Goal: Task Accomplishment & Management: Manage account settings

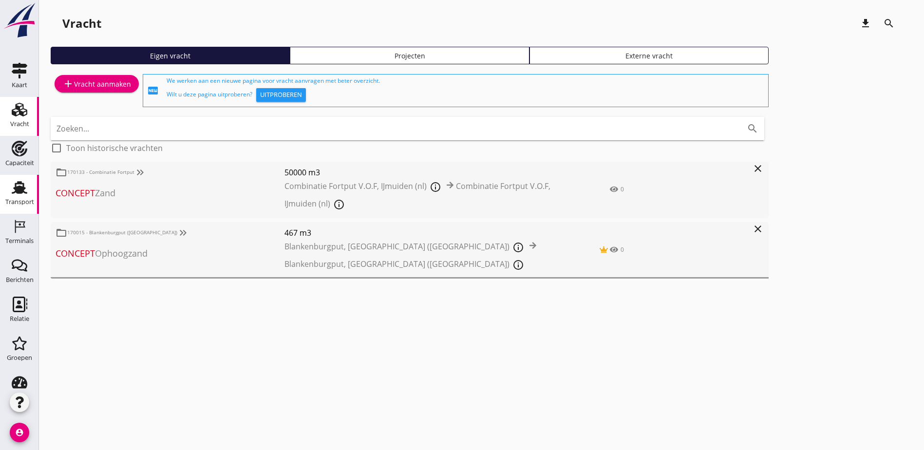
click at [14, 182] on use at bounding box center [20, 187] width 16 height 13
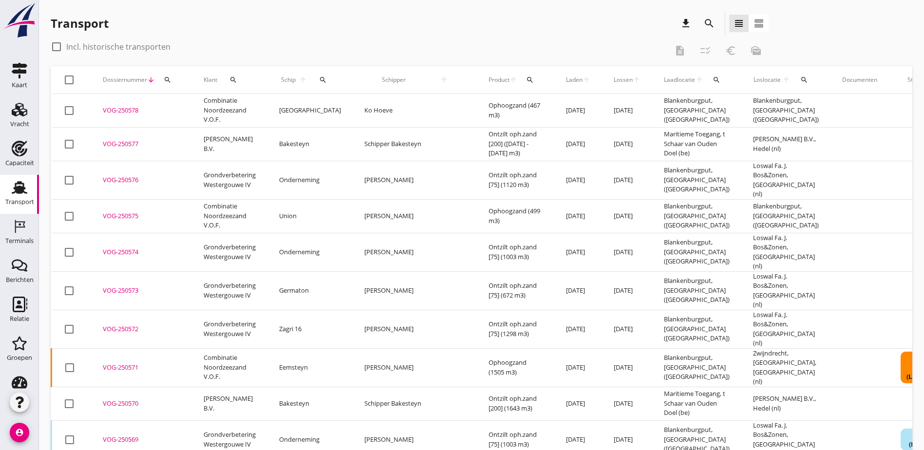
click at [319, 80] on icon "search" at bounding box center [323, 80] width 8 height 8
click at [347, 101] on input "Zoek op (scheeps)naam" at bounding box center [360, 108] width 101 height 16
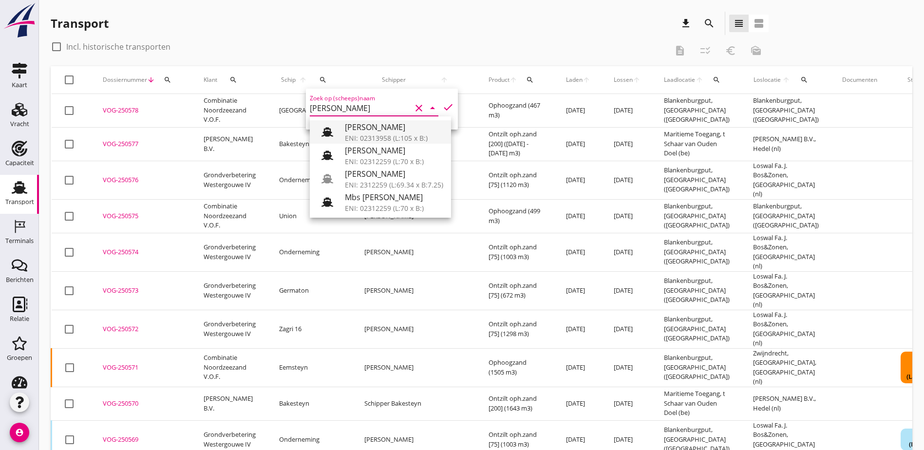
click at [395, 132] on div "[PERSON_NAME]" at bounding box center [394, 127] width 98 height 12
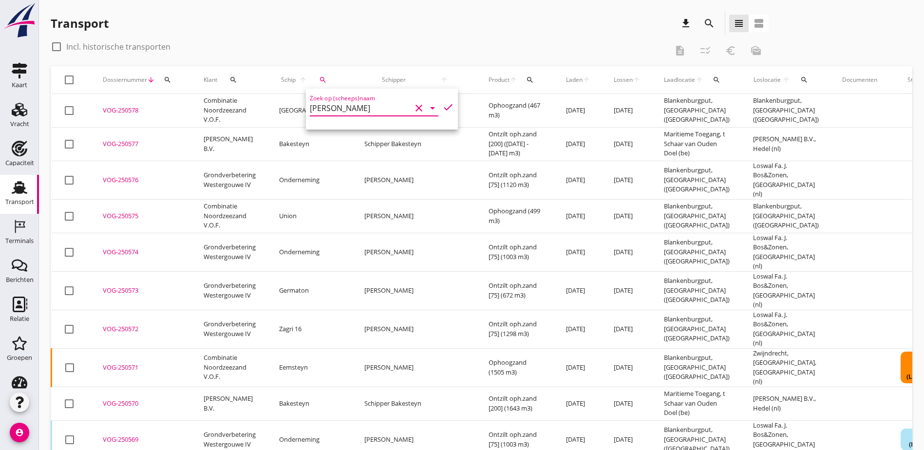
click at [442, 110] on icon "check" at bounding box center [448, 107] width 12 height 12
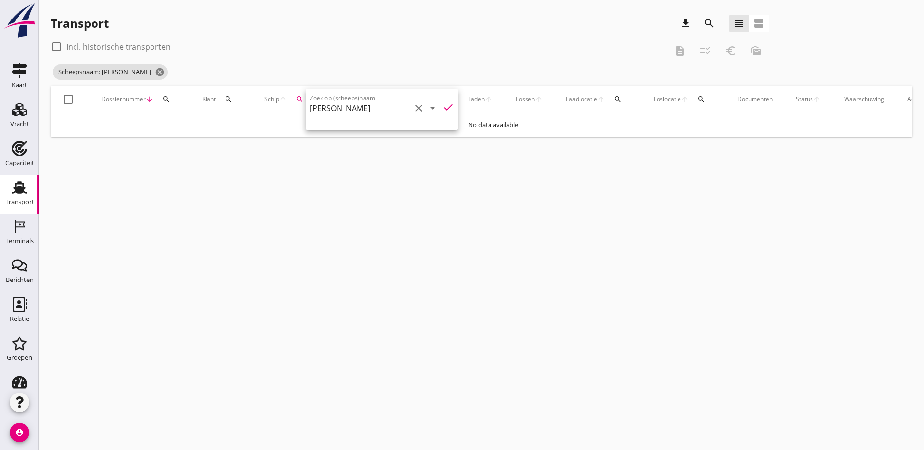
click at [373, 107] on input "[PERSON_NAME]" at bounding box center [360, 108] width 101 height 16
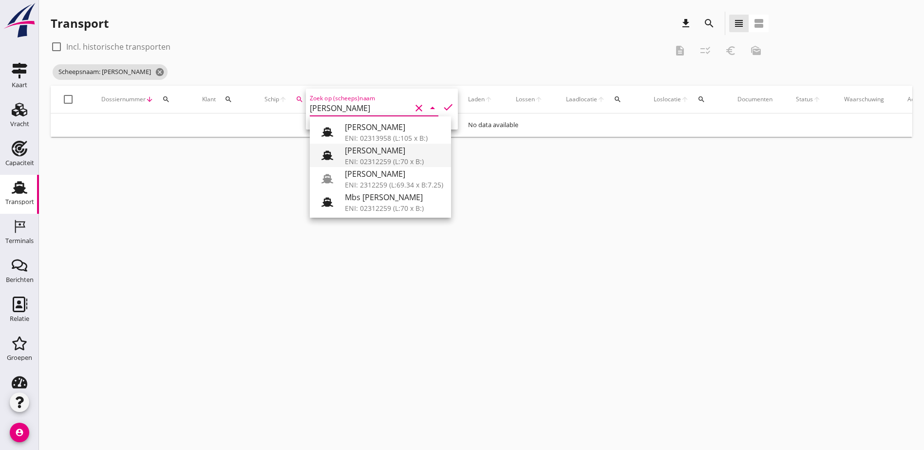
click at [382, 151] on div "[PERSON_NAME]" at bounding box center [394, 151] width 98 height 12
type input "[PERSON_NAME]"
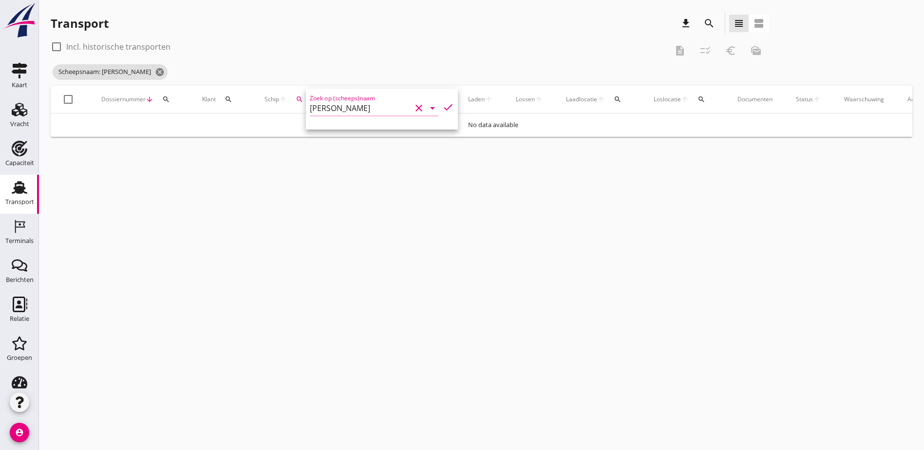
click at [442, 108] on icon "check" at bounding box center [448, 107] width 12 height 12
click at [300, 100] on icon "search" at bounding box center [300, 99] width 8 height 8
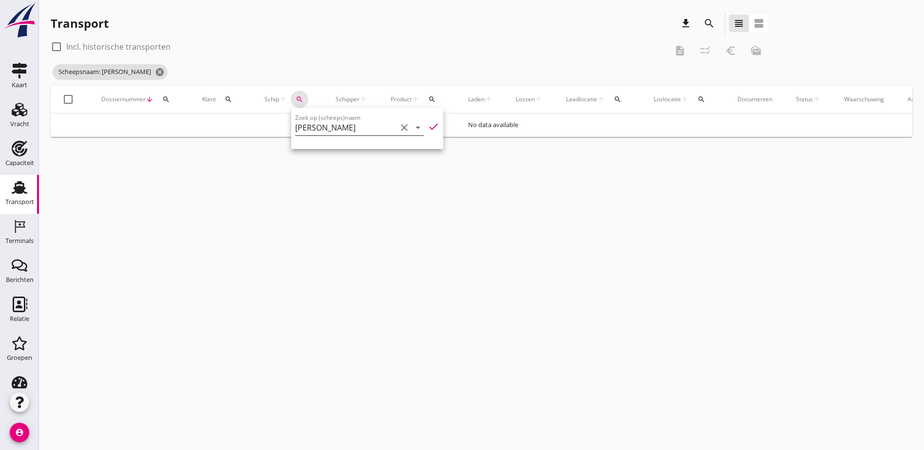
click at [399, 126] on icon "clear" at bounding box center [405, 128] width 12 height 12
click at [581, 245] on div "cancel You are impersonating another user. Transport download search view_headl…" at bounding box center [481, 225] width 885 height 450
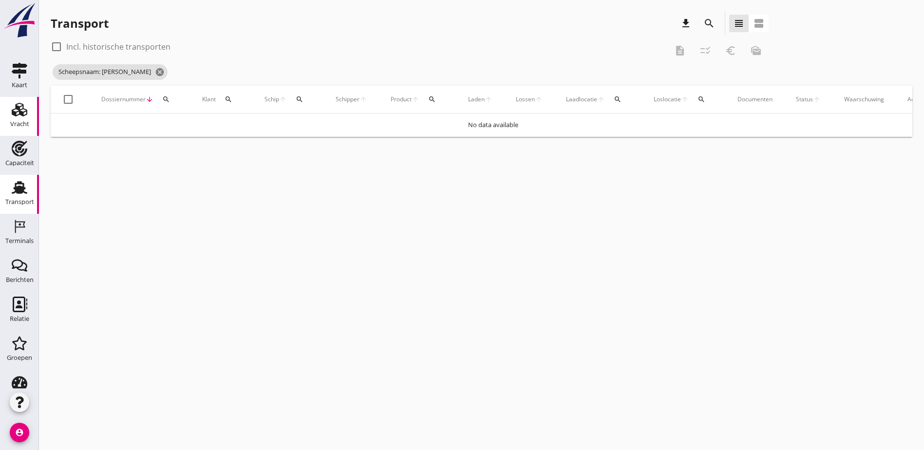
click at [24, 115] on div "Vracht" at bounding box center [19, 110] width 23 height 16
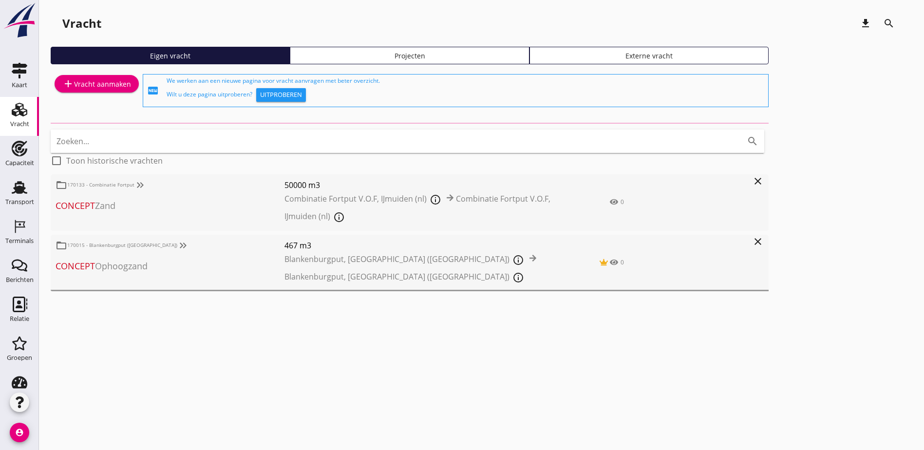
click at [294, 58] on div "Projecten" at bounding box center [409, 56] width 230 height 10
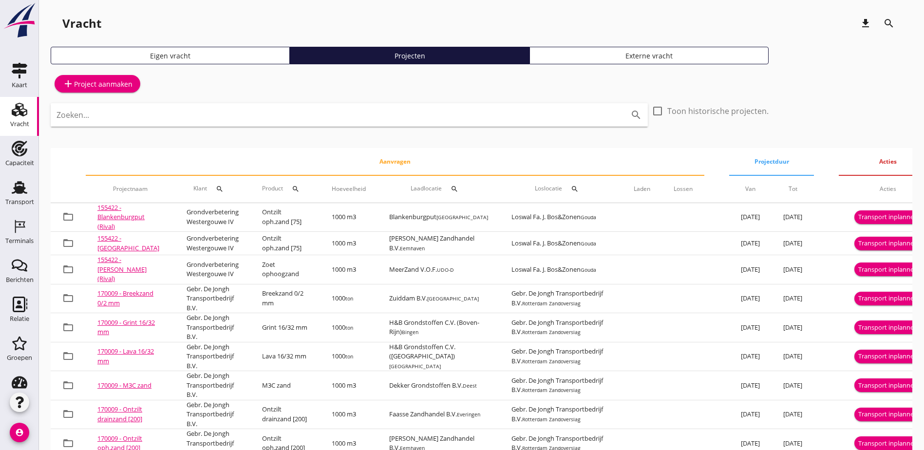
click at [316, 120] on input "Zoeken..." at bounding box center [336, 115] width 558 height 16
type input "blanken"
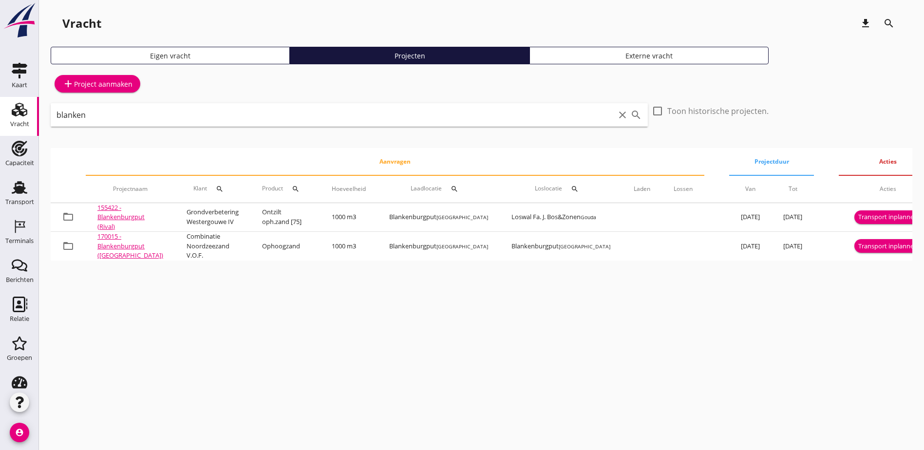
drag, startPoint x: 553, startPoint y: 284, endPoint x: 689, endPoint y: 272, distance: 136.9
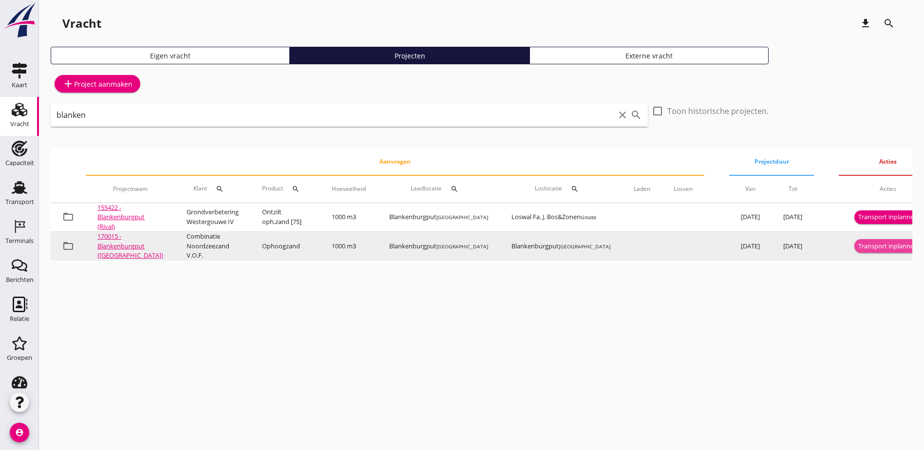
click at [870, 247] on div "Transport inplannen" at bounding box center [887, 247] width 59 height 10
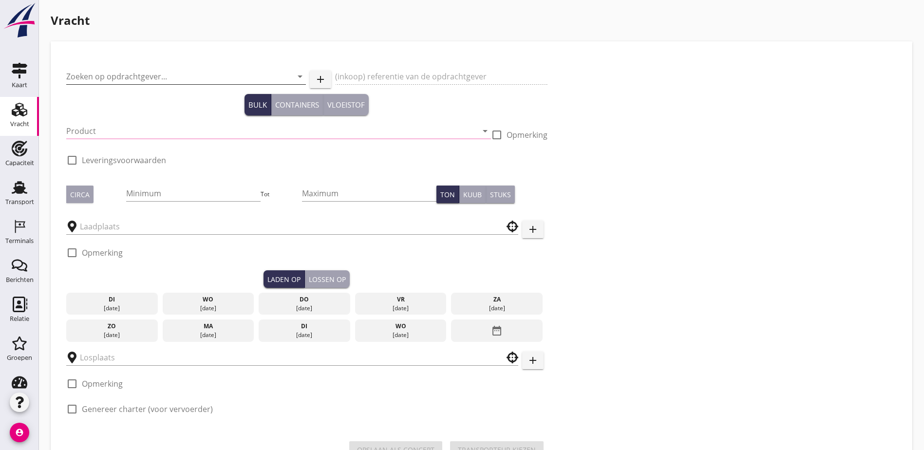
type input "Combinatie Noordzeezand V.O.F."
type input "Ophoogzand (6120)"
type input "1000"
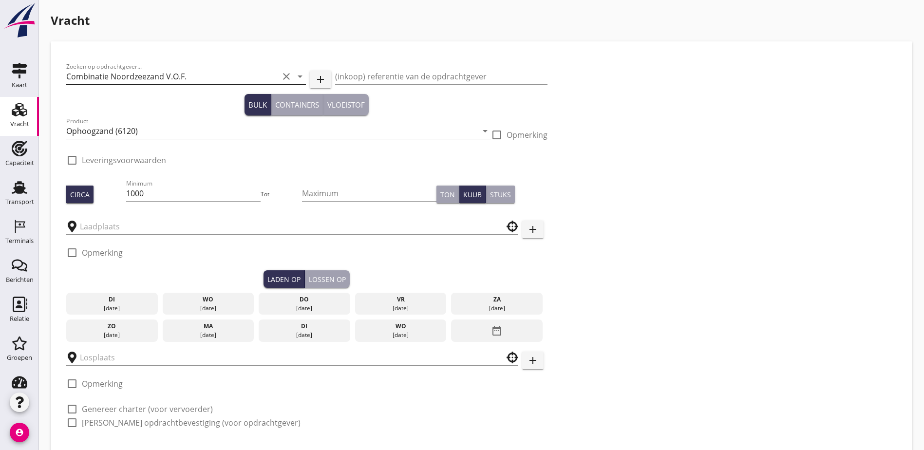
type input "Blankenburgput"
click at [151, 74] on input "Combinatie Noordzeezand V.O.F." at bounding box center [172, 77] width 212 height 16
checkbox input "true"
type input "Blankenburgput"
checkbox input "true"
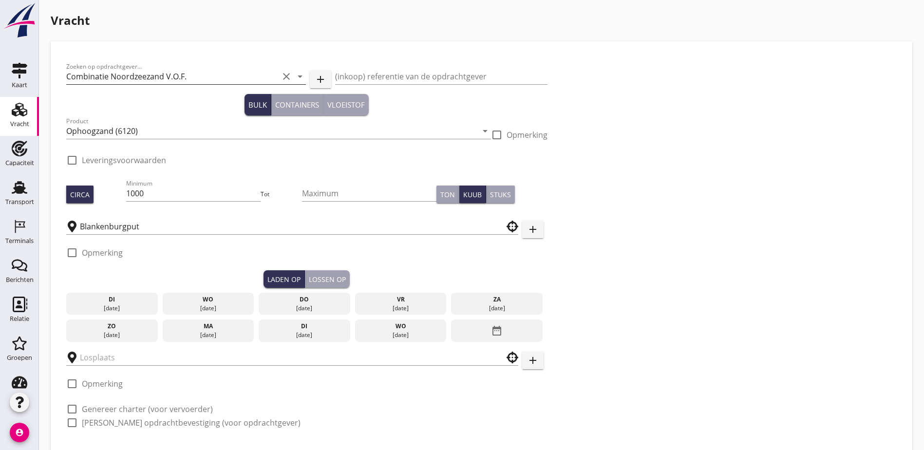
checkbox input "true"
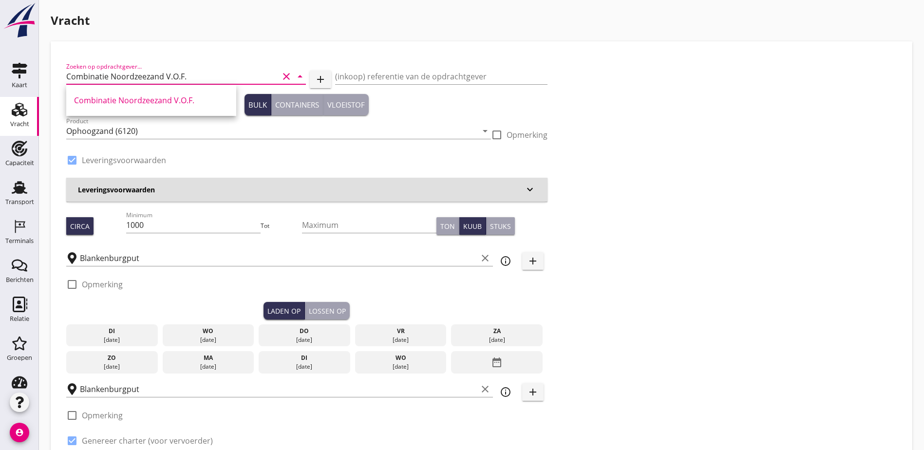
radio input "false"
type input "1.15"
radio input "false"
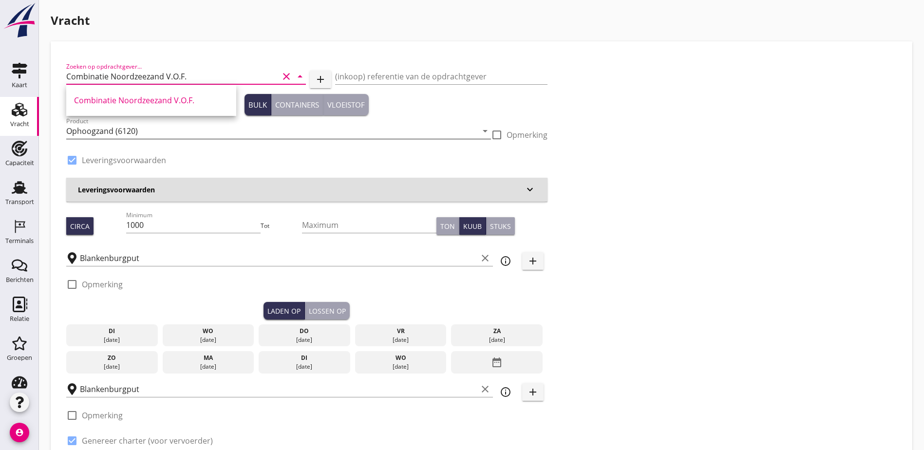
click at [159, 133] on input "Ophoogzand (6120)" at bounding box center [271, 131] width 411 height 16
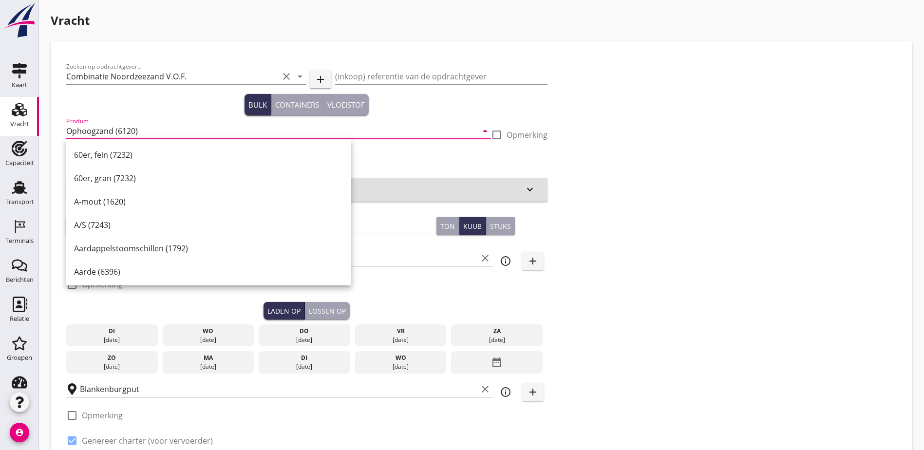
click at [583, 98] on div "Zoeken op opdrachtgever... Combinatie Noordzeezand V.O.F. clear arrow_drop_down…" at bounding box center [481, 264] width 838 height 415
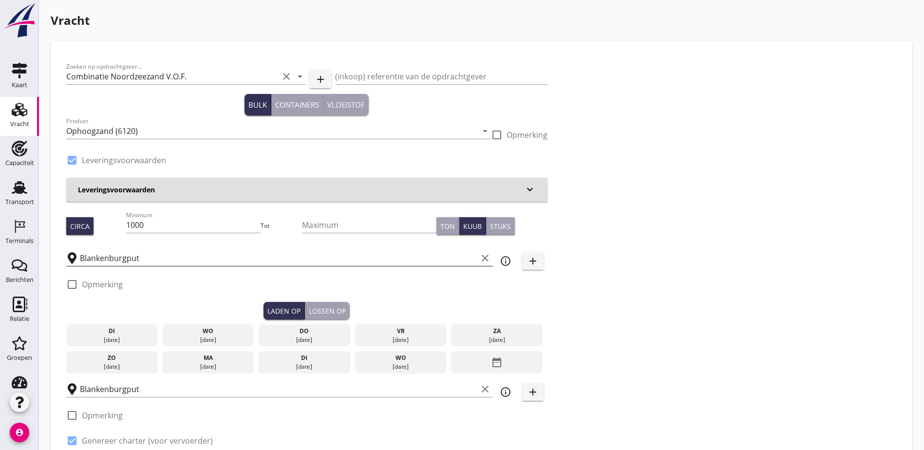
click at [139, 258] on input "Blankenburgput" at bounding box center [279, 258] width 398 height 16
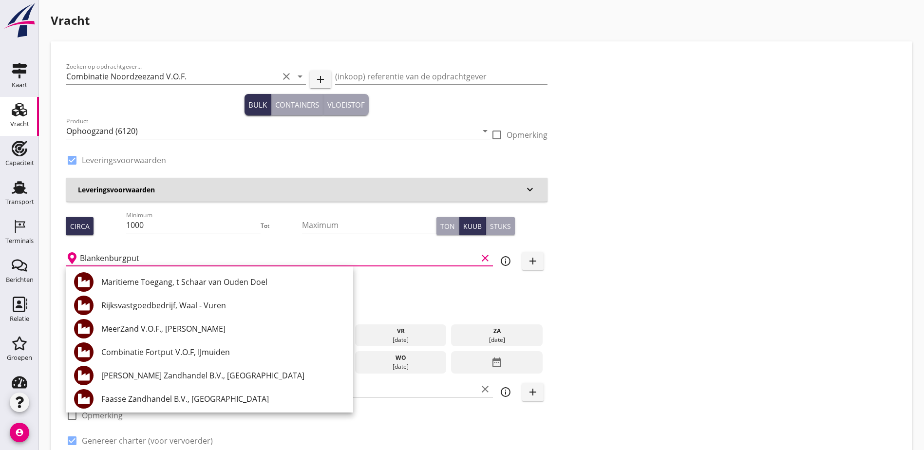
click at [615, 211] on div "Zoeken op opdrachtgever... Combinatie Noordzeezand V.O.F. clear arrow_drop_down…" at bounding box center [481, 264] width 838 height 415
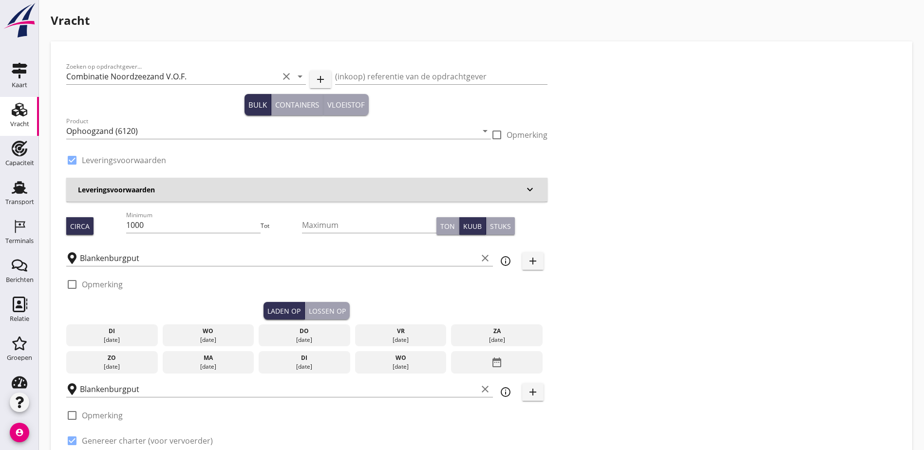
drag, startPoint x: 164, startPoint y: 220, endPoint x: 45, endPoint y: 216, distance: 118.5
click at [159, 229] on input "1000" at bounding box center [193, 225] width 134 height 16
drag, startPoint x: 160, startPoint y: 223, endPoint x: 84, endPoint y: 222, distance: 75.5
click at [86, 222] on div "Circa Minimum 1000 Tot Maximum Ton Kuub Stuks" at bounding box center [306, 225] width 481 height 33
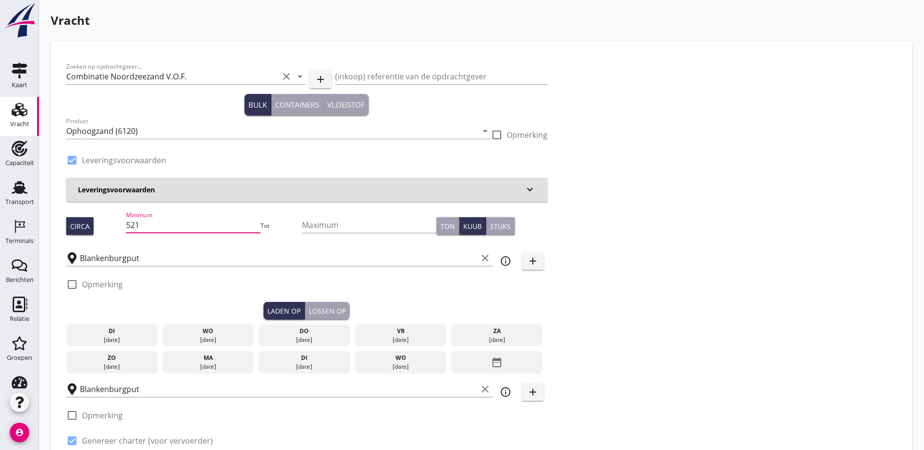
type input "521"
type button "per_ton"
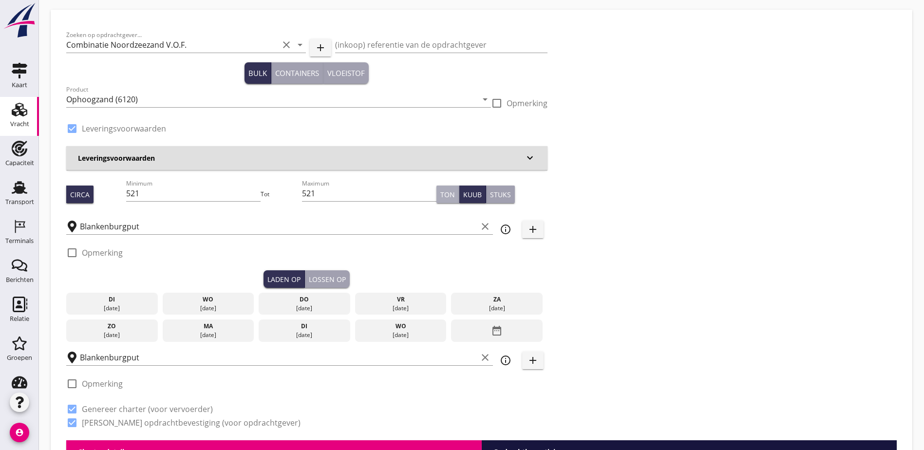
scroll to position [49, 0]
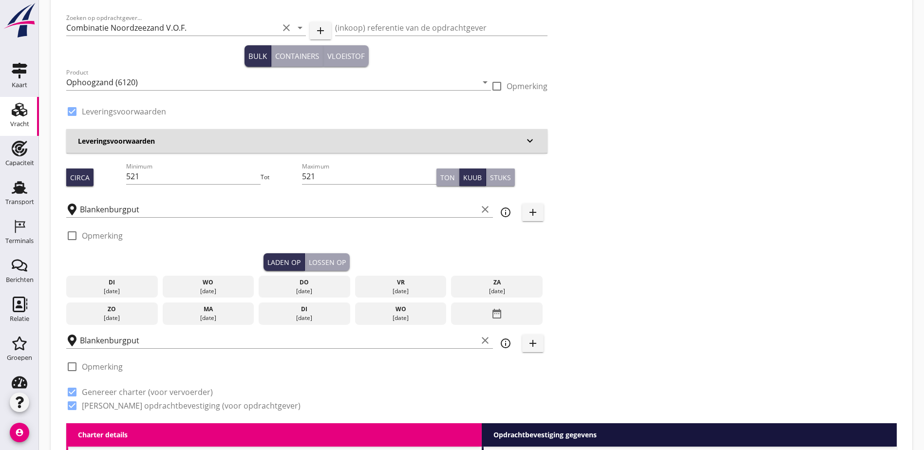
click at [451, 313] on div "date_range" at bounding box center [497, 314] width 92 height 22
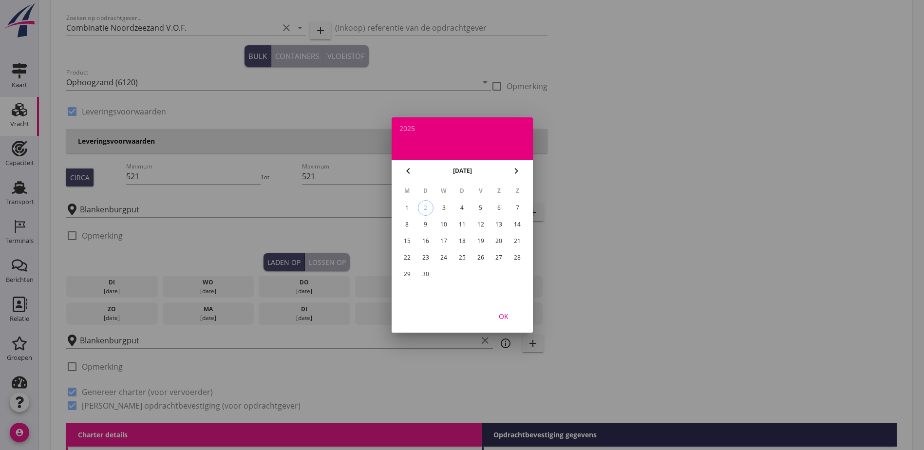
click at [410, 174] on icon "chevron_left" at bounding box center [408, 171] width 12 height 12
click at [465, 274] on div "28" at bounding box center [462, 274] width 16 height 16
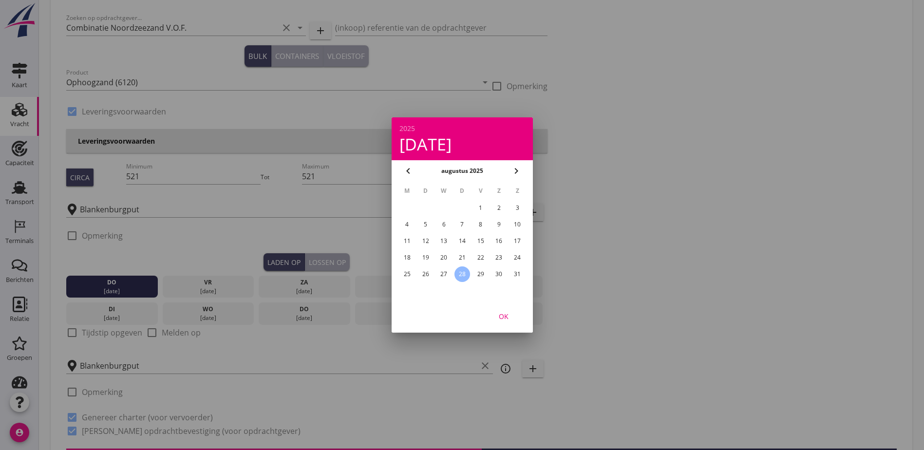
click at [500, 312] on div "OK" at bounding box center [503, 316] width 27 height 10
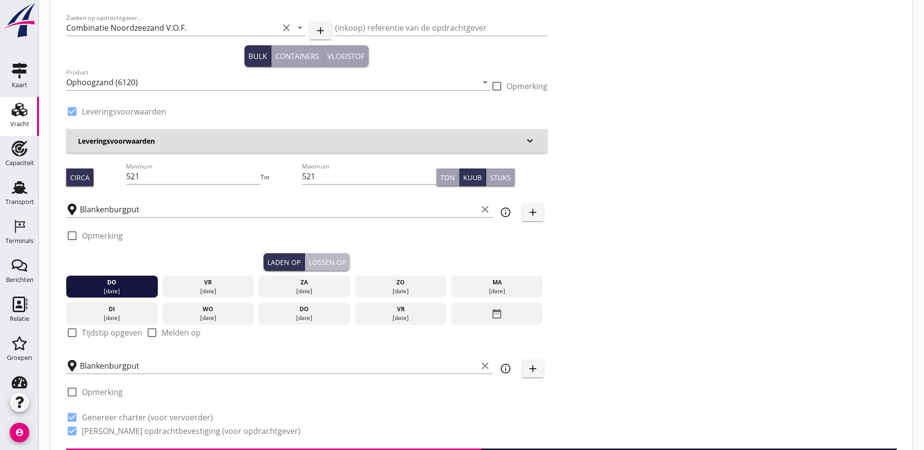
click at [309, 262] on div "Lossen op" at bounding box center [327, 262] width 37 height 10
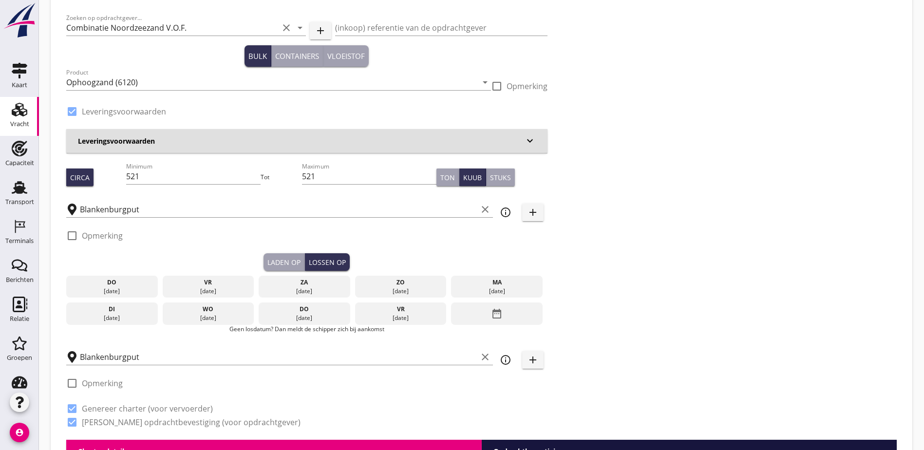
click at [107, 283] on div "do" at bounding box center [112, 282] width 87 height 9
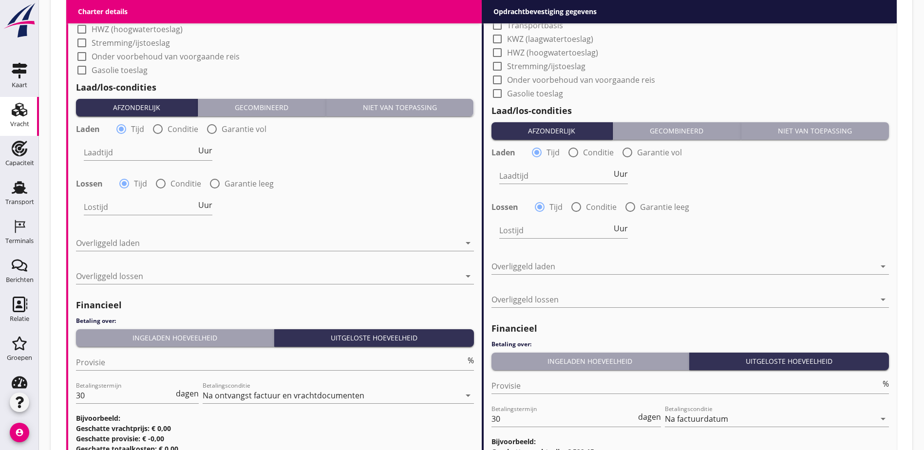
scroll to position [1054, 0]
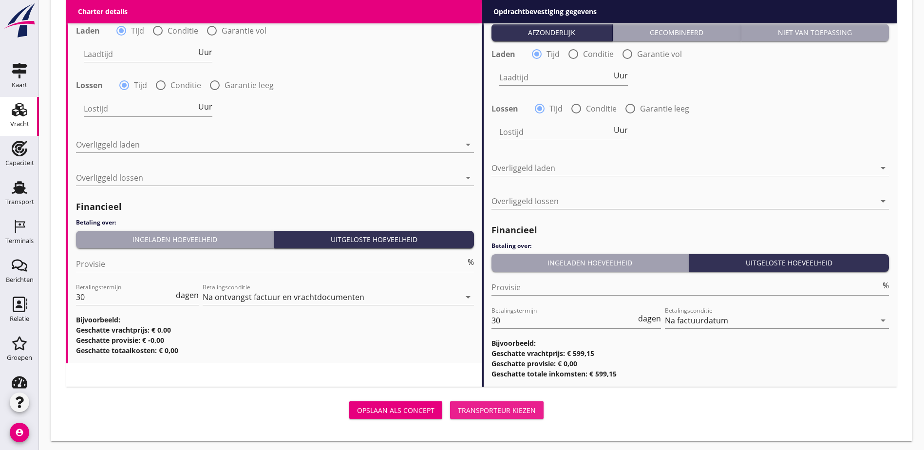
drag, startPoint x: 356, startPoint y: 405, endPoint x: 364, endPoint y: 381, distance: 26.0
click at [458, 407] on div "Transporteur kiezen" at bounding box center [497, 410] width 78 height 10
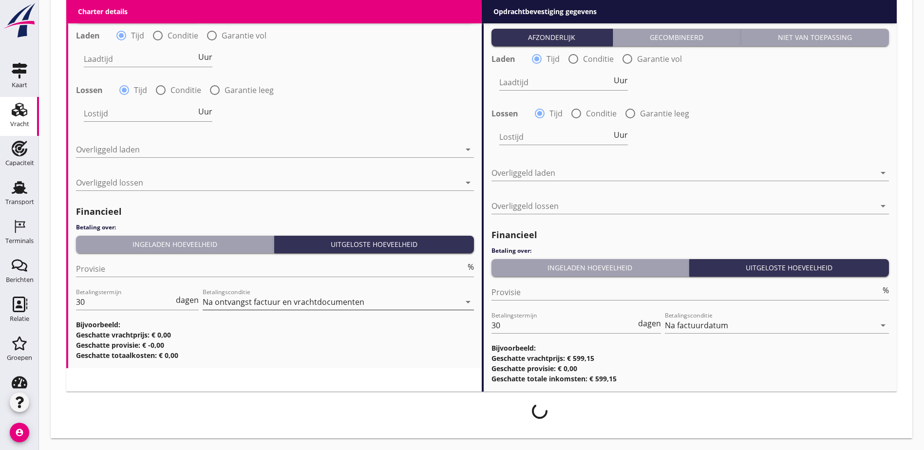
scroll to position [1047, 0]
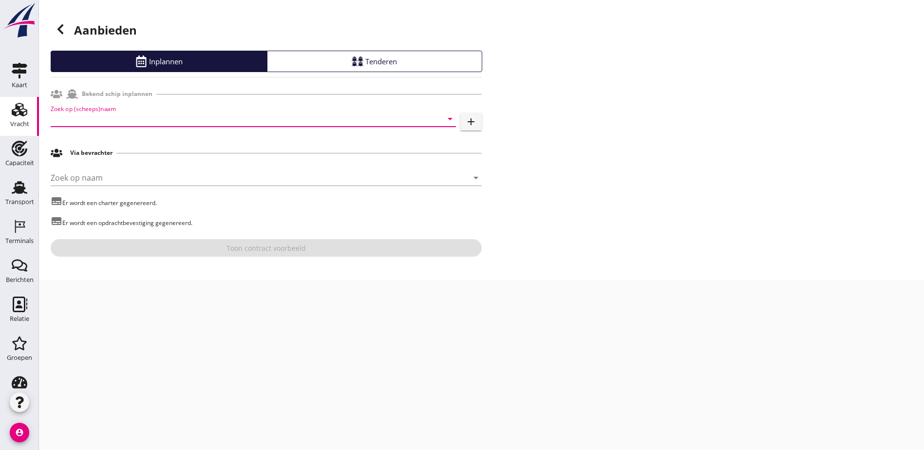
click at [143, 117] on input "Zoek op (scheeps)naam" at bounding box center [240, 119] width 378 height 16
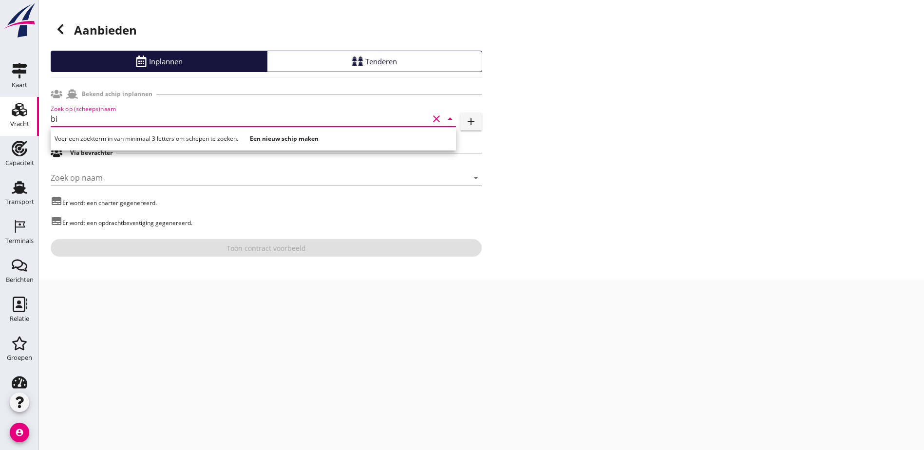
type input "b"
type input "nove"
click at [172, 132] on div "Geen resultaten gevonden. Een nieuw schip maken" at bounding box center [255, 139] width 401 height 16
click at [171, 138] on strong "Een nieuw schip maken" at bounding box center [174, 138] width 69 height 8
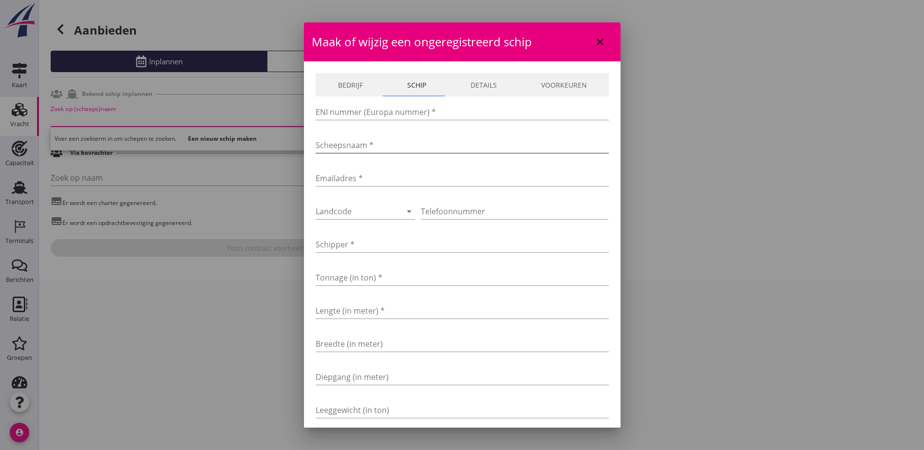
click at [363, 147] on input "Scheepsnaam *" at bounding box center [462, 145] width 293 height 16
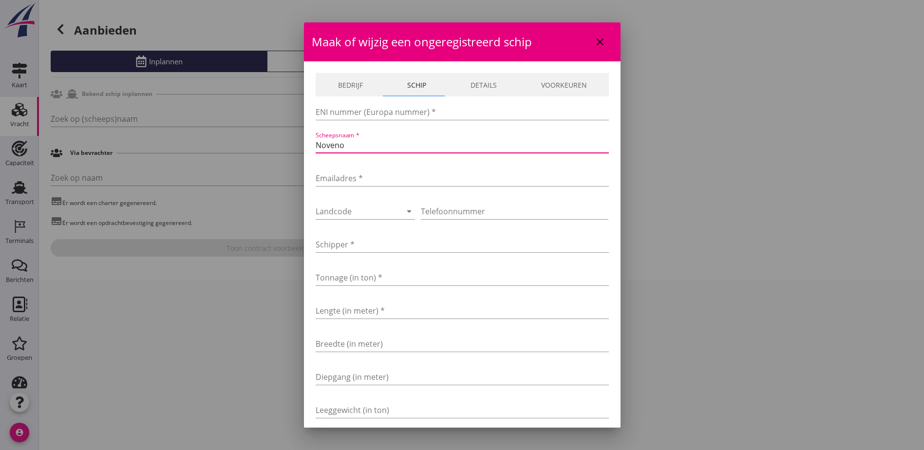
type input "Noveno"
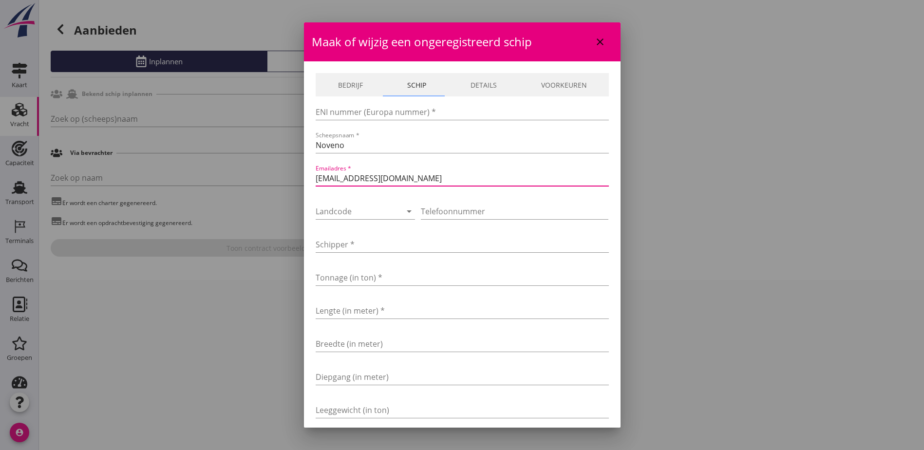
type input "fictief@vanoord.nl"
click at [380, 207] on div at bounding box center [352, 212] width 73 height 16
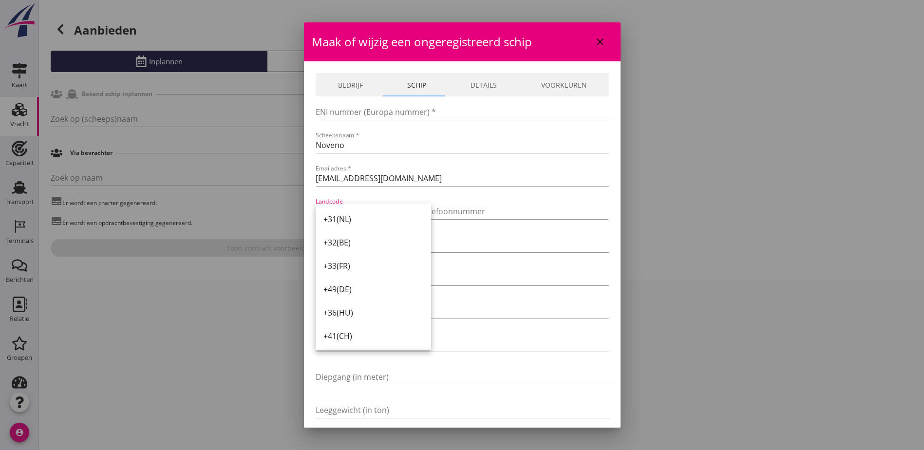
click at [382, 218] on div "+31(NL)" at bounding box center [373, 219] width 100 height 12
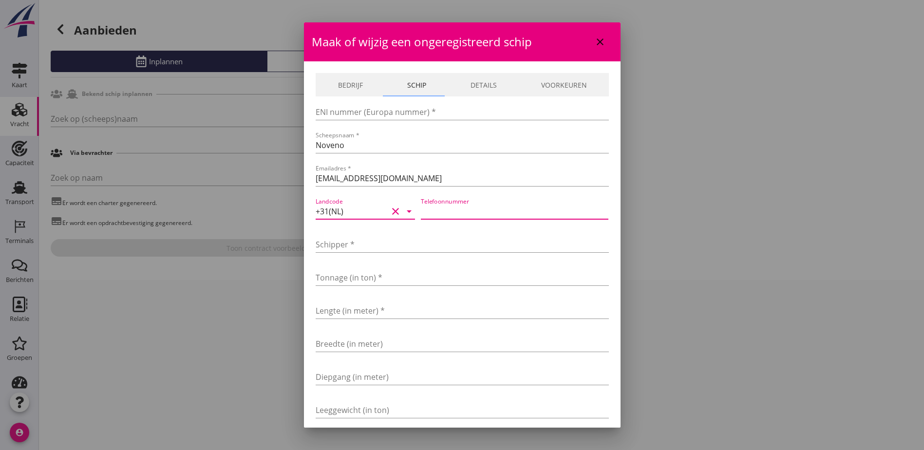
click at [454, 210] on input "Telefoonnummer" at bounding box center [515, 212] width 188 height 16
type input "611112222"
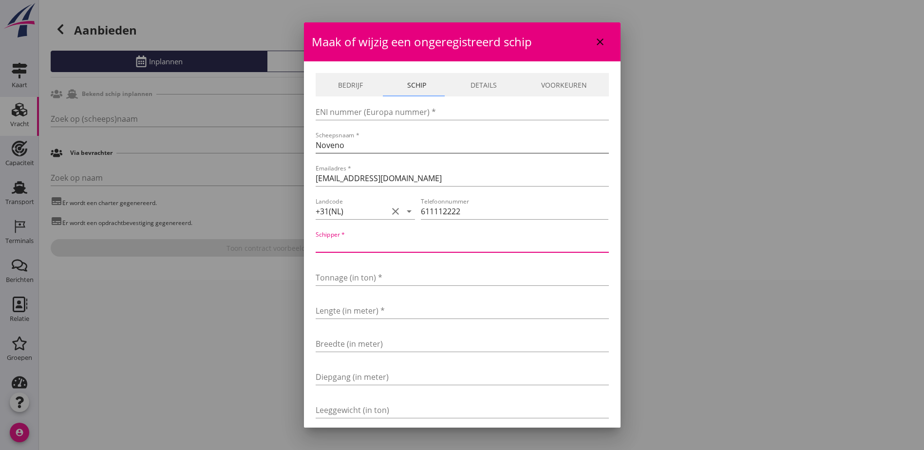
drag, startPoint x: 366, startPoint y: 141, endPoint x: 347, endPoint y: 140, distance: 18.5
click at [363, 141] on input "Noveno" at bounding box center [462, 145] width 293 height 16
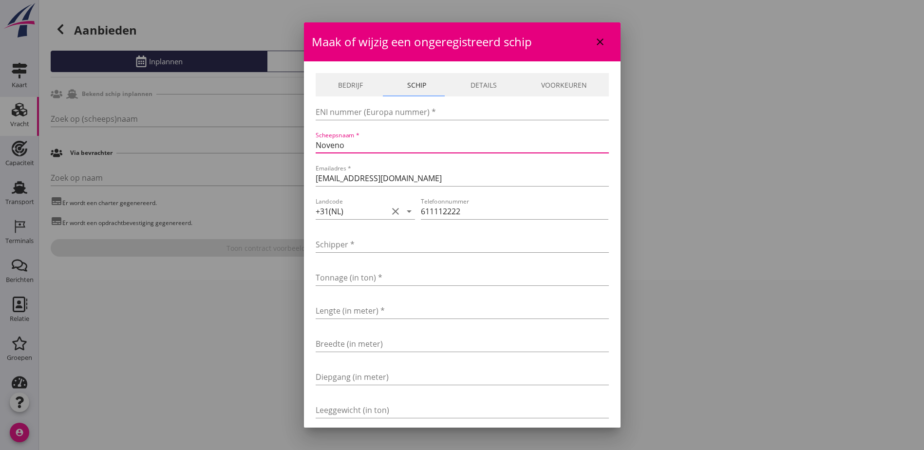
click at [321, 145] on input "Noveno" at bounding box center [462, 145] width 293 height 16
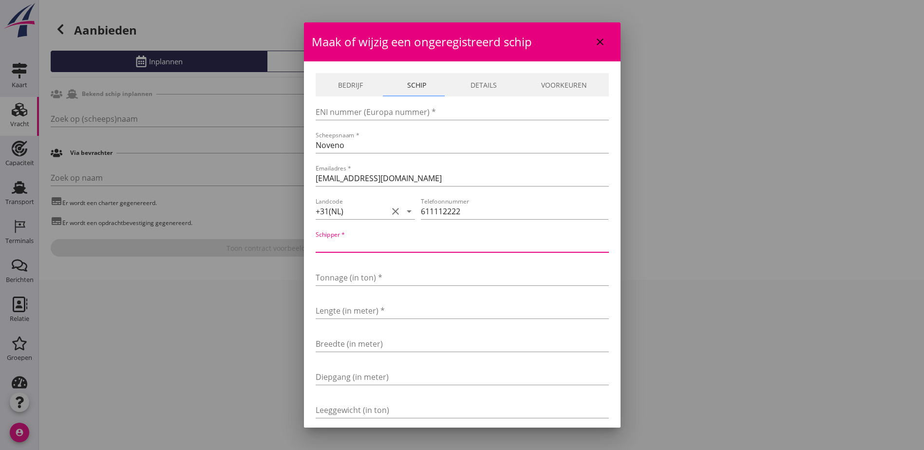
click at [367, 249] on input "Schipper *" at bounding box center [462, 245] width 293 height 16
paste input "Noveno"
type input "Noveno"
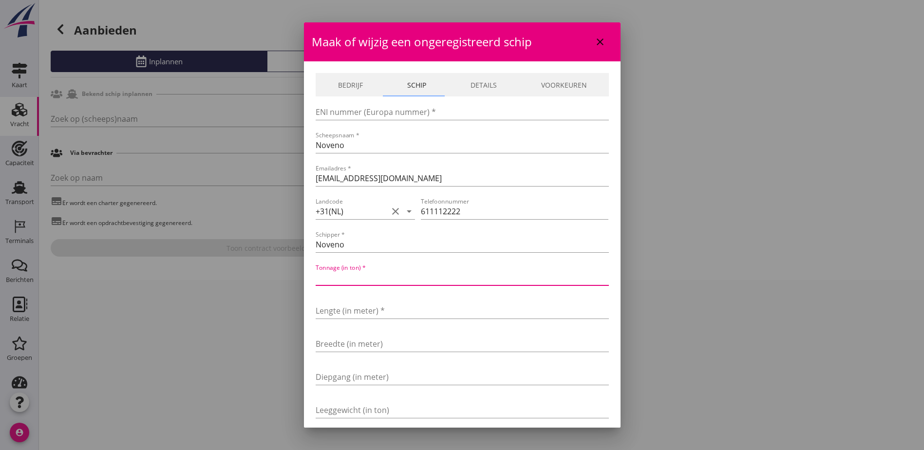
click at [349, 274] on input "Tonnage (in ton) *" at bounding box center [462, 278] width 293 height 16
click at [376, 274] on input "Tonnage (in ton) *" at bounding box center [462, 278] width 293 height 16
type input "545"
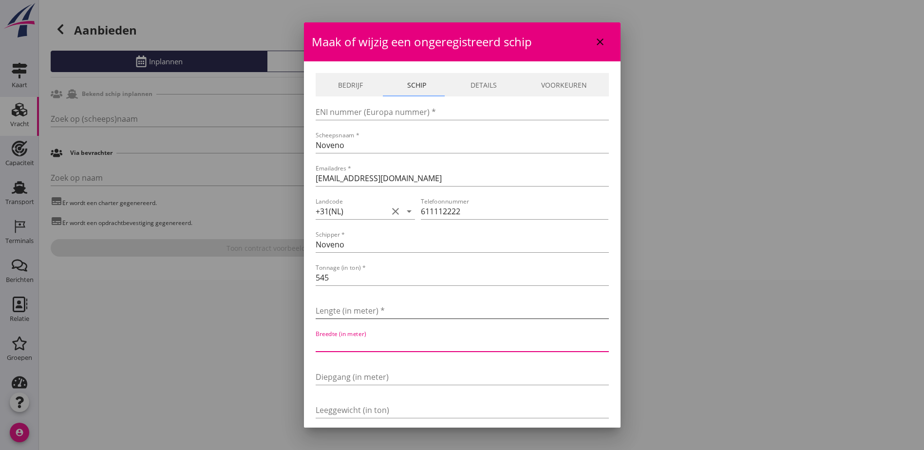
click at [373, 306] on input "Lengte (in meter) *" at bounding box center [462, 311] width 293 height 16
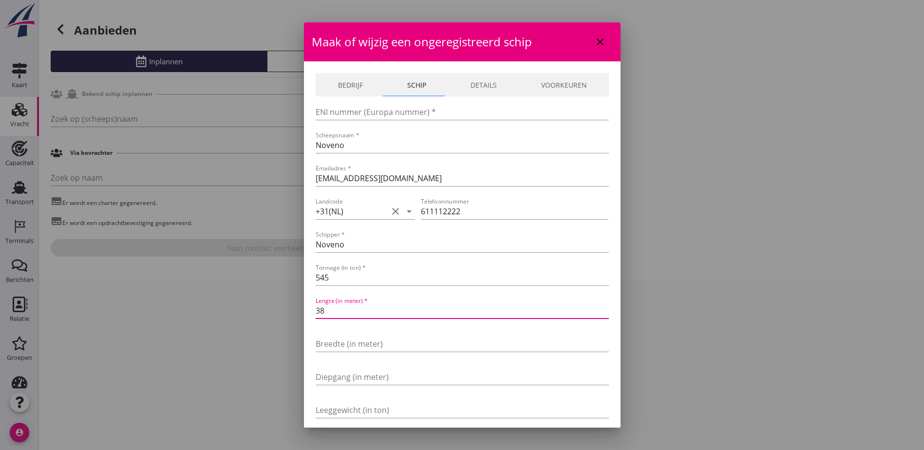
type input "385"
type input "385.5"
type input "38"
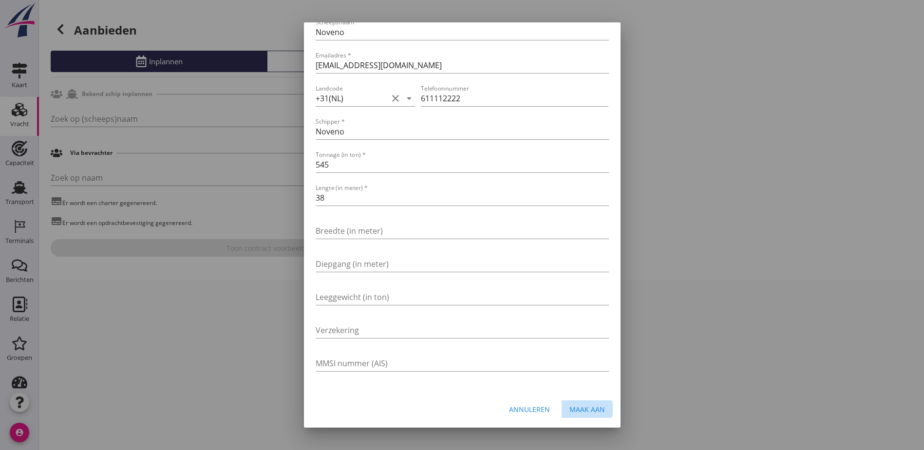
click at [574, 411] on div "Maak aan" at bounding box center [588, 409] width 36 height 10
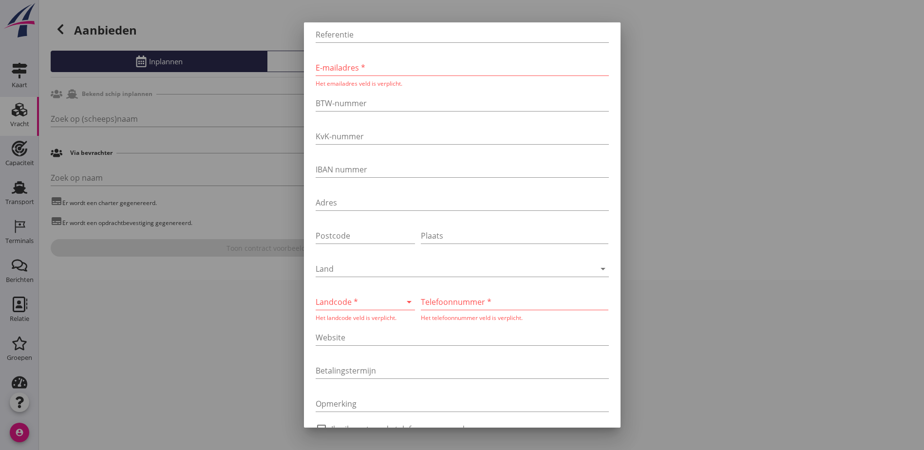
scroll to position [115, 0]
click at [363, 66] on input "E-mailadres *" at bounding box center [462, 65] width 293 height 16
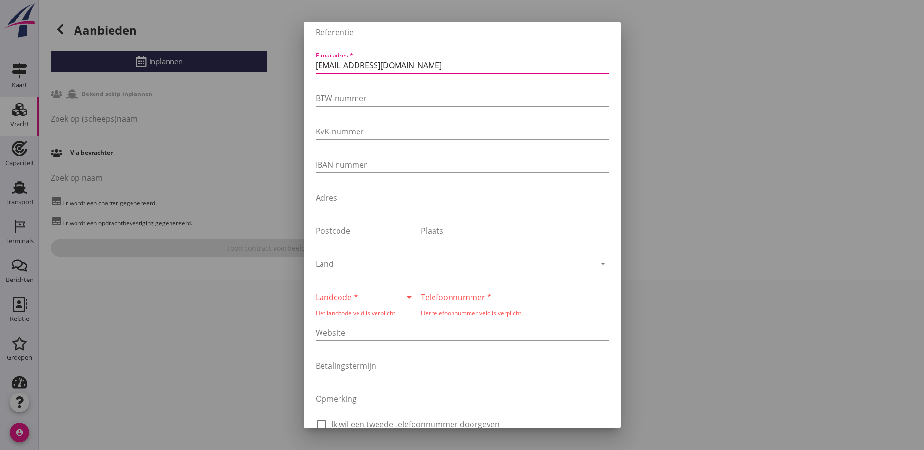
type input "fictief@noveno.nl"
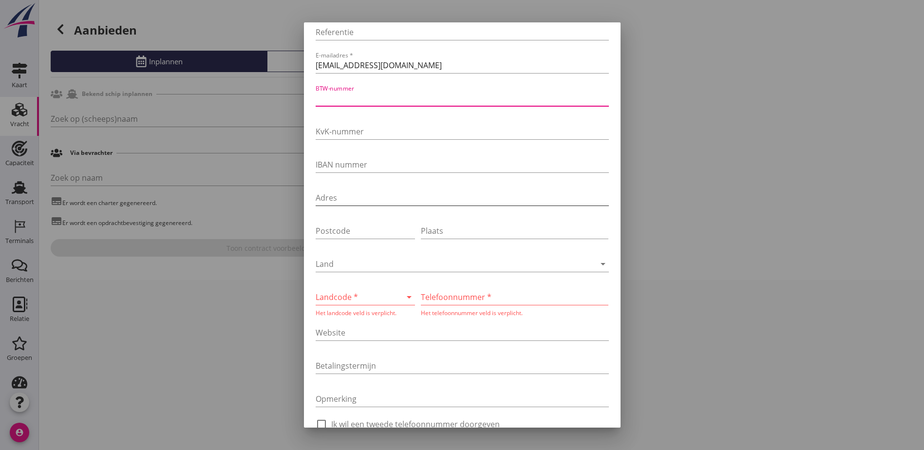
scroll to position [164, 0]
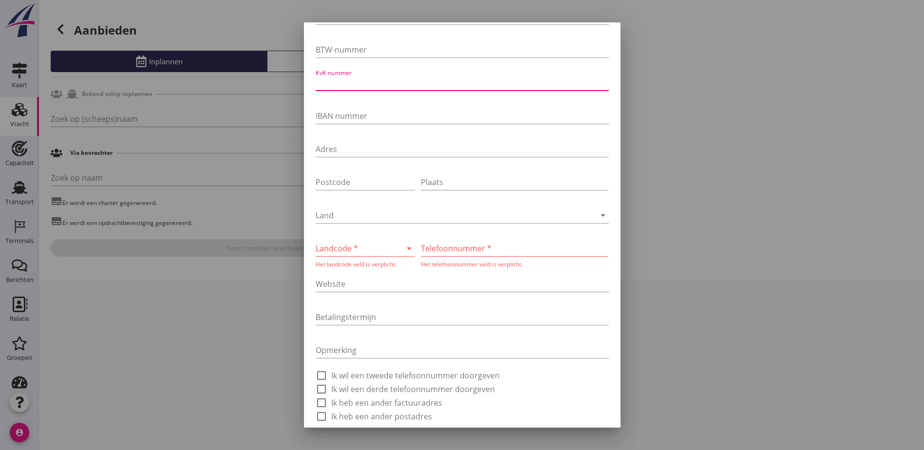
click at [373, 250] on div at bounding box center [352, 249] width 73 height 16
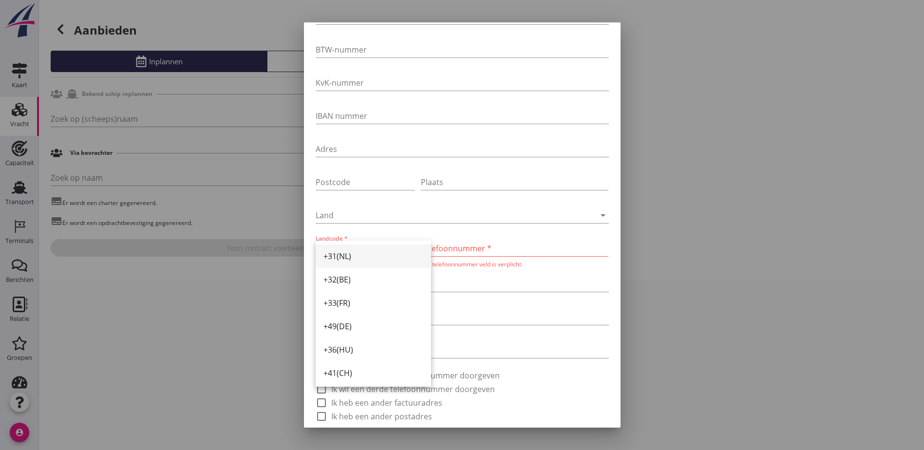
click at [359, 256] on div "+31(NL)" at bounding box center [373, 256] width 100 height 12
click at [451, 259] on div "Telefoonnummer * Het telefoonnummer veld is verplicht." at bounding box center [515, 255] width 188 height 28
click at [453, 250] on input "Telefoonnummer *" at bounding box center [515, 249] width 188 height 16
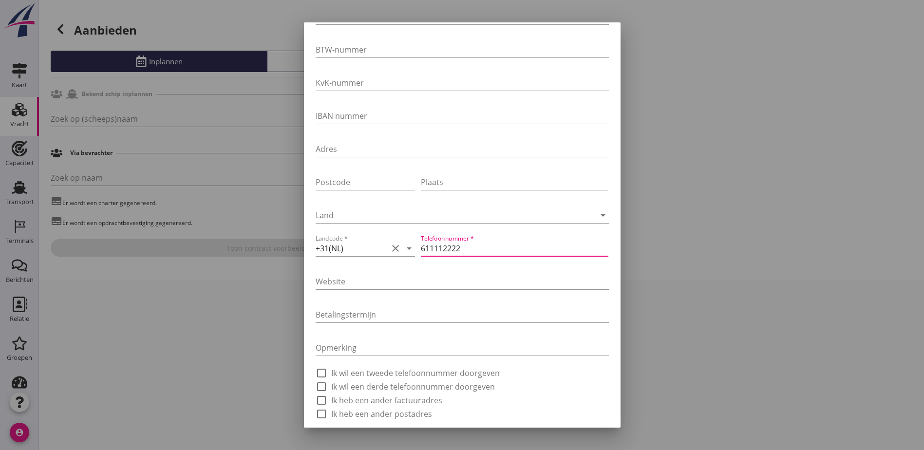
type input "611112222"
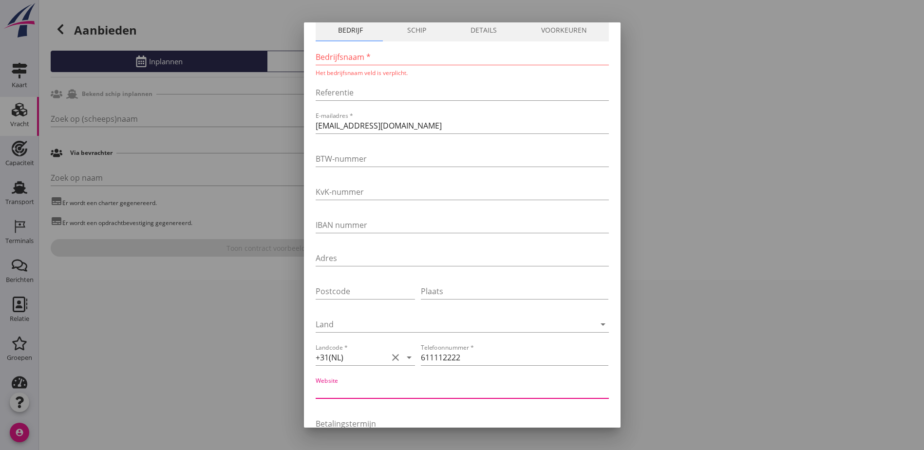
scroll to position [0, 0]
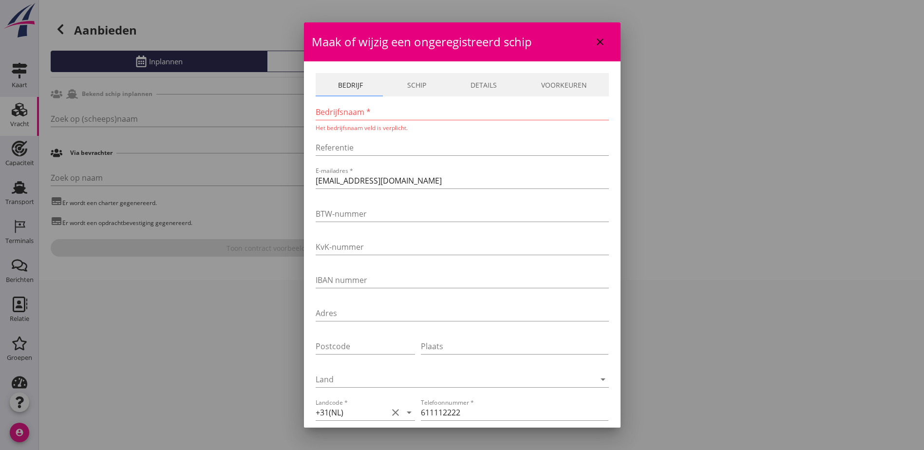
click at [398, 115] on input "Bedrijfsnaam *" at bounding box center [462, 112] width 293 height 16
type input "Noveno"
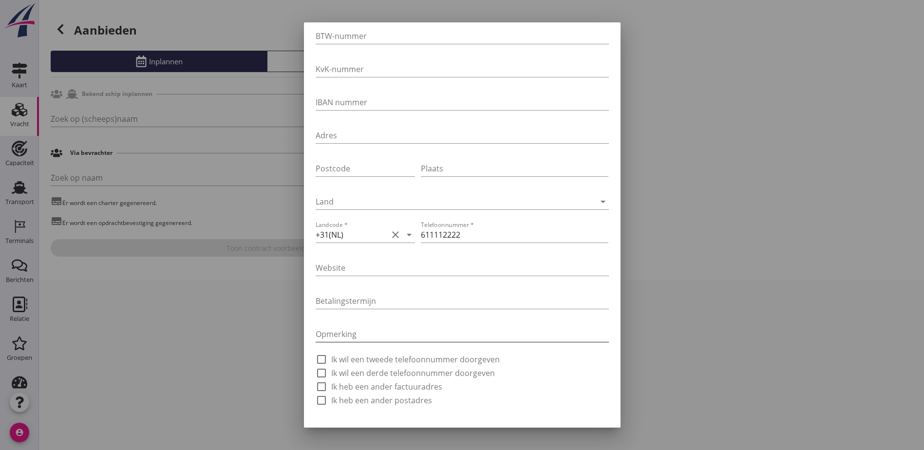
scroll to position [201, 0]
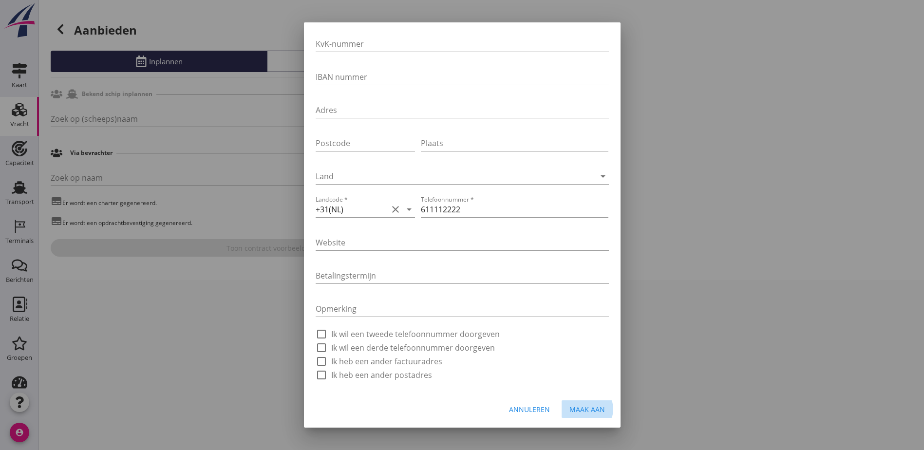
click at [567, 416] on button "Maak aan" at bounding box center [587, 409] width 51 height 18
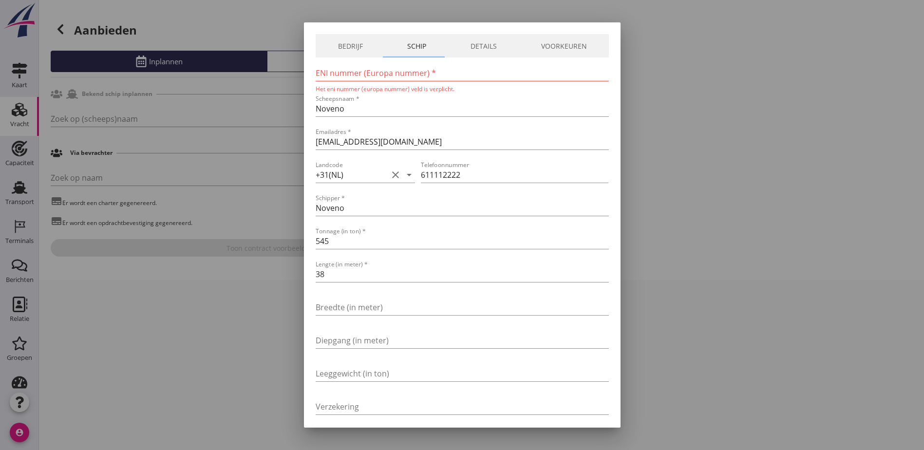
scroll to position [0, 0]
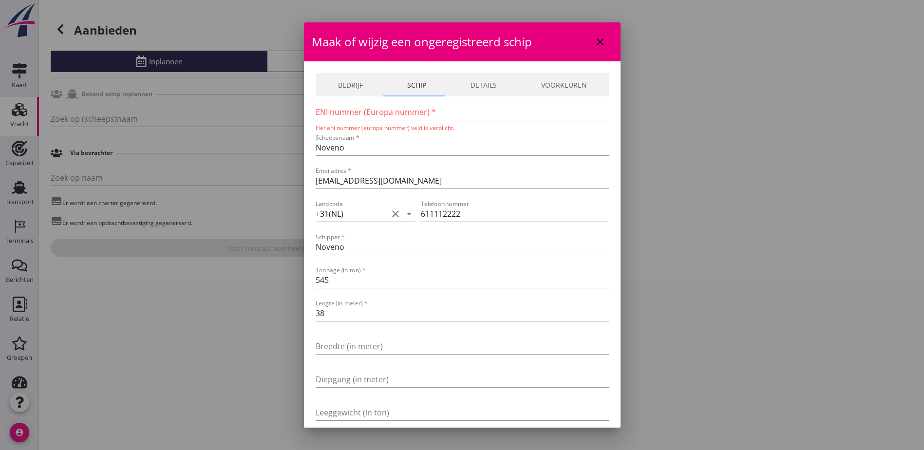
click at [436, 119] on input "ENI nummer (Europa nummer) *" at bounding box center [462, 112] width 293 height 16
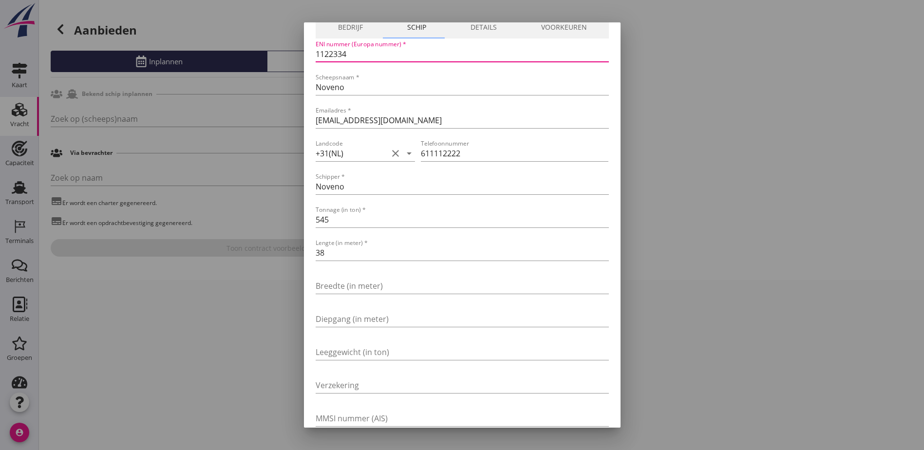
scroll to position [113, 0]
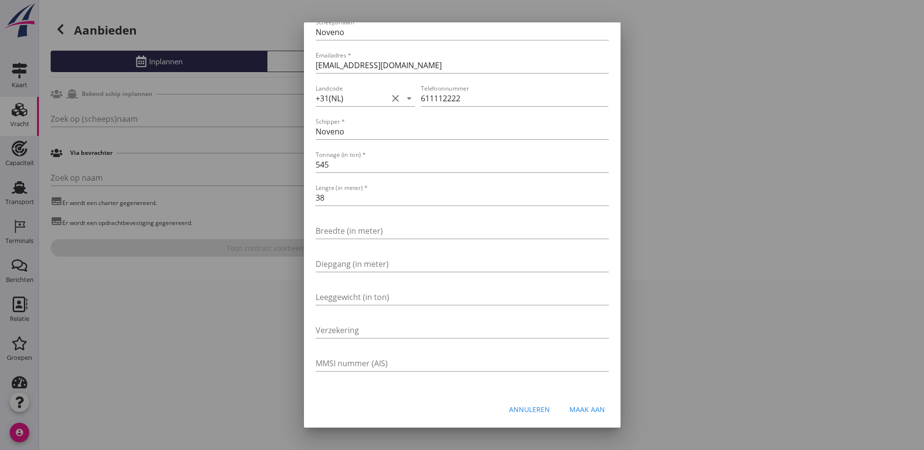
type input "1122334"
click at [571, 410] on div "Maak aan" at bounding box center [588, 409] width 36 height 10
type input "Noveno"
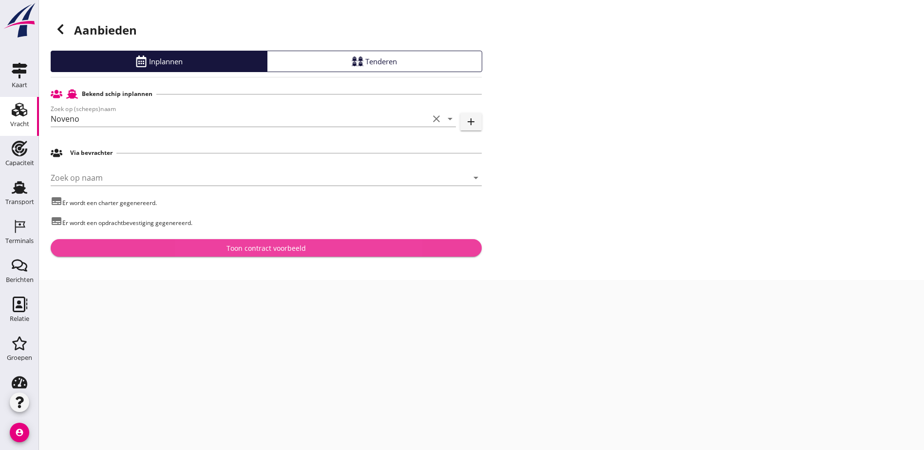
click at [303, 247] on div "Toon contract voorbeeld" at bounding box center [266, 248] width 79 height 10
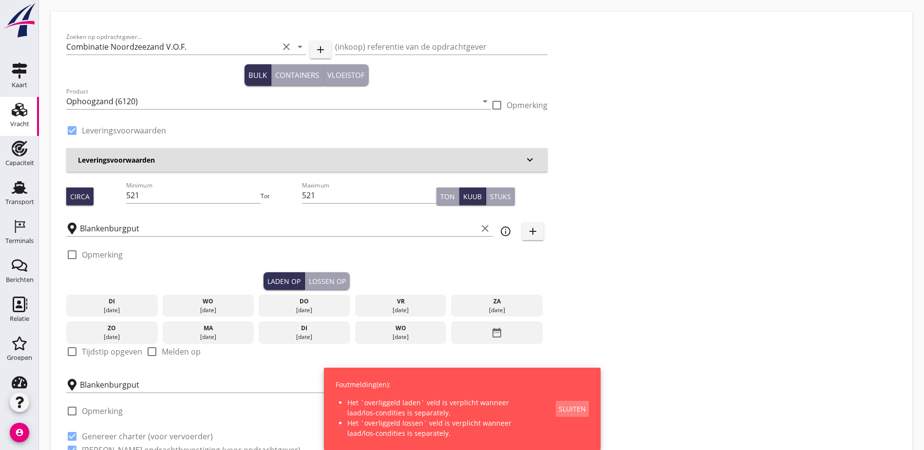
click at [580, 411] on div "Sluiten" at bounding box center [572, 409] width 27 height 10
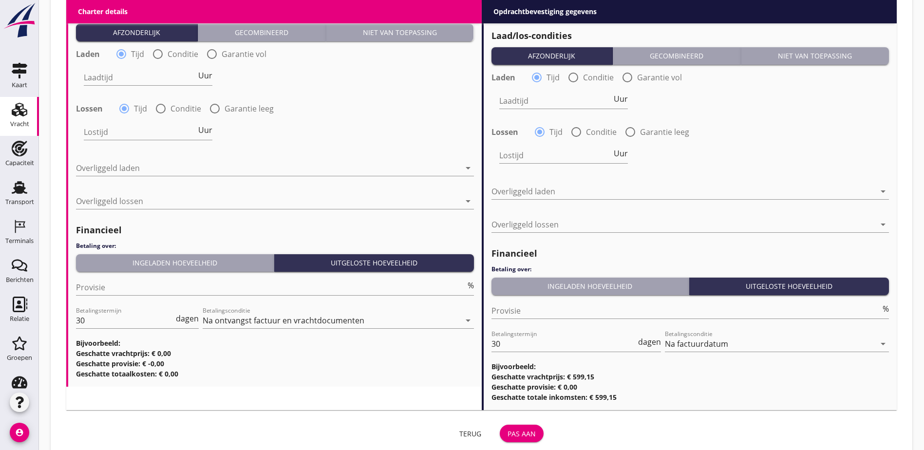
scroll to position [1008, 0]
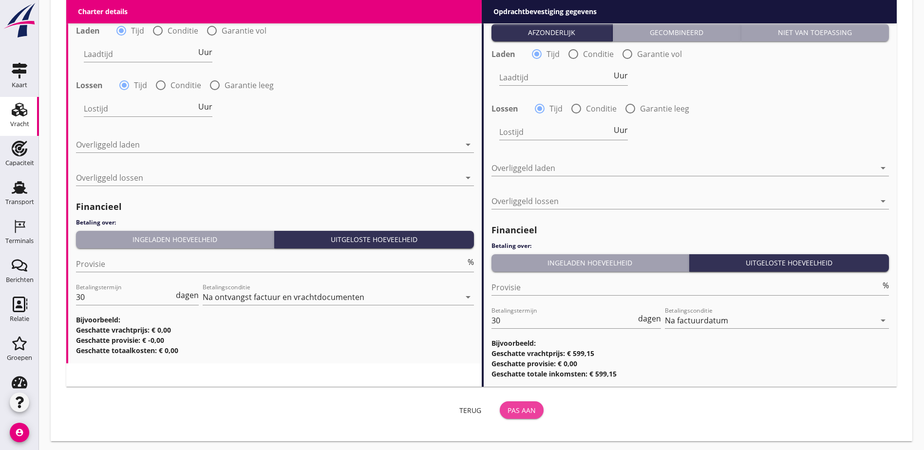
click at [508, 407] on div "Pas aan" at bounding box center [522, 410] width 28 height 10
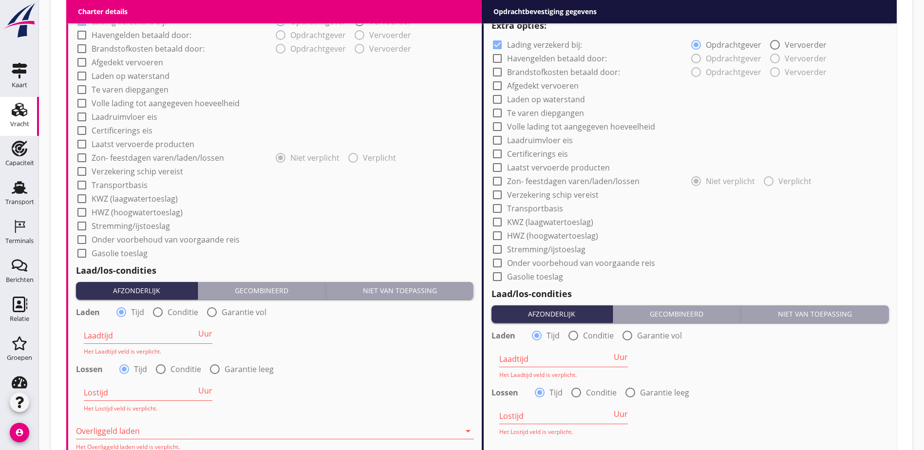
scroll to position [862, 0]
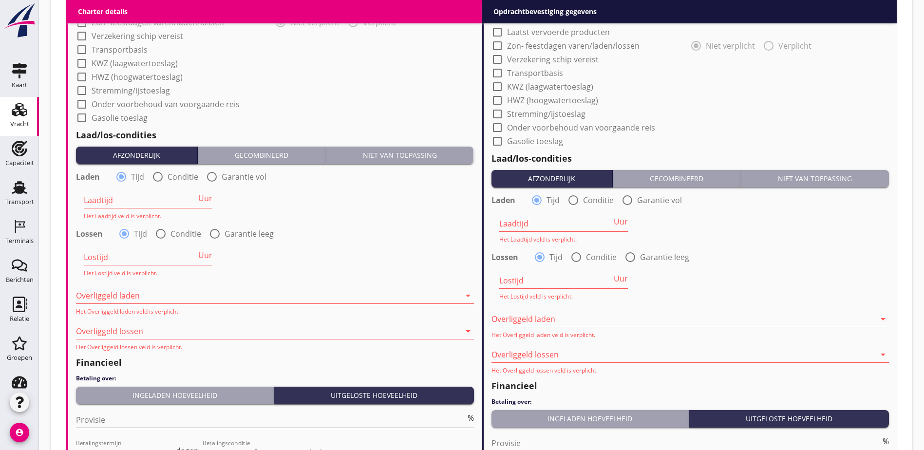
click at [154, 288] on div at bounding box center [268, 296] width 384 height 16
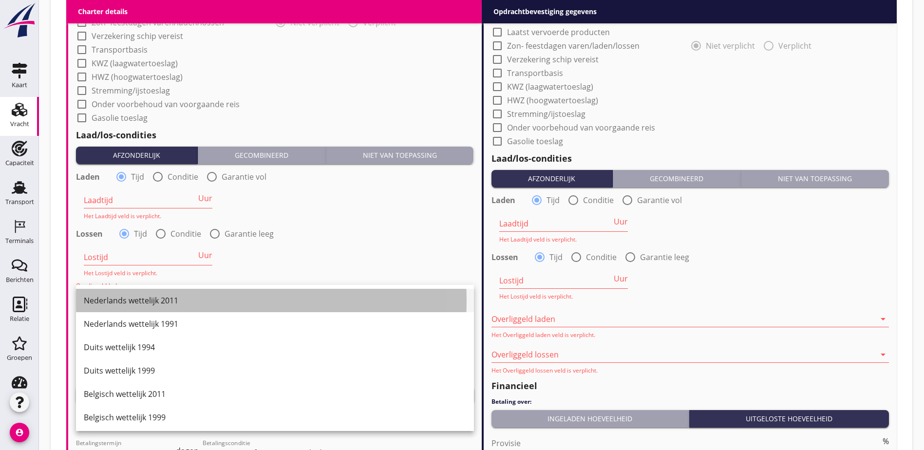
click at [171, 298] on div "Nederlands wettelijk 2011" at bounding box center [275, 301] width 382 height 12
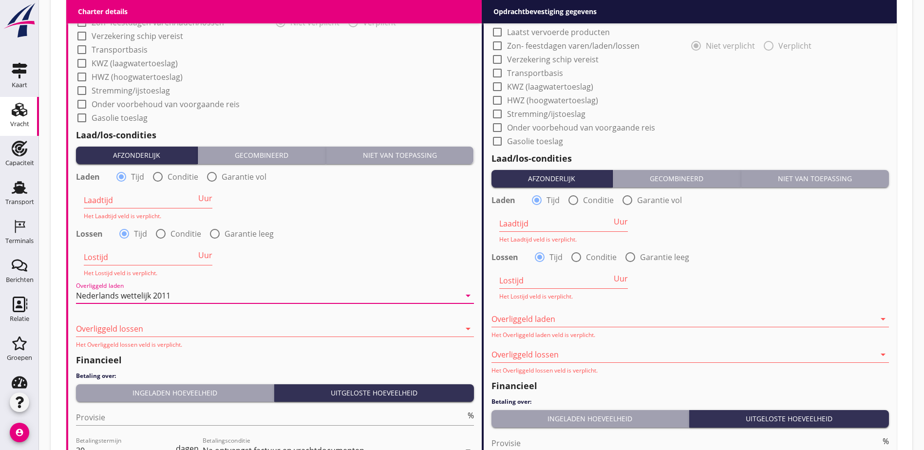
click at [157, 325] on div at bounding box center [268, 329] width 384 height 16
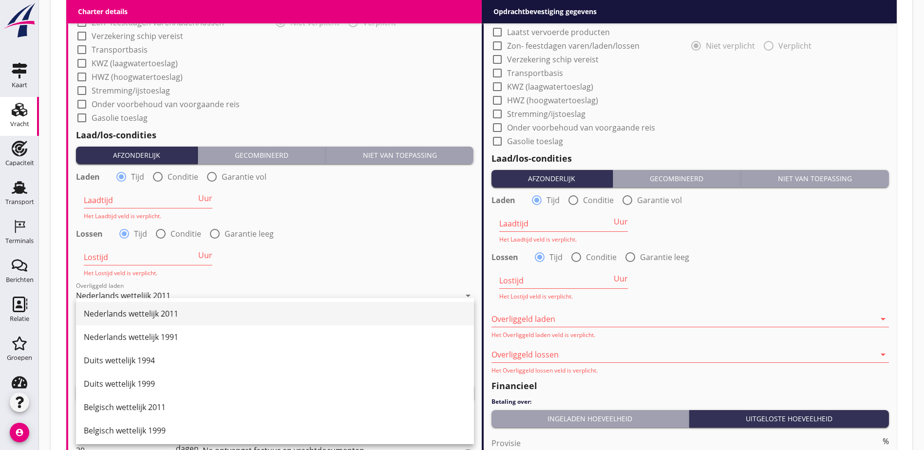
click at [161, 309] on div "Nederlands wettelijk 2011" at bounding box center [275, 314] width 382 height 12
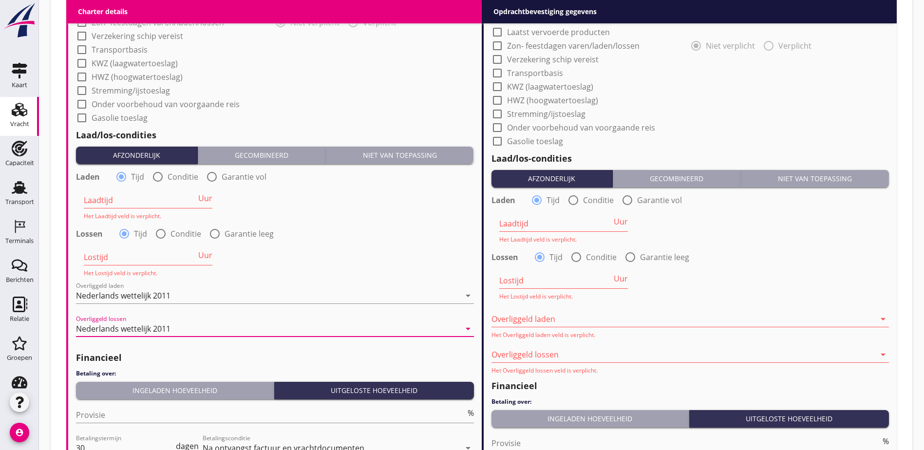
click at [216, 230] on div at bounding box center [215, 234] width 17 height 17
radio input "false"
radio input "true"
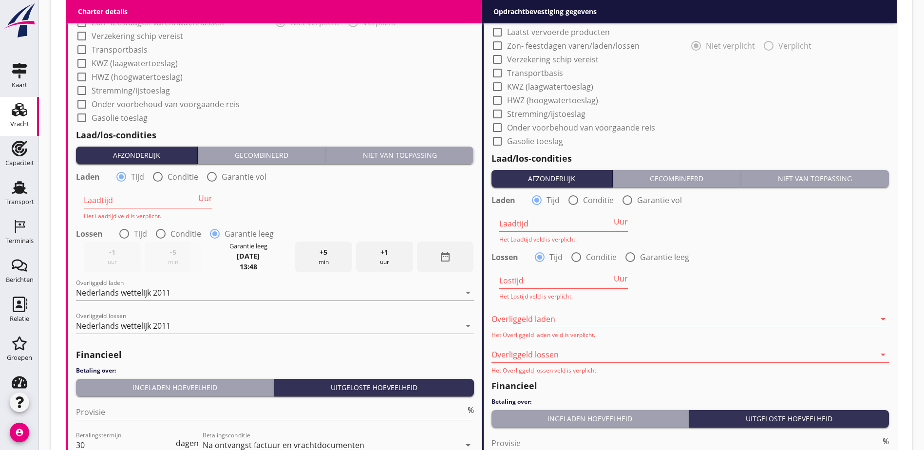
click at [209, 174] on div at bounding box center [212, 177] width 17 height 17
radio input "false"
radio input "true"
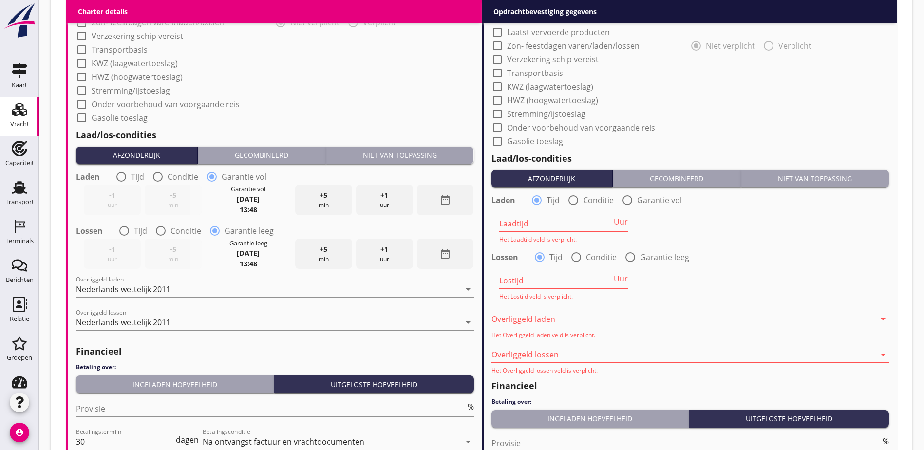
click at [635, 197] on div at bounding box center [627, 200] width 17 height 17
radio input "false"
radio input "true"
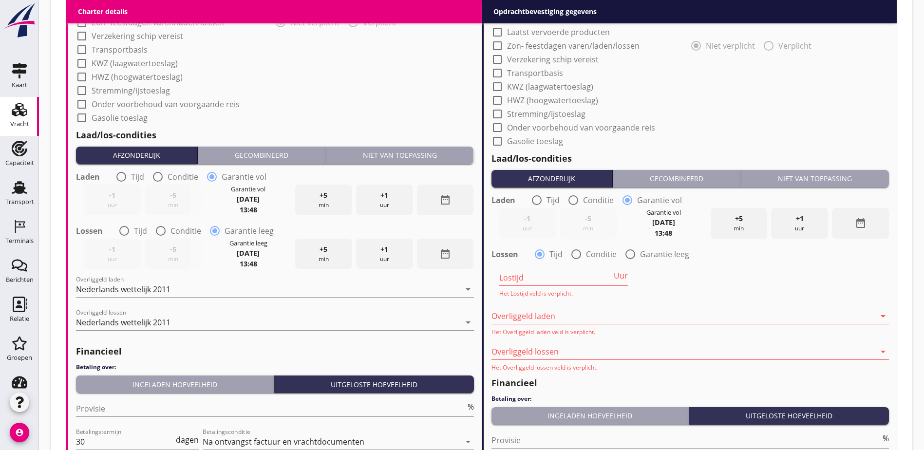
click at [648, 261] on div "Lostijd Uur Het Lostijd veld is verplicht." at bounding box center [691, 280] width 400 height 38
click at [643, 249] on label "Garantie leeg" at bounding box center [664, 254] width 49 height 10
radio input "false"
radio input "true"
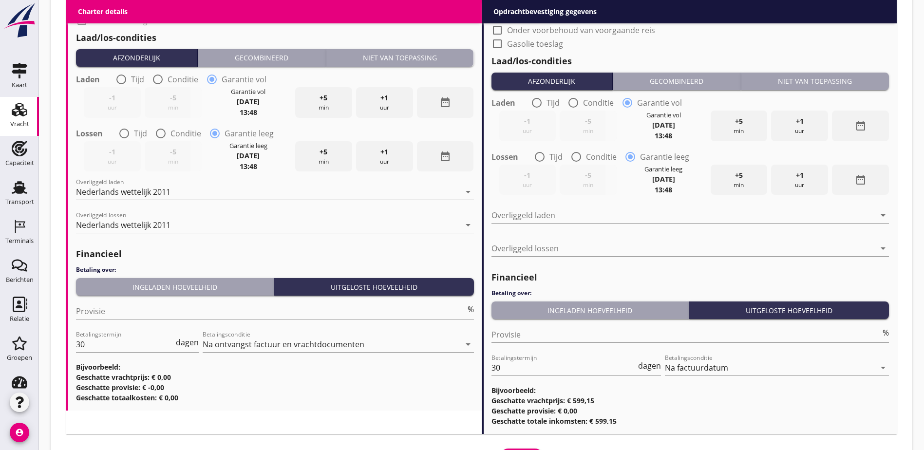
scroll to position [1007, 0]
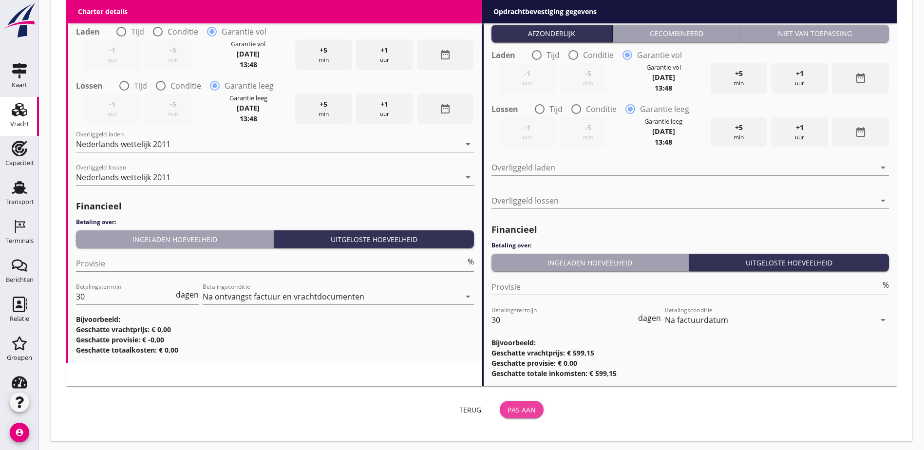
click at [500, 413] on button "Pas aan" at bounding box center [522, 410] width 44 height 18
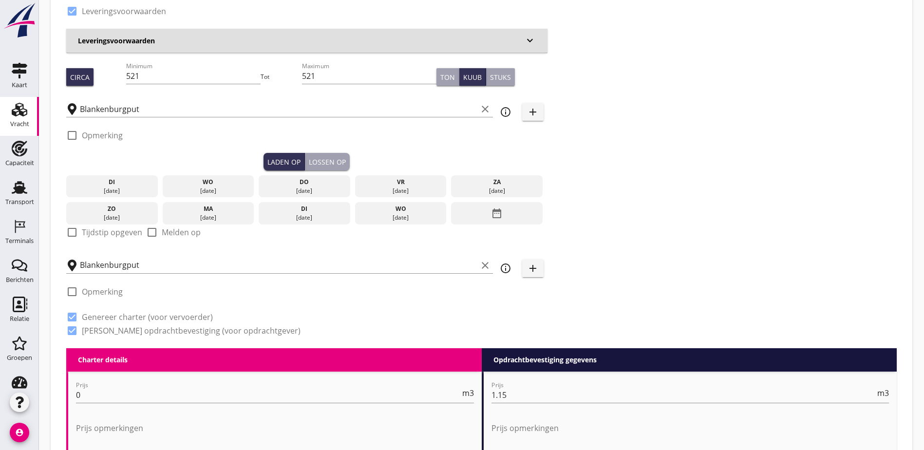
scroll to position [0, 0]
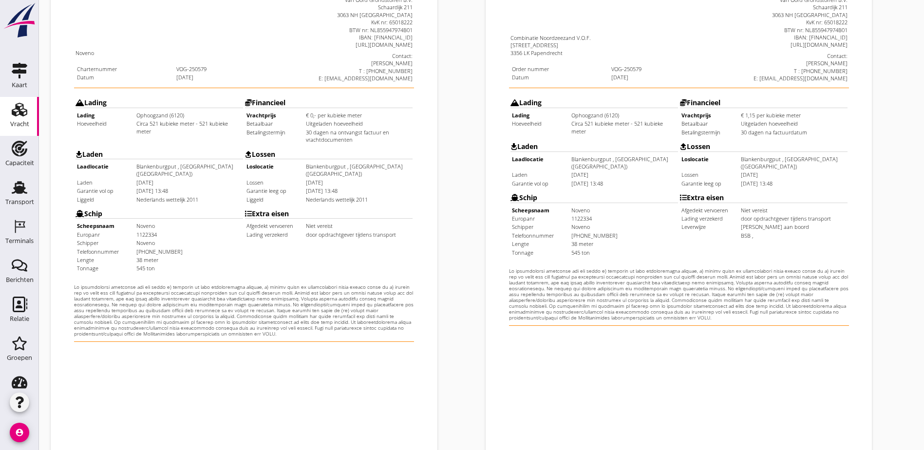
scroll to position [271, 0]
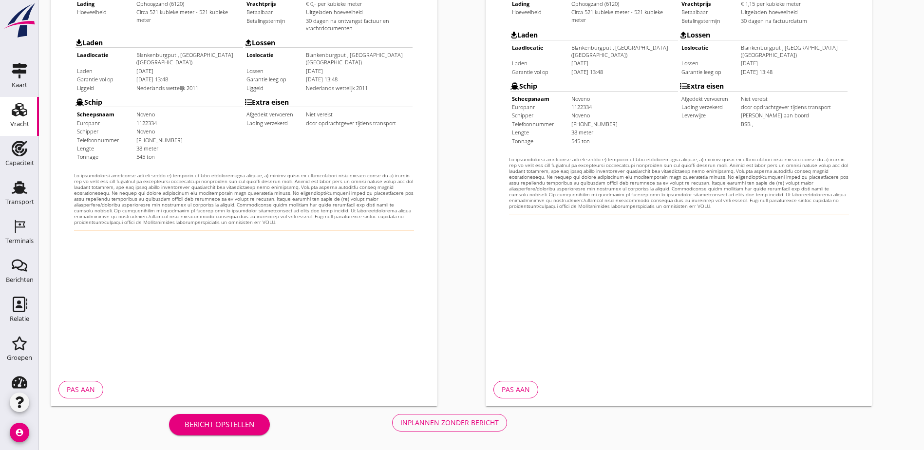
click at [400, 424] on div "Inplannen zonder bericht" at bounding box center [449, 423] width 98 height 10
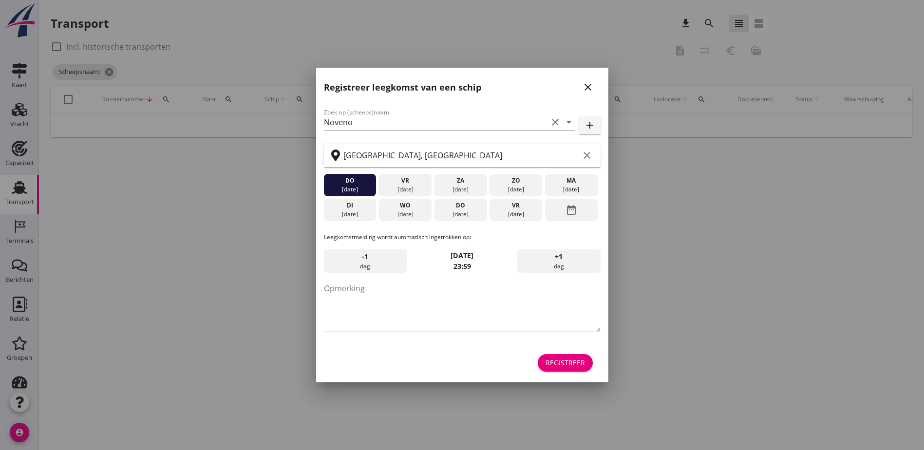
click at [570, 364] on div "Registreer" at bounding box center [565, 363] width 39 height 10
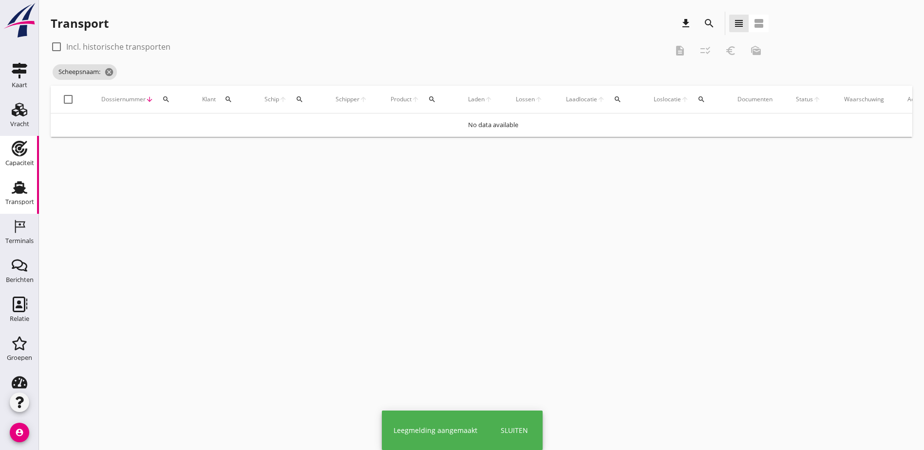
click at [21, 146] on icon "Capaciteit" at bounding box center [20, 149] width 16 height 16
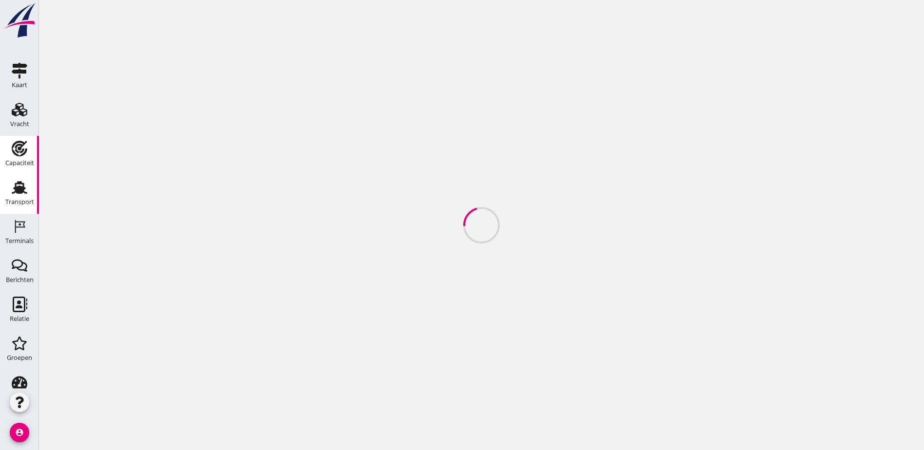
click at [20, 191] on use at bounding box center [20, 187] width 16 height 13
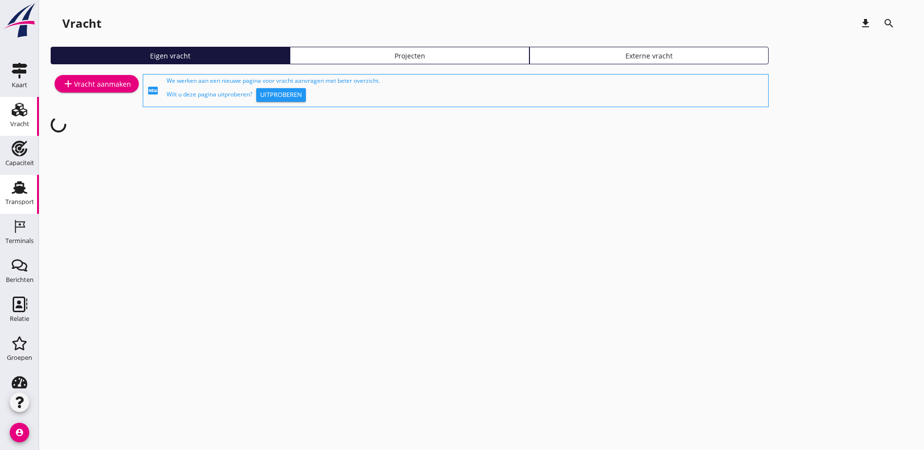
click at [26, 189] on div "Transport" at bounding box center [19, 188] width 23 height 16
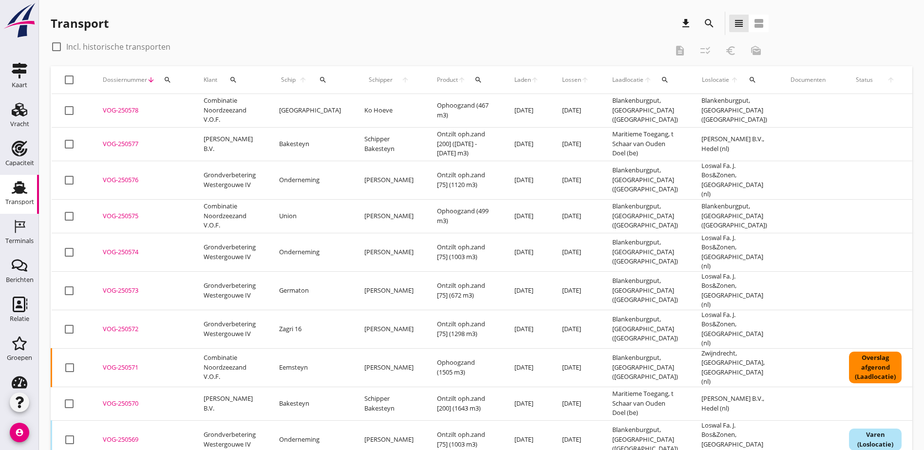
click at [514, 79] on span "Laden" at bounding box center [522, 80] width 17 height 9
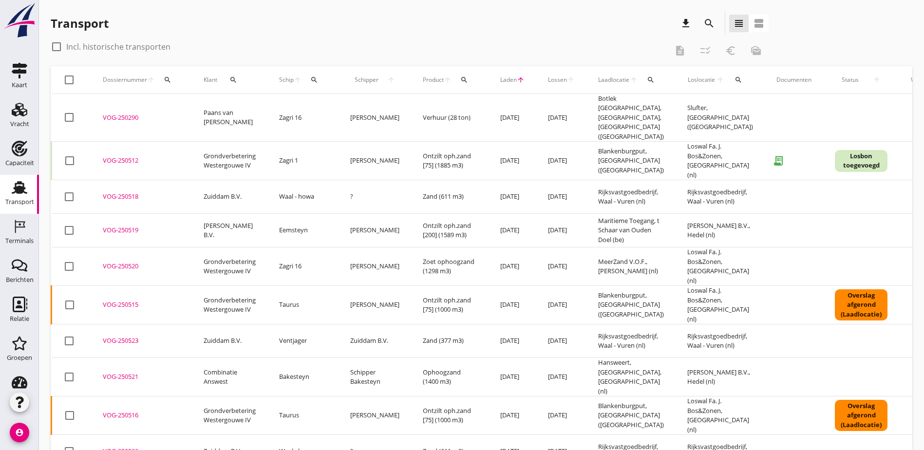
click at [488, 48] on div "check_box_outline_blank Incl. historische transporten description checklist_rtl…" at bounding box center [410, 50] width 718 height 23
click at [517, 80] on icon "arrow_upward" at bounding box center [521, 80] width 8 height 8
click at [410, 19] on div "Transport download search view_headline view_agenda" at bounding box center [410, 23] width 718 height 23
click at [704, 22] on icon "search" at bounding box center [710, 24] width 12 height 12
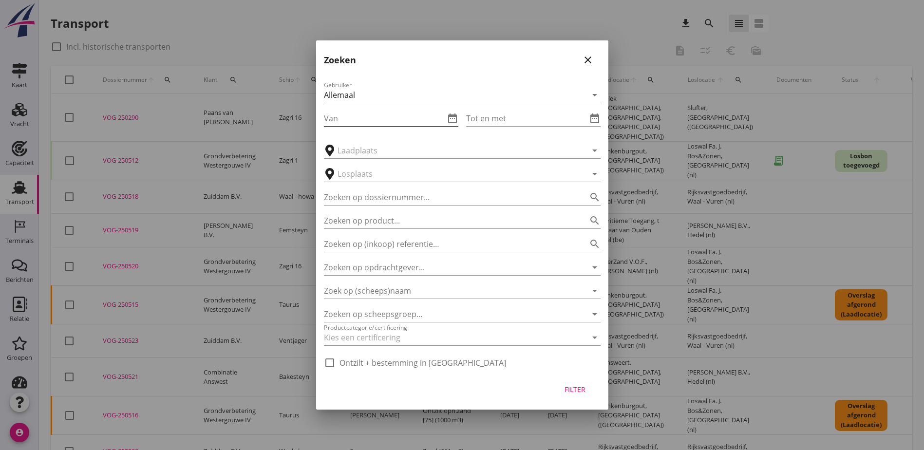
click at [454, 116] on icon "date_range" at bounding box center [453, 119] width 12 height 12
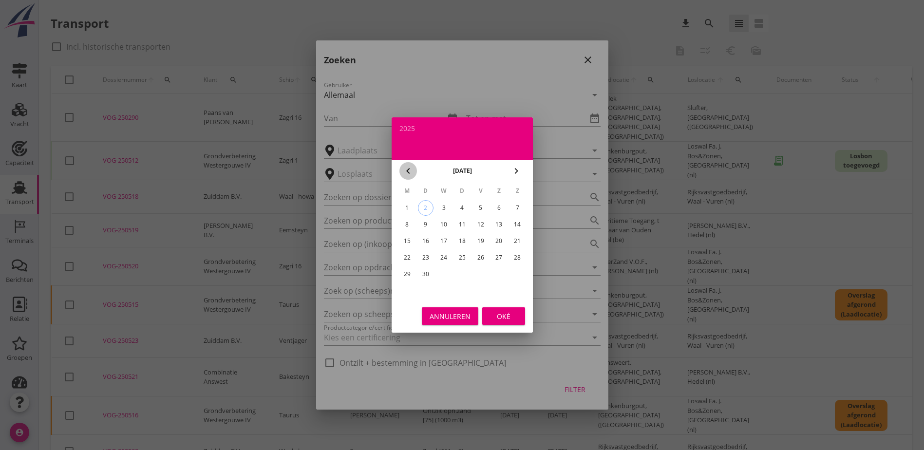
click at [406, 173] on icon "chevron_left" at bounding box center [408, 171] width 12 height 12
click at [500, 259] on div "23" at bounding box center [499, 258] width 16 height 16
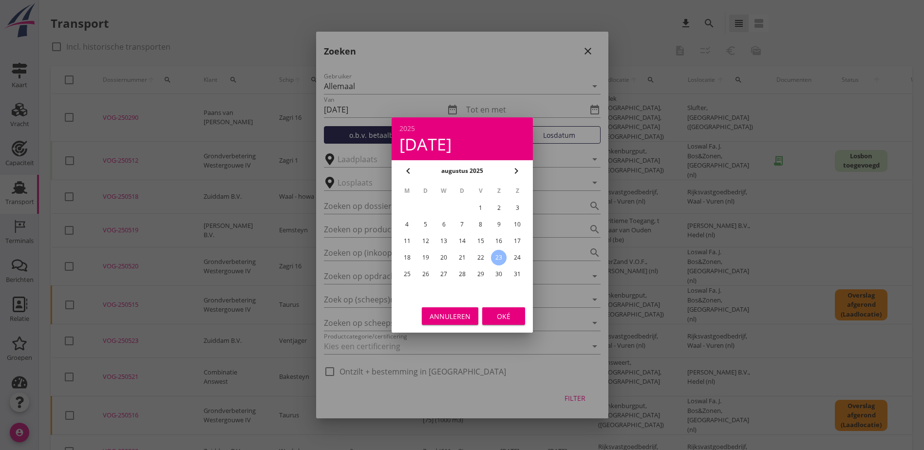
click at [518, 273] on div "31" at bounding box center [518, 274] width 16 height 16
click at [505, 260] on div "23" at bounding box center [499, 258] width 16 height 16
type input "2025-08-23"
click at [517, 308] on button "Oké" at bounding box center [503, 316] width 43 height 18
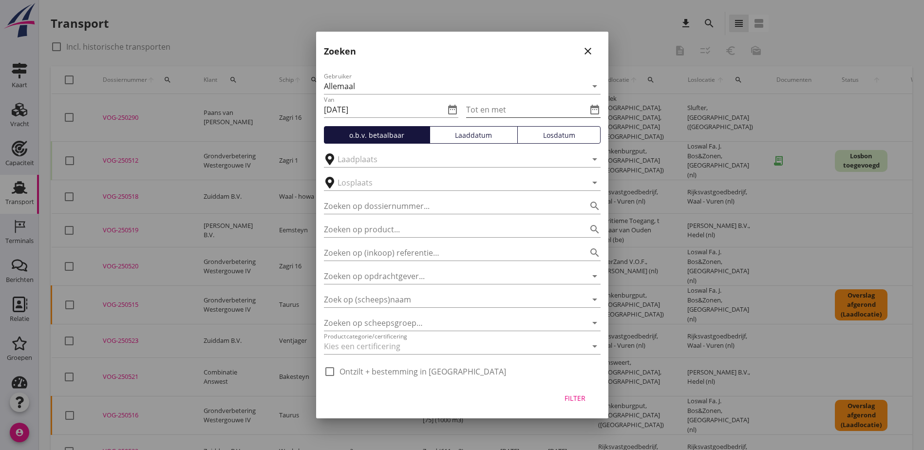
click at [599, 110] on icon "date_range" at bounding box center [595, 110] width 12 height 12
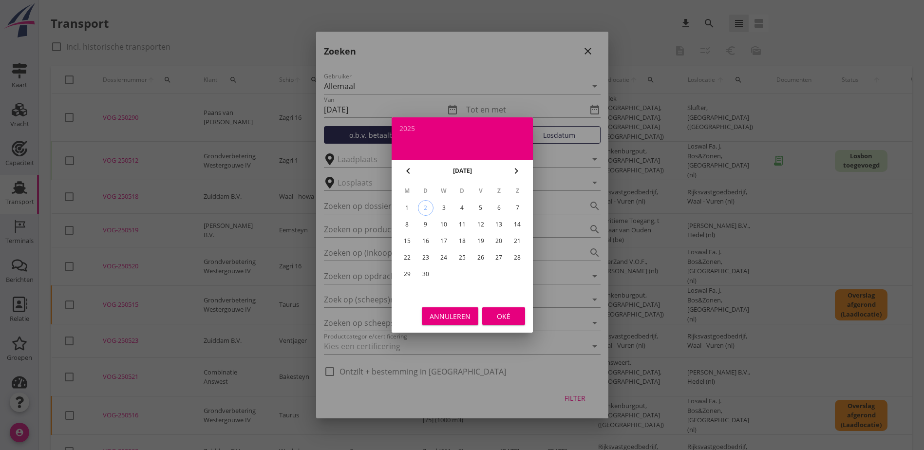
click at [408, 171] on icon "chevron_left" at bounding box center [408, 171] width 12 height 12
click at [519, 281] on div "31" at bounding box center [518, 274] width 16 height 16
type input "2025-08-31"
click at [514, 312] on div "Oké" at bounding box center [503, 316] width 27 height 10
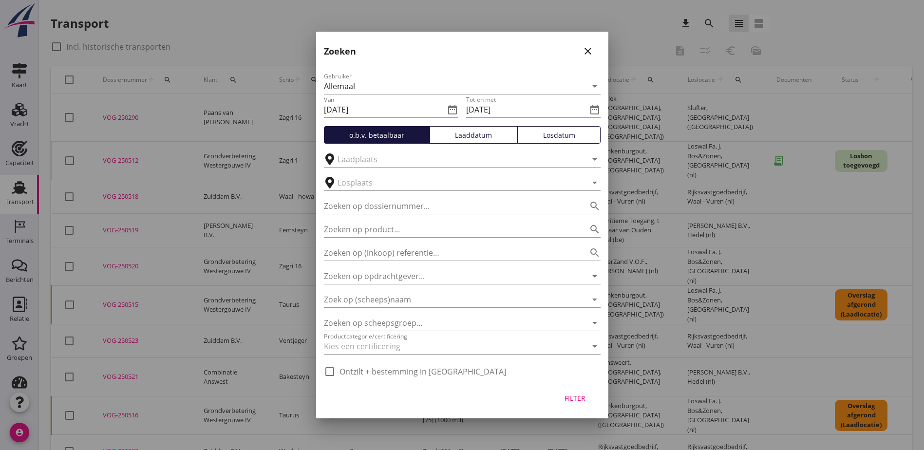
click at [494, 141] on button "Laaddatum" at bounding box center [474, 135] width 88 height 18
click at [576, 400] on div "Filter" at bounding box center [575, 398] width 27 height 10
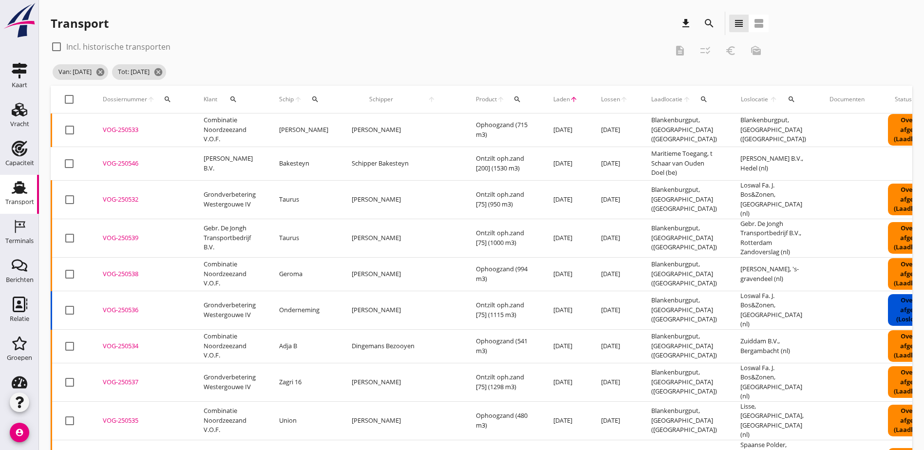
click at [553, 97] on span "Laden" at bounding box center [561, 99] width 17 height 9
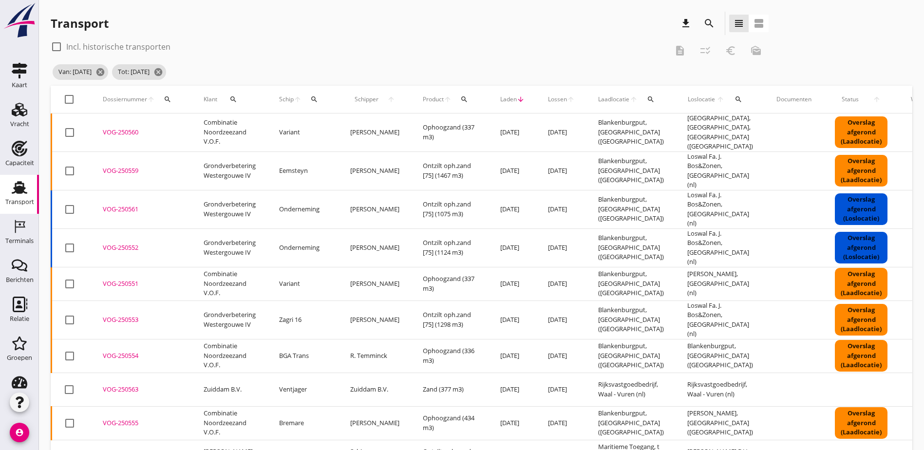
click at [517, 98] on icon "arrow_downward" at bounding box center [521, 99] width 8 height 8
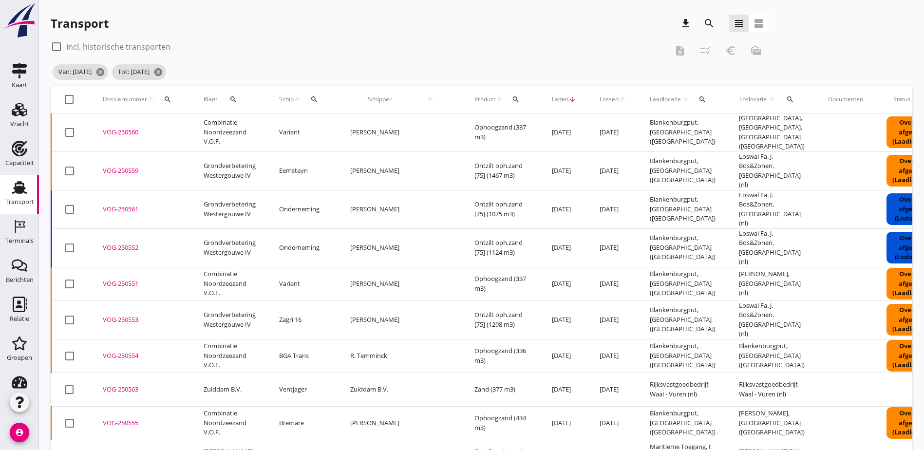
click at [569, 99] on icon "arrow_downward" at bounding box center [573, 99] width 8 height 8
click at [552, 97] on span "Laden" at bounding box center [560, 99] width 17 height 9
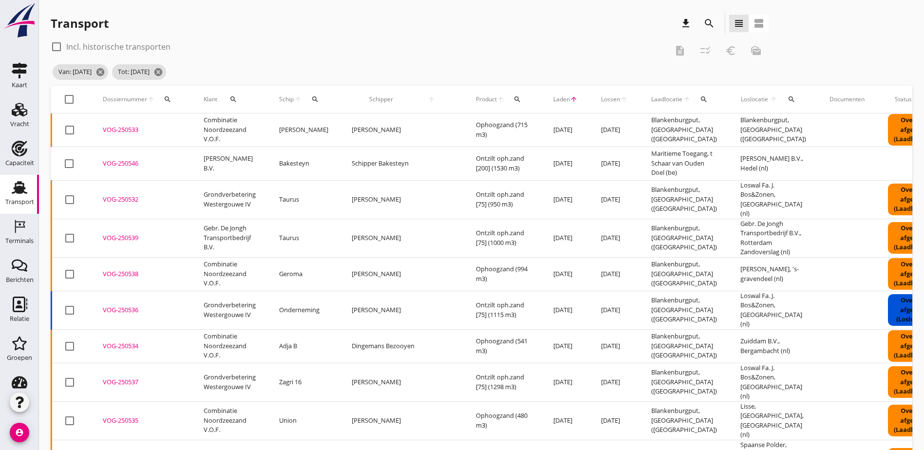
click at [128, 129] on div "VOG-250533" at bounding box center [141, 130] width 77 height 10
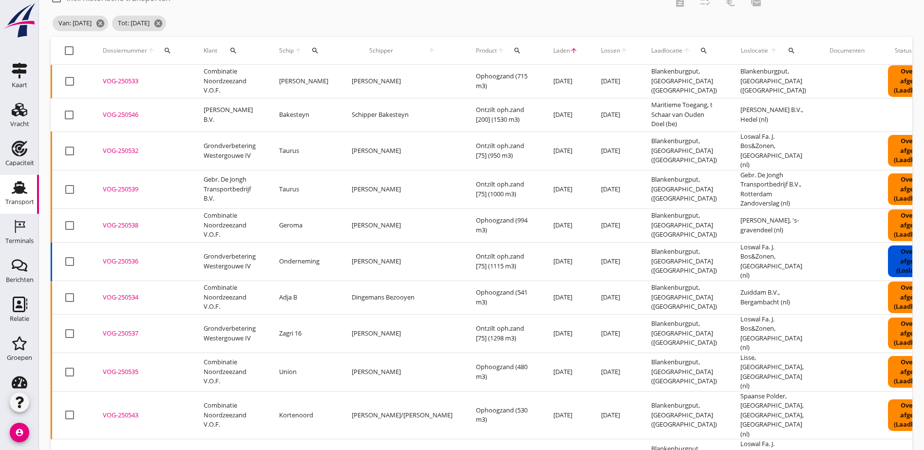
scroll to position [97, 0]
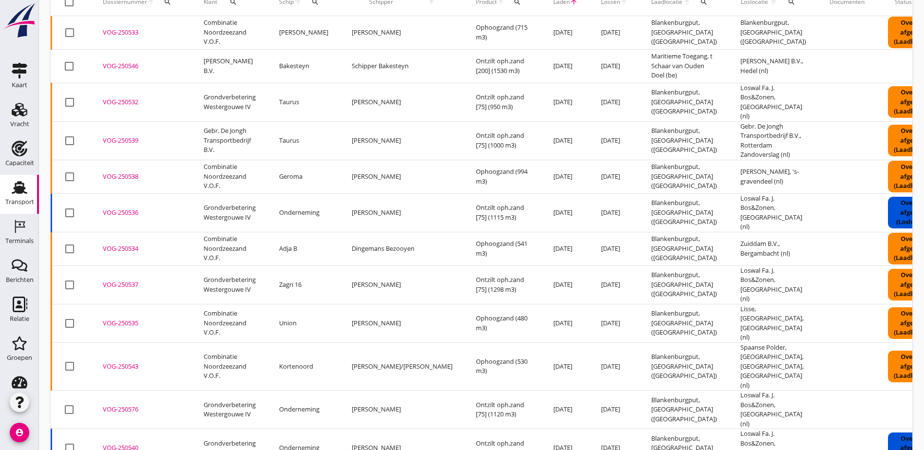
click at [131, 244] on div "VOG-250534" at bounding box center [141, 249] width 77 height 10
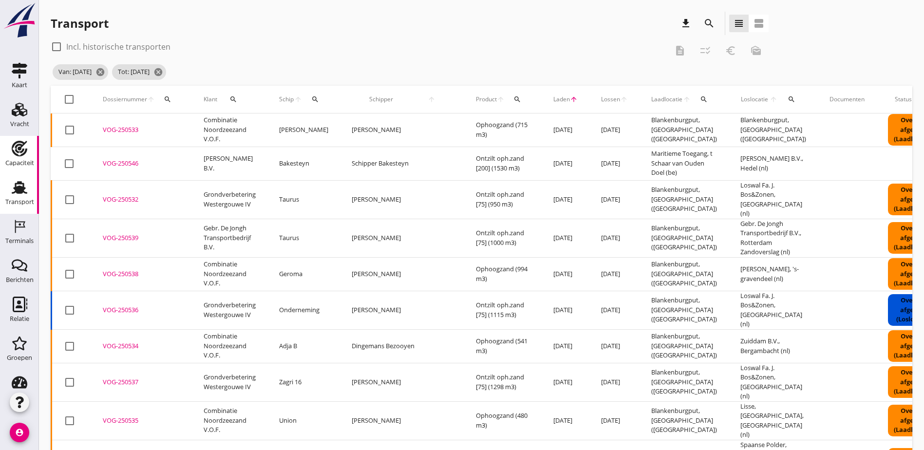
click at [5, 158] on div "Capaciteit" at bounding box center [19, 163] width 29 height 14
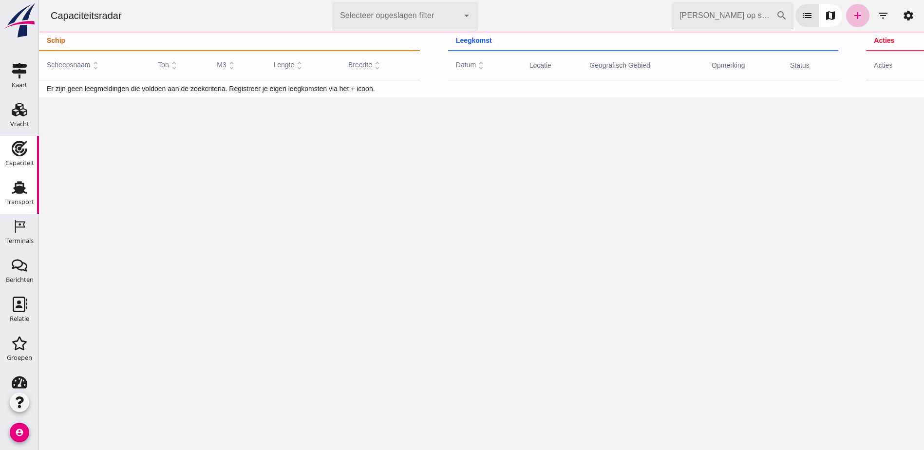
click at [19, 195] on div "Transport" at bounding box center [19, 202] width 29 height 14
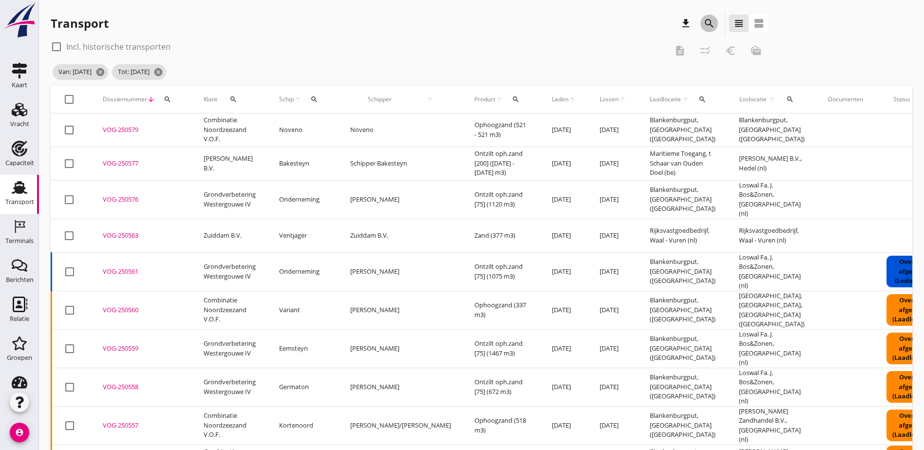
click at [704, 27] on icon "search" at bounding box center [710, 24] width 12 height 12
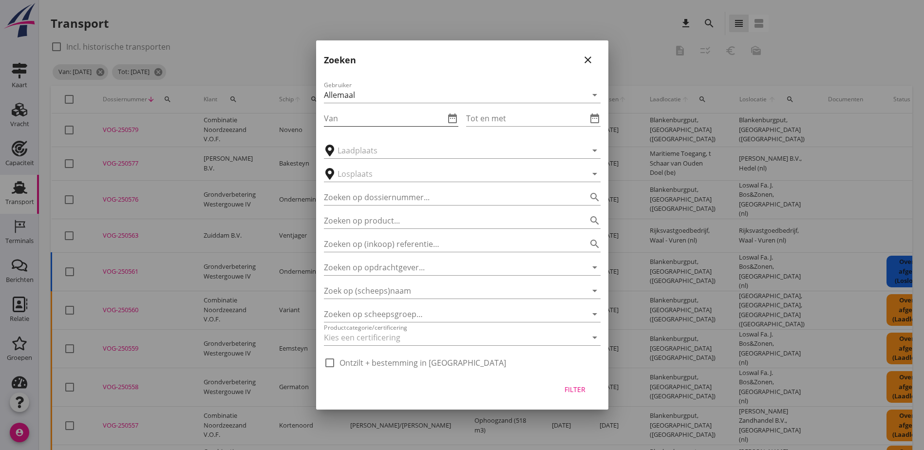
click at [451, 118] on icon "date_range" at bounding box center [453, 119] width 12 height 12
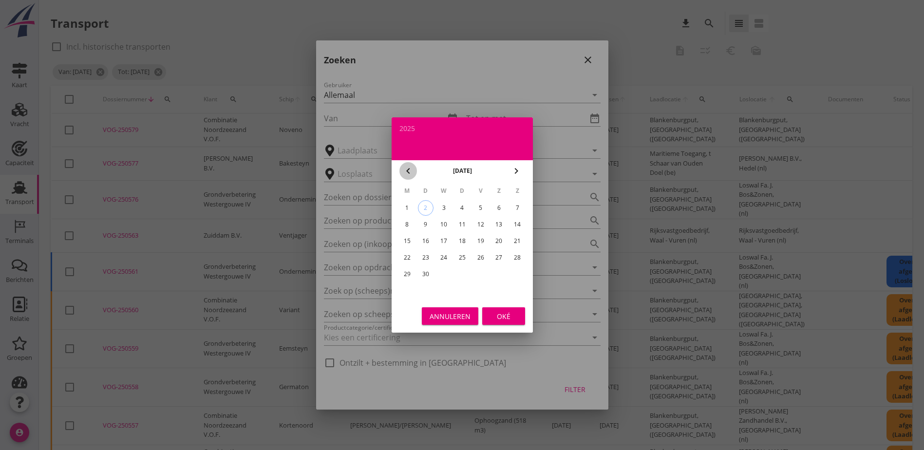
click at [413, 171] on icon "chevron_left" at bounding box center [408, 171] width 12 height 12
click at [495, 257] on div "23" at bounding box center [499, 258] width 16 height 16
type input "2025-08-23"
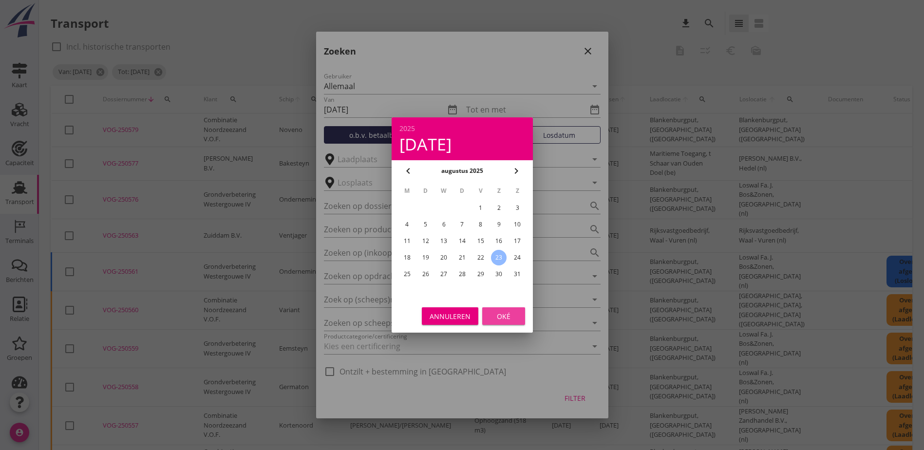
click at [511, 320] on div "Oké" at bounding box center [503, 316] width 27 height 10
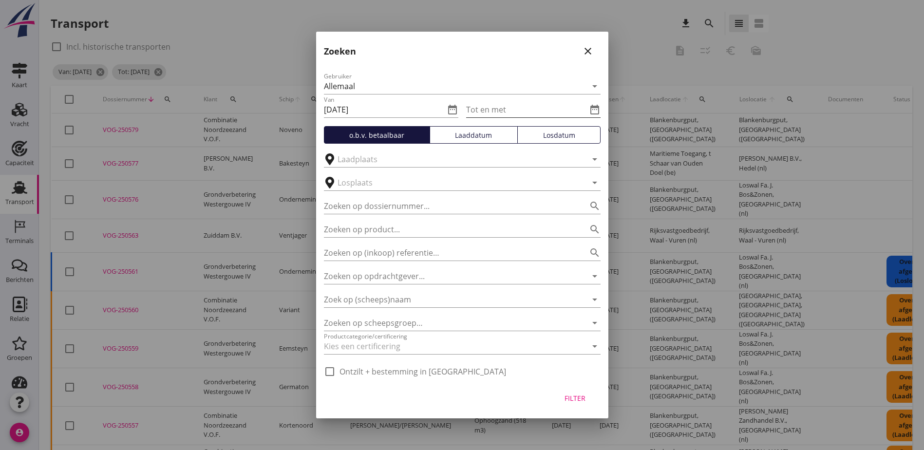
click at [595, 111] on icon "date_range" at bounding box center [595, 110] width 12 height 12
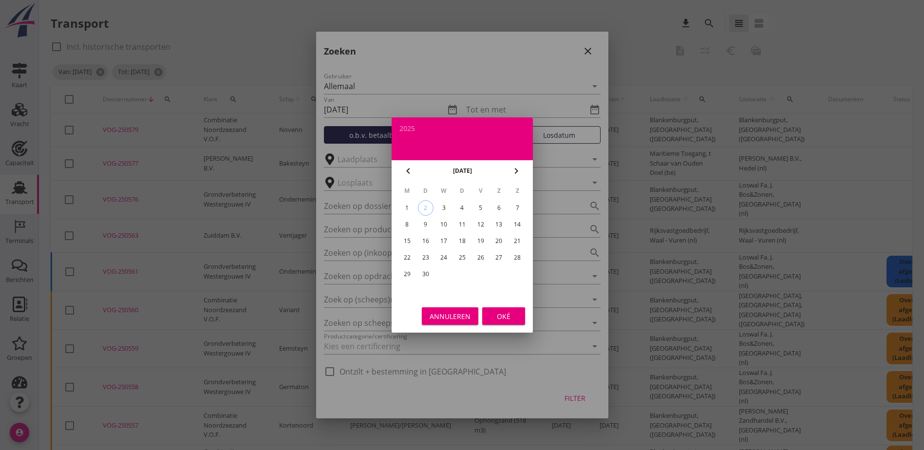
click at [409, 169] on icon "chevron_left" at bounding box center [408, 171] width 12 height 12
click at [516, 275] on div "31" at bounding box center [518, 274] width 16 height 16
type input "2025-08-31"
click at [496, 318] on div "Oké" at bounding box center [503, 316] width 27 height 10
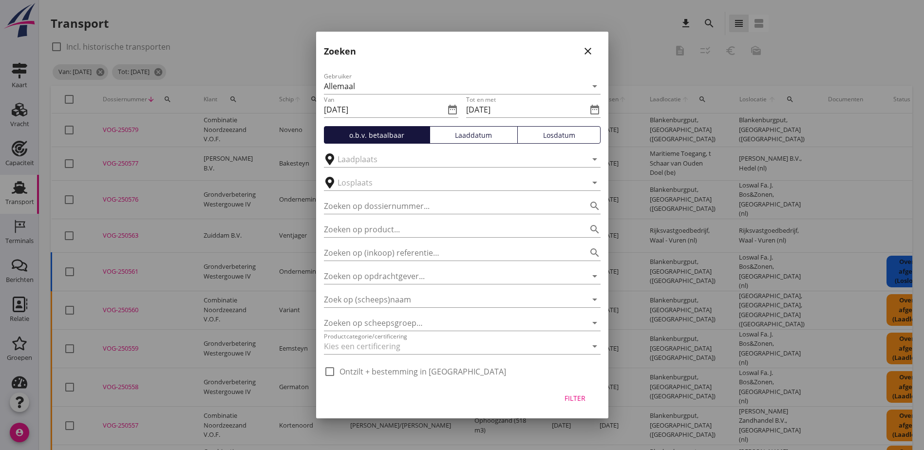
click at [495, 142] on button "Laaddatum" at bounding box center [474, 135] width 88 height 18
click at [571, 399] on div "Filter" at bounding box center [575, 398] width 27 height 10
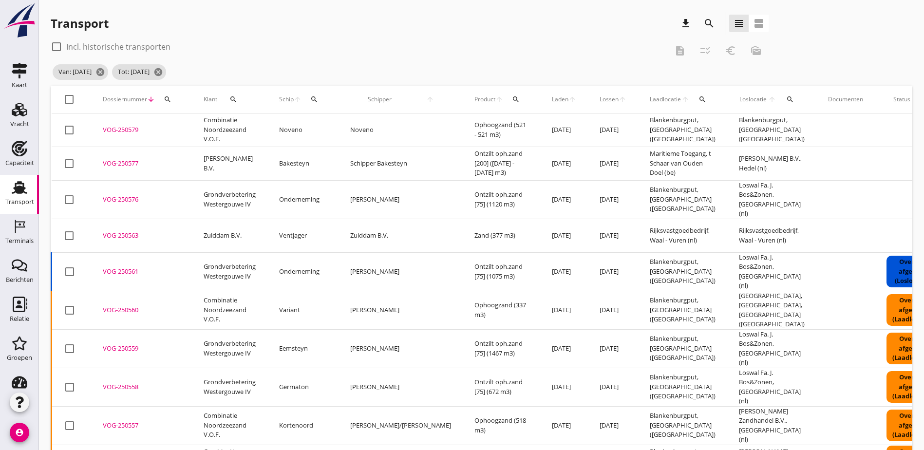
click at [552, 98] on span "Laden" at bounding box center [560, 99] width 17 height 9
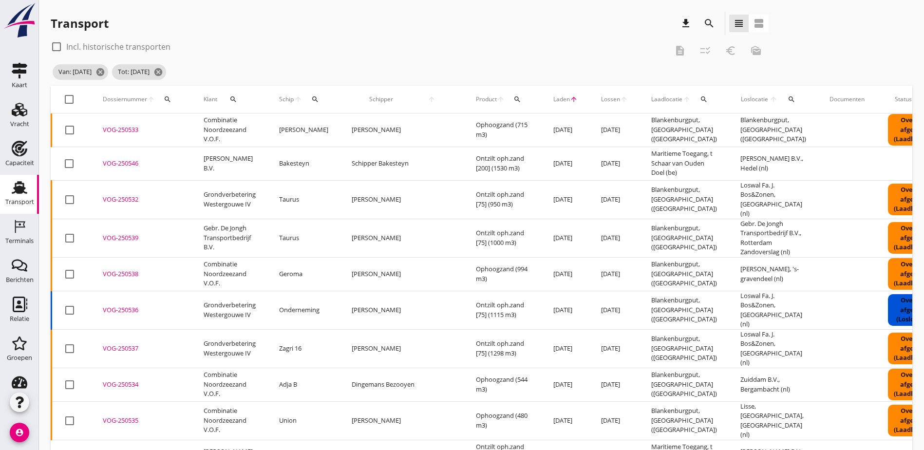
click at [128, 130] on div "VOG-250533" at bounding box center [141, 130] width 77 height 10
click at [129, 380] on div "VOG-250534" at bounding box center [141, 385] width 77 height 10
click at [130, 416] on div "VOG-250535" at bounding box center [141, 421] width 77 height 10
click at [129, 269] on div "VOG-250538" at bounding box center [141, 274] width 77 height 10
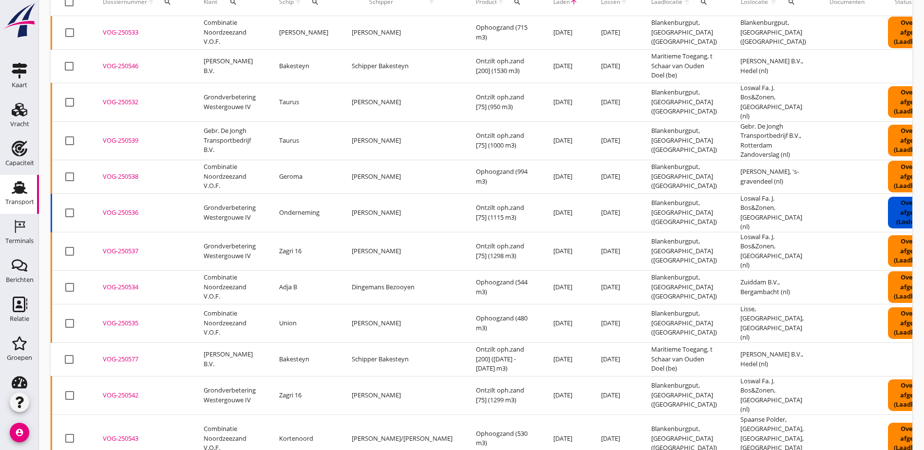
scroll to position [146, 0]
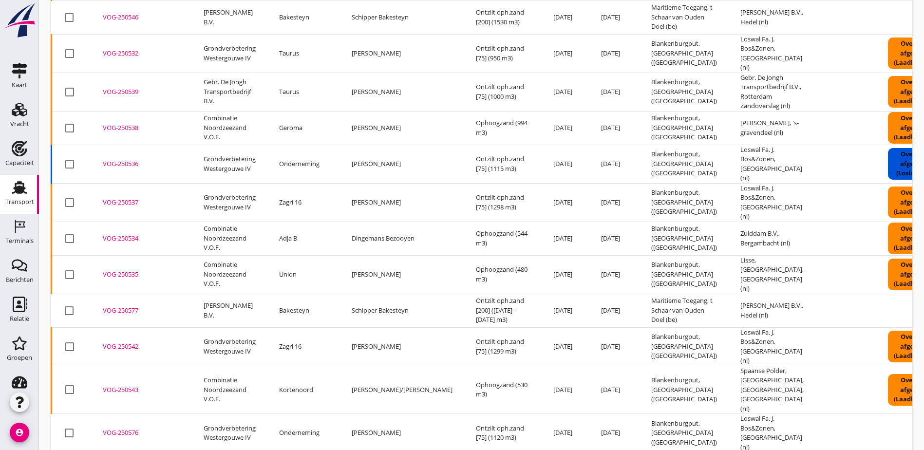
drag, startPoint x: 127, startPoint y: 359, endPoint x: 374, endPoint y: 98, distance: 359.4
click at [127, 385] on div "VOG-250543" at bounding box center [141, 390] width 77 height 10
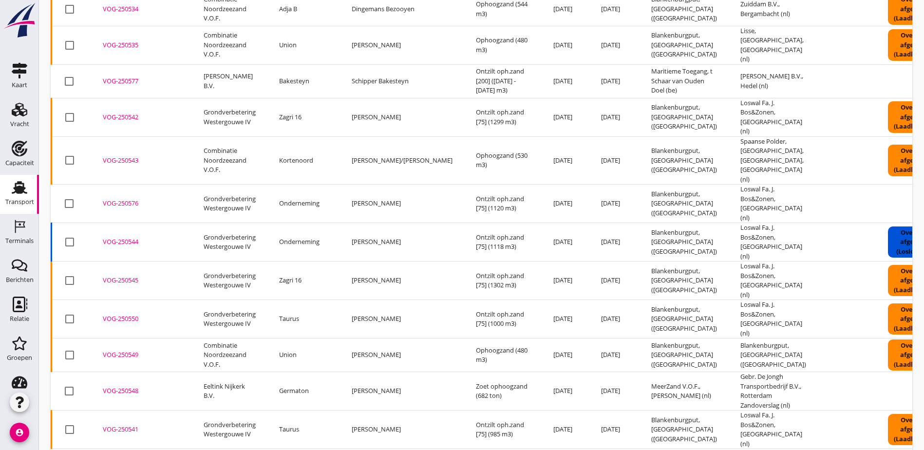
scroll to position [390, 0]
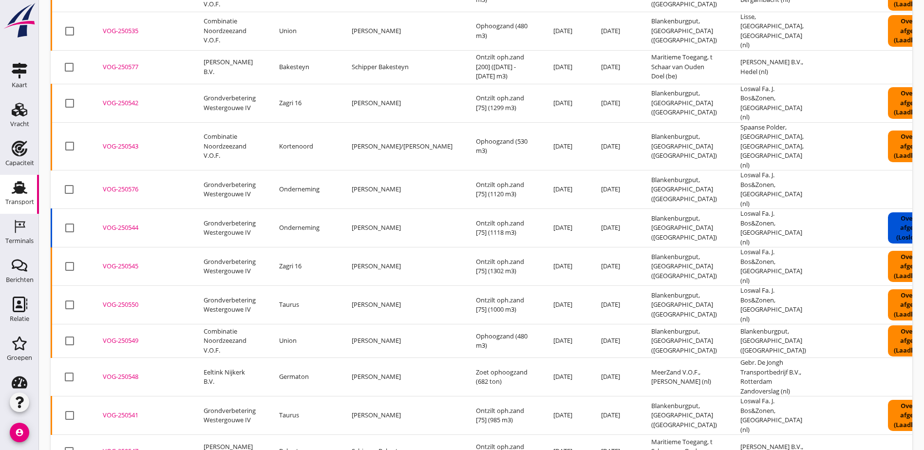
drag, startPoint x: 129, startPoint y: 287, endPoint x: 455, endPoint y: 33, distance: 413.4
click at [129, 336] on div "VOG-250549" at bounding box center [141, 341] width 77 height 10
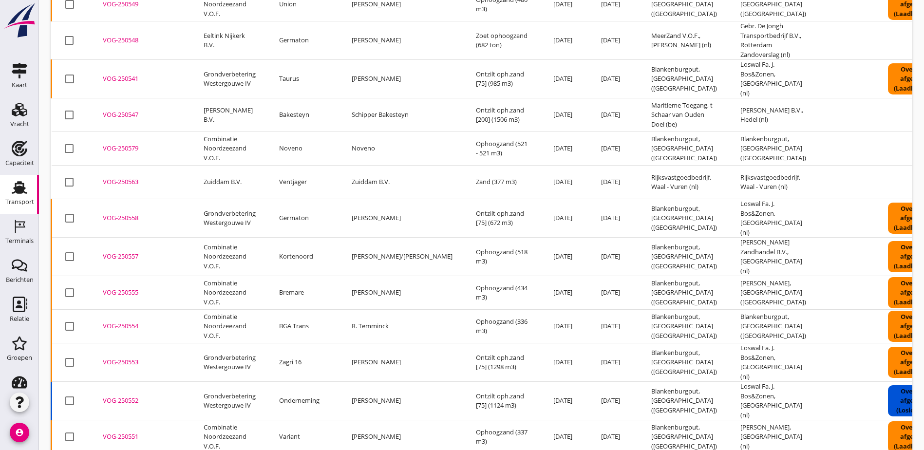
scroll to position [751, 0]
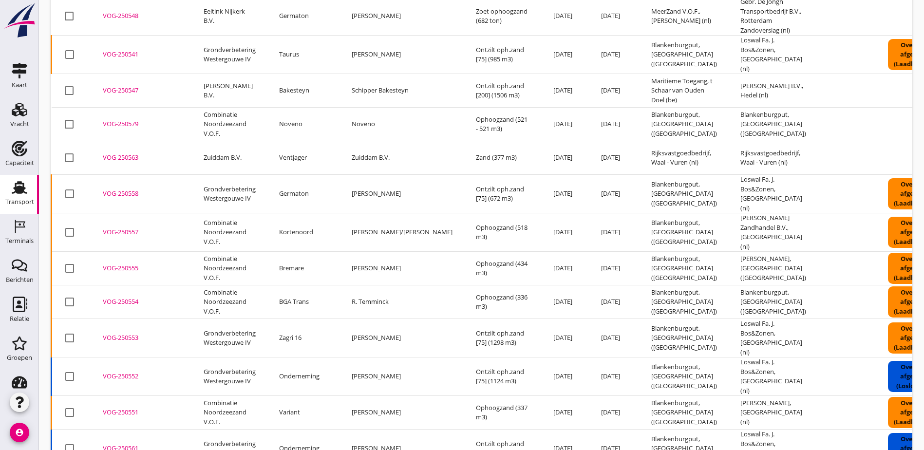
click at [117, 408] on div "VOG-250551" at bounding box center [141, 413] width 77 height 10
click at [119, 119] on div "VOG-250579" at bounding box center [141, 124] width 77 height 10
click at [132, 264] on div "VOG-250555" at bounding box center [141, 269] width 77 height 10
click at [133, 228] on div "VOG-250557" at bounding box center [141, 233] width 77 height 10
click at [126, 297] on div "VOG-250554" at bounding box center [141, 302] width 77 height 10
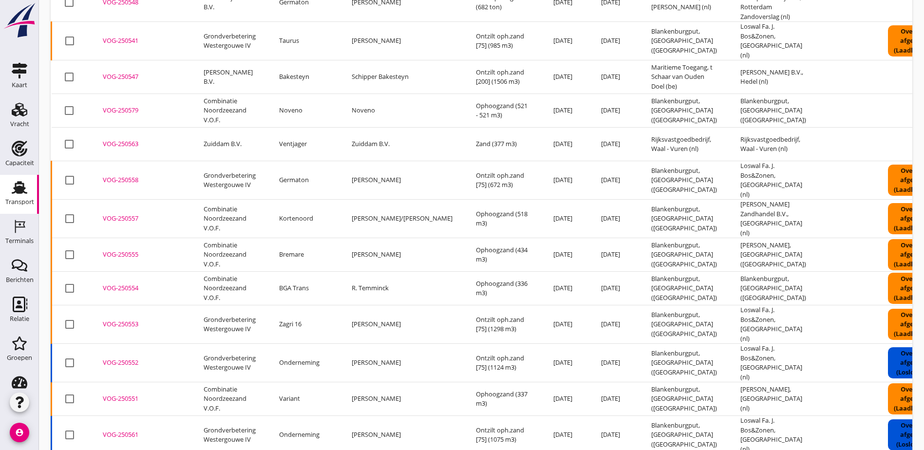
scroll to position [772, 0]
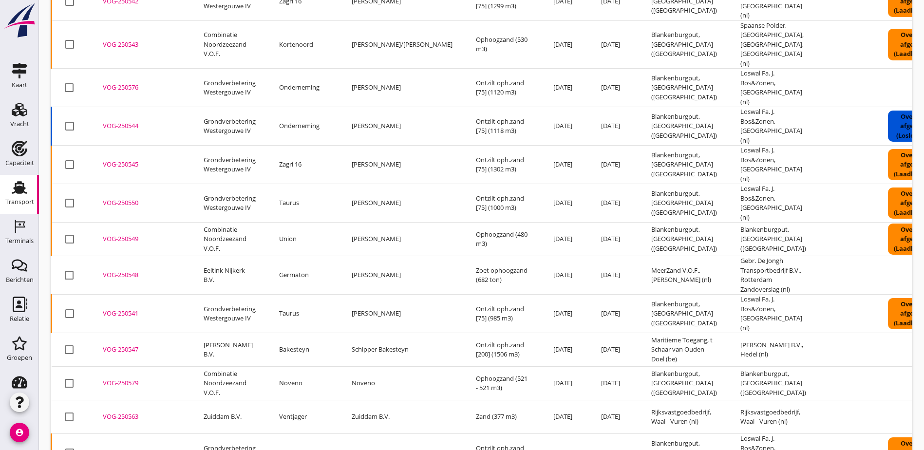
scroll to position [480, 0]
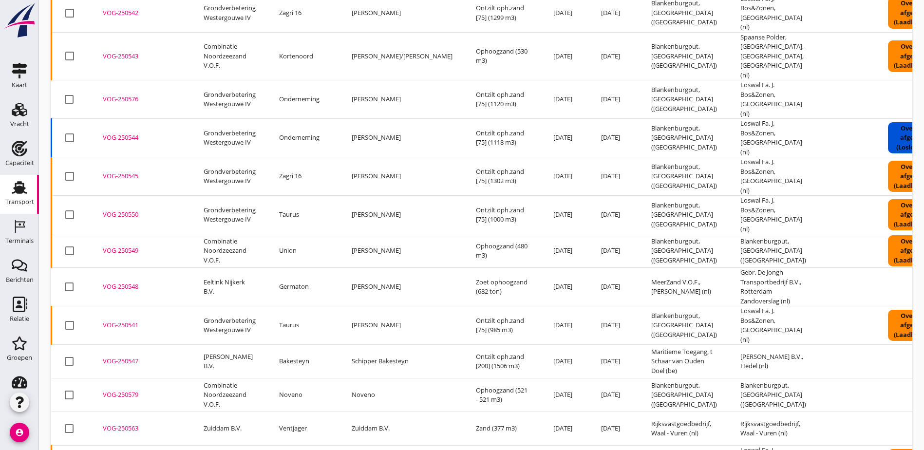
click at [124, 390] on div "VOG-250579" at bounding box center [141, 395] width 77 height 10
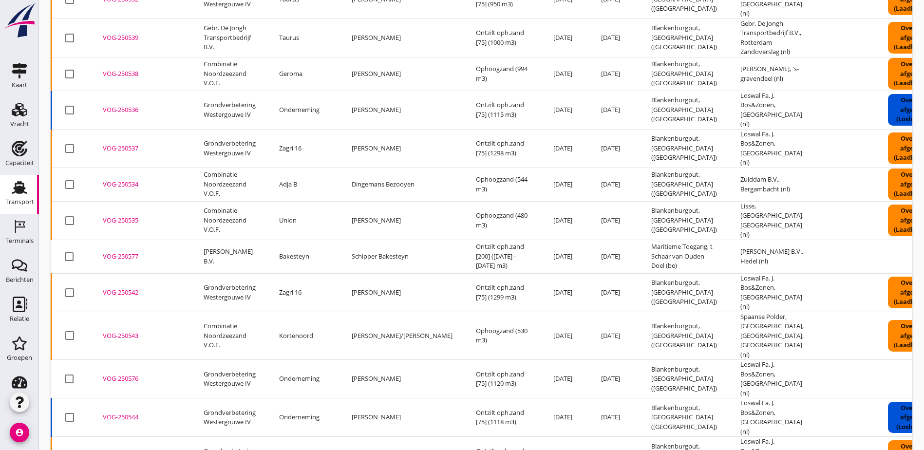
scroll to position [188, 0]
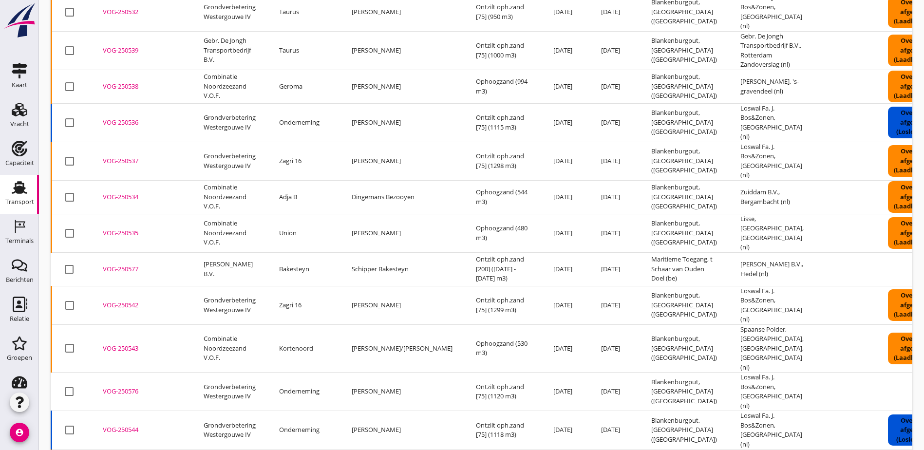
click at [128, 192] on div "VOG-250534" at bounding box center [141, 197] width 77 height 10
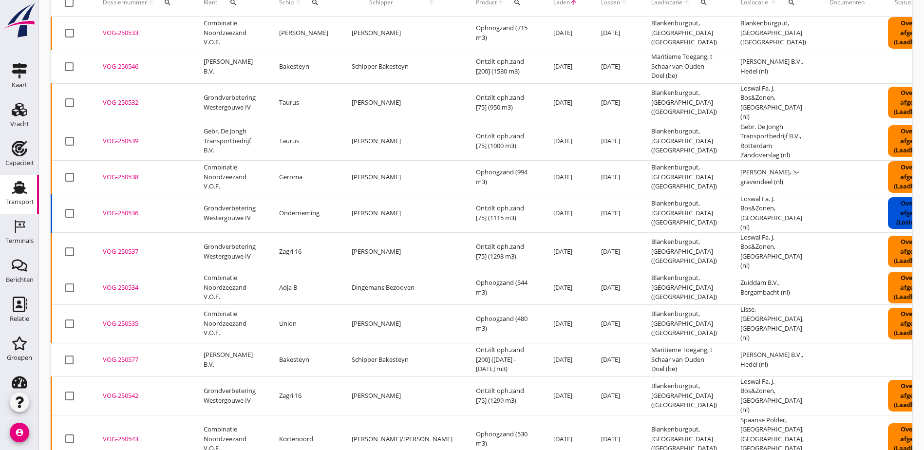
scroll to position [0, 0]
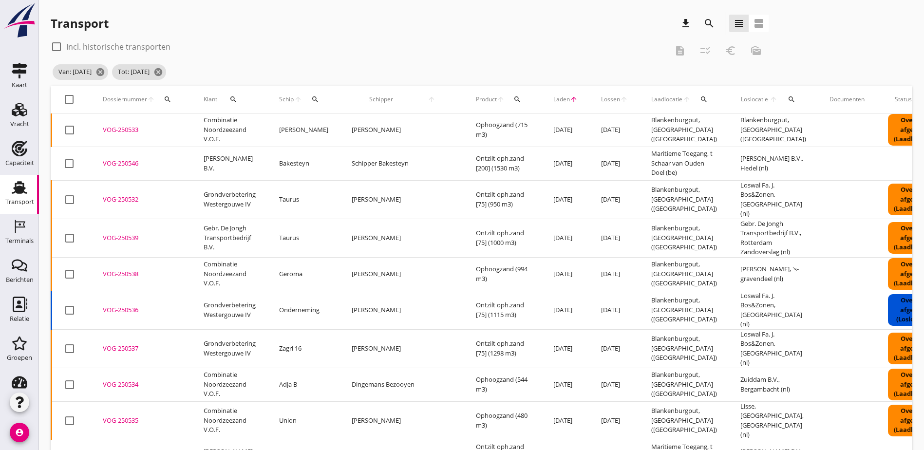
drag, startPoint x: 20, startPoint y: 120, endPoint x: 33, endPoint y: 123, distance: 13.6
click at [20, 120] on div "Vracht" at bounding box center [19, 124] width 19 height 14
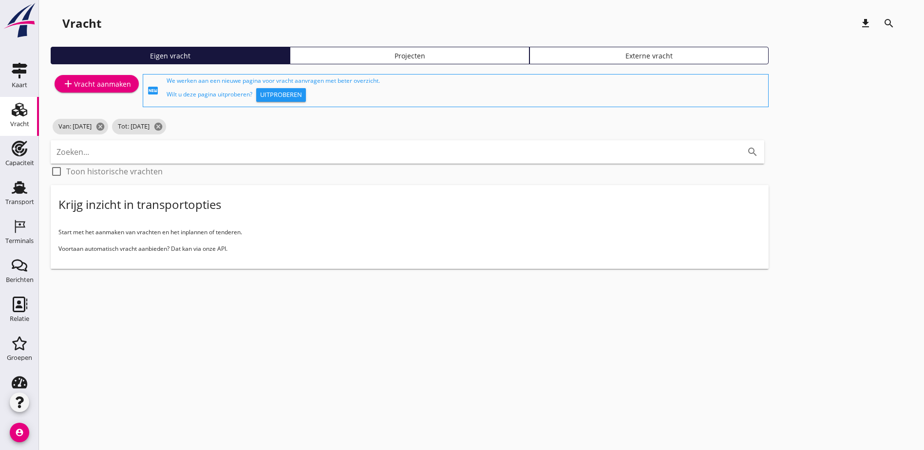
click at [108, 80] on div "add Vracht aanmaken" at bounding box center [96, 84] width 69 height 12
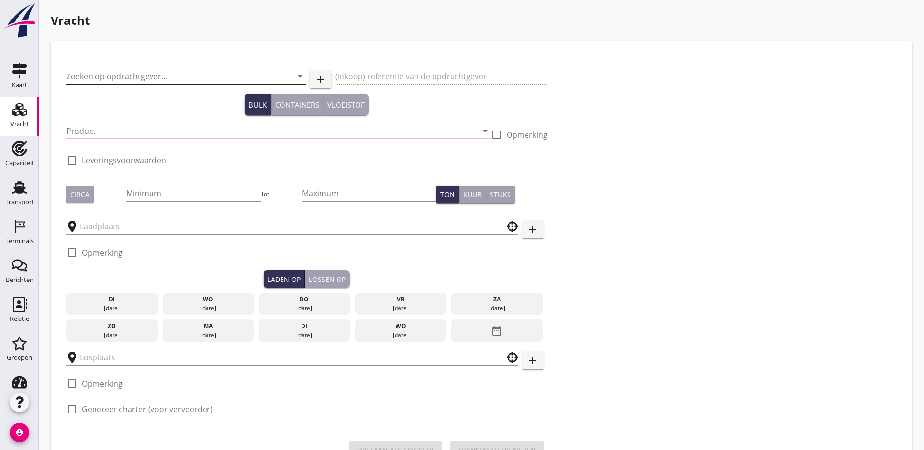
click at [172, 76] on input "Zoeken op opdrachtgever..." at bounding box center [172, 77] width 212 height 16
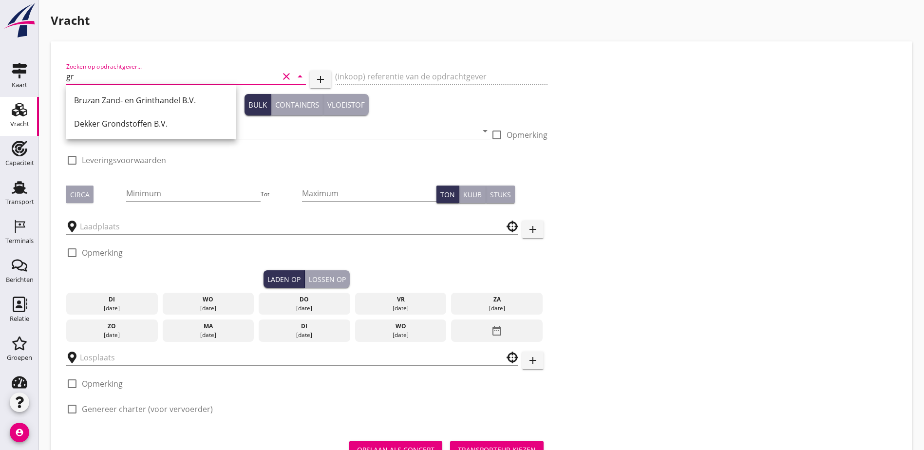
type input "g"
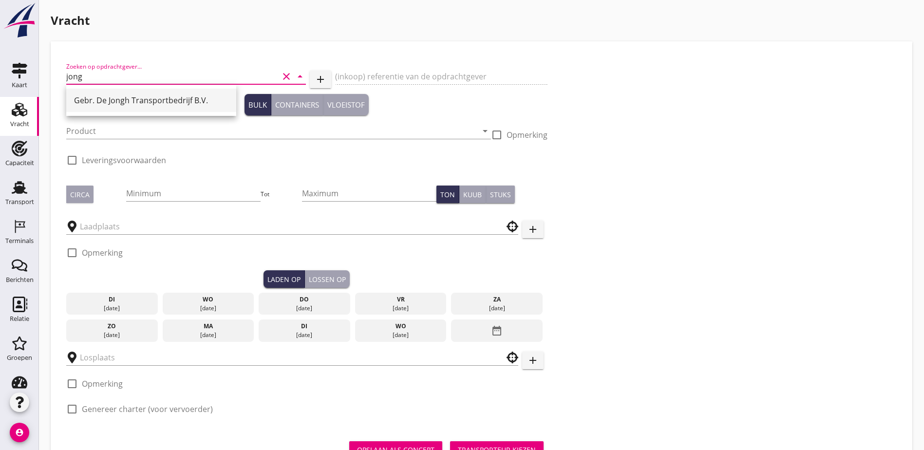
click at [213, 97] on div "Gebr. De Jongh Transportbedrijf B.V." at bounding box center [151, 101] width 154 height 12
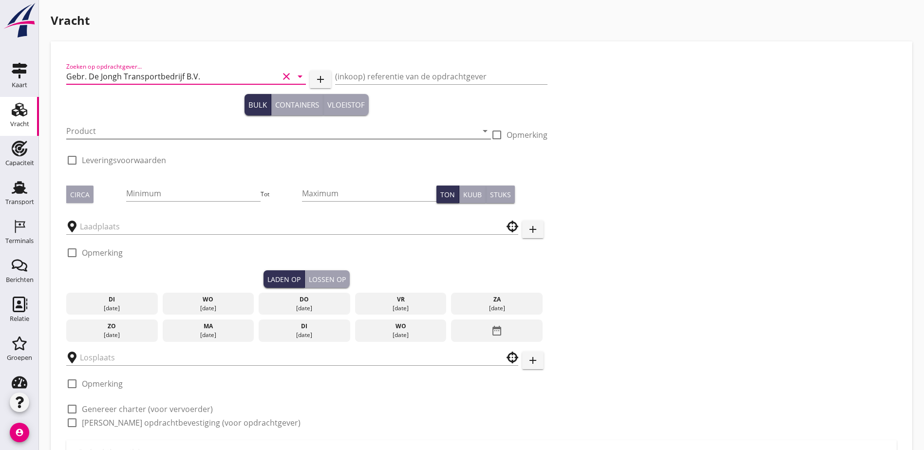
type input "Gebr. De Jongh Transportbedrijf B.V."
click at [201, 131] on input "Product" at bounding box center [271, 131] width 411 height 16
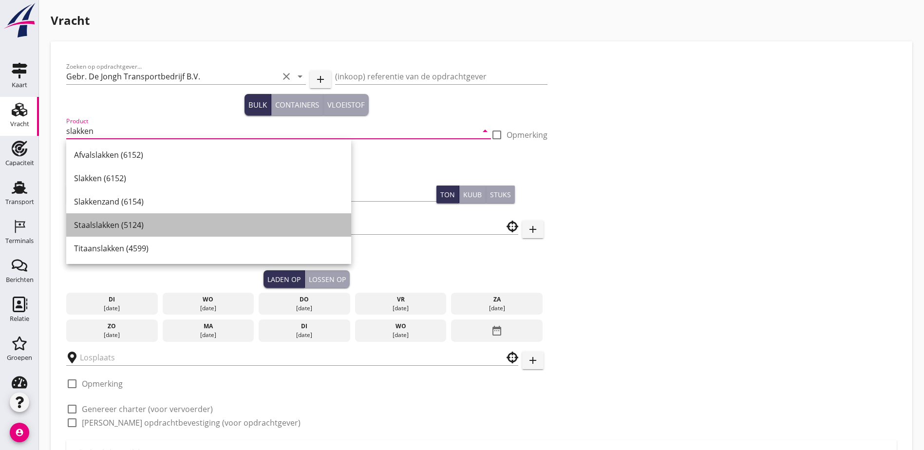
click at [177, 221] on div "Staalslakken (5124)" at bounding box center [208, 225] width 269 height 12
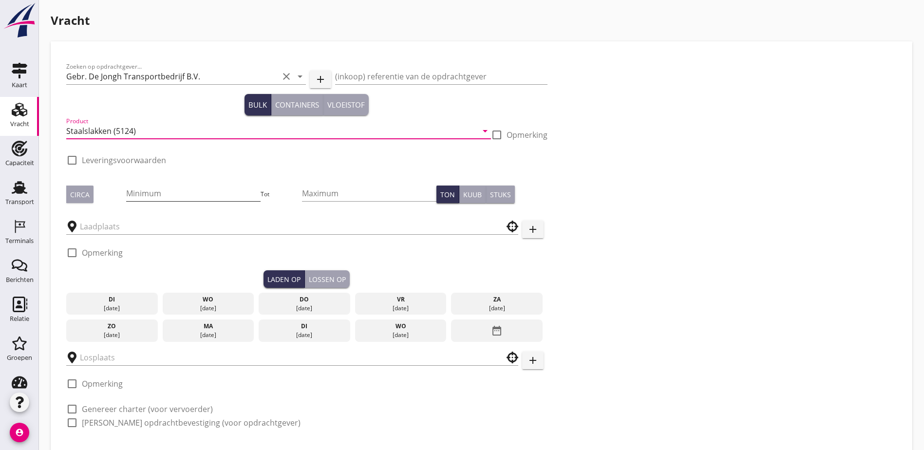
type input "Staalslakken (5124)"
click at [147, 188] on input "Minimum" at bounding box center [193, 194] width 134 height 16
click at [142, 196] on input "Minimum" at bounding box center [193, 194] width 134 height 16
type input "1517"
type button "per_ton"
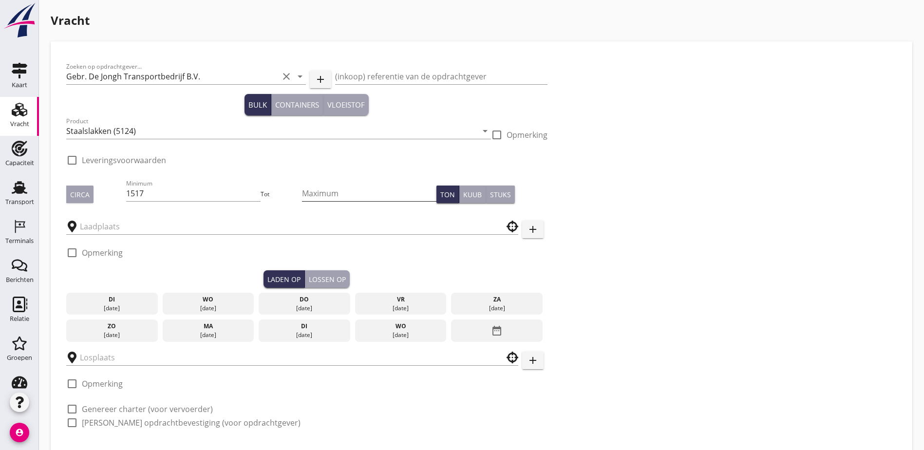
click at [302, 199] on input "Maximum" at bounding box center [369, 194] width 134 height 16
type input "1517"
click at [141, 226] on input "text" at bounding box center [285, 227] width 411 height 16
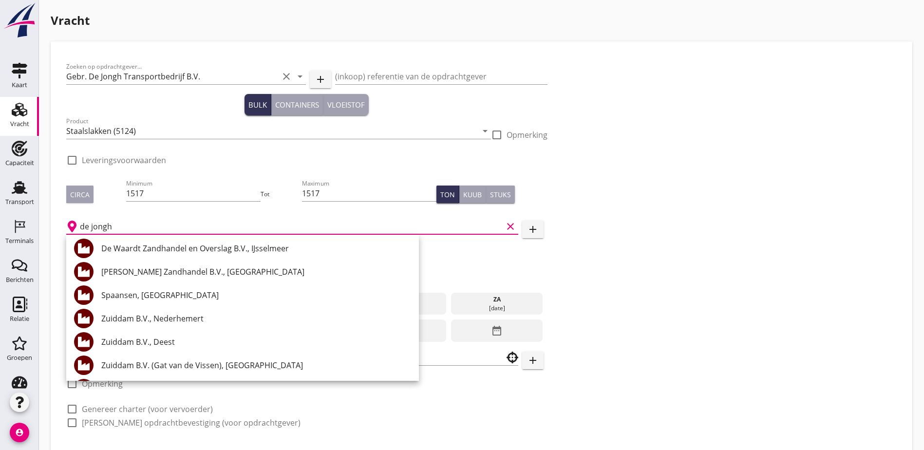
scroll to position [49, 0]
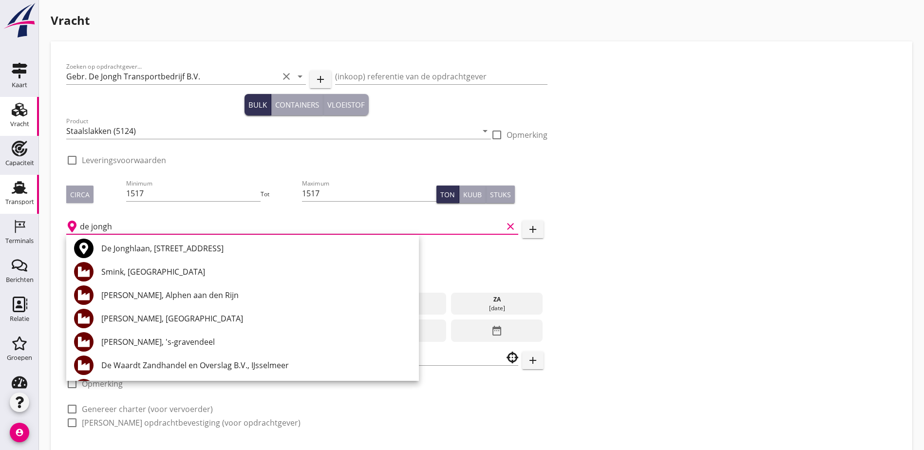
drag, startPoint x: 118, startPoint y: 225, endPoint x: 0, endPoint y: 212, distance: 118.5
click at [0, 212] on html "+31(NL) +32(BE) +33(FR) +49(DE) +36(HU) +41(CH) +48(PL) +352(LU) +43(AU) +420(C…" at bounding box center [462, 253] width 924 height 507
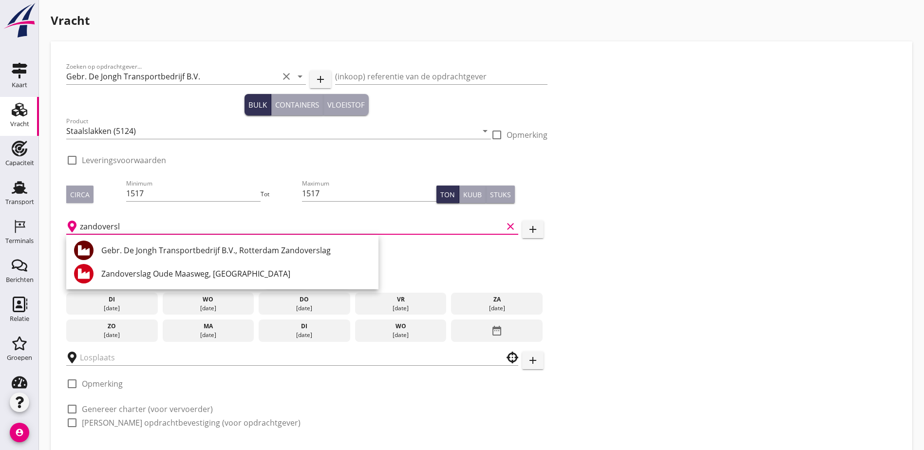
scroll to position [0, 0]
click at [180, 252] on div "Gebr. De Jongh Transportbedrijf B.V., Rotterdam Zandoverslag" at bounding box center [235, 251] width 269 height 12
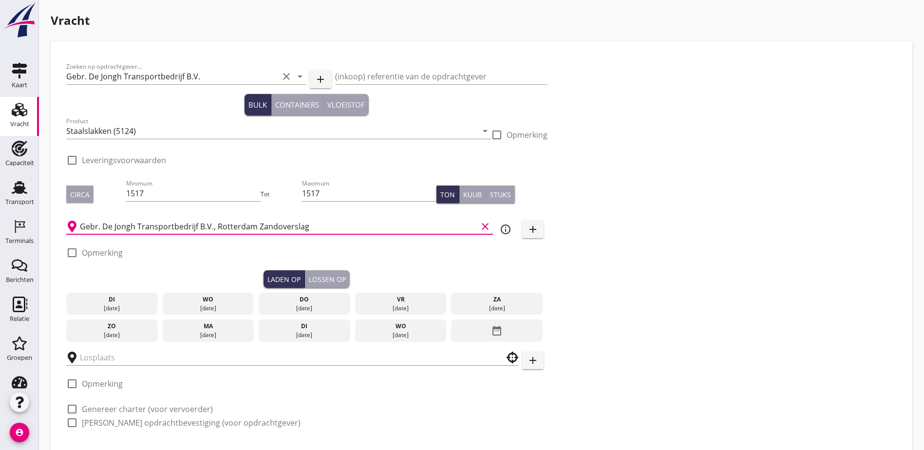
type input "Gebr. De Jongh Transportbedrijf B.V., Rotterdam Zandoverslag"
click at [309, 276] on div "Lossen op" at bounding box center [327, 279] width 37 height 10
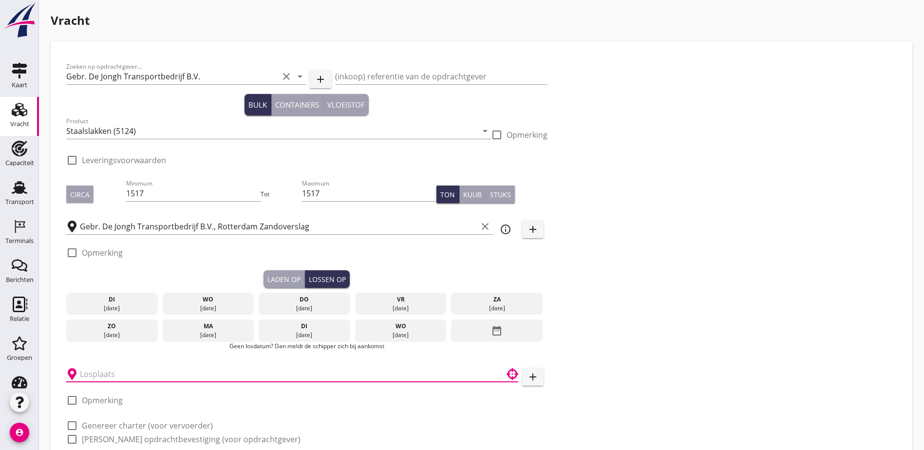
click at [129, 371] on input "text" at bounding box center [285, 374] width 411 height 16
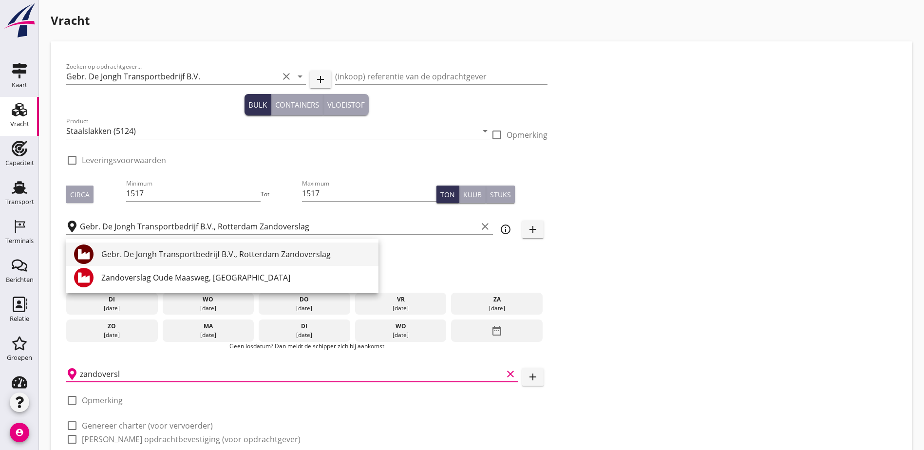
click at [149, 247] on div "Gebr. De Jongh Transportbedrijf B.V., Rotterdam Zandoverslag" at bounding box center [235, 254] width 269 height 23
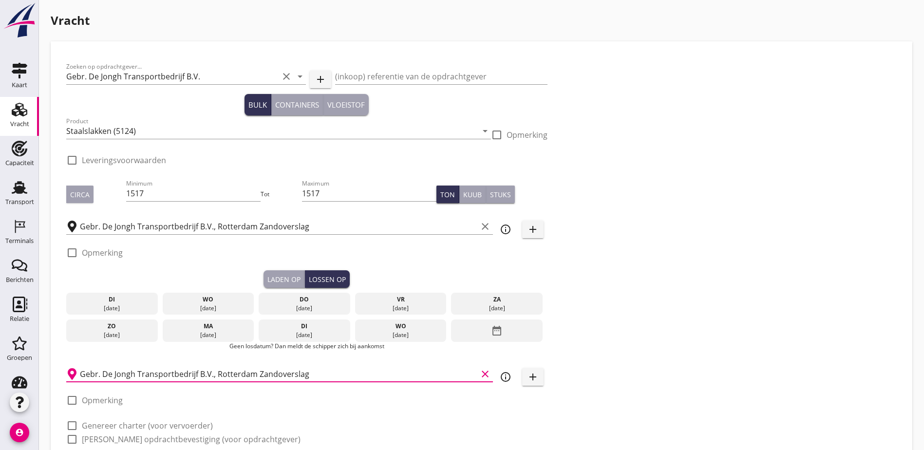
type input "Gebr. De Jongh Transportbedrijf B.V., Rotterdam Zandoverslag"
click at [267, 281] on div "Laden op" at bounding box center [283, 279] width 33 height 10
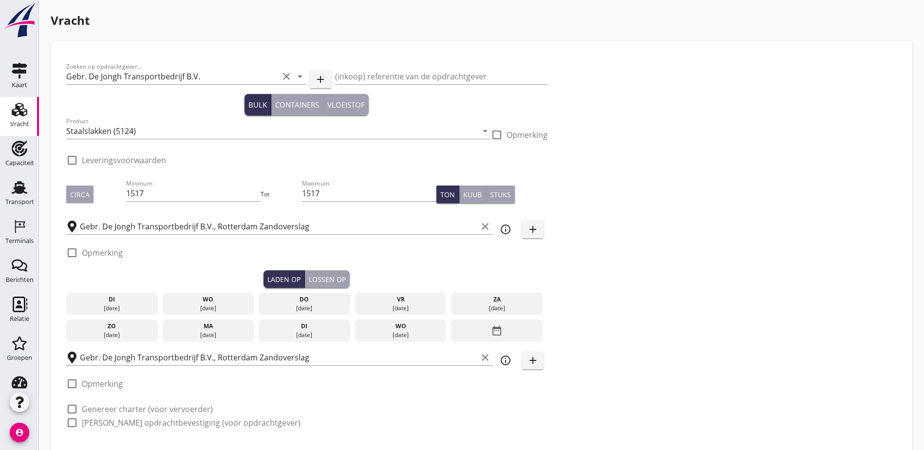
click at [451, 326] on div "date_range" at bounding box center [497, 331] width 92 height 22
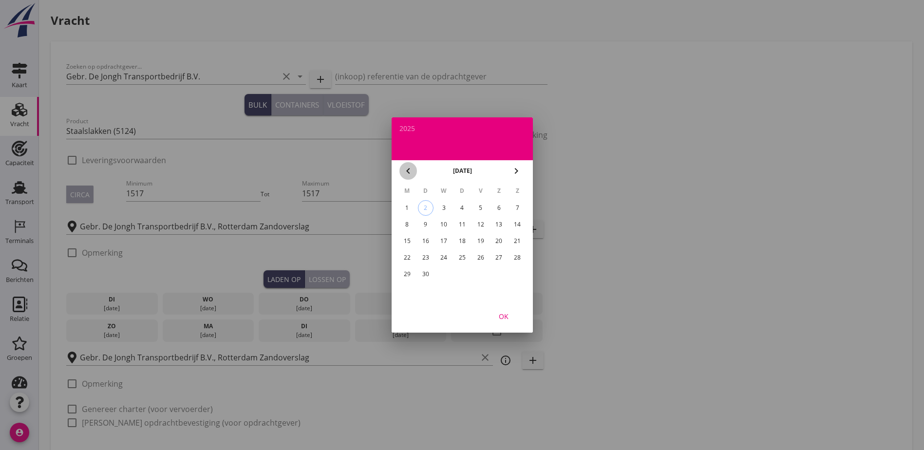
click at [405, 171] on icon "chevron_left" at bounding box center [408, 171] width 12 height 12
click at [444, 273] on div "27" at bounding box center [444, 274] width 16 height 16
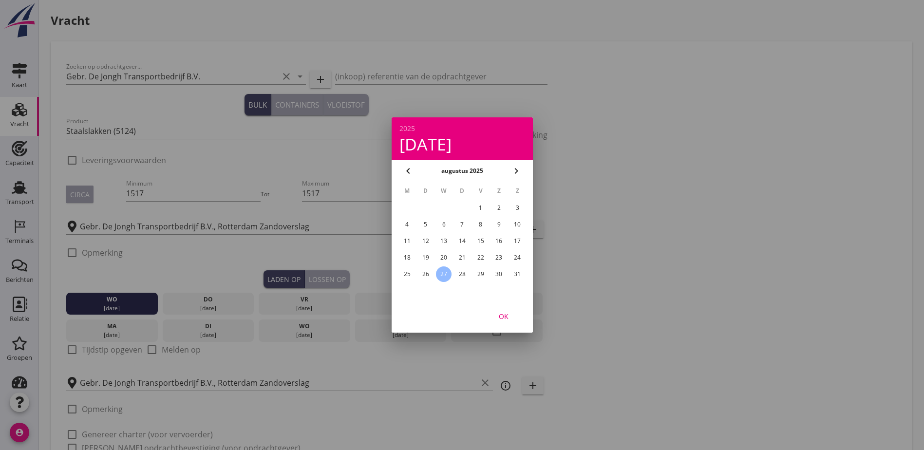
click at [511, 313] on div "OK" at bounding box center [503, 316] width 27 height 10
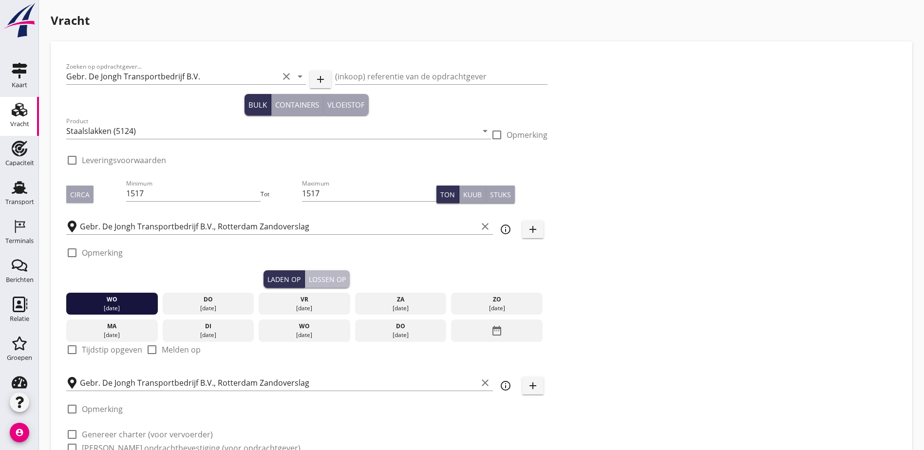
click at [309, 277] on div "Lossen op" at bounding box center [327, 279] width 37 height 10
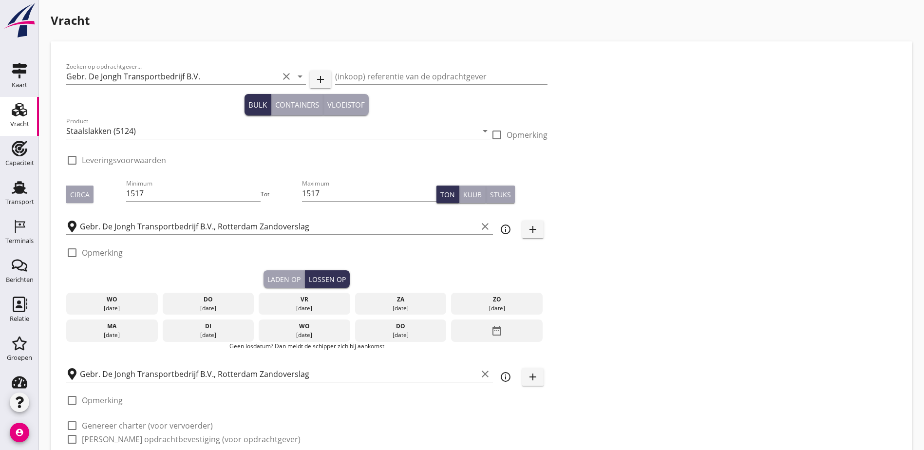
click at [451, 325] on div "date_range" at bounding box center [497, 331] width 92 height 22
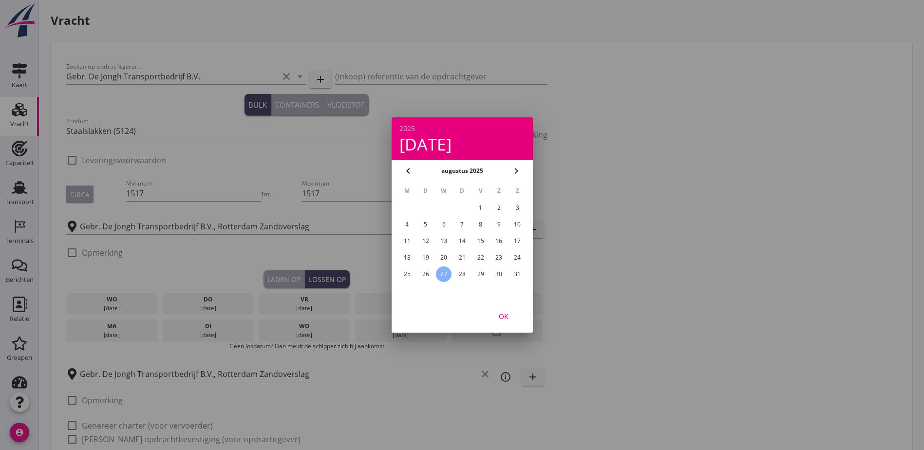
click at [444, 277] on div "27" at bounding box center [444, 274] width 16 height 16
click at [507, 317] on div "OK" at bounding box center [503, 316] width 27 height 10
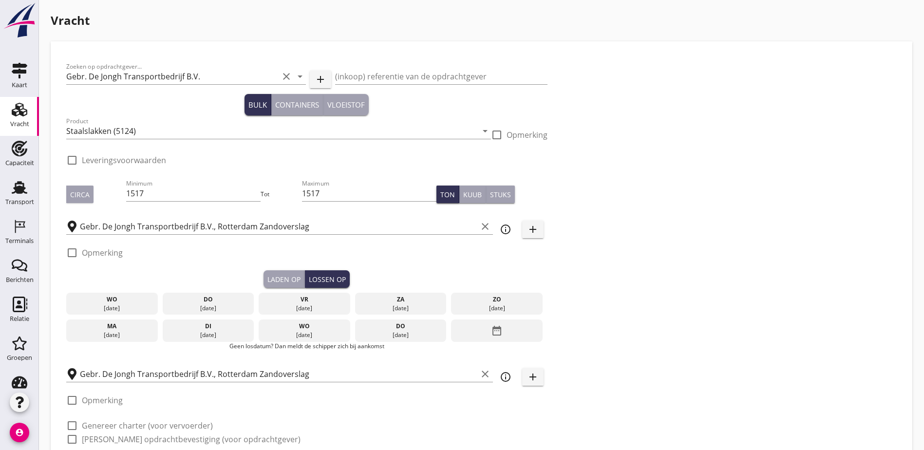
click at [103, 305] on div "27 aug." at bounding box center [112, 308] width 87 height 9
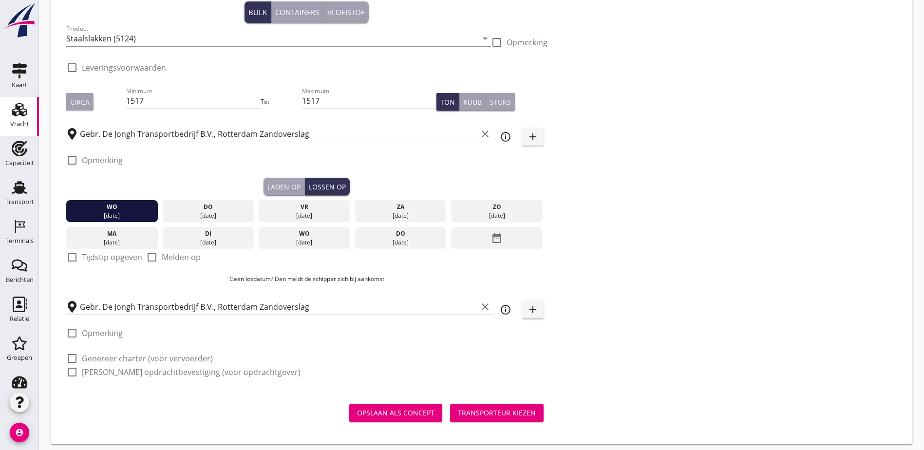
scroll to position [95, 0]
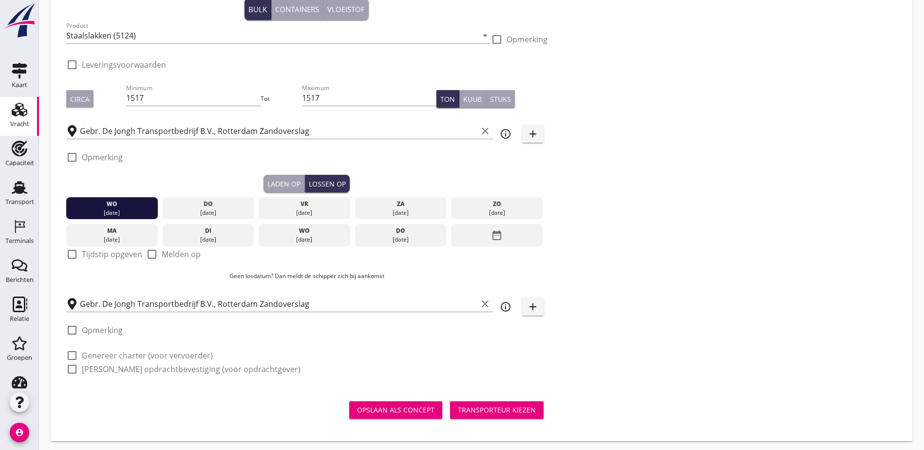
click at [458, 405] on div "Transporteur kiezen" at bounding box center [497, 410] width 78 height 10
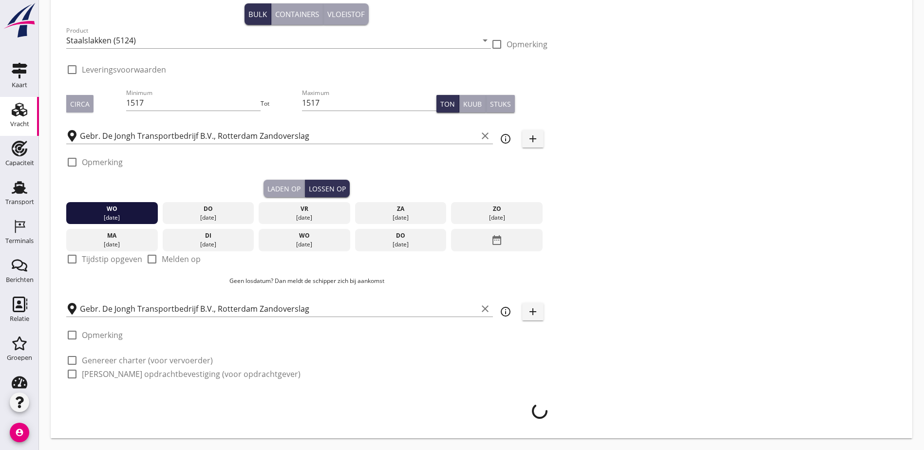
scroll to position [88, 0]
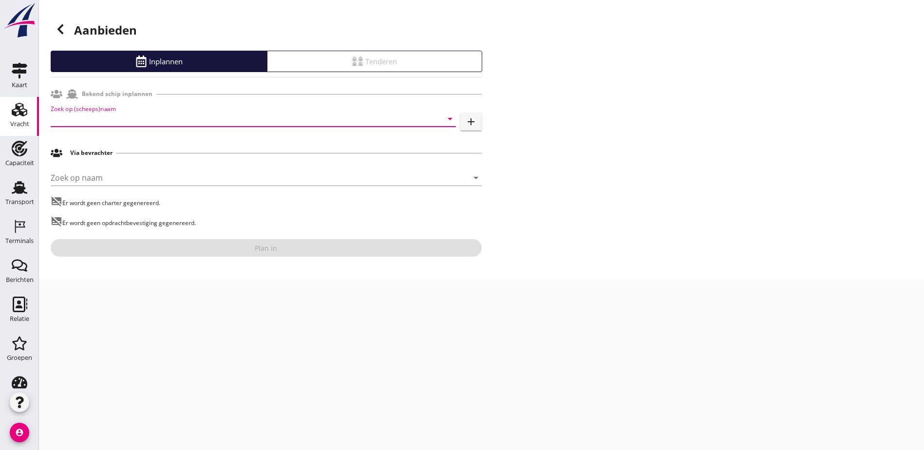
click at [185, 120] on input "Zoek op (scheeps)naam" at bounding box center [240, 119] width 378 height 16
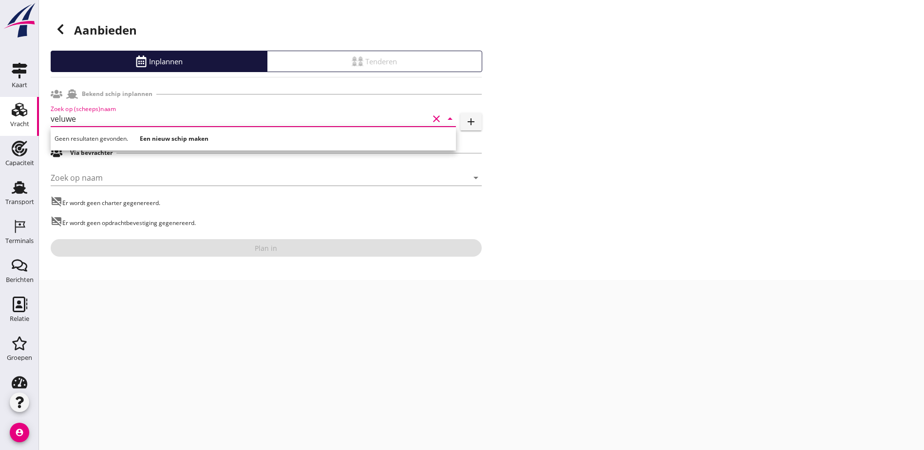
drag, startPoint x: 164, startPoint y: 114, endPoint x: -2, endPoint y: 118, distance: 166.2
click at [0, 118] on html "Voer een zoekterm in om bevrachters te zoeken. Geen resultaten gevonden. Een ni…" at bounding box center [462, 225] width 924 height 450
type input "veluwe"
click at [176, 140] on strong "Een nieuw schip maken" at bounding box center [174, 138] width 69 height 8
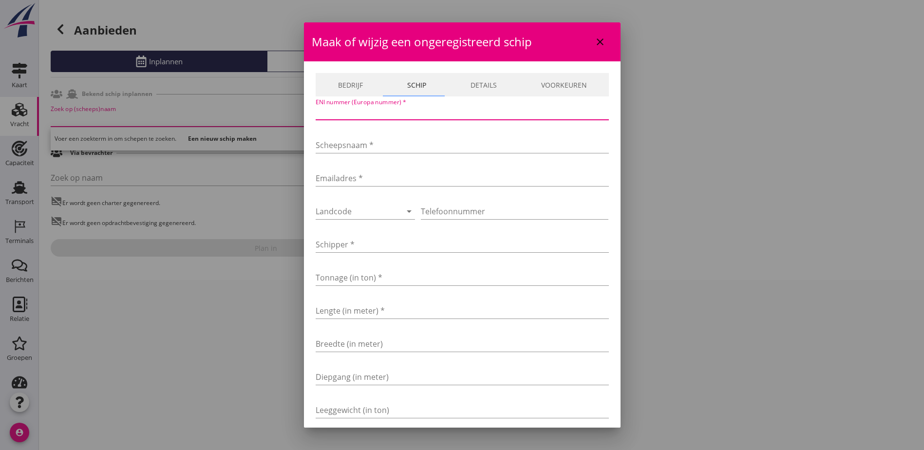
click at [343, 111] on input "ENI nummer (Europa nummer) *" at bounding box center [462, 112] width 293 height 16
type input "2323232"
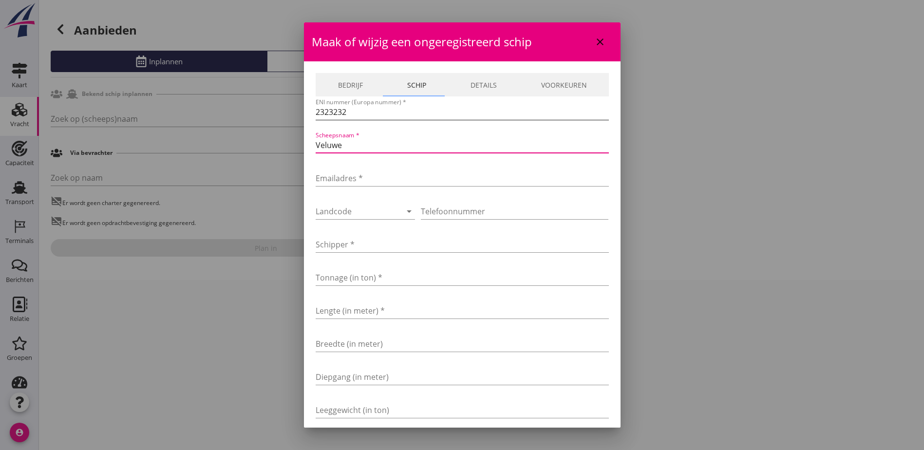
type input "Veluwe"
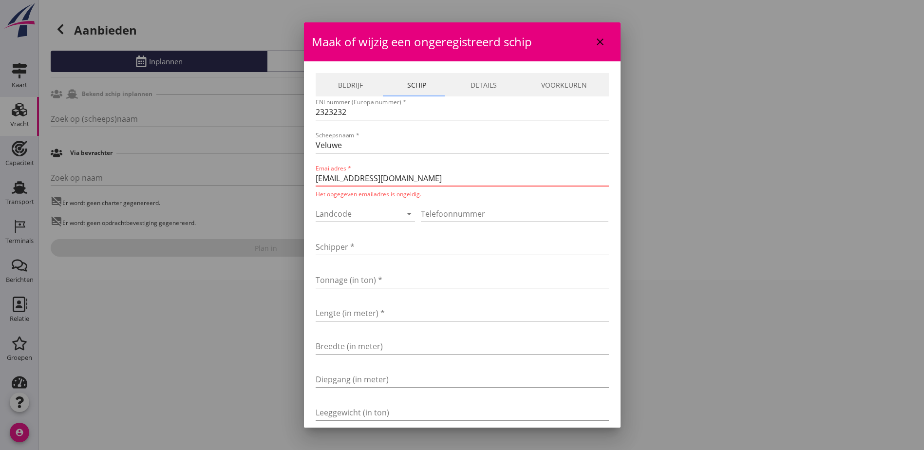
type input "fictief@veluwe.nl"
click at [372, 217] on div at bounding box center [352, 212] width 73 height 16
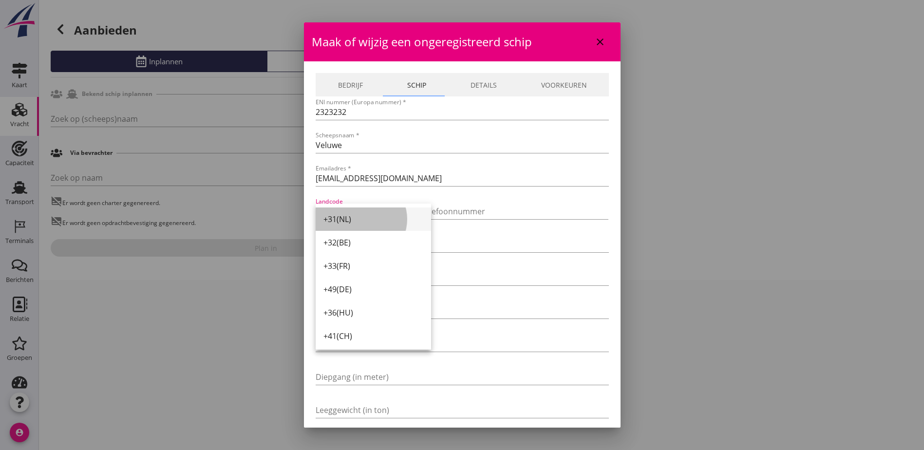
click at [371, 221] on div "+31(NL)" at bounding box center [373, 219] width 100 height 12
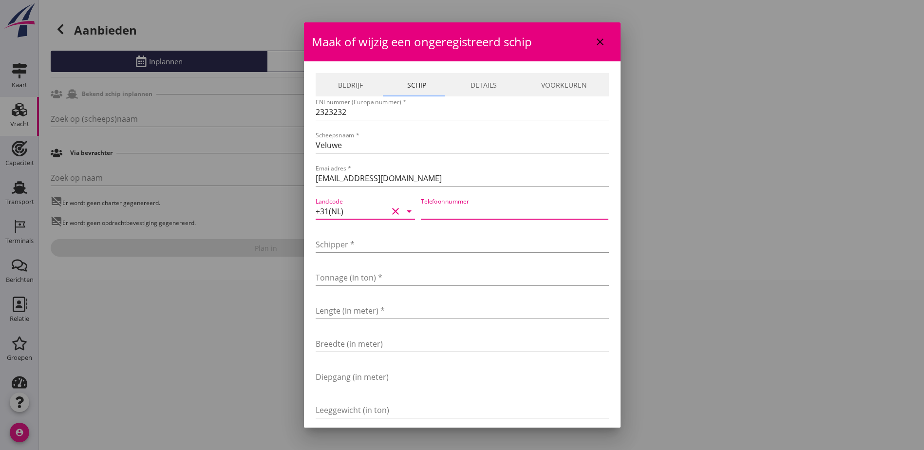
click at [455, 209] on input "Telefoonnummer" at bounding box center [515, 212] width 188 height 16
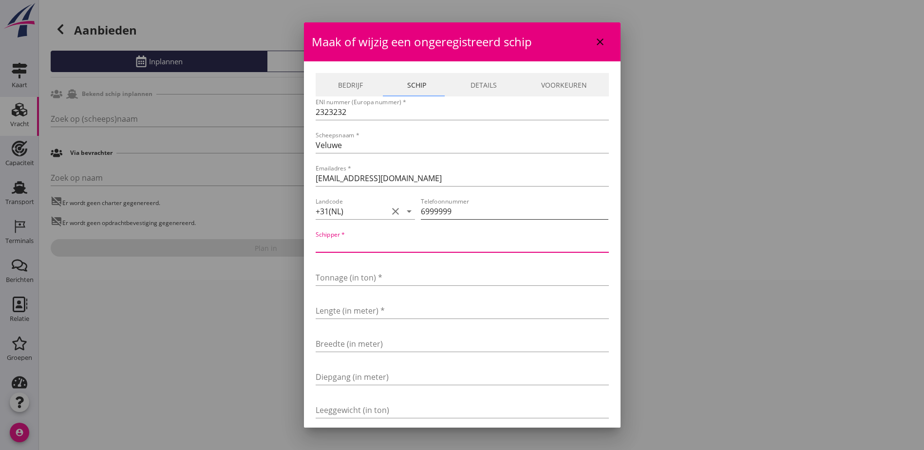
click at [476, 210] on input "6999999" at bounding box center [515, 212] width 188 height 16
type input "699999999"
type input "Veluwe"
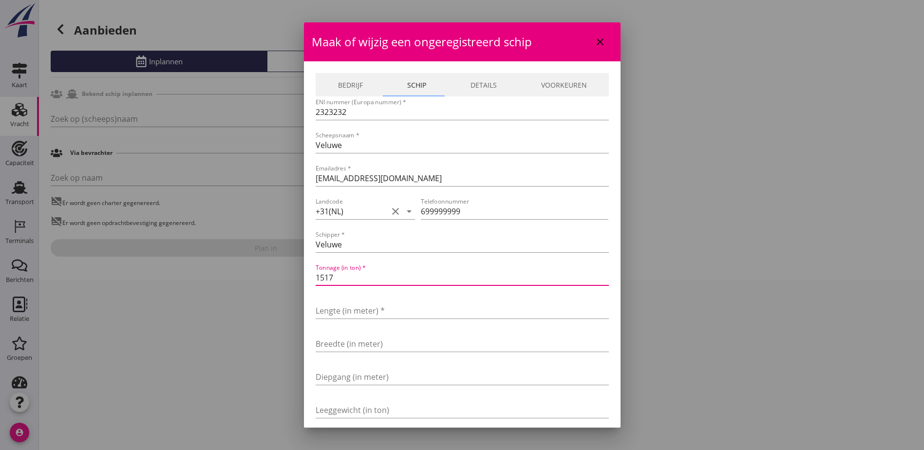
type input "1517"
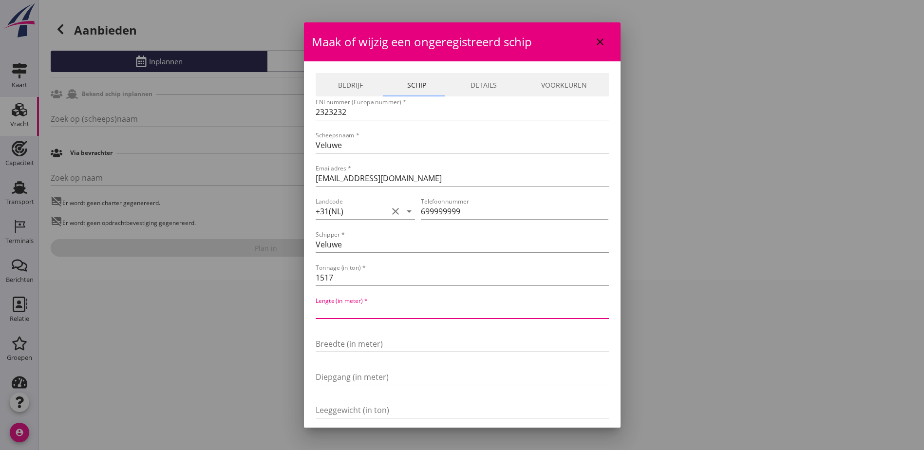
click at [424, 316] on input "Lengte (in meter) *" at bounding box center [462, 311] width 293 height 16
type input "85"
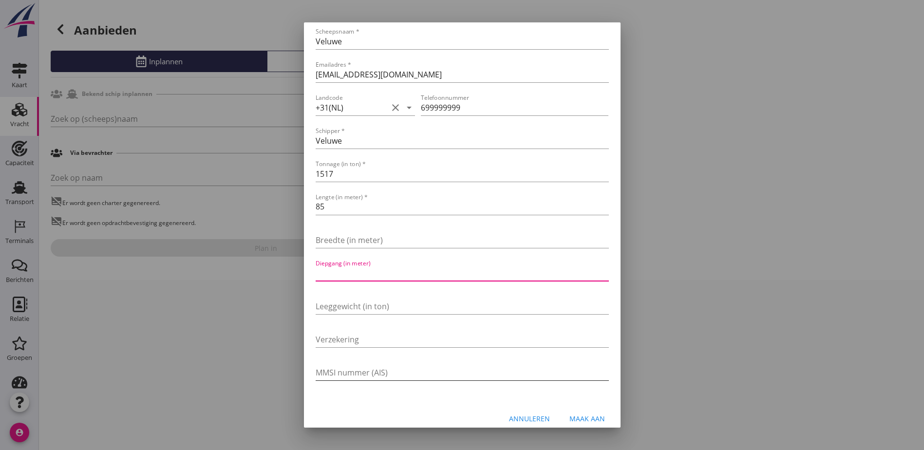
scroll to position [113, 0]
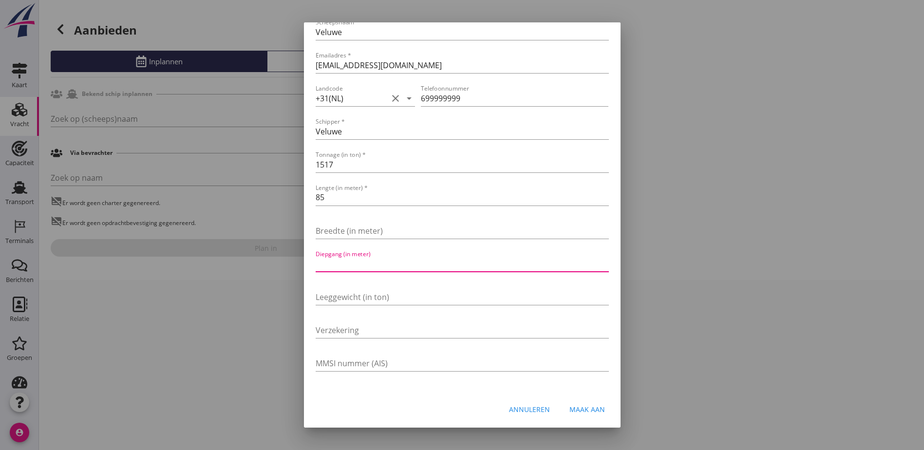
click at [575, 406] on div "Maak aan" at bounding box center [588, 409] width 36 height 10
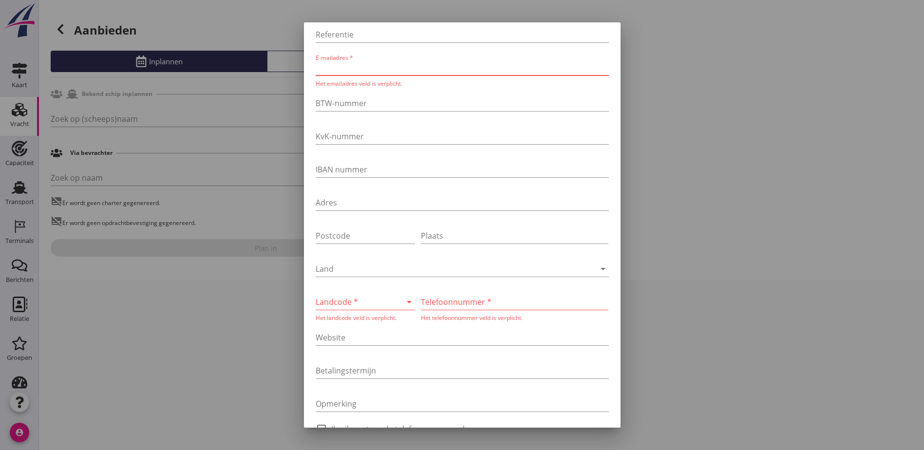
click at [354, 70] on input "E-mailadres *" at bounding box center [462, 68] width 293 height 16
type input "fictief@veluwe.nl"
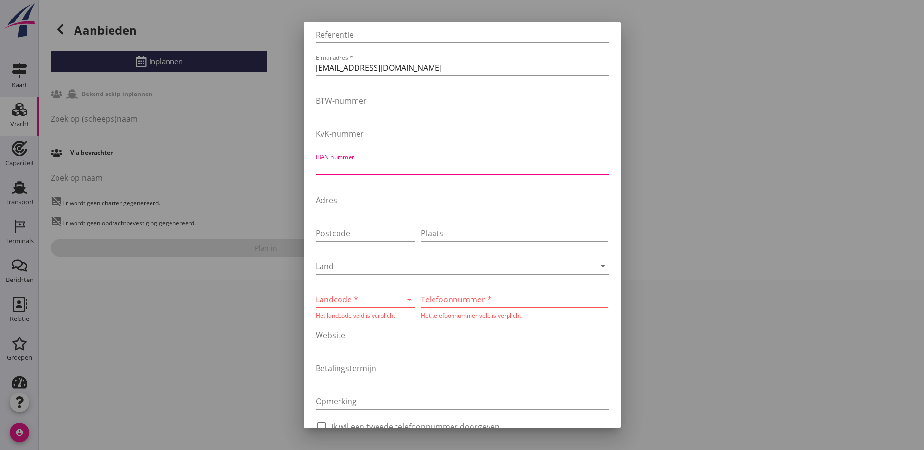
click at [357, 297] on div at bounding box center [352, 300] width 73 height 16
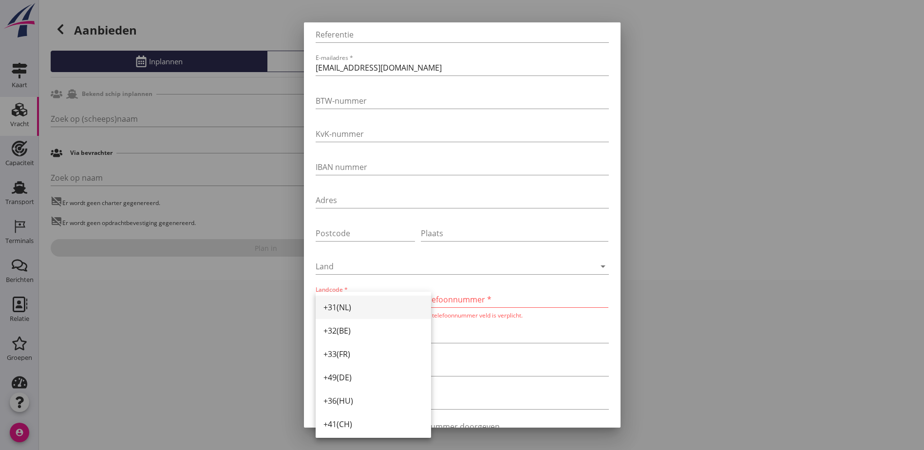
click at [353, 314] on div "+31(NL)" at bounding box center [373, 307] width 100 height 23
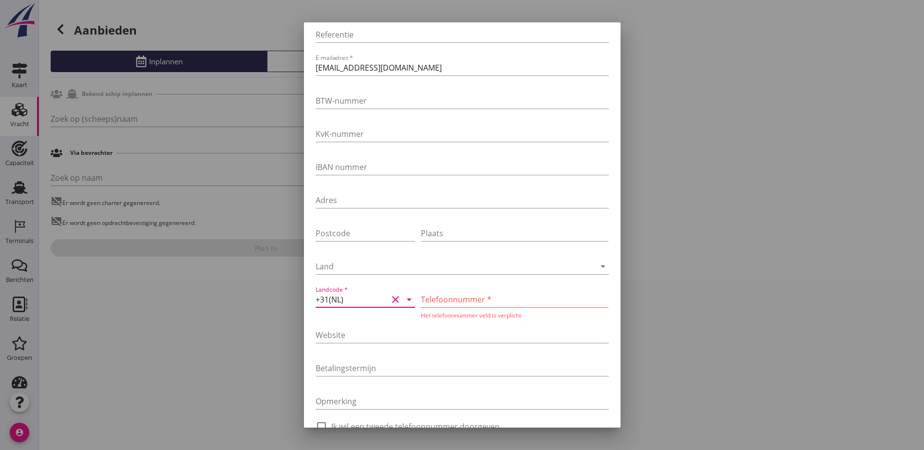
click at [423, 300] on input "Telefoonnummer *" at bounding box center [515, 300] width 188 height 16
click at [421, 303] on input "0699999999" at bounding box center [515, 300] width 188 height 16
type input "699999999"
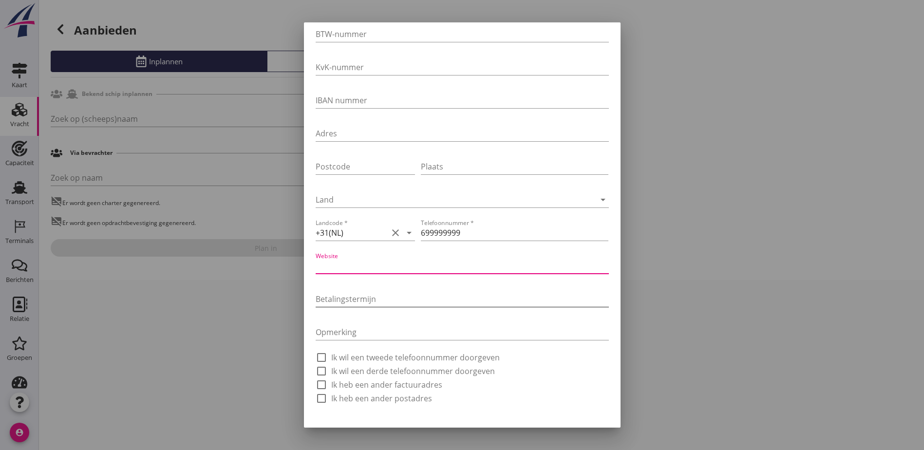
scroll to position [203, 0]
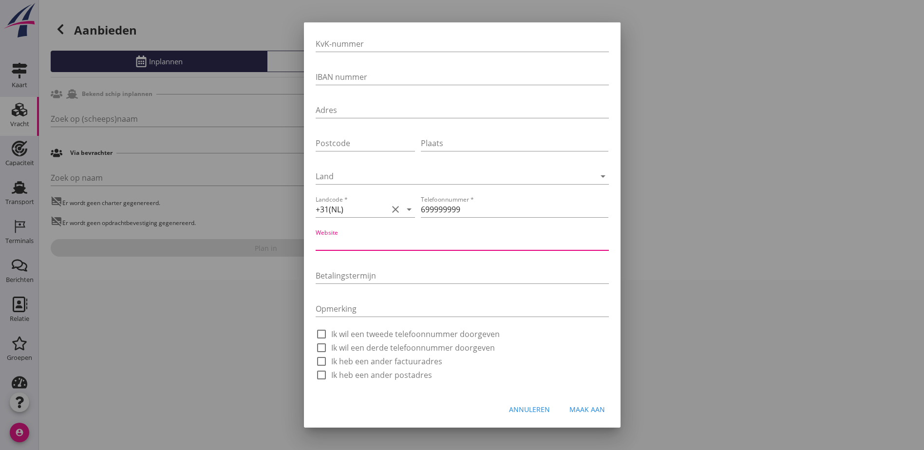
click at [588, 410] on div "Maak aan" at bounding box center [588, 409] width 36 height 10
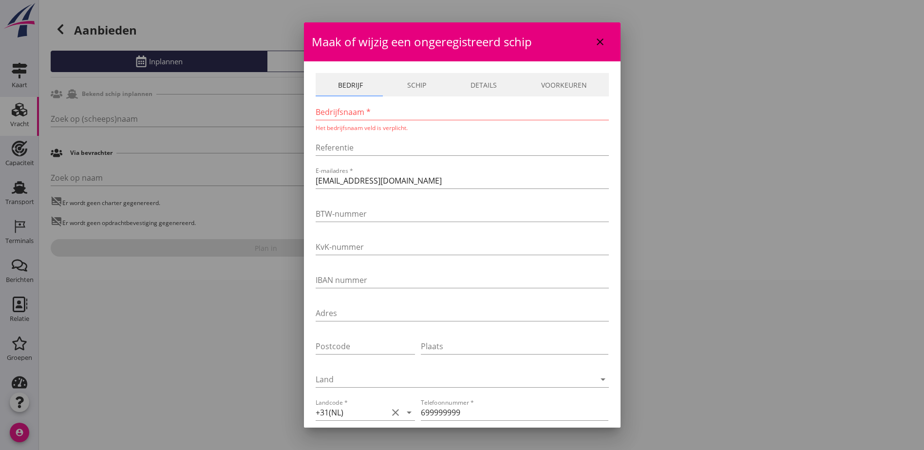
click at [386, 113] on input "Bedrijfsnaam *" at bounding box center [462, 112] width 293 height 16
type input "Veluwe"
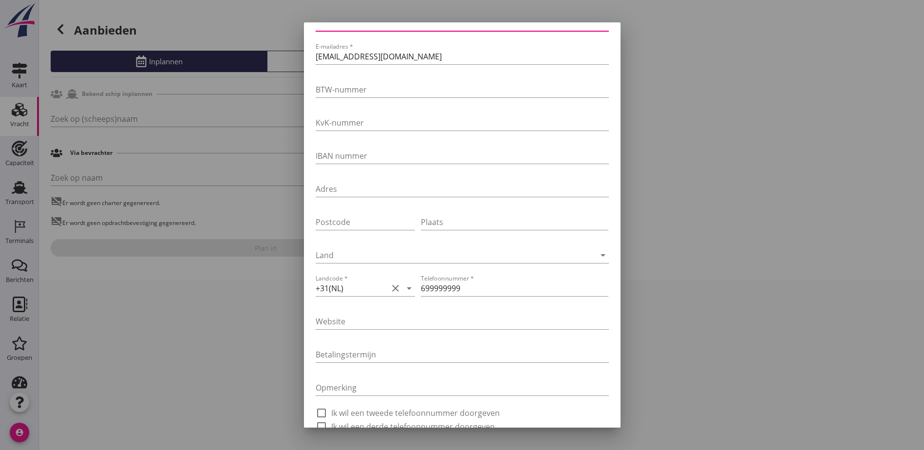
scroll to position [201, 0]
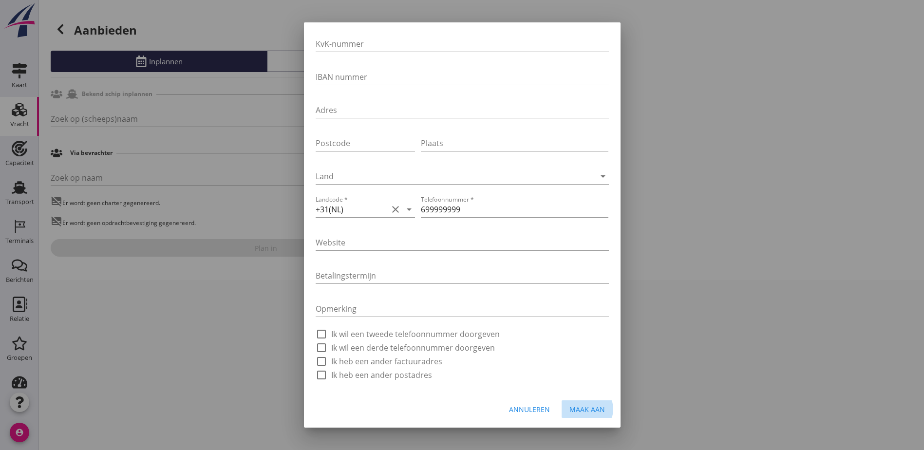
click at [580, 407] on div "Maak aan" at bounding box center [588, 409] width 36 height 10
type input "Veluwe"
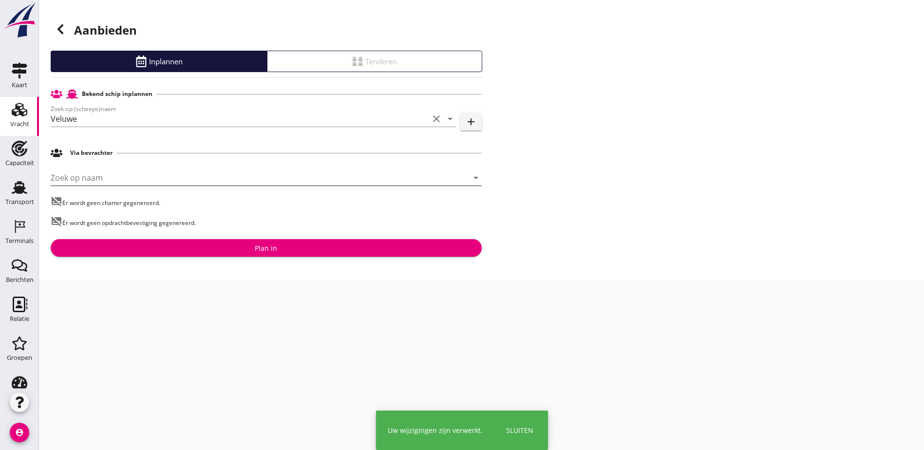
click at [152, 178] on input "Zoek op naam" at bounding box center [253, 178] width 404 height 16
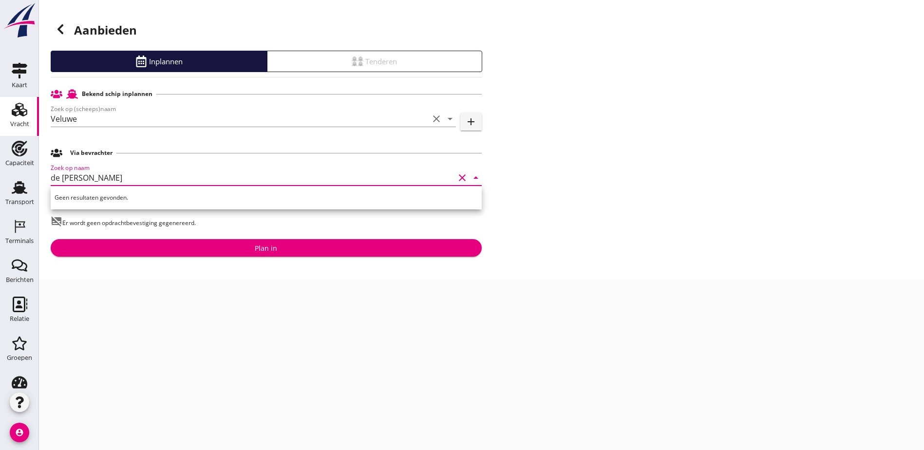
type input "de jong"
drag, startPoint x: 152, startPoint y: 178, endPoint x: 0, endPoint y: 99, distance: 171.3
click at [0, 152] on html "Geen resultaten gevonden. Veluwe ENI: 2323232 (L:85 x B:) Tenderen is niet moge…" at bounding box center [462, 225] width 924 height 450
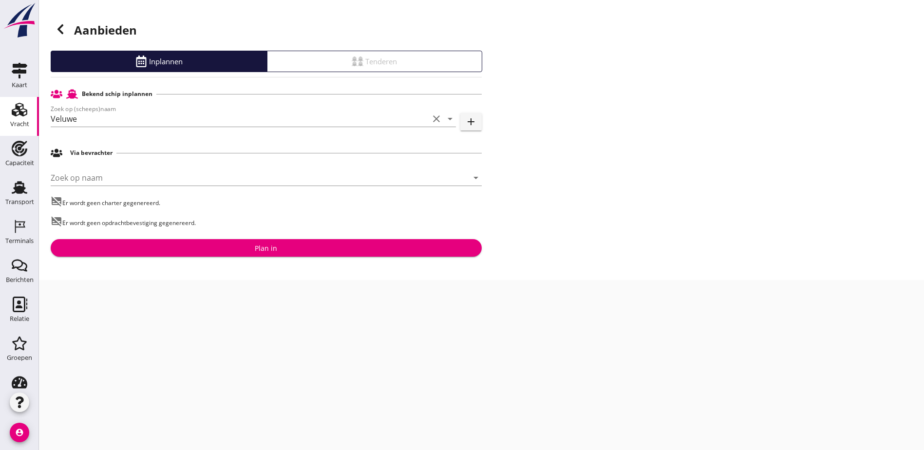
click at [289, 249] on div "Plan in" at bounding box center [266, 248] width 416 height 10
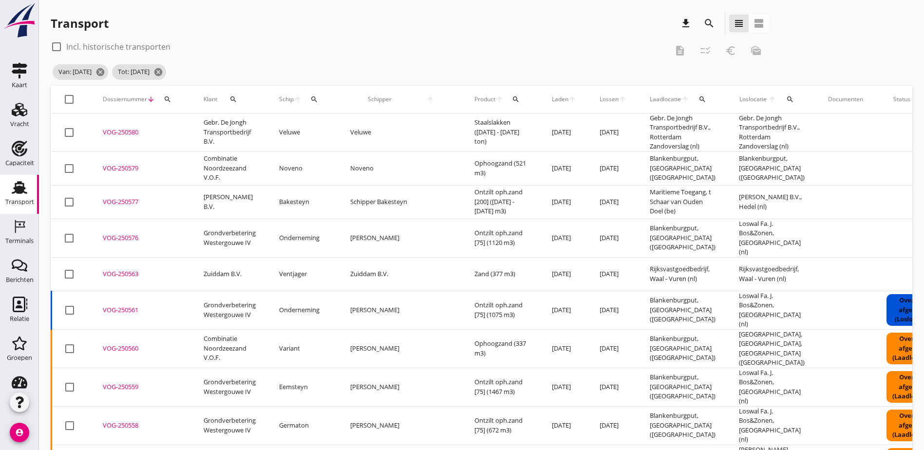
click at [125, 133] on div "VOG-250580" at bounding box center [141, 133] width 77 height 10
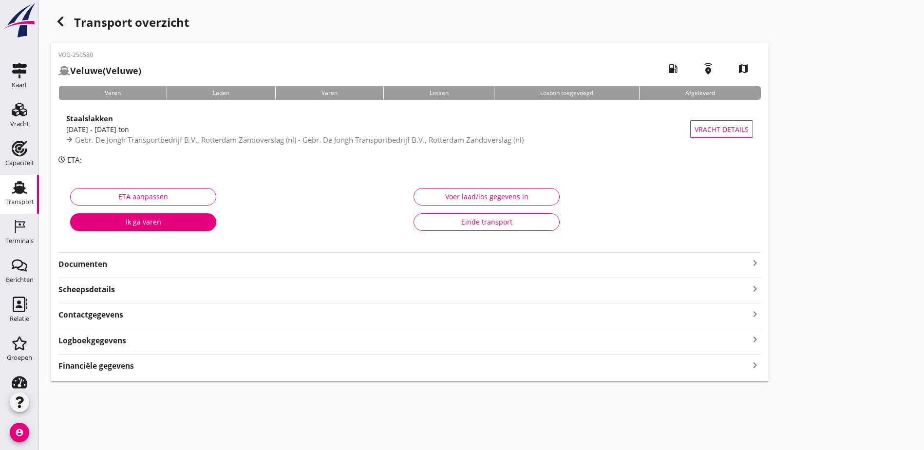
click at [422, 199] on div "Voer laad/los gegevens in" at bounding box center [487, 196] width 130 height 10
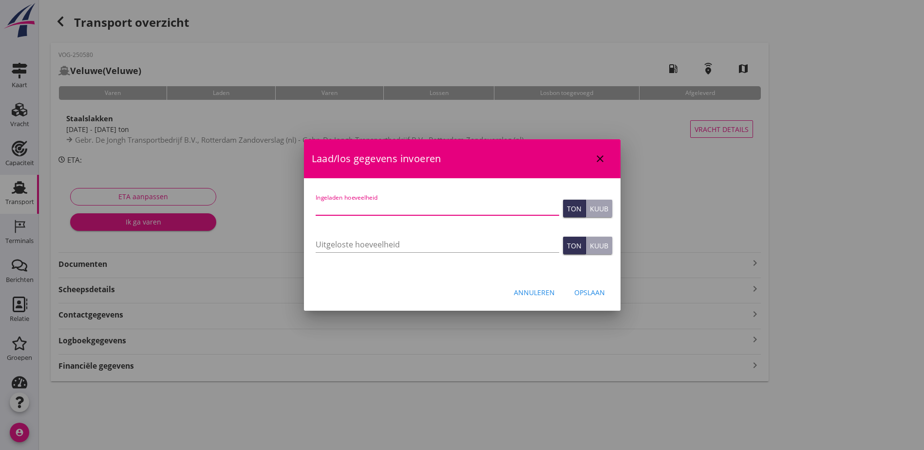
click at [360, 205] on input "Ingeladen hoeveelheid" at bounding box center [438, 208] width 244 height 16
type input "1517"
type button "ton"
type button "cubic"
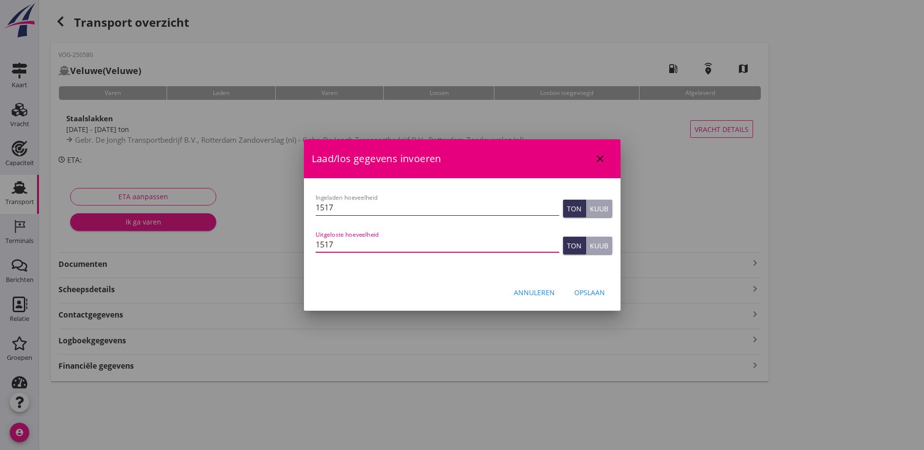
type input "1517"
type button "ton"
click at [590, 288] on div "Opslaan" at bounding box center [589, 292] width 31 height 10
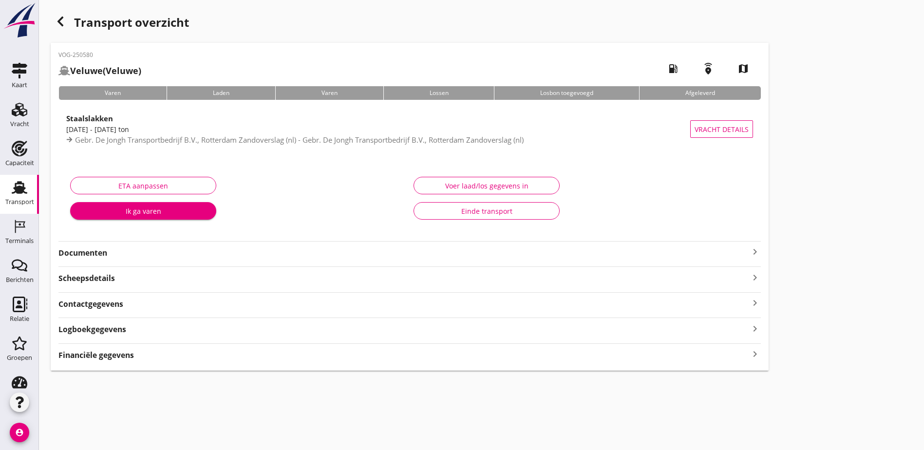
click at [135, 356] on div "Financiële gegevens keyboard_arrow_right" at bounding box center [409, 354] width 703 height 13
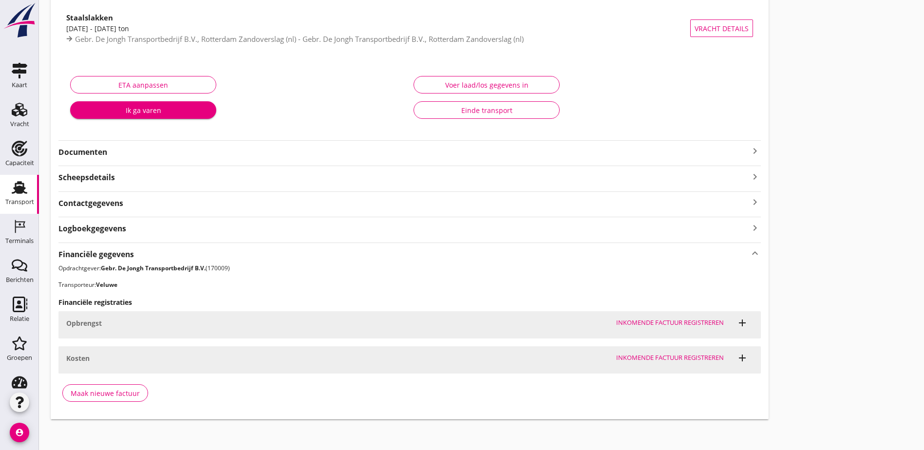
scroll to position [105, 0]
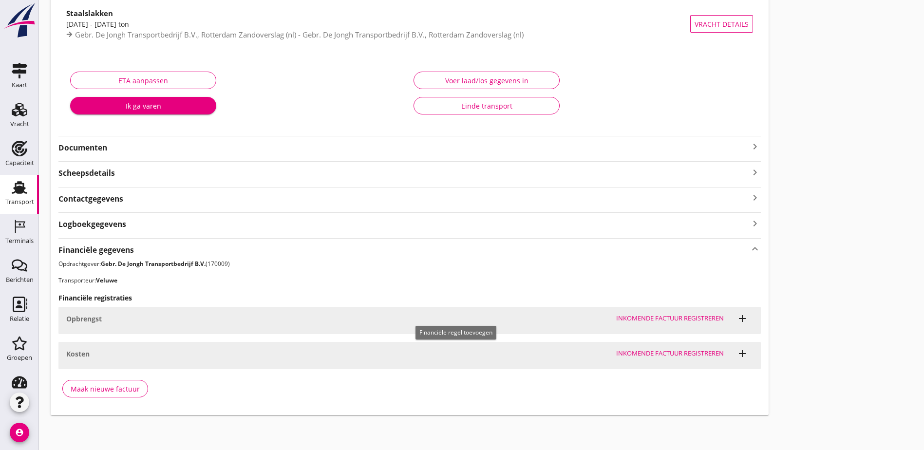
click at [737, 321] on icon "add" at bounding box center [743, 319] width 12 height 12
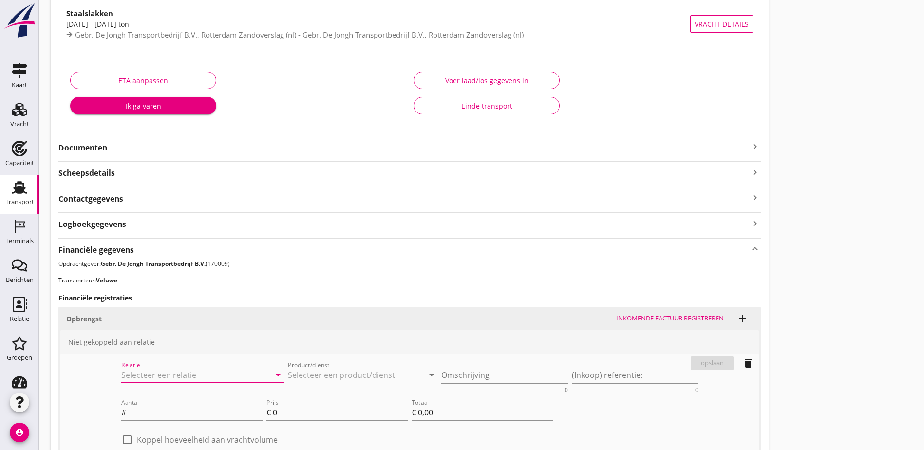
click at [136, 372] on input "Relatie" at bounding box center [189, 375] width 136 height 16
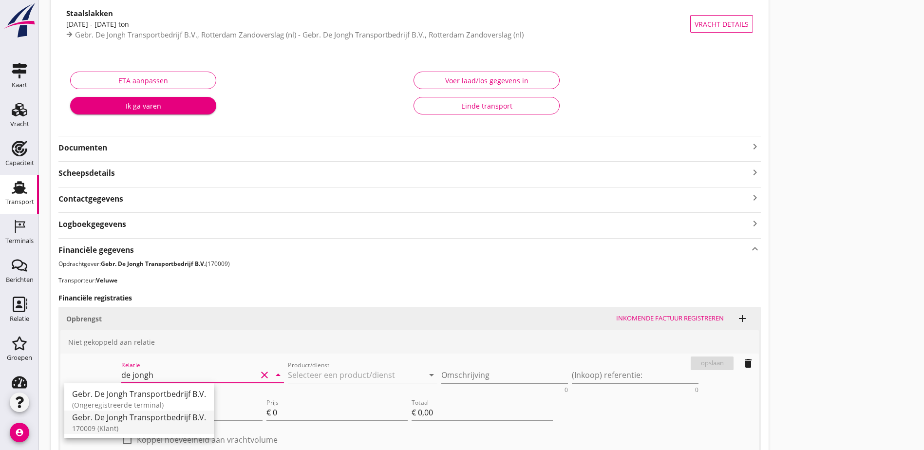
click at [169, 422] on div "Gebr. De Jongh Transportbedrijf B.V." at bounding box center [139, 418] width 134 height 12
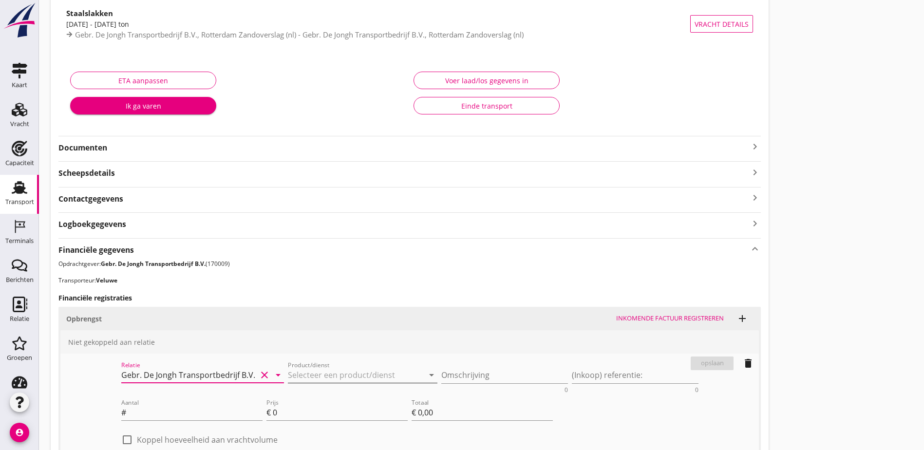
type input "Gebr. De Jongh Transportbedrijf B.V. (170009)"
click at [288, 379] on input "Product/dienst" at bounding box center [356, 375] width 136 height 16
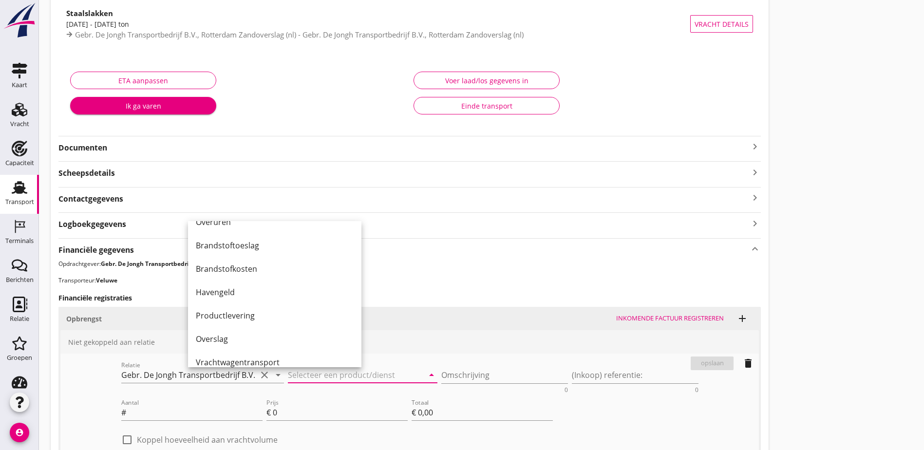
scroll to position [195, 0]
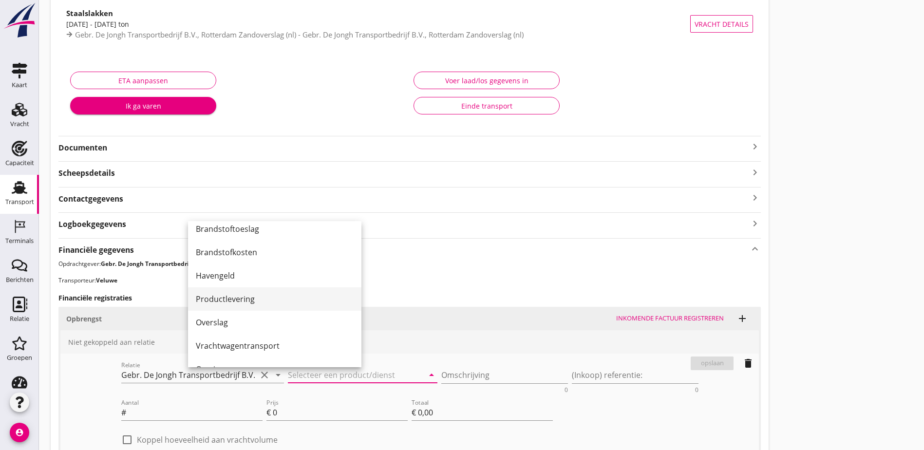
click at [257, 304] on div "Productlevering" at bounding box center [275, 299] width 158 height 12
type input "Productlevering"
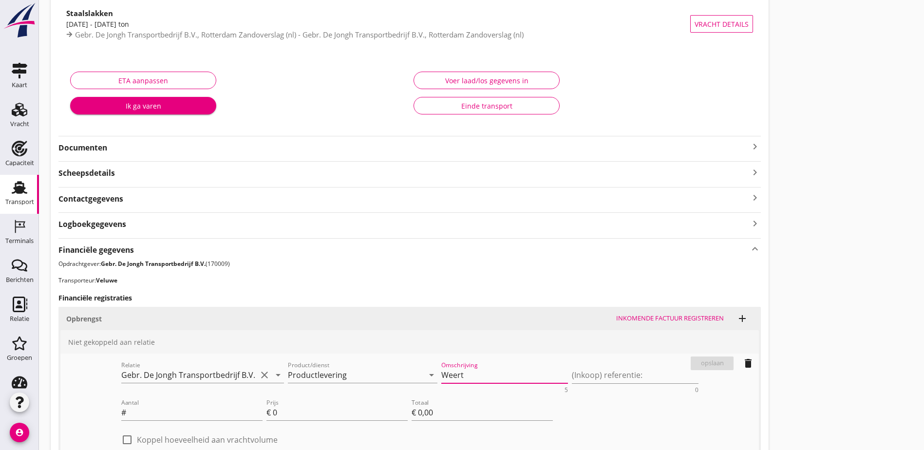
type textarea "Weert"
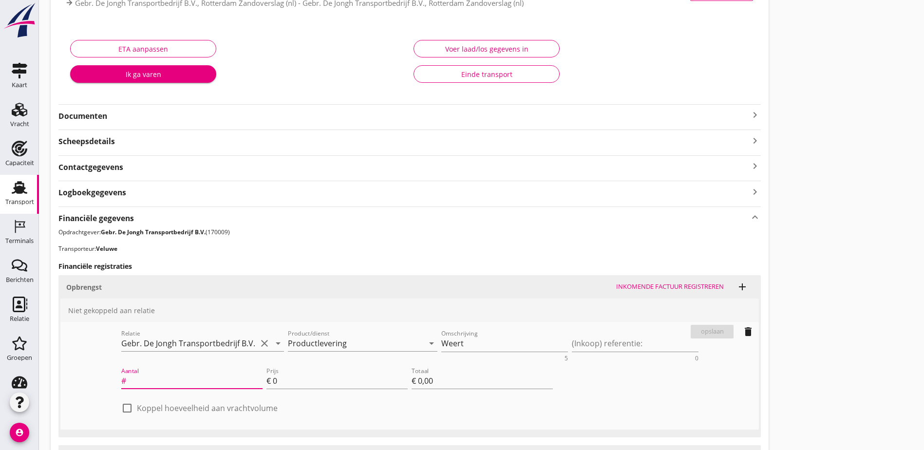
scroll to position [154, 0]
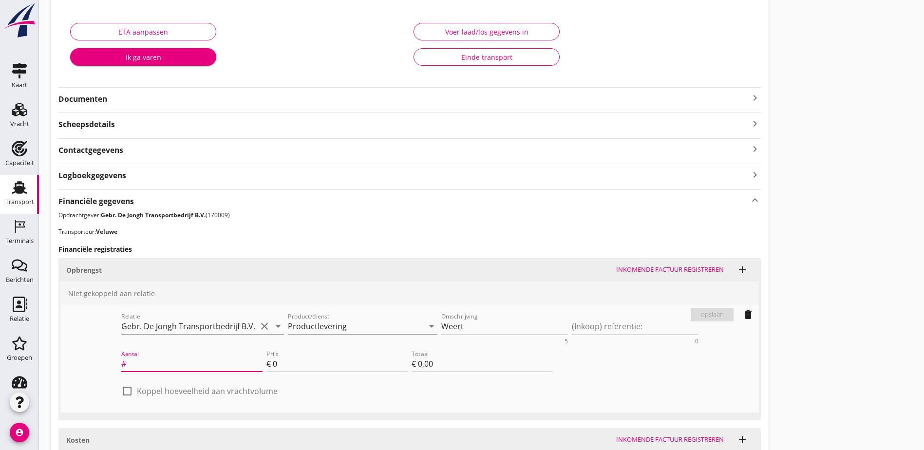
click at [128, 363] on input "Aantal" at bounding box center [195, 364] width 134 height 16
type input "5117"
type input "2"
type input "€ 10.234,00"
type input "2"
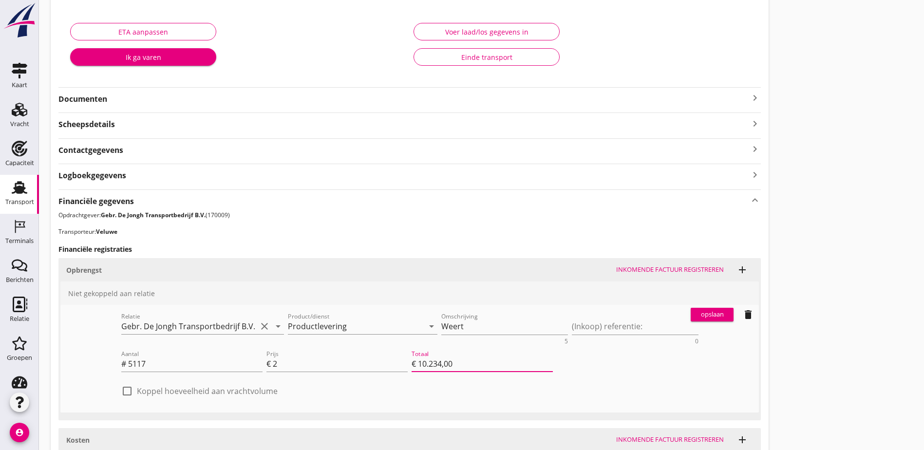
drag, startPoint x: 125, startPoint y: 362, endPoint x: 50, endPoint y: 358, distance: 75.1
click at [51, 359] on div "VOG-250580 Veluwe (Veluwe) local_gas_station emergency_share map Varen Laden Va…" at bounding box center [410, 195] width 718 height 612
type input "1"
type input "€ 2,00"
type input "15"
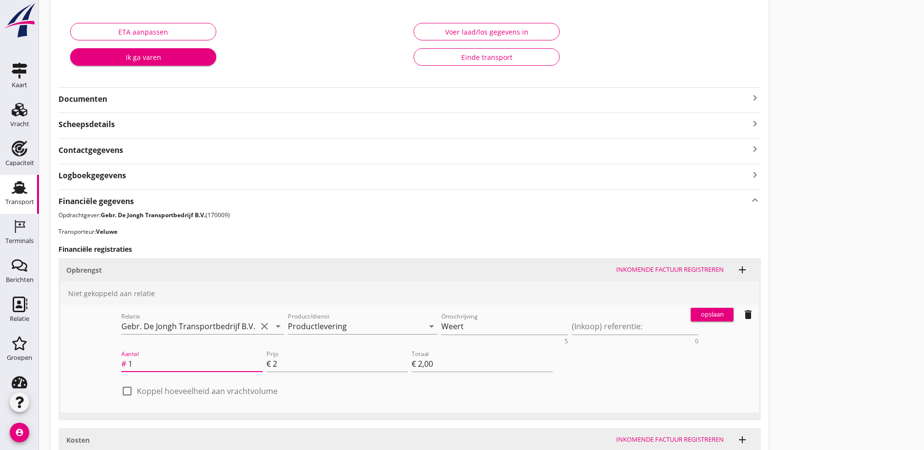
type input "€ 30,00"
type input "151"
type input "€ 302,00"
type input "1517"
type input "€ 3.034,00"
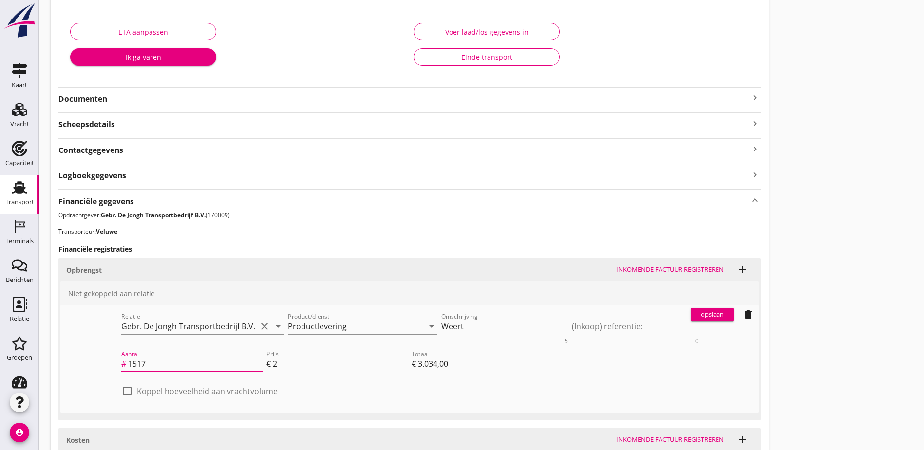
type input "1517"
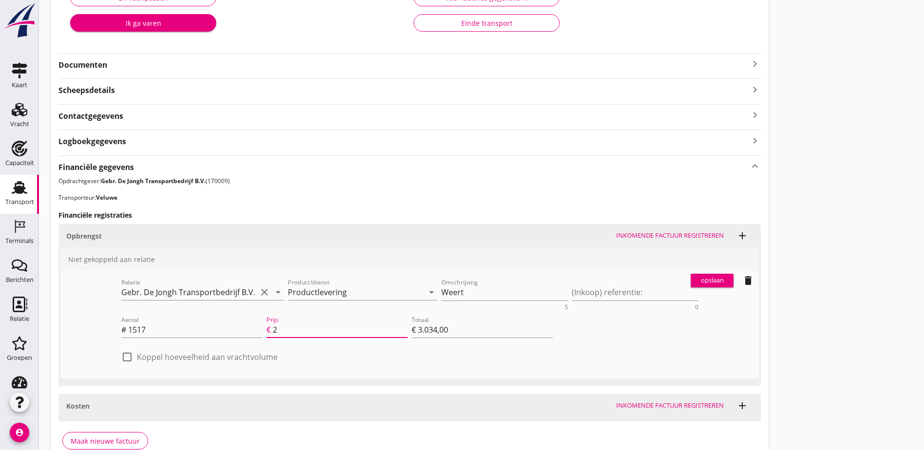
scroll to position [203, 0]
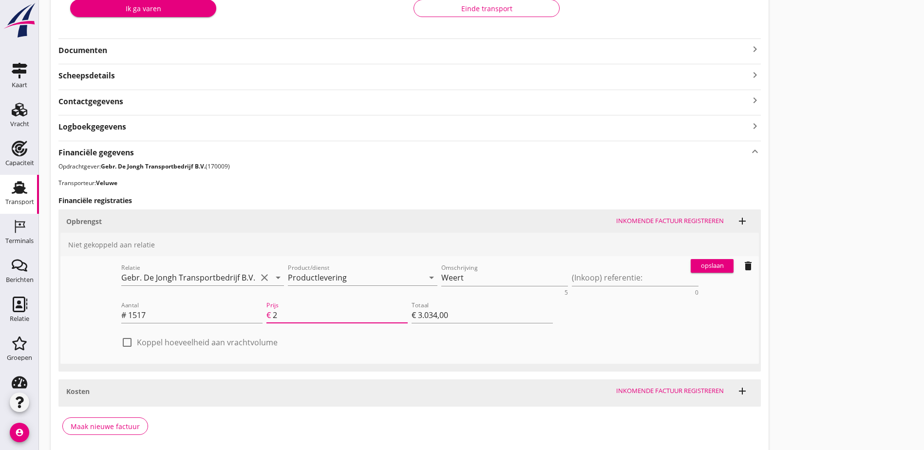
click at [192, 342] on label "Koppel hoeveelheid aan vrachtvolume" at bounding box center [207, 343] width 141 height 10
checkbox input "true"
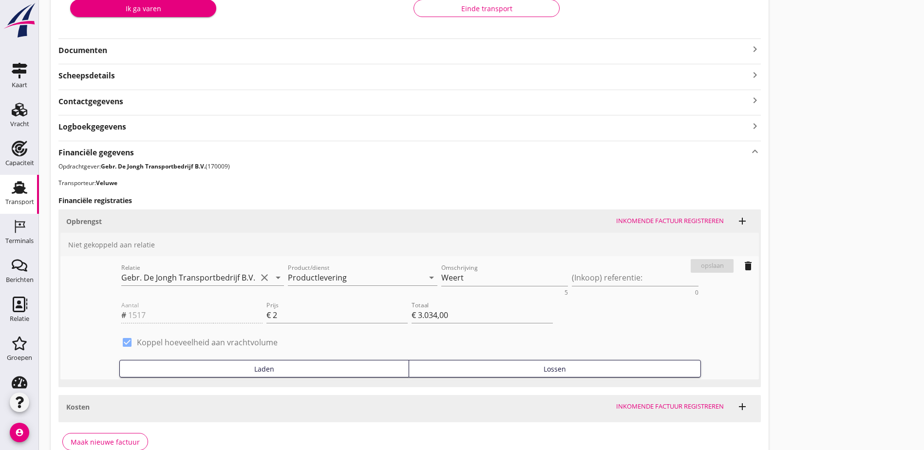
click at [225, 366] on div "Laden" at bounding box center [264, 369] width 281 height 10
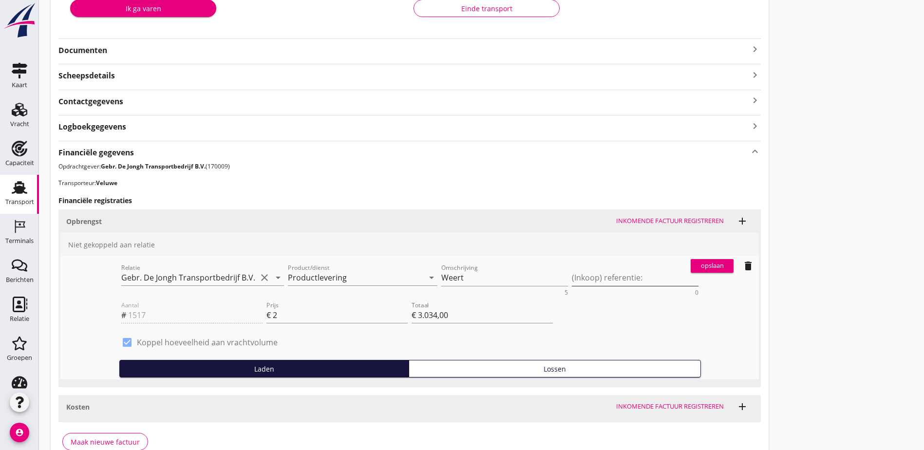
click at [572, 283] on textarea "(Inkoop) referentie:" at bounding box center [635, 278] width 127 height 16
click at [441, 283] on textarea "Weert" at bounding box center [504, 278] width 127 height 16
click at [695, 267] on div "opslaan" at bounding box center [712, 266] width 35 height 10
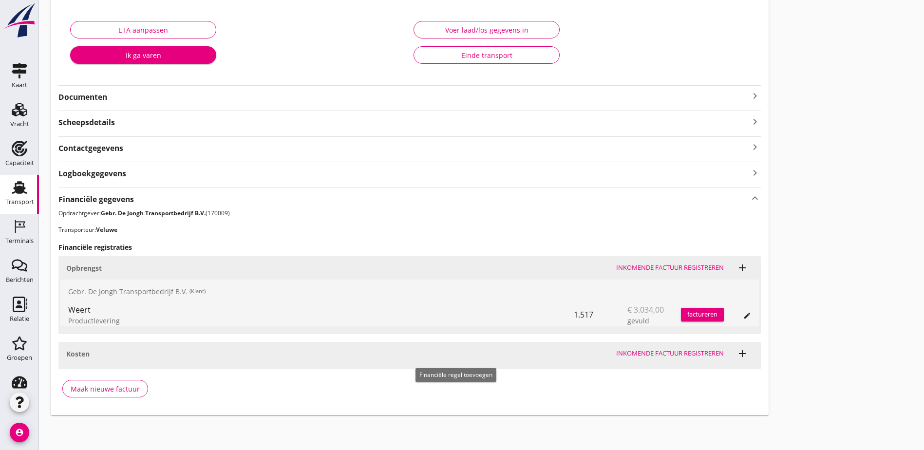
click at [737, 357] on icon "add" at bounding box center [743, 354] width 12 height 12
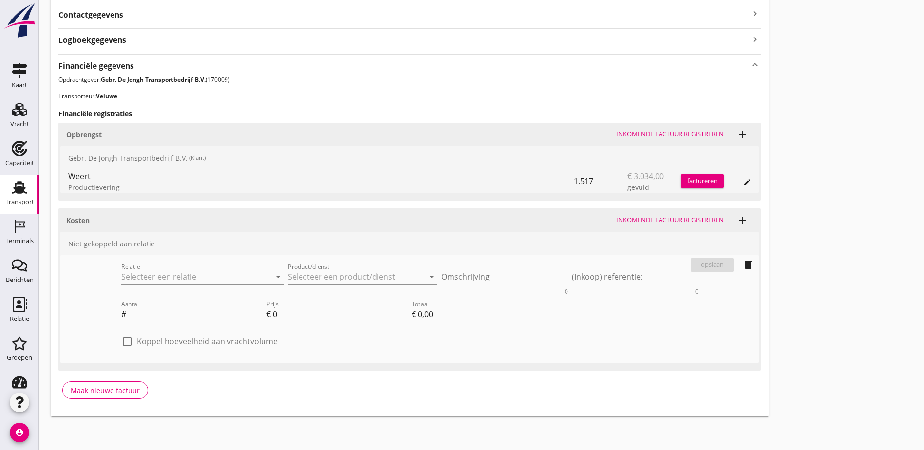
scroll to position [291, 0]
click at [130, 274] on input "Relatie" at bounding box center [189, 275] width 136 height 16
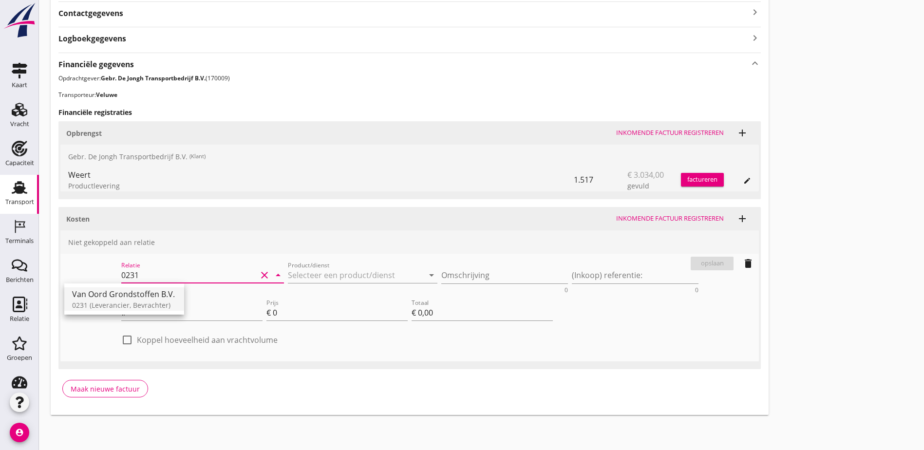
click at [133, 304] on div "0231 (Leverancier, Bevrachter)" at bounding box center [124, 305] width 104 height 10
type input "Van Oord Grondstoffen B.V. (0231)"
click at [288, 278] on input "Product/dienst" at bounding box center [356, 275] width 136 height 16
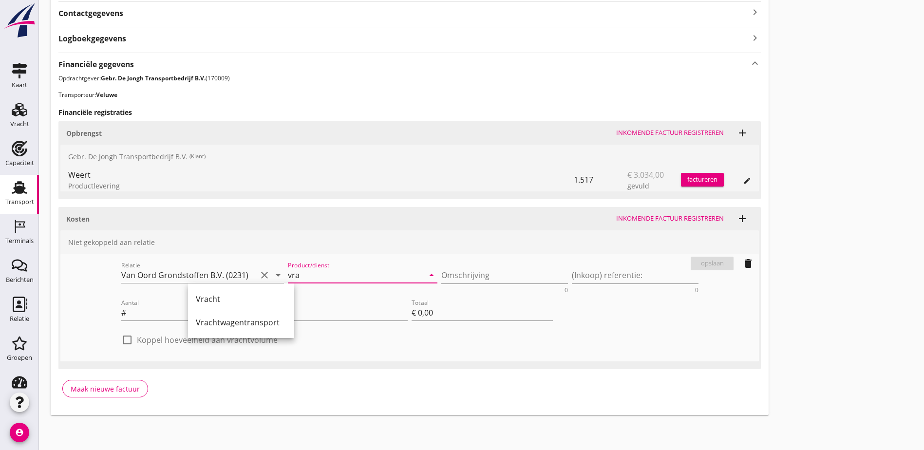
click at [216, 295] on div "Vracht" at bounding box center [241, 299] width 91 height 12
type input "Vracht"
click at [441, 279] on textarea "Omschrijving" at bounding box center [504, 275] width 127 height 16
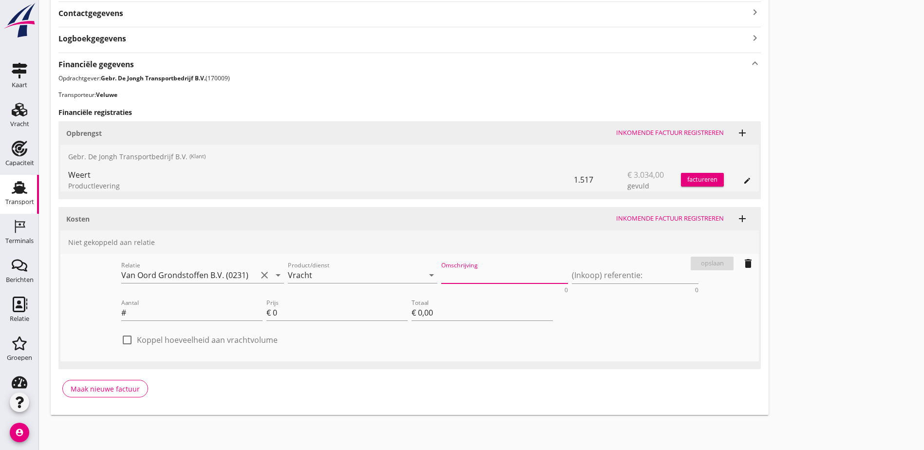
click at [441, 280] on textarea "Omschrijving" at bounding box center [504, 275] width 127 height 16
type input "1517"
type input "1"
type input "€ 1.517,00"
type input "1.4"
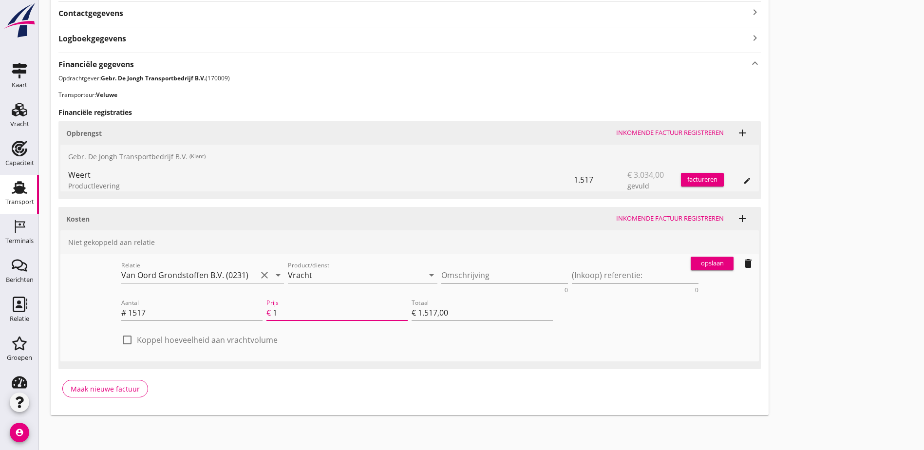
type input "€ 2.123,80"
type input "1"
type input "€ 1.517,00"
type input "1.3"
type input "€ 1.972,10"
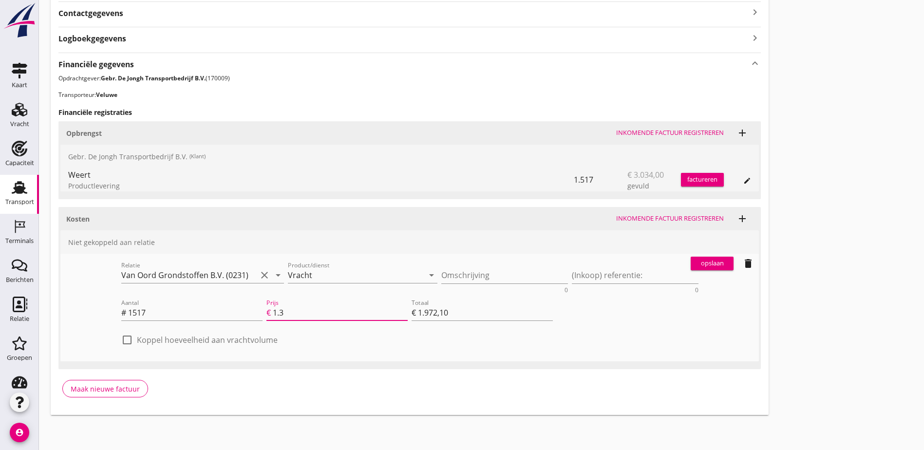
type input "1.35"
type input "€ 2.047,95"
type input "1.35"
click at [182, 340] on label "Koppel hoeveelheid aan vrachtvolume" at bounding box center [207, 340] width 141 height 10
checkbox input "true"
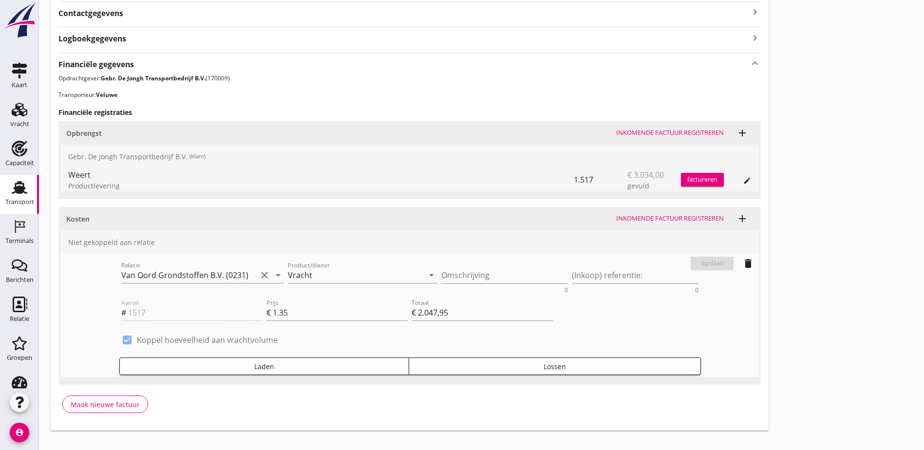
click at [230, 363] on div "Laden" at bounding box center [264, 367] width 281 height 10
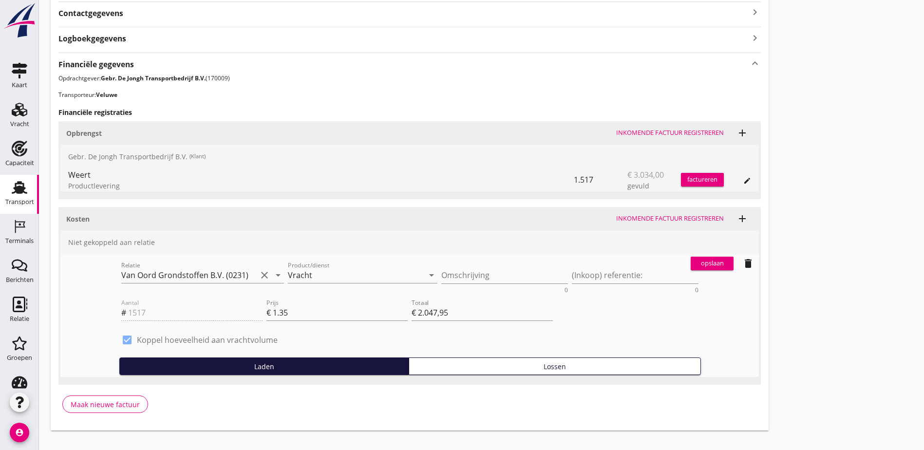
click at [695, 262] on div "opslaan" at bounding box center [712, 264] width 35 height 10
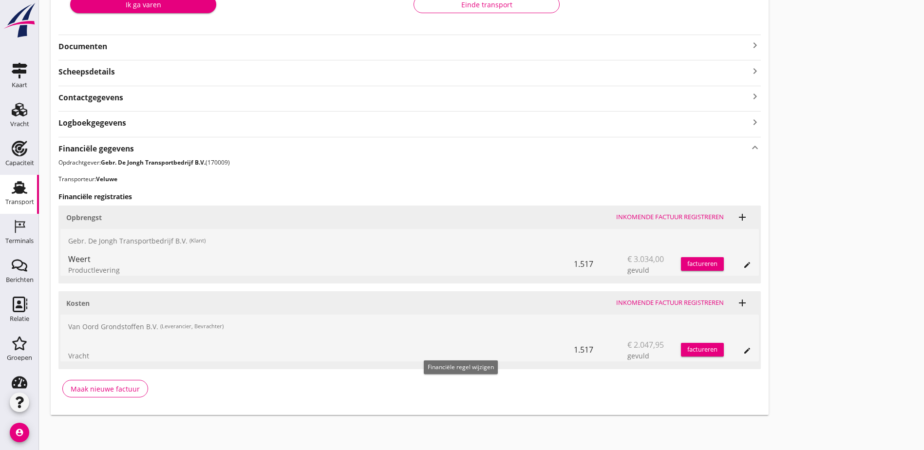
click at [743, 353] on icon "edit" at bounding box center [747, 351] width 8 height 8
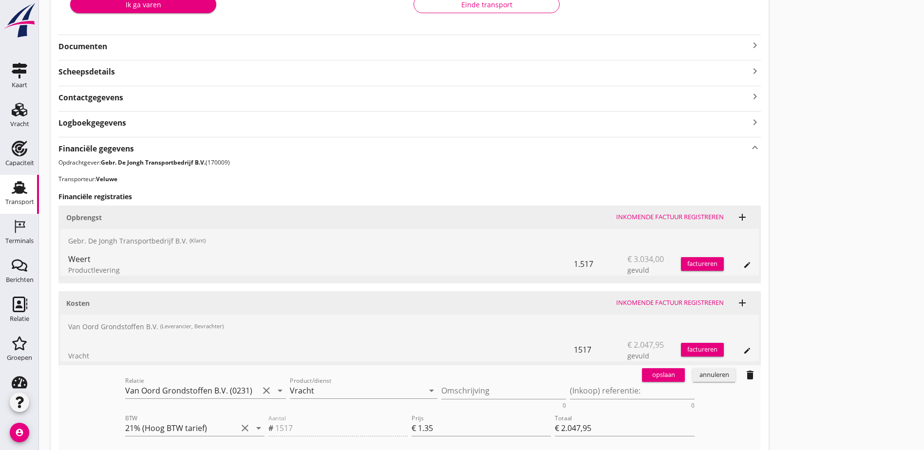
click at [697, 374] on div "annuleren" at bounding box center [714, 375] width 35 height 10
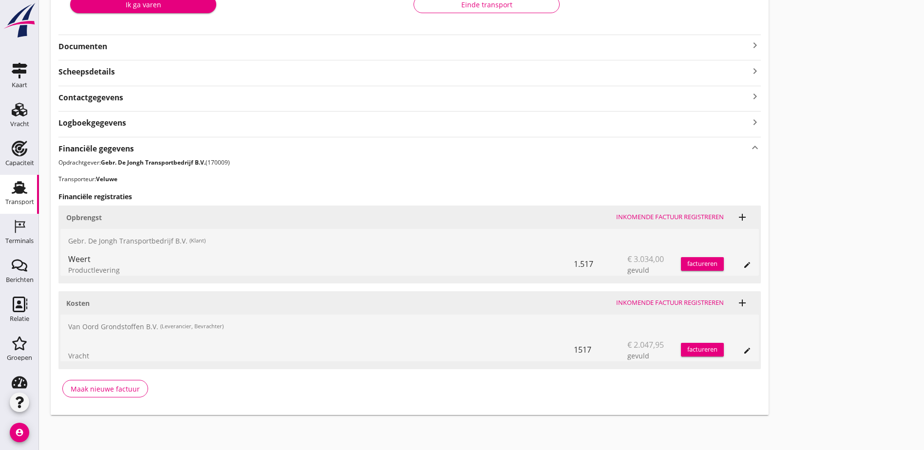
click at [737, 305] on icon "add" at bounding box center [743, 303] width 12 height 12
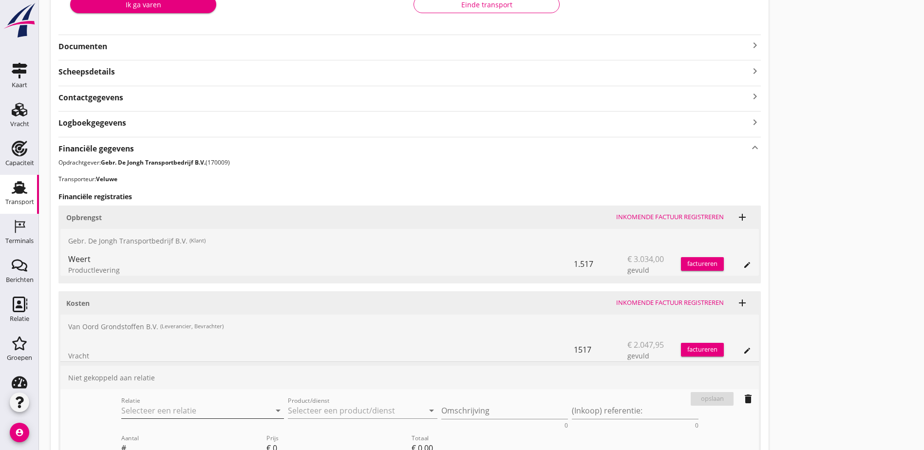
click at [122, 406] on input "Relatie" at bounding box center [189, 411] width 136 height 16
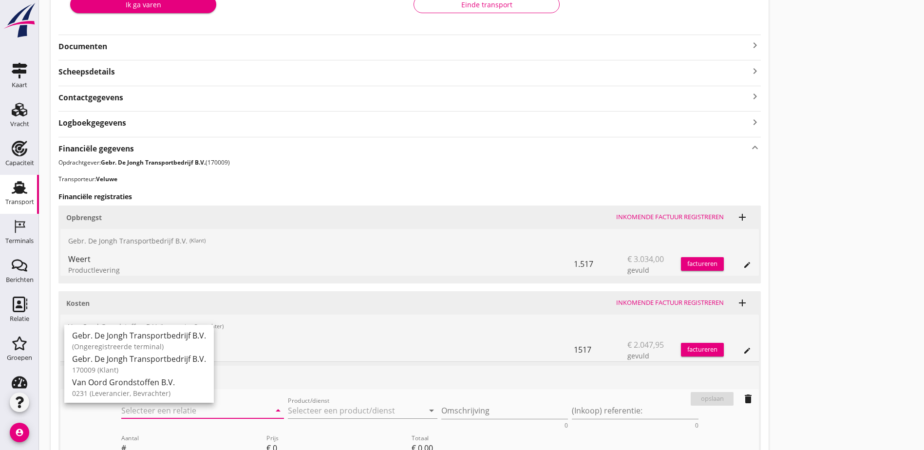
click at [127, 409] on input "Relatie" at bounding box center [189, 411] width 136 height 16
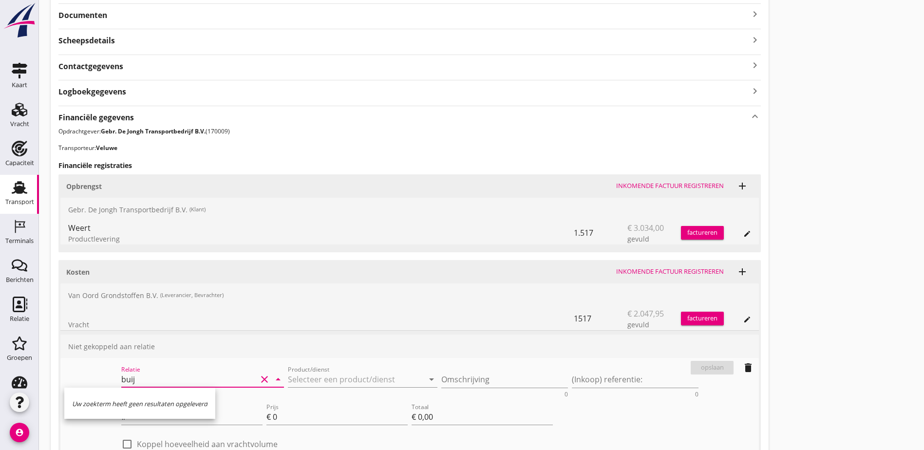
scroll to position [255, 0]
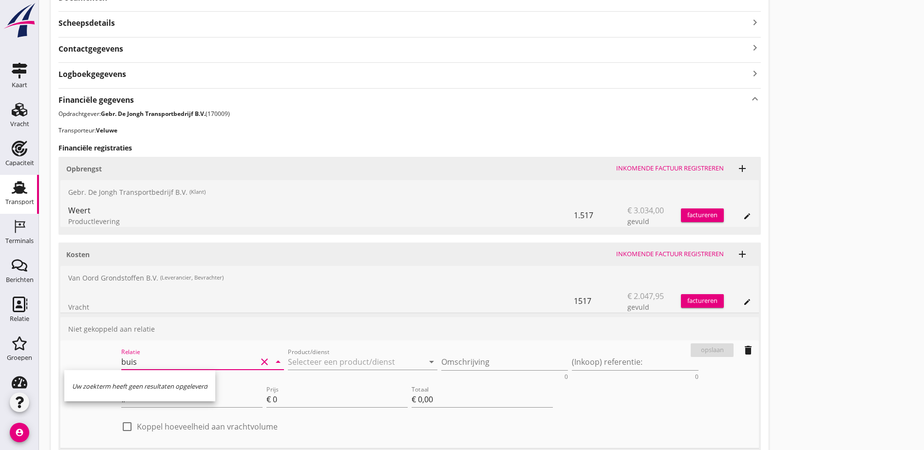
type input "buis"
drag, startPoint x: 112, startPoint y: 354, endPoint x: 56, endPoint y: 357, distance: 55.6
click at [56, 357] on div "VOG-250580 Veluwe (Veluwe) local_gas_station emergency_share map Varen Laden Va…" at bounding box center [410, 145] width 718 height 715
click at [121, 357] on input "Relatie" at bounding box center [189, 362] width 136 height 16
click at [121, 363] on input "Relatie" at bounding box center [189, 362] width 136 height 16
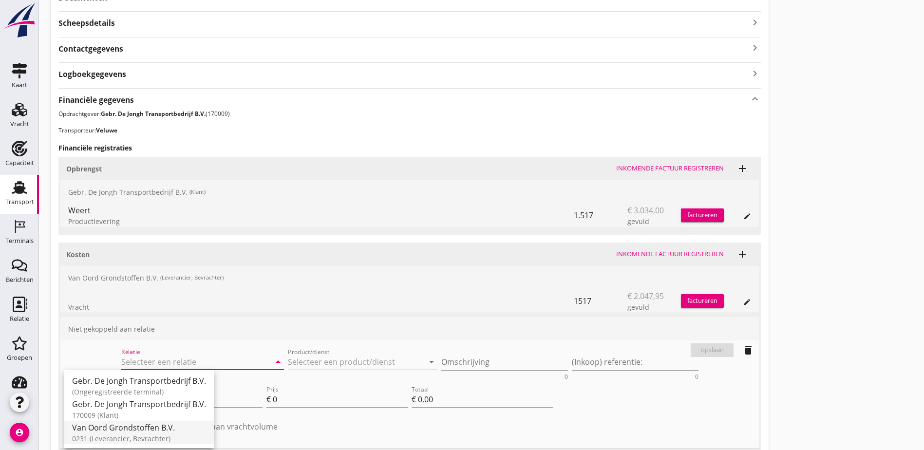
click at [155, 430] on div "Van Oord Grondstoffen B.V." at bounding box center [139, 428] width 134 height 12
type input "Van Oord Grondstoffen B.V. (0231)"
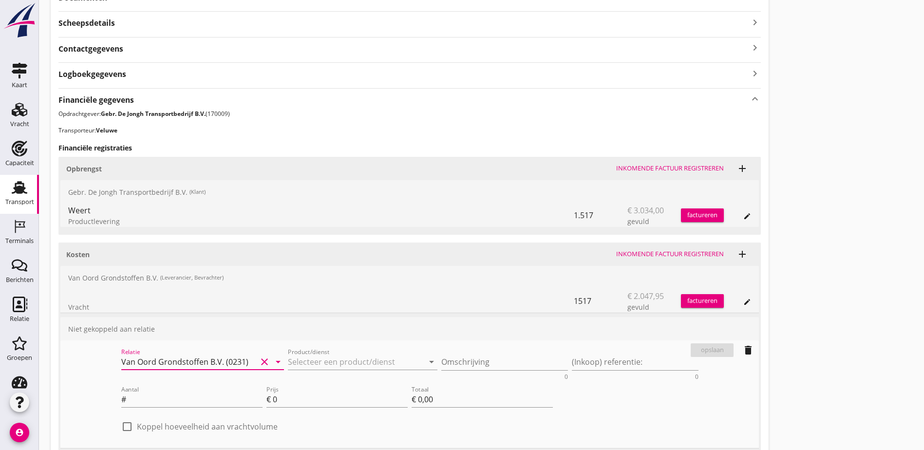
click at [288, 372] on div "Product/dienst arrow_drop_down" at bounding box center [363, 366] width 150 height 25
click at [288, 364] on input "Product/dienst" at bounding box center [356, 362] width 136 height 16
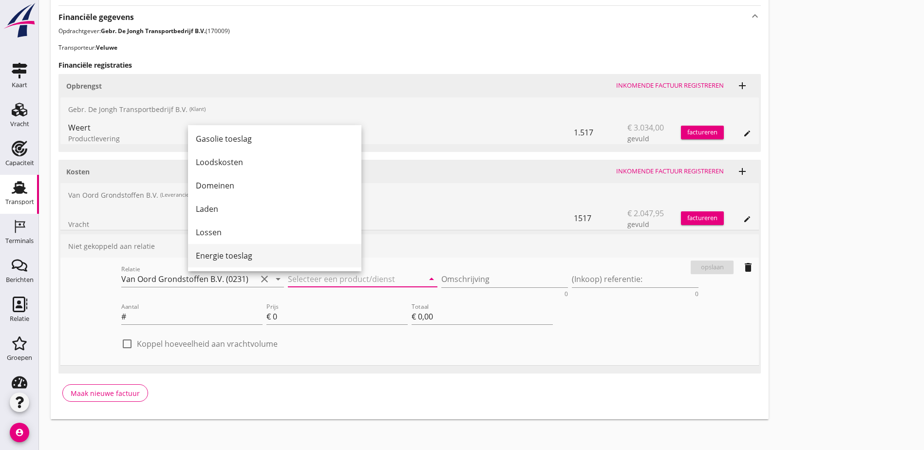
scroll to position [343, 0]
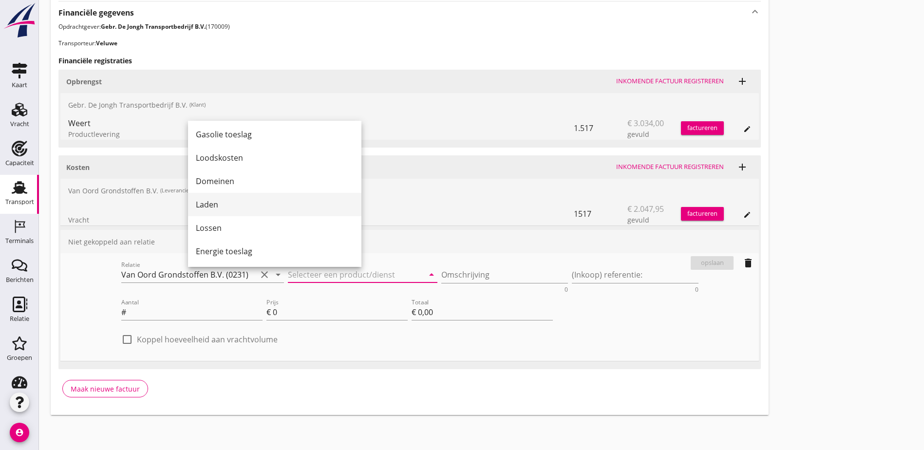
click at [228, 210] on div "Laden" at bounding box center [275, 204] width 158 height 23
type input "Laden"
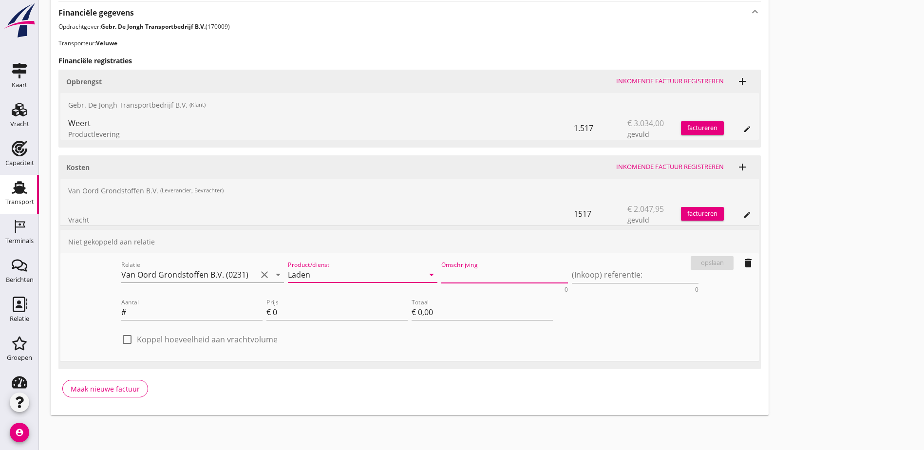
click at [441, 275] on textarea "Omschrijving" at bounding box center [504, 275] width 127 height 16
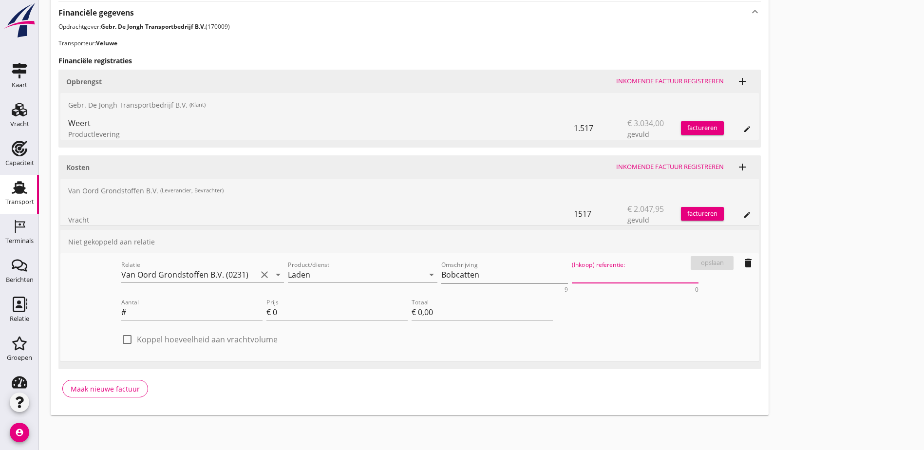
click at [441, 271] on textarea "Bobcatten" at bounding box center [504, 275] width 127 height 16
click at [441, 271] on textarea "Bobcatt" at bounding box center [504, 275] width 127 height 16
type textarea "Bobcat"
type input "5"
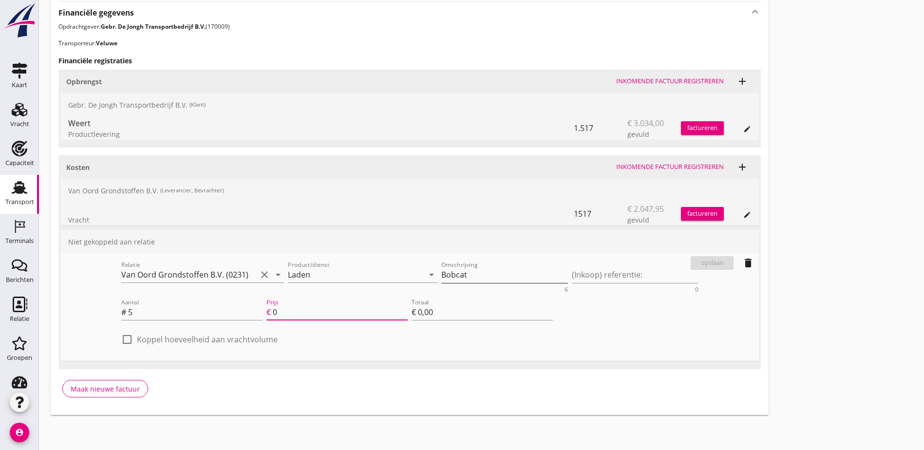
type input "3"
type input "€ 15,00"
type input "35"
type input "€ 175,00"
type input "35"
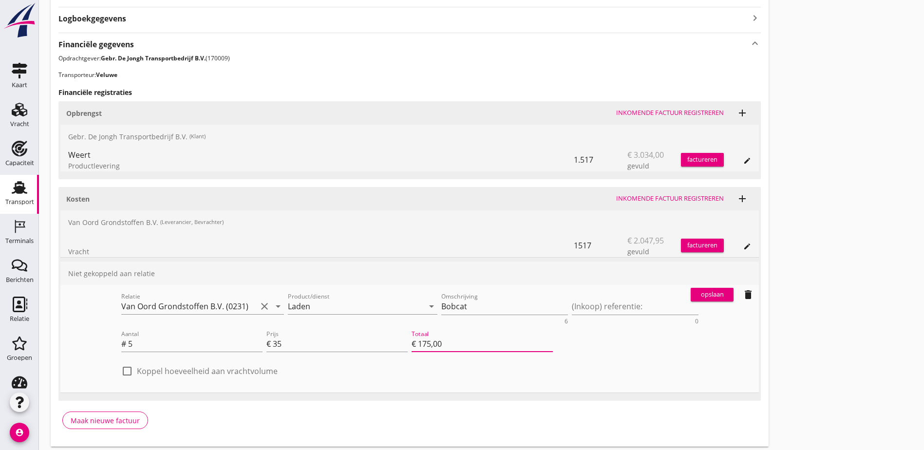
scroll to position [294, 0]
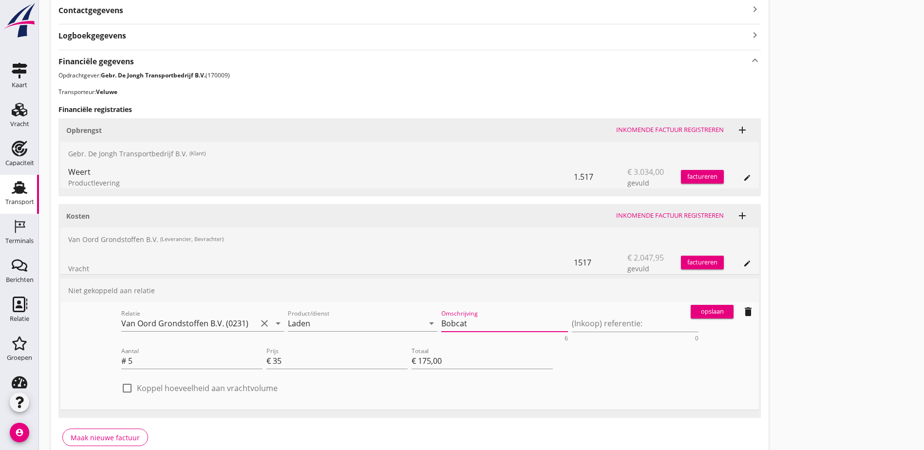
click at [441, 323] on textarea "Bobcat" at bounding box center [504, 324] width 127 height 16
type textarea "Bobcatten Buijs"
click at [695, 310] on div "opslaan" at bounding box center [712, 312] width 35 height 10
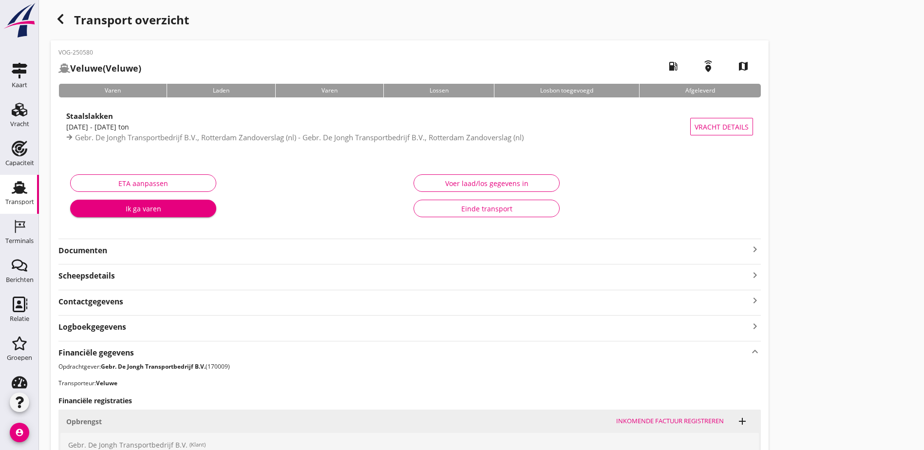
scroll to position [0, 0]
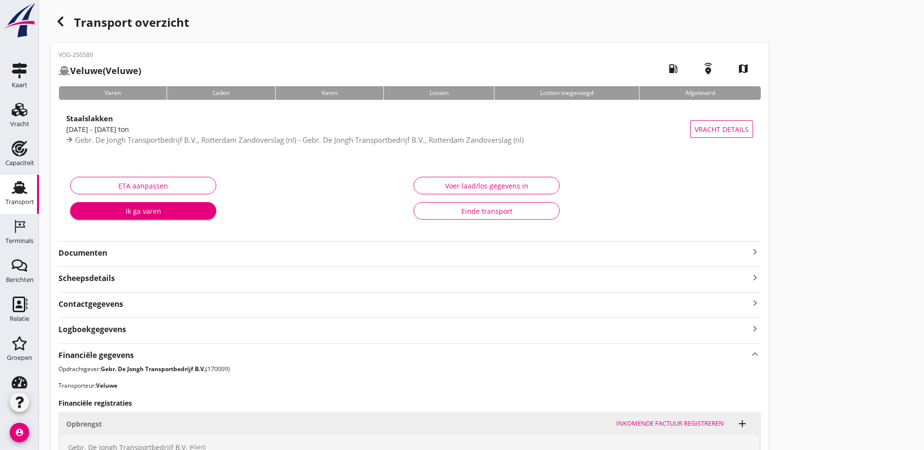
click at [67, 19] on div "button" at bounding box center [60, 21] width 19 height 19
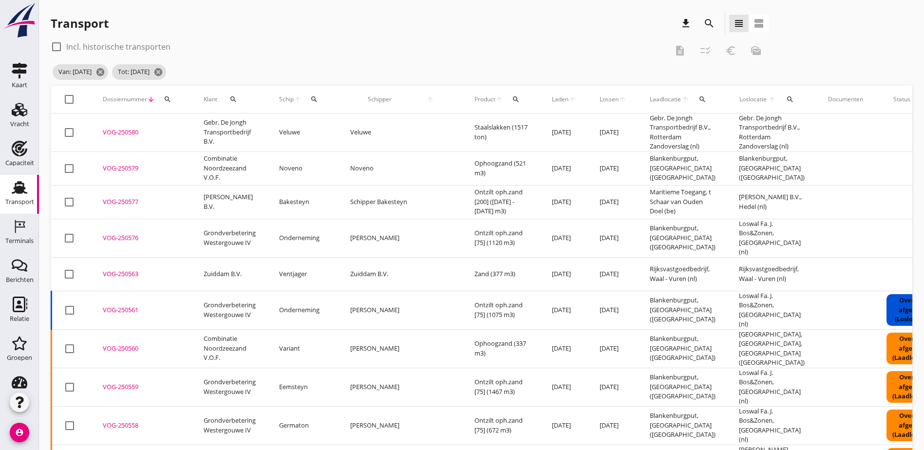
click at [286, 47] on div "check_box_outline_blank Incl. historische transporten" at bounding box center [359, 47] width 617 height 16
click at [552, 101] on span "Laden" at bounding box center [560, 99] width 17 height 9
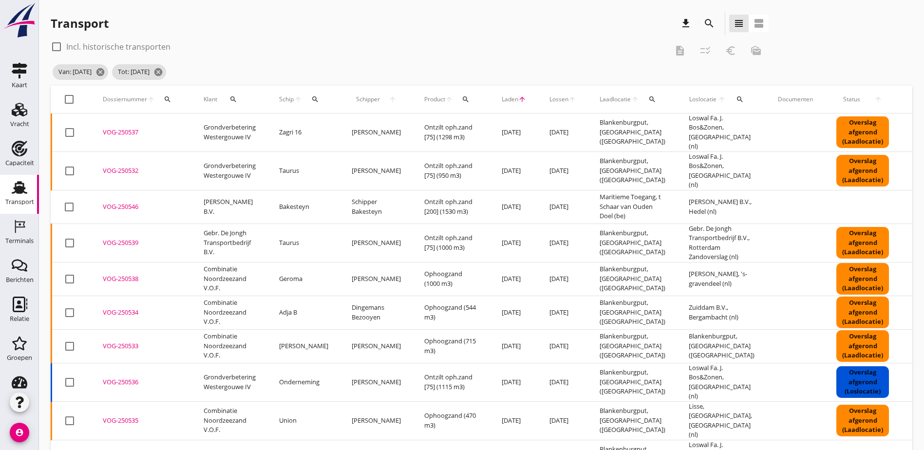
click at [113, 274] on div "VOG-250538" at bounding box center [141, 279] width 77 height 10
click at [127, 308] on div "VOG-250534" at bounding box center [141, 313] width 77 height 10
click at [122, 342] on div "VOG-250533" at bounding box center [141, 347] width 77 height 10
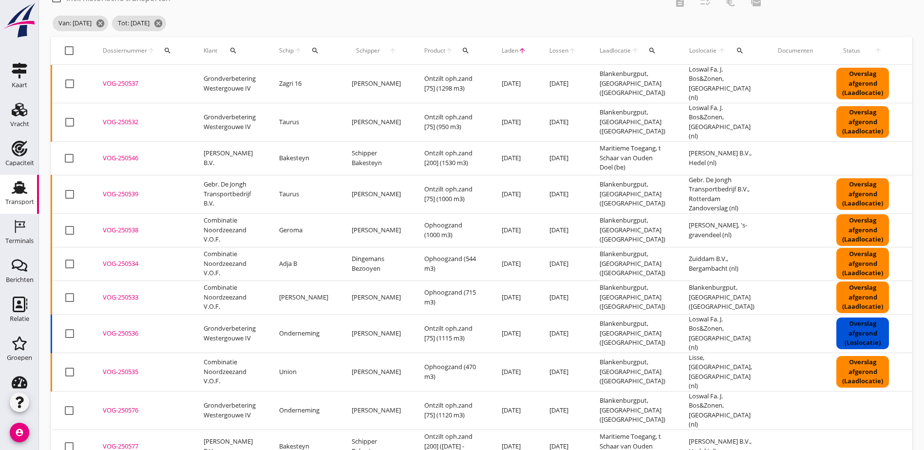
click at [129, 367] on div "VOG-250535" at bounding box center [141, 372] width 77 height 10
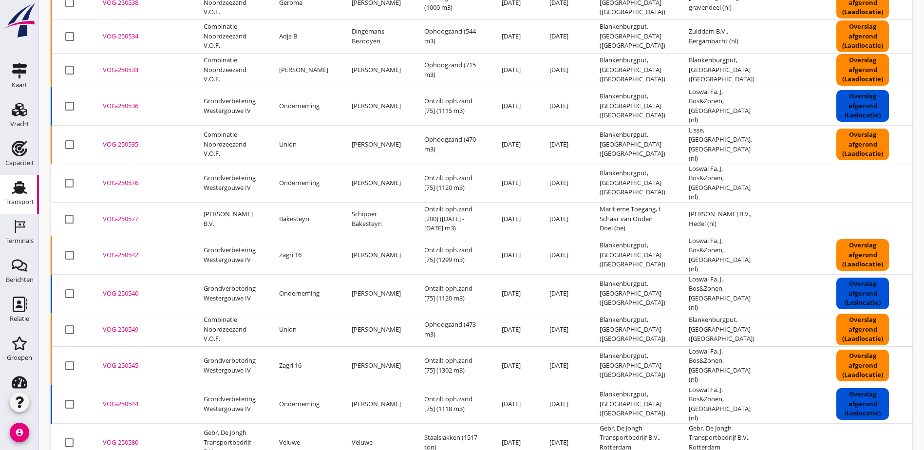
scroll to position [292, 0]
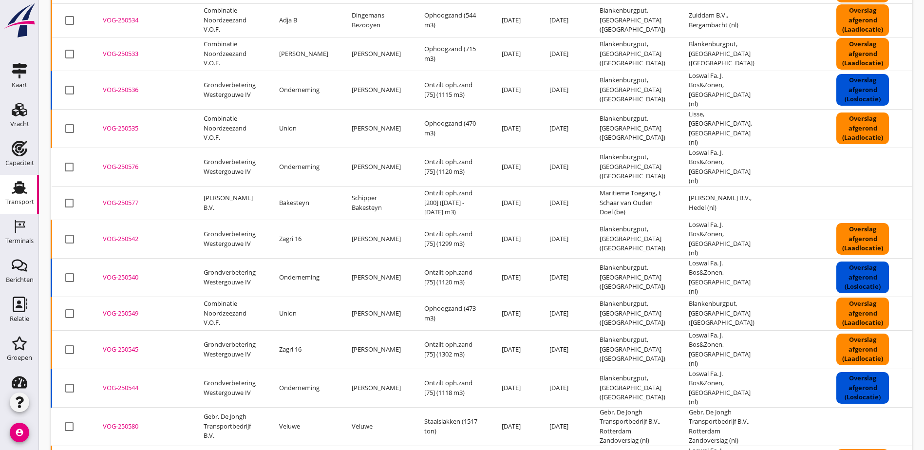
click at [120, 422] on div "VOG-250580" at bounding box center [141, 427] width 77 height 10
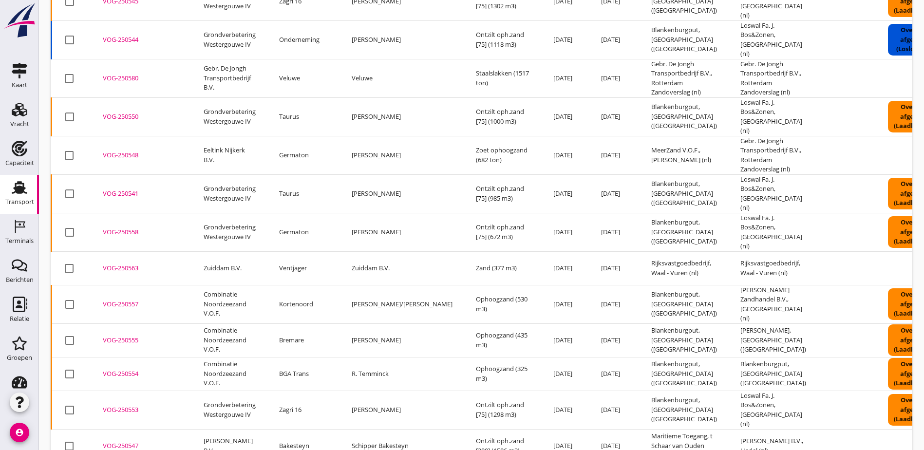
scroll to position [658, 0]
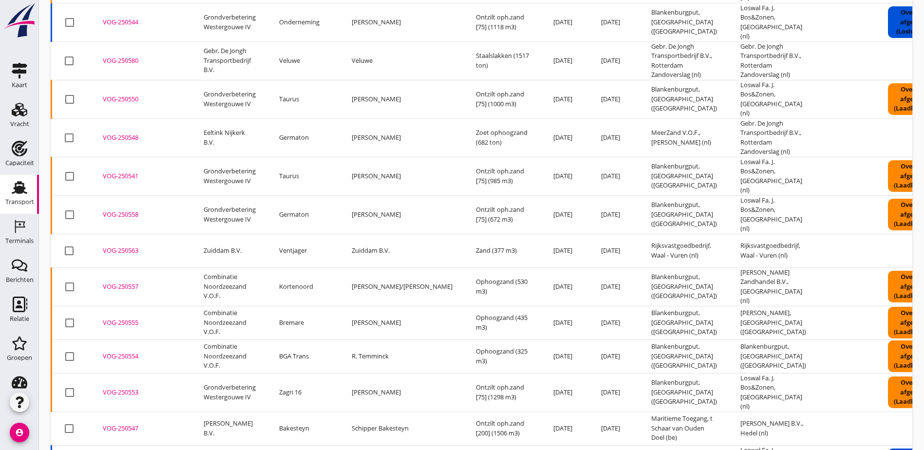
click at [124, 246] on div "VOG-250563" at bounding box center [141, 251] width 77 height 10
click at [123, 282] on div "VOG-250557" at bounding box center [141, 287] width 77 height 10
click at [125, 318] on div "VOG-250555" at bounding box center [141, 323] width 77 height 10
click at [125, 352] on div "VOG-250554" at bounding box center [141, 357] width 77 height 10
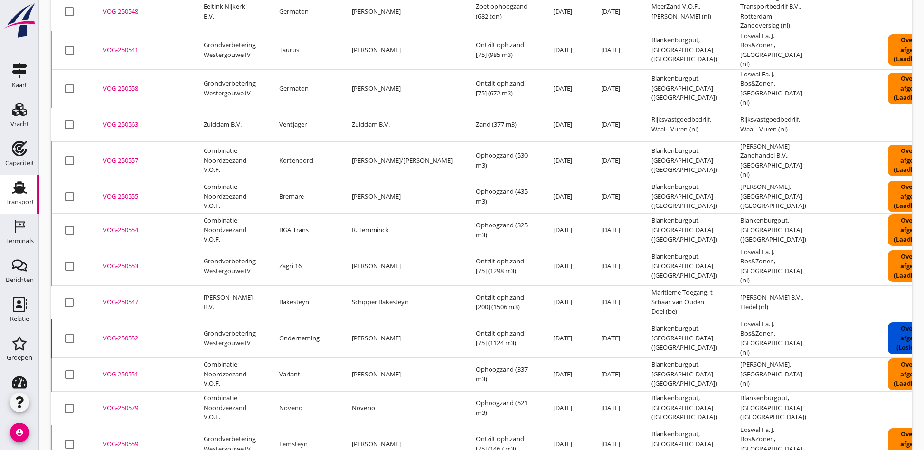
scroll to position [804, 0]
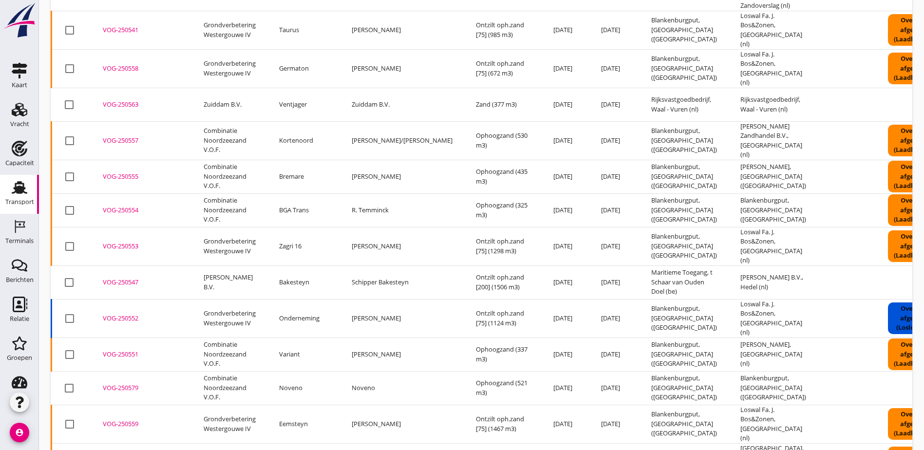
click at [114, 350] on div "VOG-250551" at bounding box center [141, 355] width 77 height 10
click at [123, 383] on div "VOG-250579" at bounding box center [141, 388] width 77 height 10
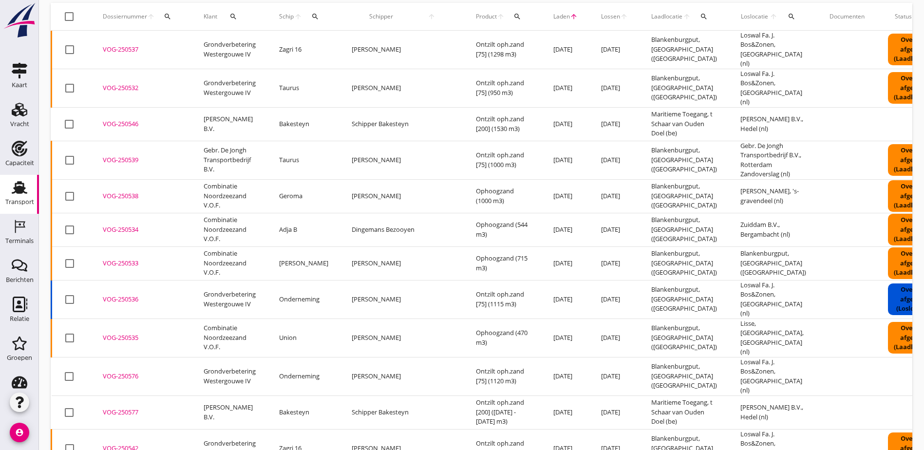
scroll to position [0, 0]
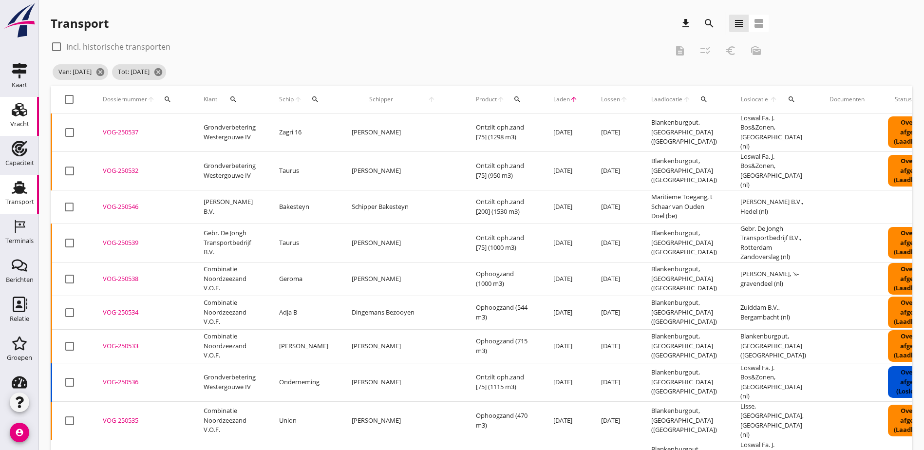
click at [16, 115] on icon "Vracht" at bounding box center [20, 110] width 16 height 16
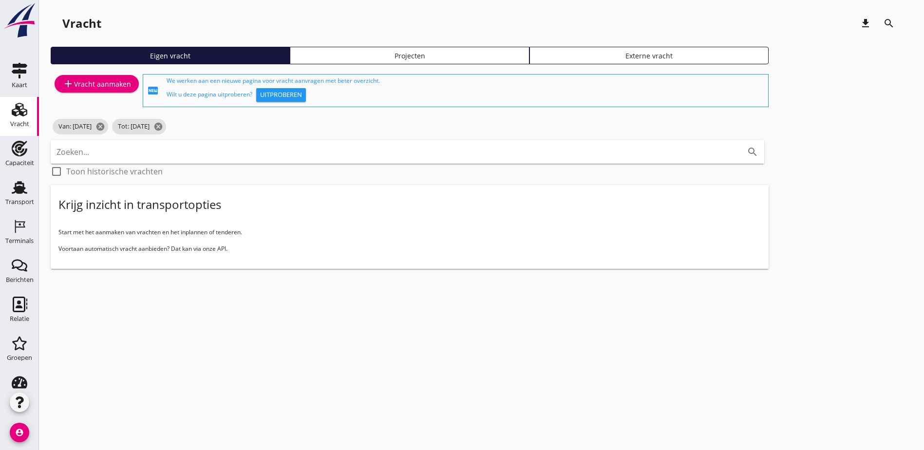
click at [90, 85] on div "add Vracht aanmaken" at bounding box center [96, 84] width 69 height 12
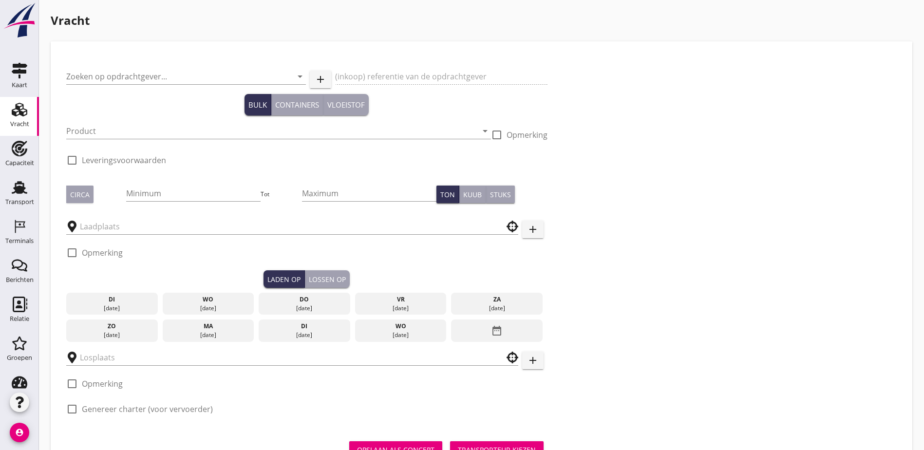
click at [538, 170] on div "Zoeken op opdrachtgever... arrow_drop_down add (inkoop) referentie van de opdra…" at bounding box center [481, 242] width 838 height 370
click at [19, 112] on use at bounding box center [20, 110] width 16 height 14
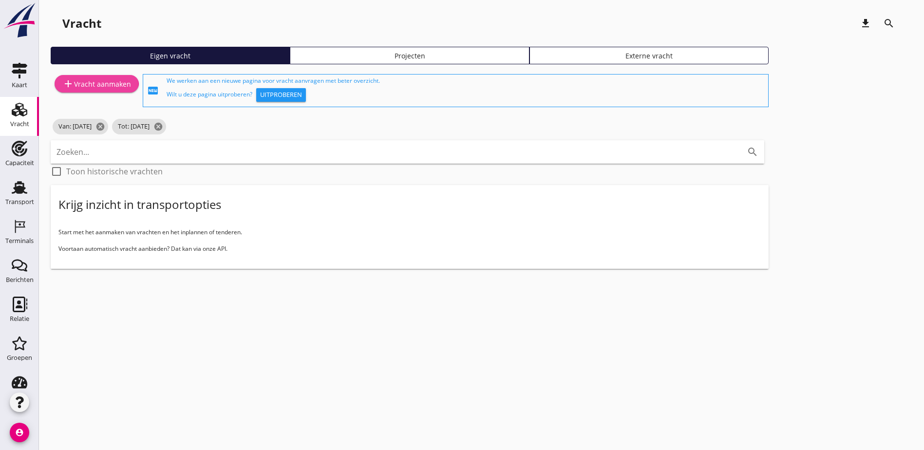
click at [125, 89] on div "add Vracht aanmaken" at bounding box center [96, 84] width 69 height 12
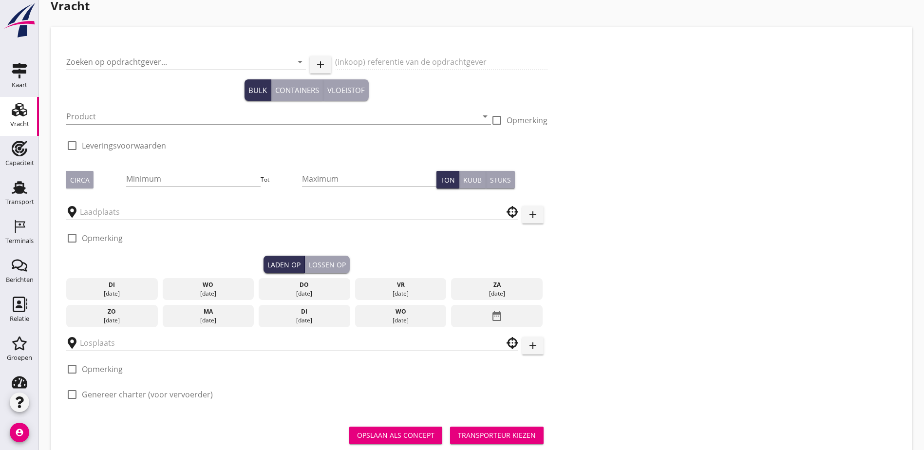
scroll to position [40, 0]
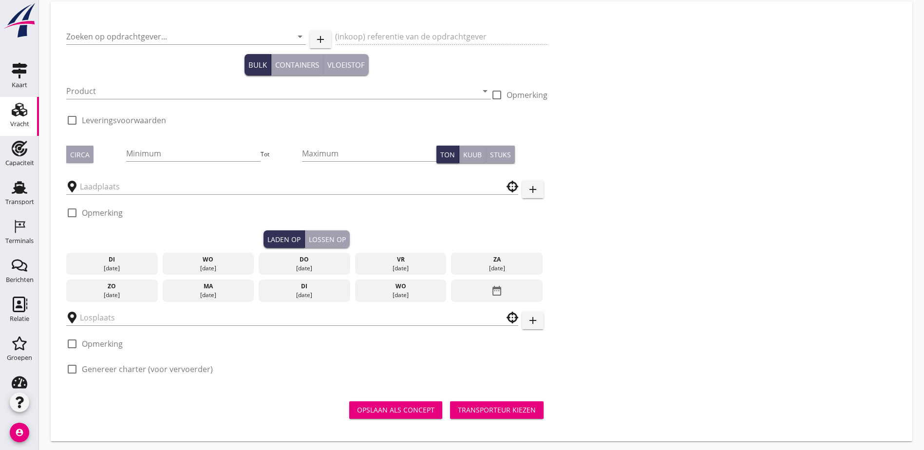
click at [451, 286] on div "date_range" at bounding box center [497, 291] width 92 height 22
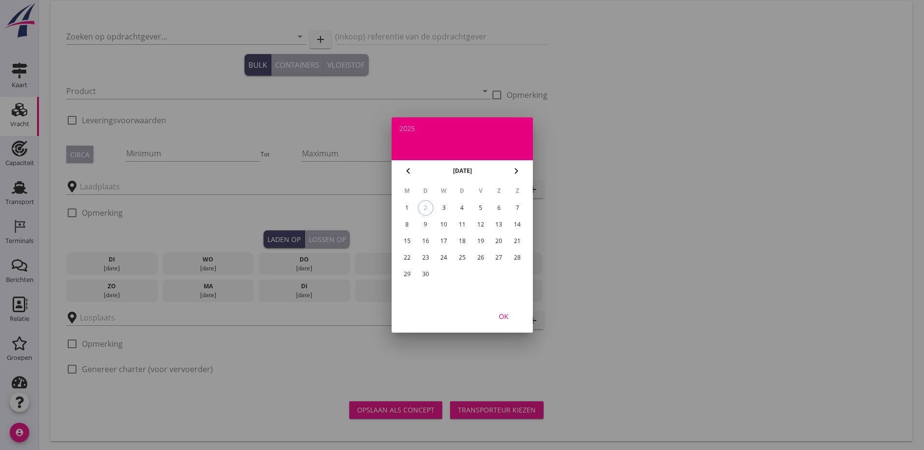
click at [604, 204] on div at bounding box center [462, 225] width 924 height 450
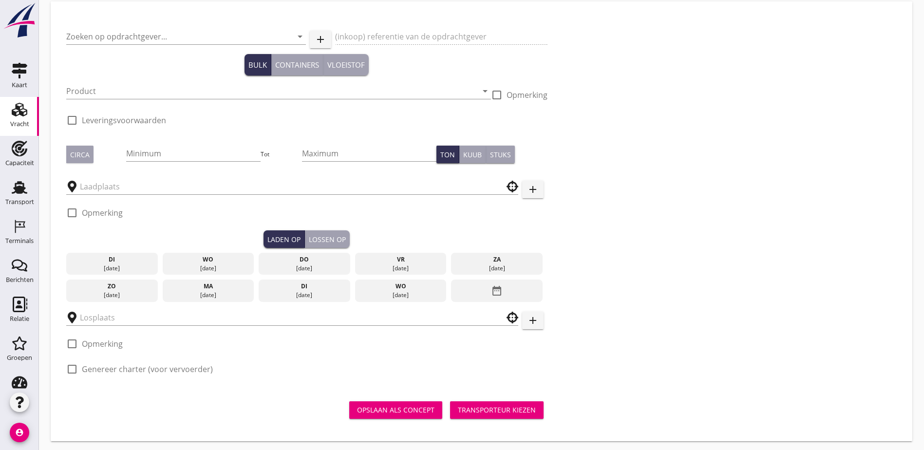
click at [2, 72] on link "Kaart Kaart" at bounding box center [19, 77] width 39 height 39
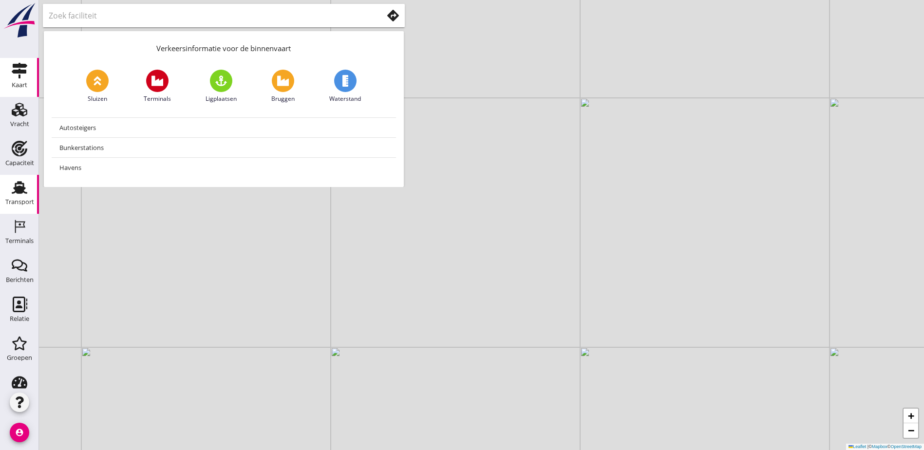
click at [23, 195] on div "Transport" at bounding box center [19, 202] width 29 height 14
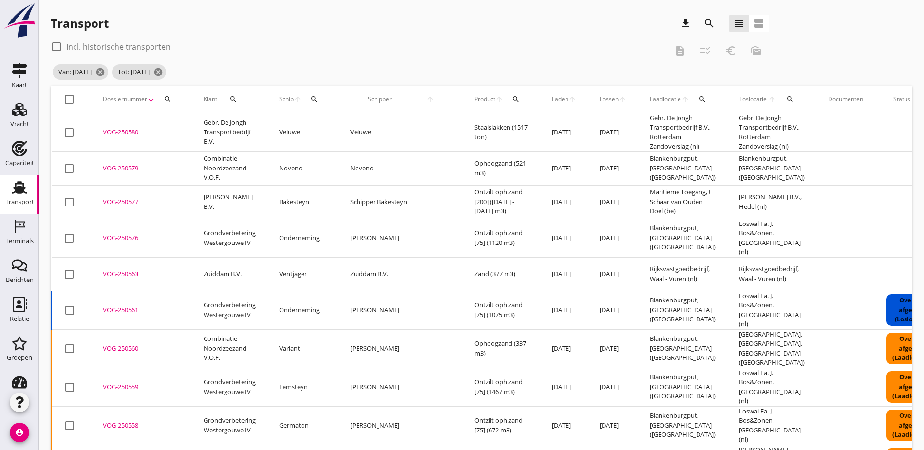
click at [704, 25] on icon "search" at bounding box center [710, 24] width 12 height 12
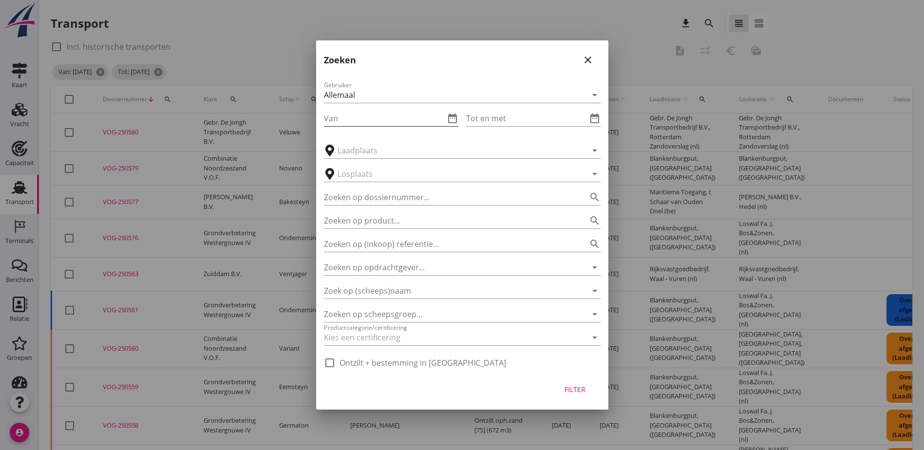
click at [448, 117] on icon "date_range" at bounding box center [453, 119] width 12 height 12
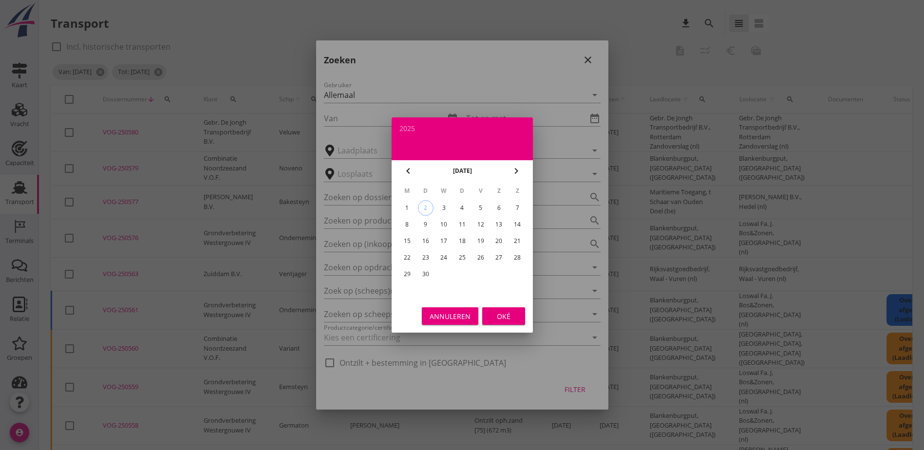
click at [470, 311] on div "Annuleren" at bounding box center [450, 316] width 41 height 10
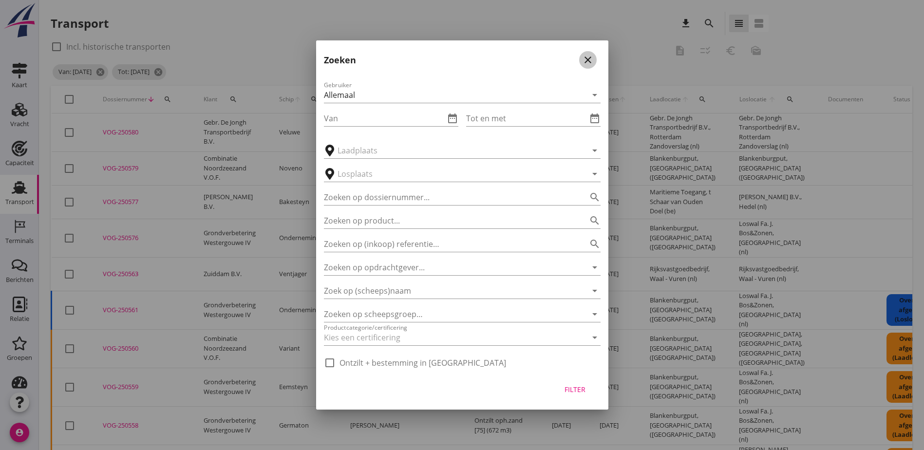
click at [588, 55] on icon "close" at bounding box center [588, 60] width 12 height 12
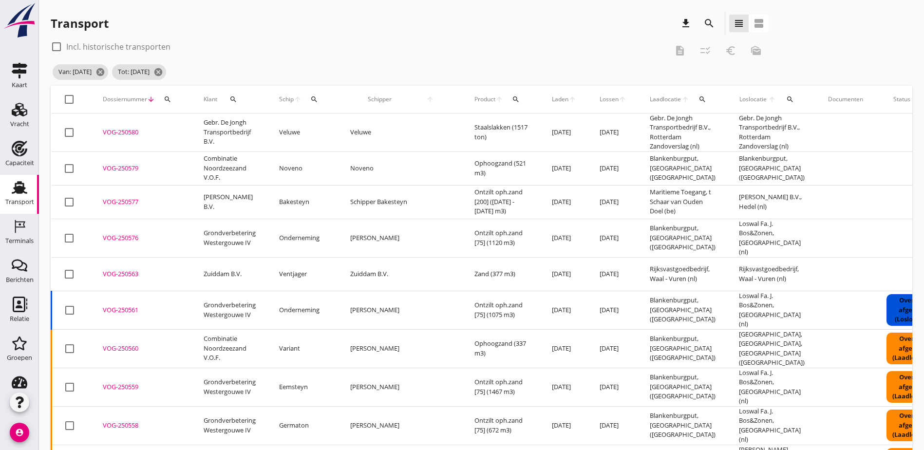
click at [130, 134] on div "VOG-250580" at bounding box center [141, 133] width 77 height 10
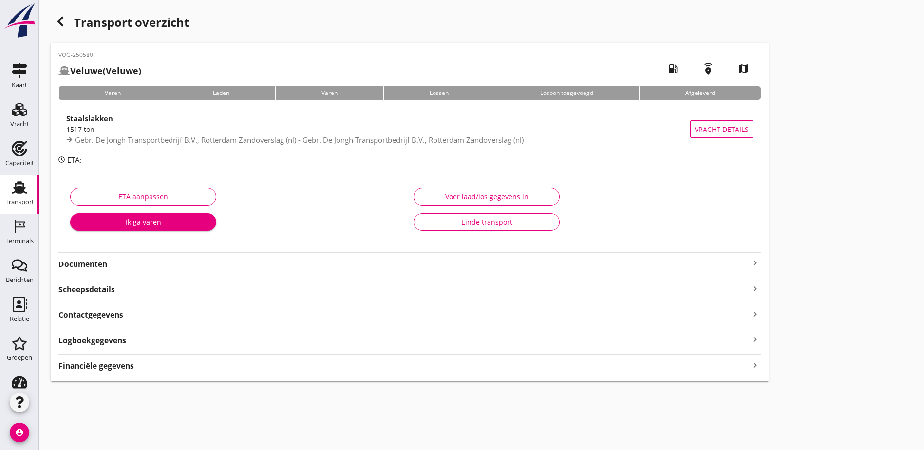
click at [152, 365] on div "Financiële gegevens keyboard_arrow_right" at bounding box center [409, 365] width 703 height 13
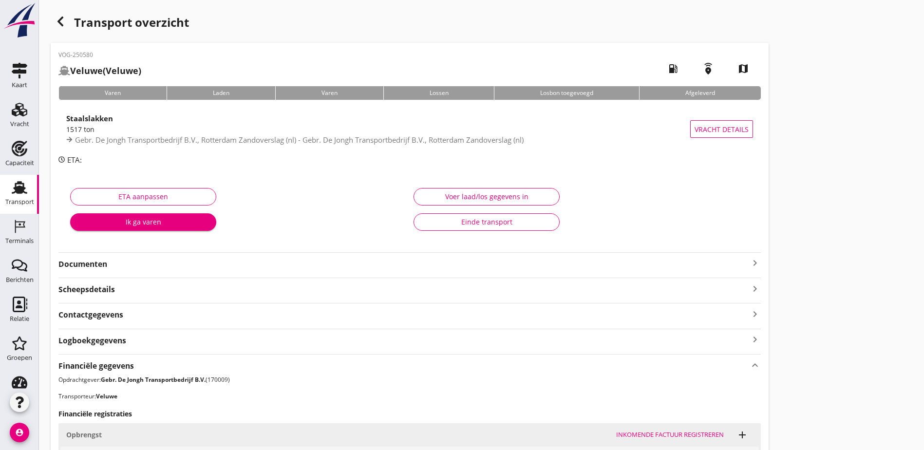
click at [790, 225] on div "Transport overzicht VOG-250580 Veluwe (Veluwe) local_gas_station emergency_shar…" at bounding box center [481, 334] width 885 height 668
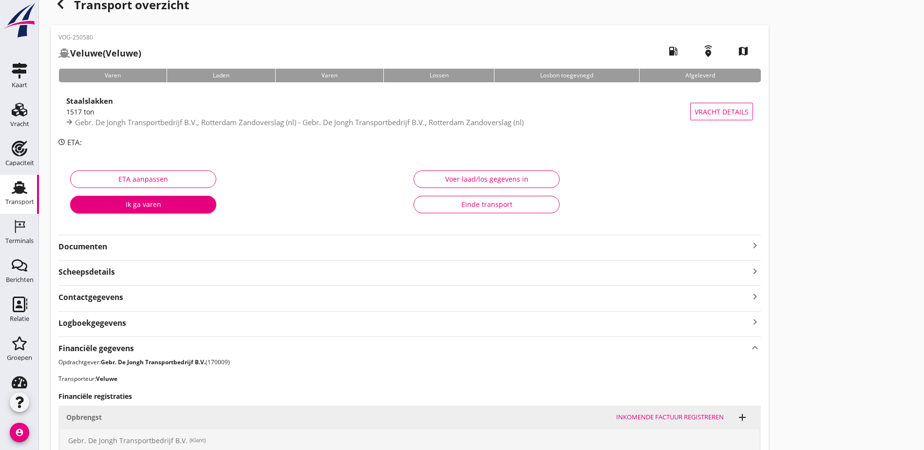
scroll to position [49, 0]
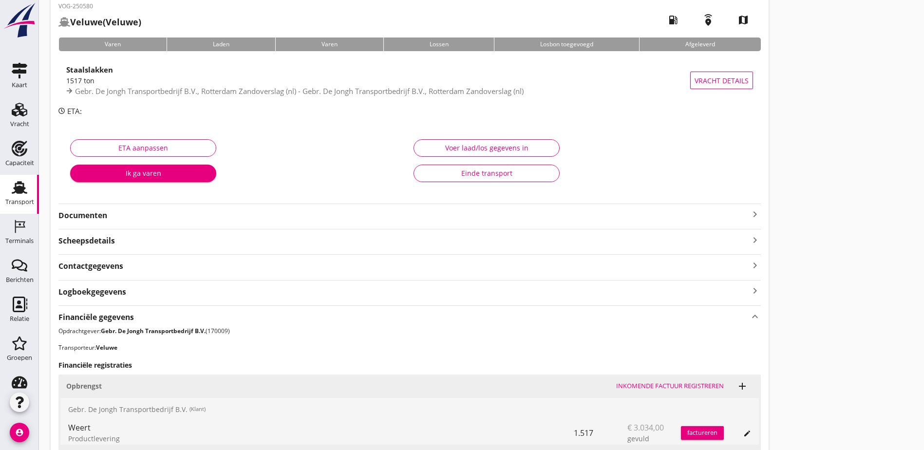
click at [240, 209] on div "Documenten keyboard_arrow_right" at bounding box center [409, 214] width 703 height 13
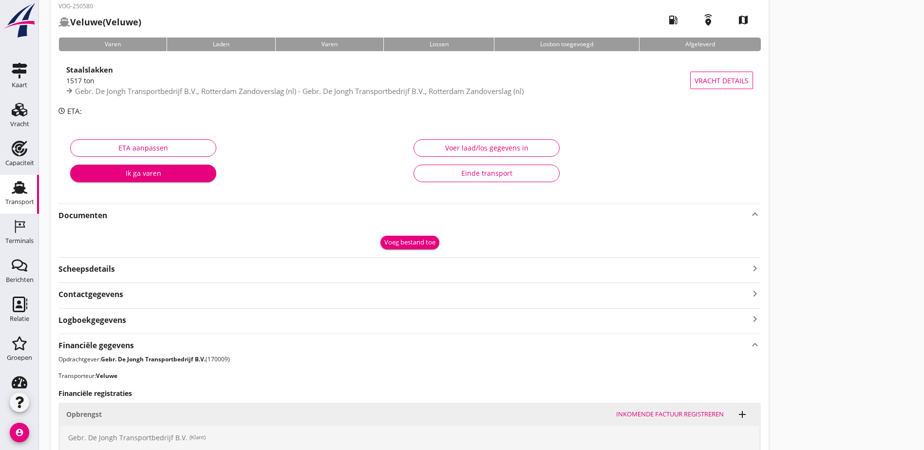
click at [242, 210] on strong "Documenten" at bounding box center [403, 215] width 691 height 11
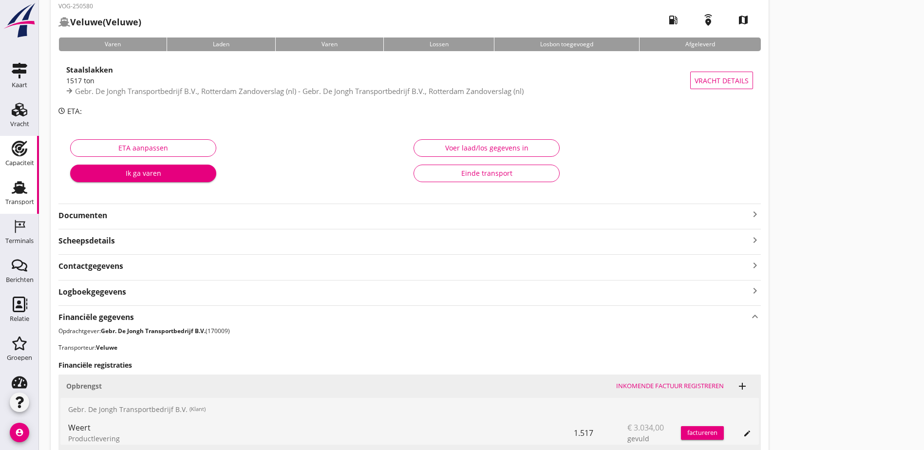
click at [15, 157] on div "Capaciteit" at bounding box center [19, 163] width 29 height 14
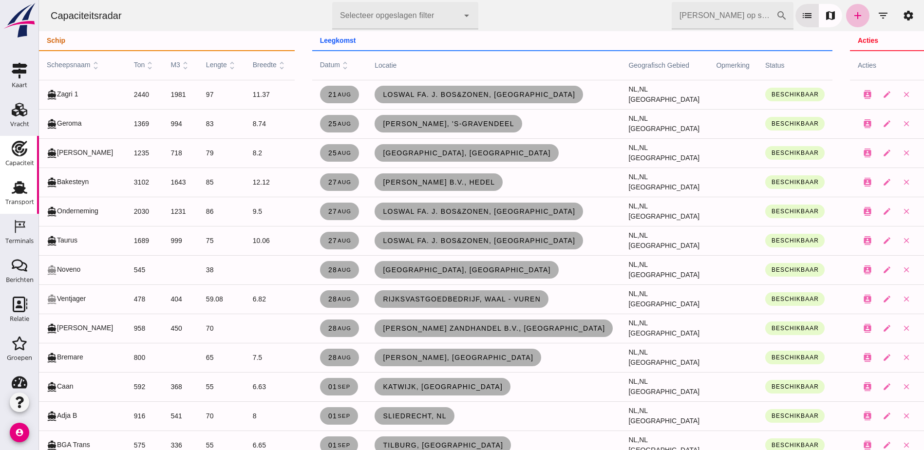
click at [18, 180] on icon "Transport" at bounding box center [20, 188] width 16 height 16
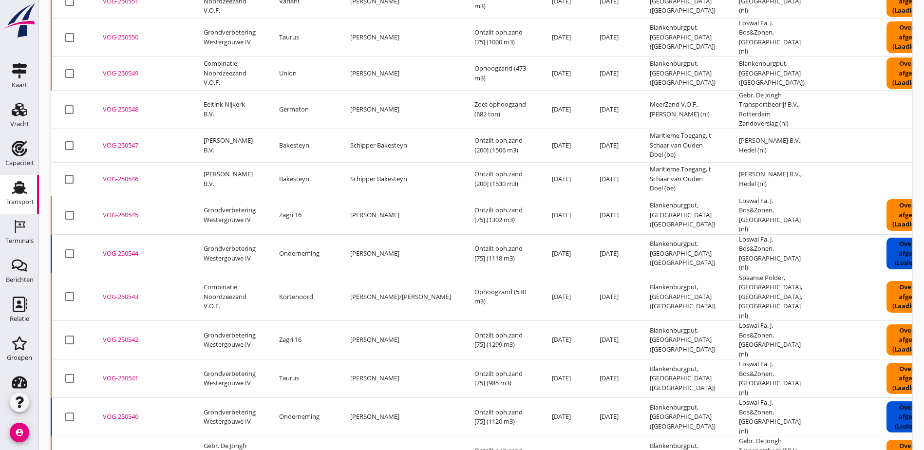
scroll to position [710, 0]
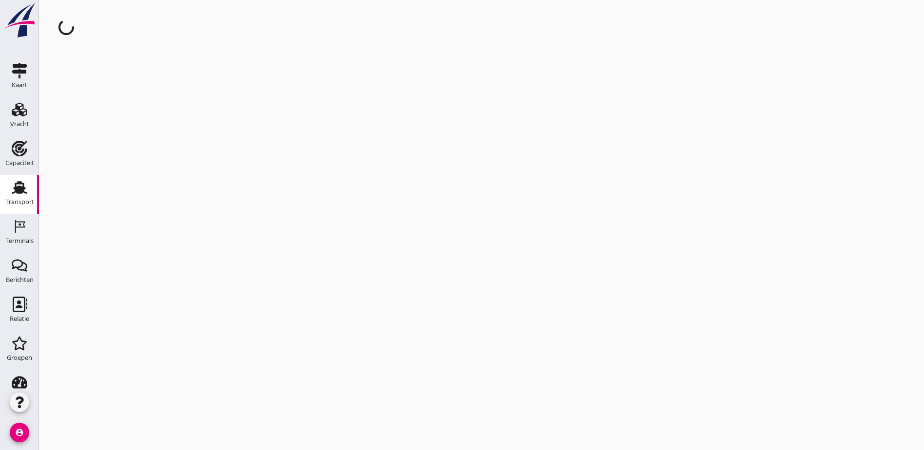
click at [15, 187] on use at bounding box center [20, 187] width 16 height 13
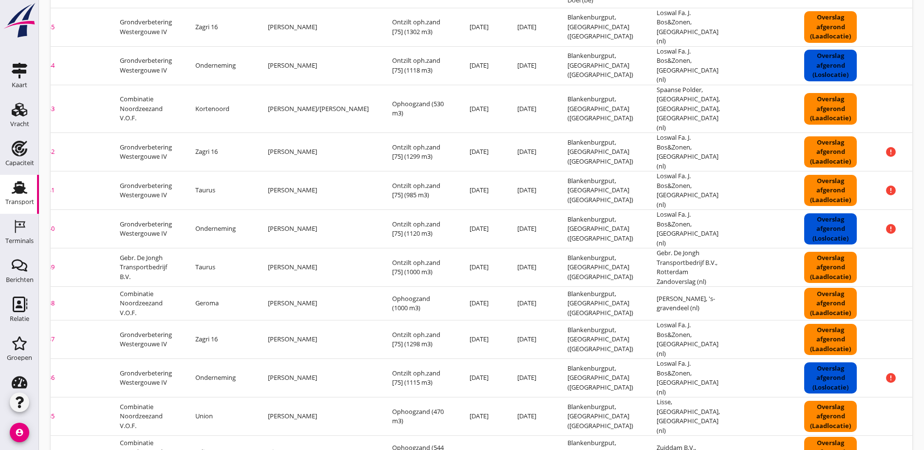
scroll to position [0, 88]
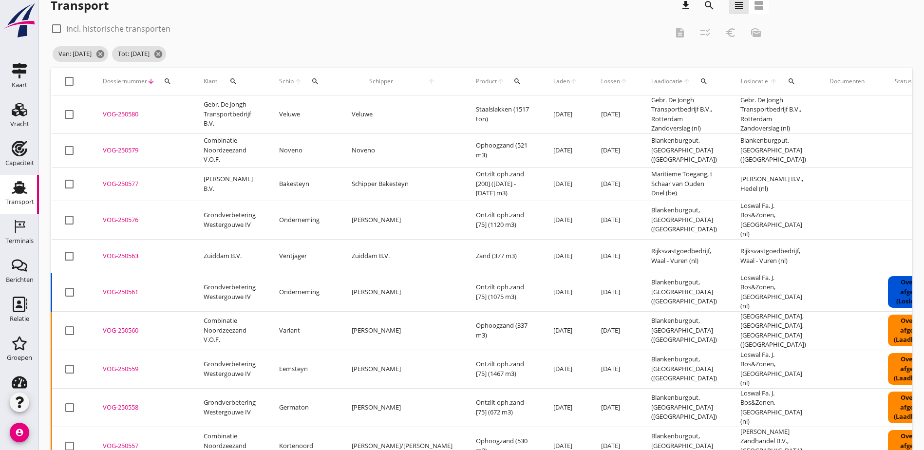
scroll to position [0, 0]
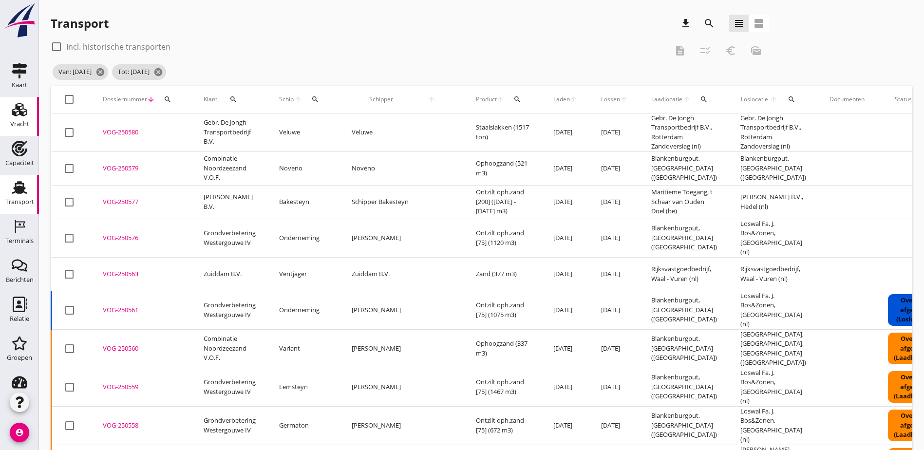
click at [11, 119] on div "Vracht" at bounding box center [19, 124] width 19 height 14
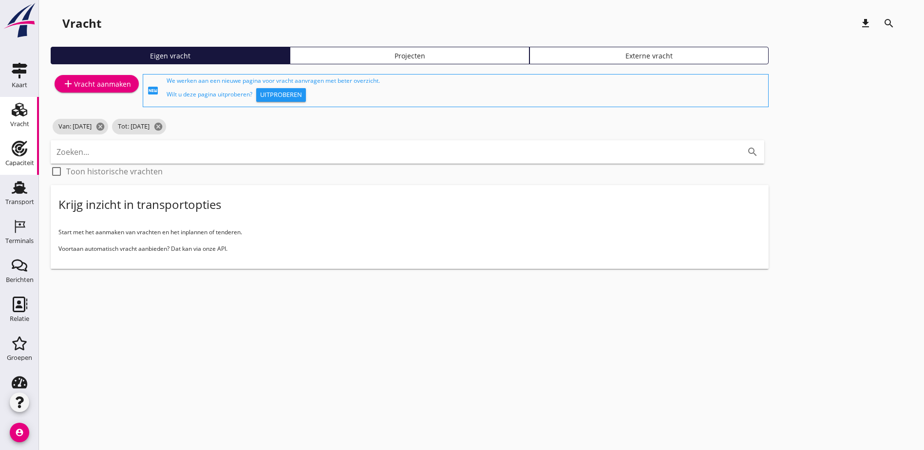
click at [13, 154] on use at bounding box center [20, 149] width 16 height 16
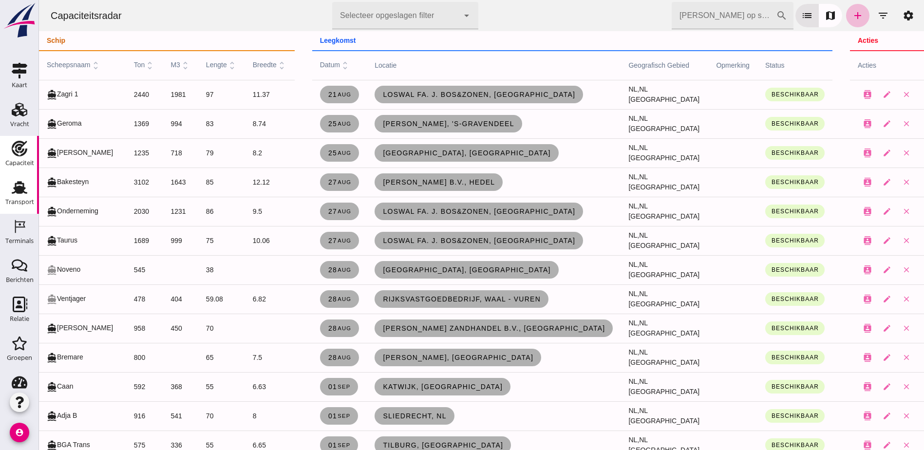
click at [17, 190] on use at bounding box center [20, 187] width 16 height 13
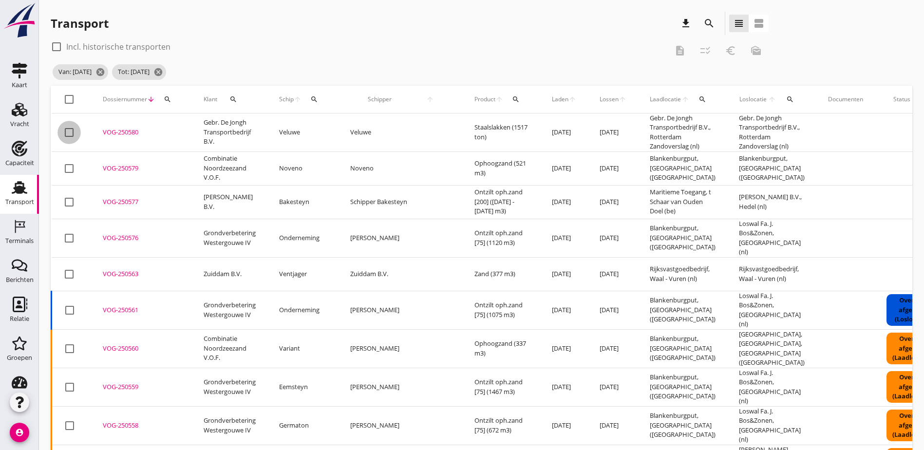
click at [69, 134] on div at bounding box center [69, 132] width 17 height 17
click at [700, 52] on icon "checklist_rtl" at bounding box center [706, 51] width 12 height 12
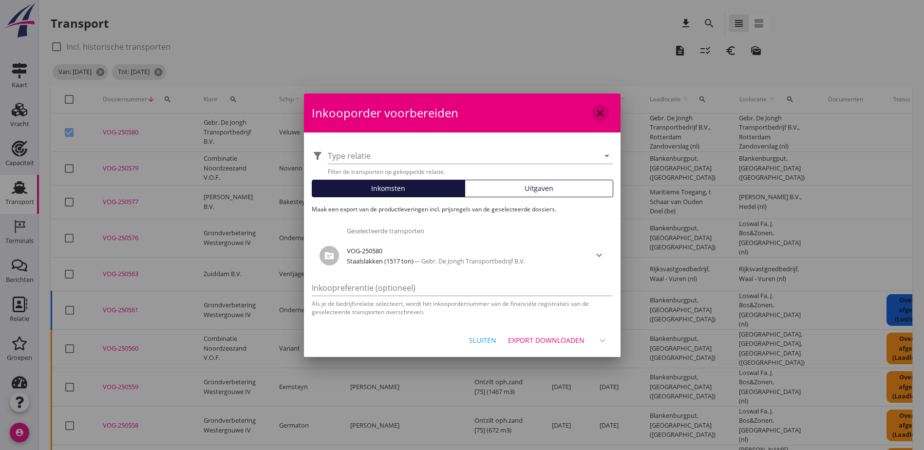
click at [595, 116] on icon "close" at bounding box center [600, 113] width 12 height 12
checkbox input "false"
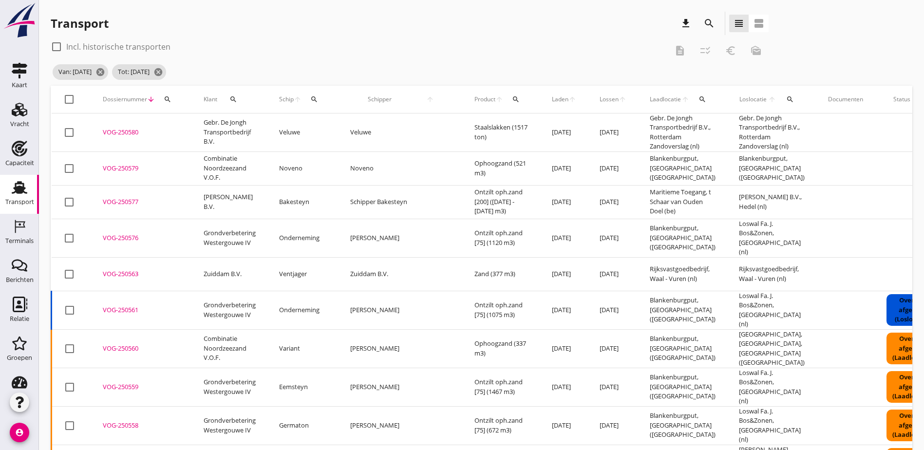
click at [117, 168] on div "VOG-250579" at bounding box center [141, 169] width 77 height 10
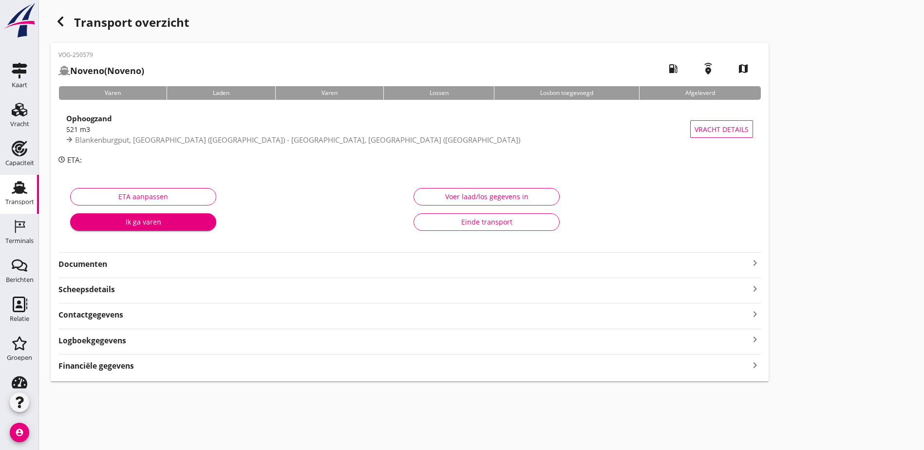
click at [567, 142] on div "Transport overzicht VOG-250579 Noveno (Noveno) local_gas_station emergency_shar…" at bounding box center [481, 196] width 885 height 393
click at [7, 157] on div "Capaciteit" at bounding box center [19, 163] width 29 height 14
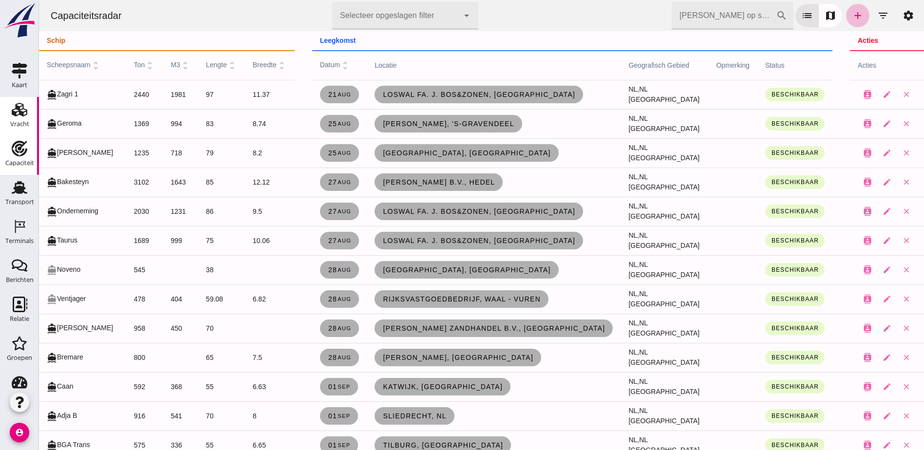
click at [27, 110] on div "Vracht" at bounding box center [19, 110] width 23 height 16
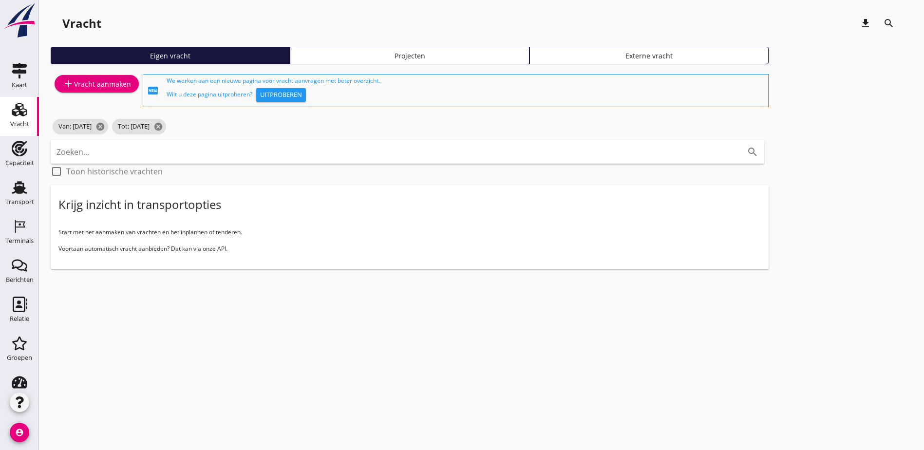
click at [295, 56] on div "Projecten" at bounding box center [409, 56] width 230 height 10
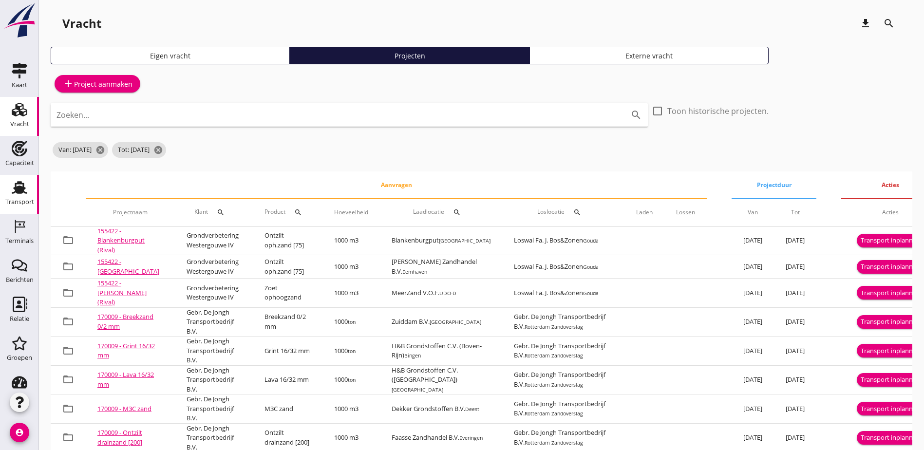
click at [17, 197] on div "Transport" at bounding box center [19, 202] width 29 height 14
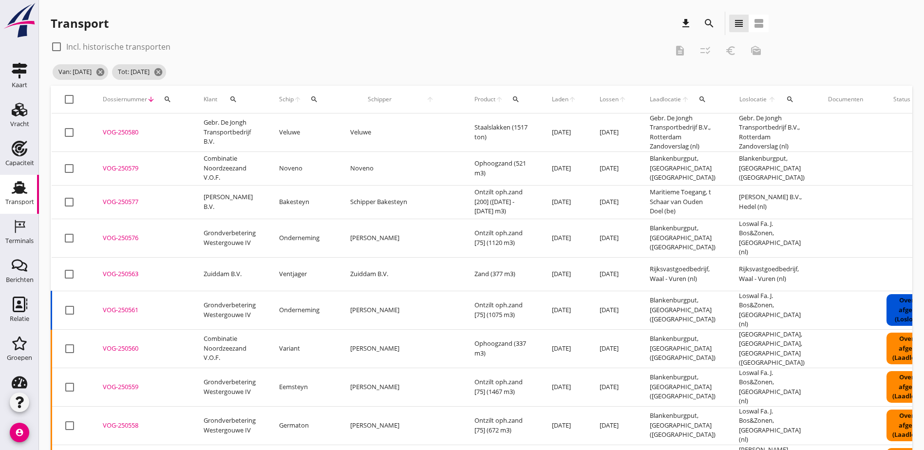
click at [135, 167] on div "VOG-250579" at bounding box center [141, 169] width 77 height 10
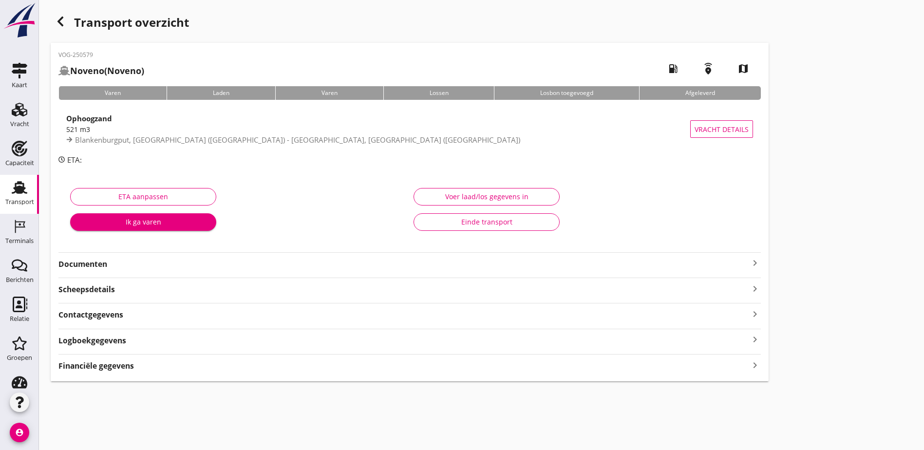
click at [222, 378] on div "VOG-250579 Noveno (Noveno) local_gas_station emergency_share map Varen Laden Va…" at bounding box center [410, 212] width 718 height 339
click at [223, 374] on div "VOG-250579 Noveno (Noveno) local_gas_station emergency_share map Varen Laden Va…" at bounding box center [410, 212] width 718 height 339
click at [225, 370] on div "Financiële gegevens keyboard_arrow_right" at bounding box center [409, 365] width 703 height 13
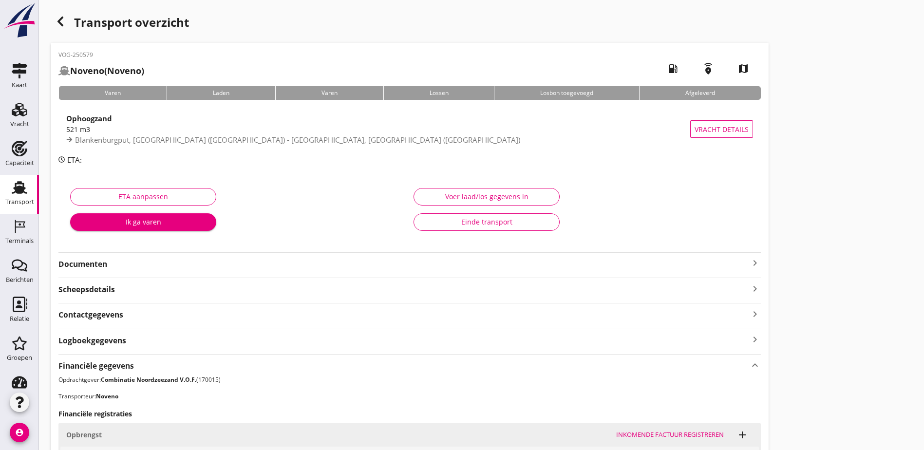
click at [119, 343] on strong "Logboekgegevens" at bounding box center [92, 340] width 68 height 11
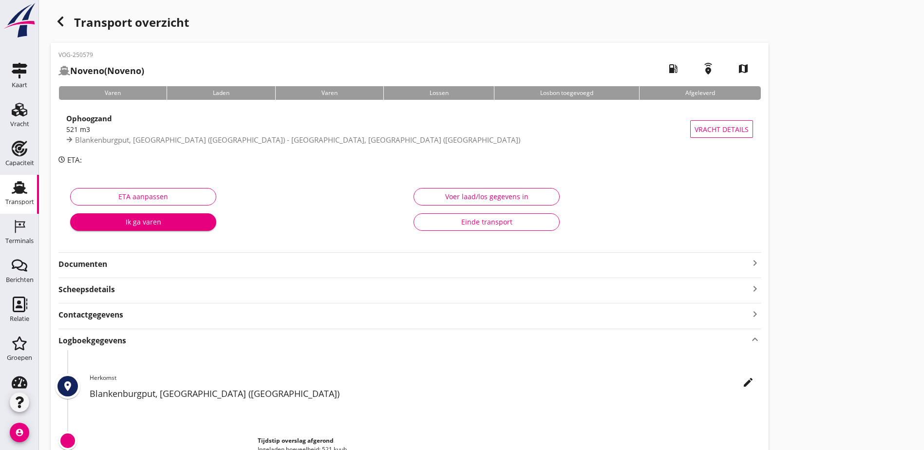
click at [120, 314] on strong "Contactgegevens" at bounding box center [90, 314] width 65 height 11
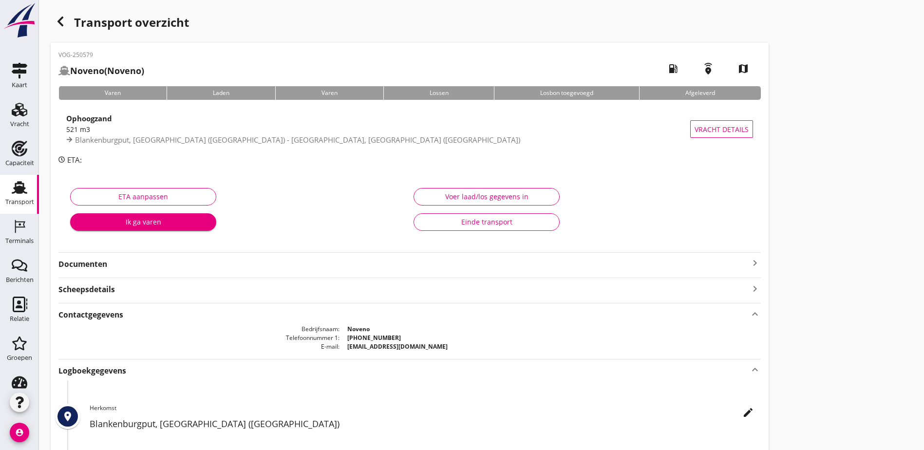
click at [116, 289] on div "Scheepsdetails keyboard_arrow_right" at bounding box center [409, 288] width 703 height 13
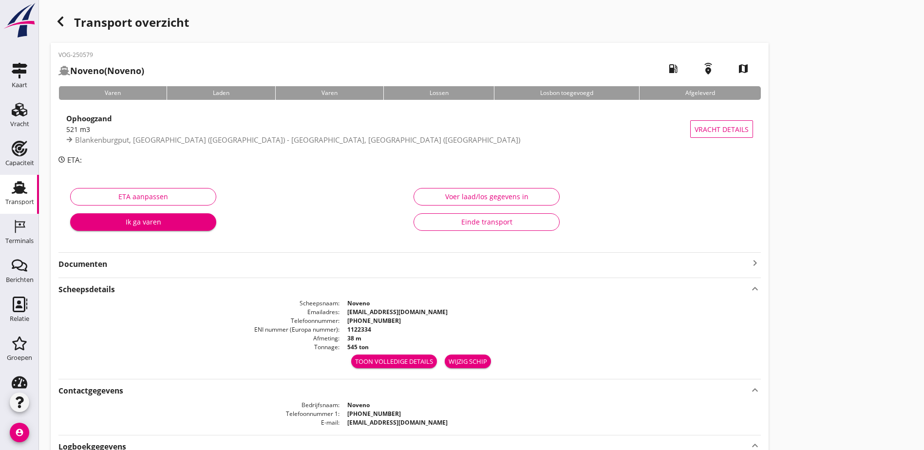
click at [109, 269] on strong "Documenten" at bounding box center [403, 264] width 691 height 11
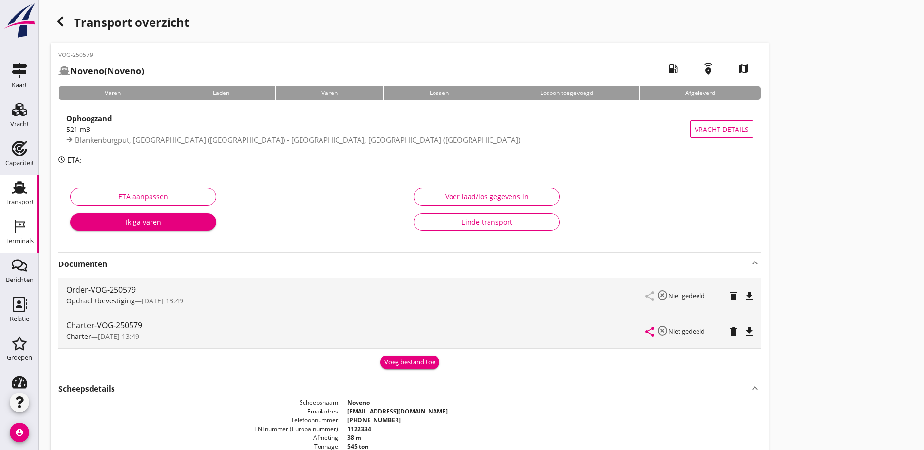
click at [23, 236] on div "Terminals" at bounding box center [19, 241] width 28 height 14
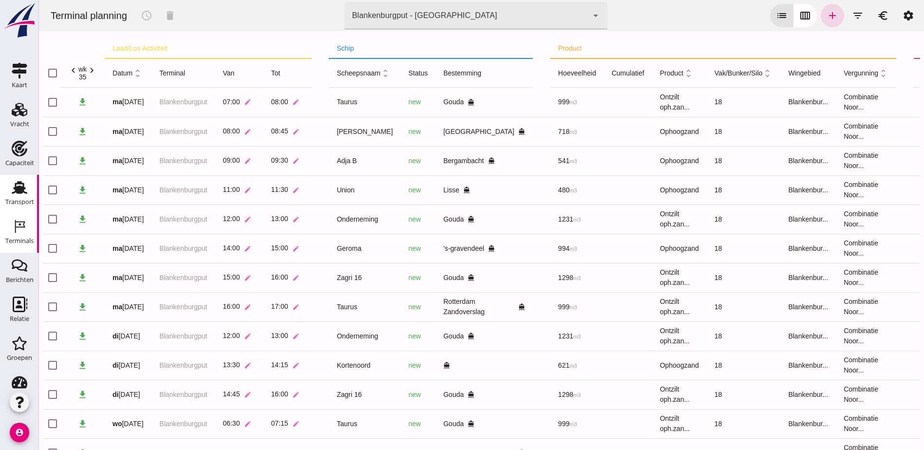
click at [31, 182] on div "Transport Transport" at bounding box center [19, 194] width 39 height 39
click at [16, 166] on div "Capaciteit" at bounding box center [19, 163] width 29 height 6
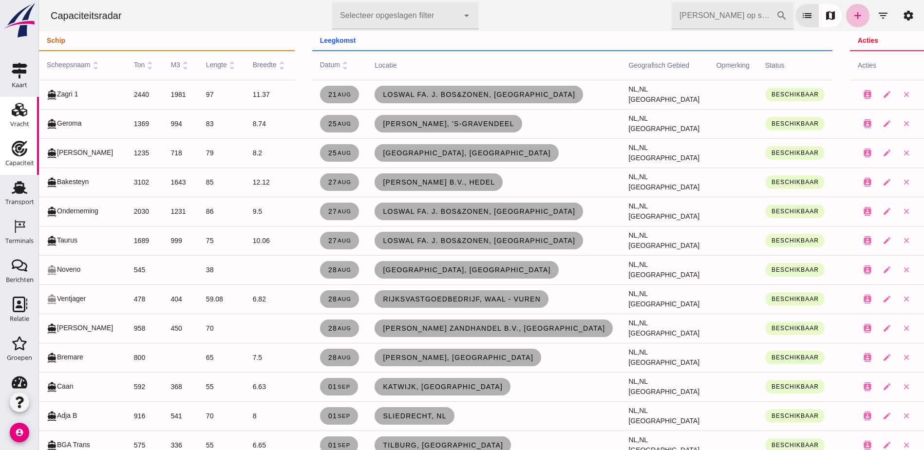
click at [12, 119] on div "Vracht" at bounding box center [19, 124] width 19 height 14
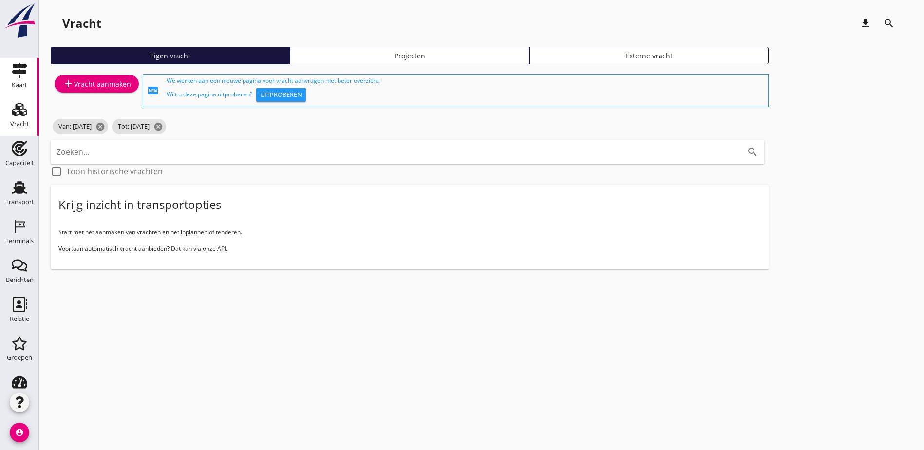
click at [22, 85] on div "Kaart" at bounding box center [20, 85] width 16 height 6
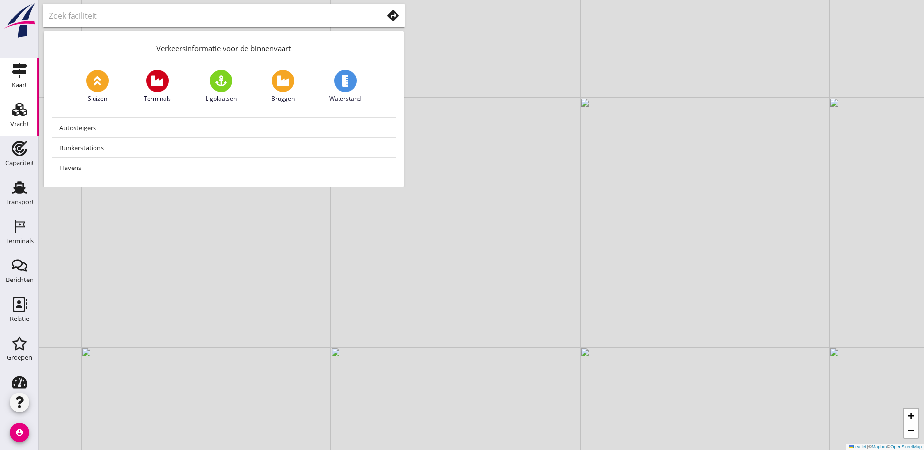
click at [12, 113] on use at bounding box center [20, 110] width 16 height 14
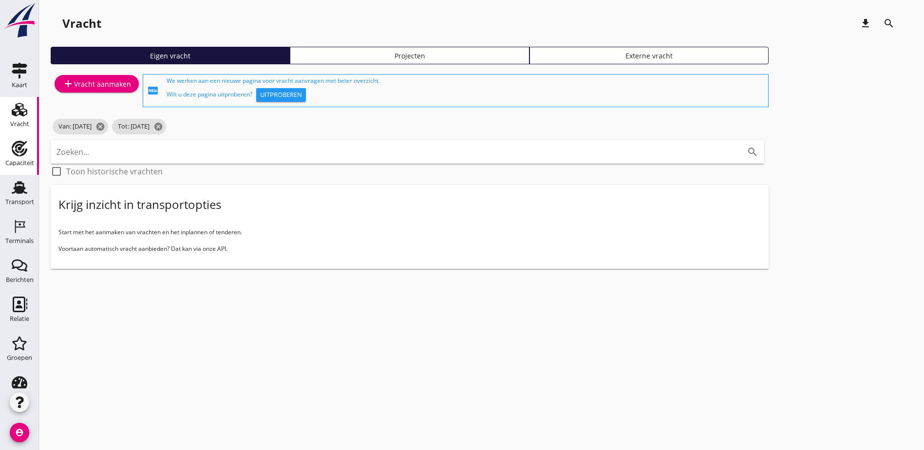
click at [19, 148] on icon "Capaciteit" at bounding box center [20, 149] width 16 height 16
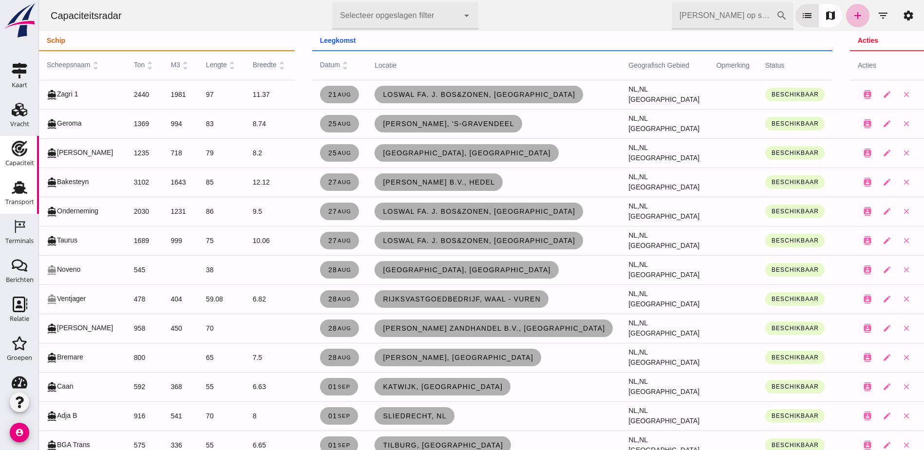
click at [15, 206] on div "Transport" at bounding box center [19, 202] width 29 height 14
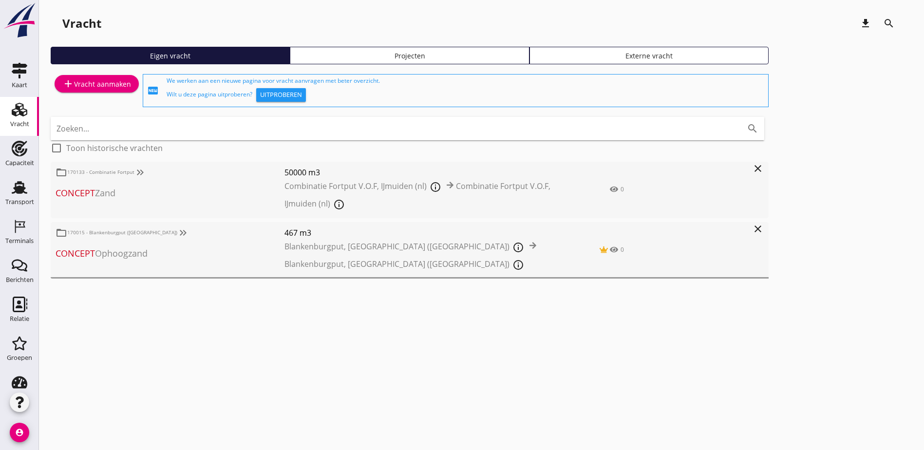
click at [12, 110] on icon "Vracht" at bounding box center [20, 110] width 16 height 16
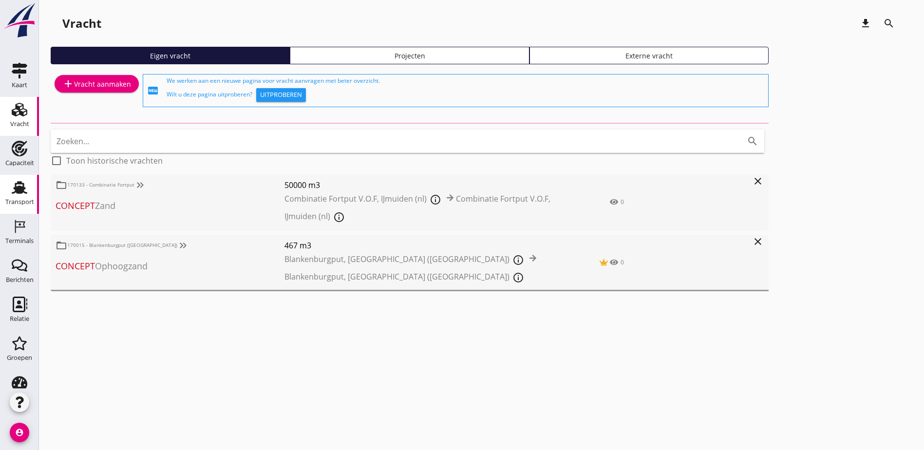
click at [15, 184] on use at bounding box center [20, 187] width 16 height 13
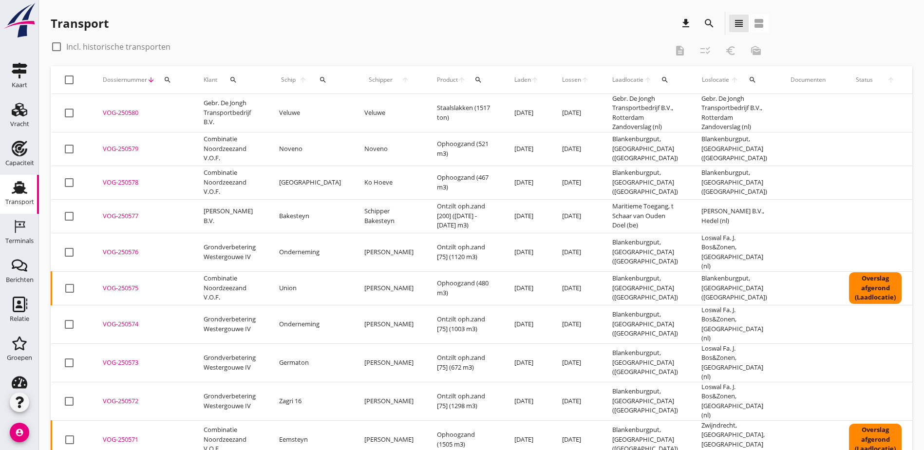
click at [239, 43] on div "check_box_outline_blank Incl. historische transporten" at bounding box center [359, 47] width 617 height 16
click at [604, 37] on div "Transport download search view_headline view_agenda" at bounding box center [482, 25] width 862 height 27
click at [115, 46] on label "Incl. historische transporten" at bounding box center [118, 47] width 104 height 10
checkbox input "true"
click at [230, 78] on icon "search" at bounding box center [233, 80] width 8 height 8
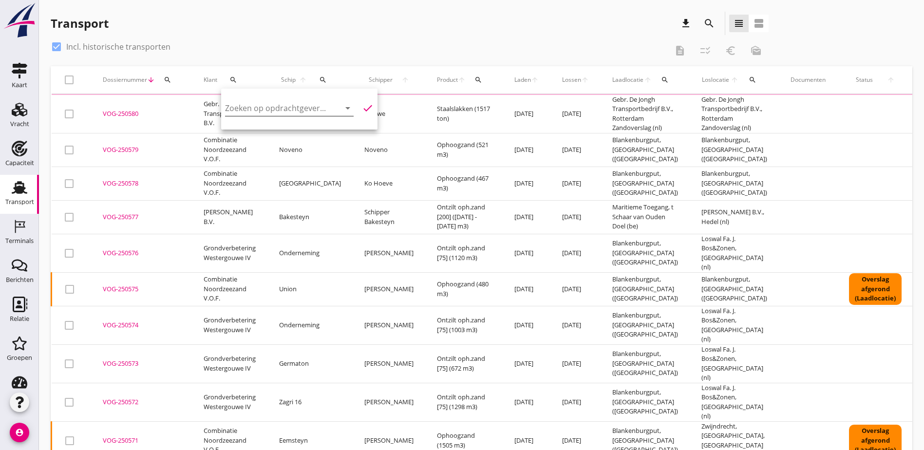
click at [263, 113] on input "Zoeken op opdrachtgever..." at bounding box center [275, 108] width 101 height 16
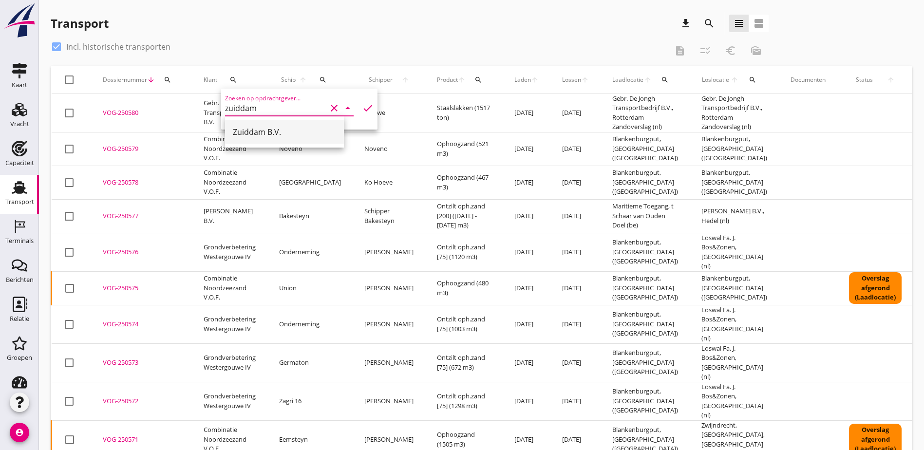
click at [270, 126] on div "Zuiddam B.V." at bounding box center [284, 132] width 103 height 12
type input "Zuiddam B.V."
click at [358, 105] on div "check" at bounding box center [366, 108] width 16 height 12
click at [362, 108] on icon "check" at bounding box center [368, 108] width 12 height 12
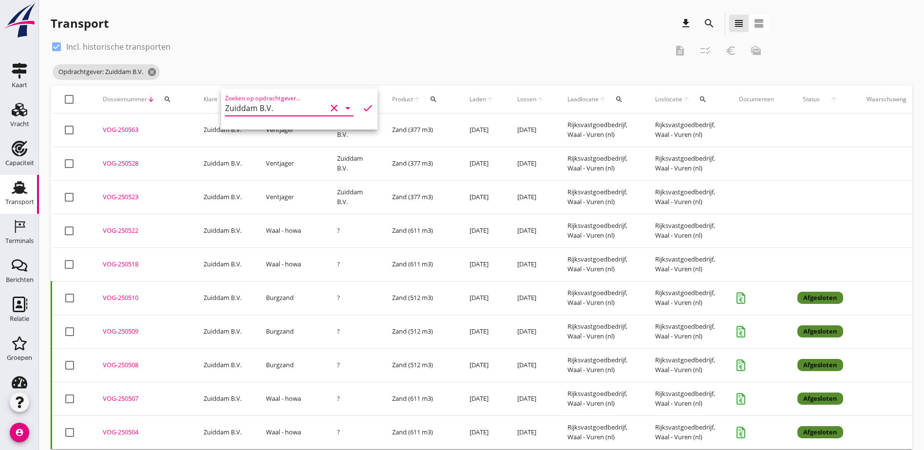
click at [313, 24] on div "Transport download search view_headline view_agenda" at bounding box center [410, 23] width 718 height 23
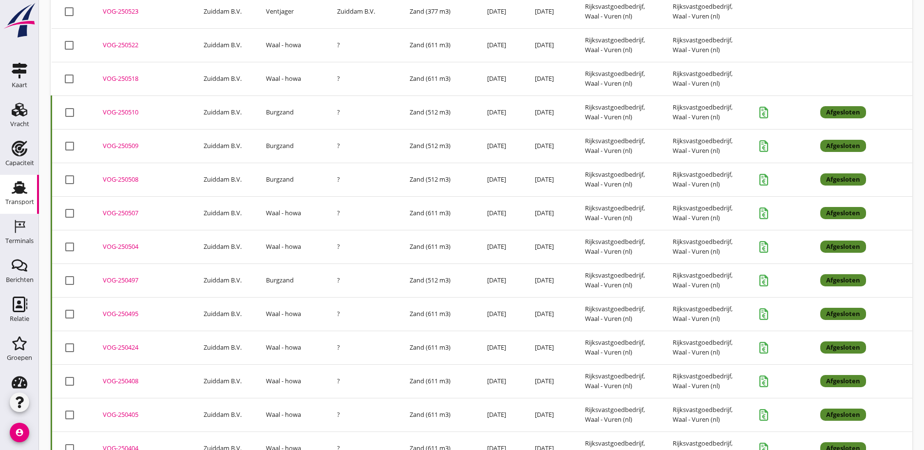
scroll to position [438, 0]
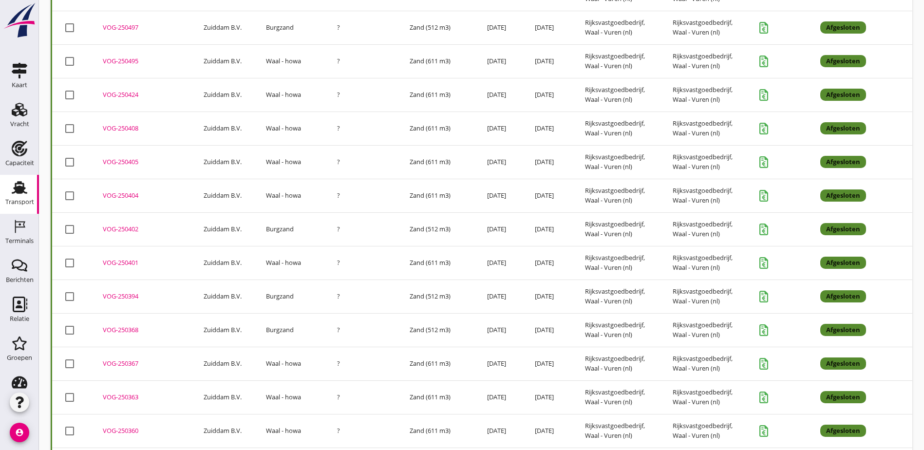
click at [126, 227] on div "VOG-250402" at bounding box center [141, 230] width 77 height 10
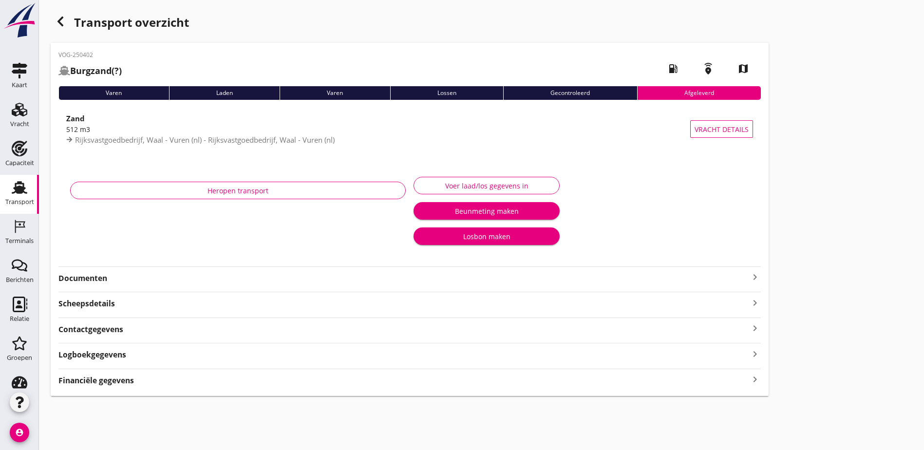
click at [133, 380] on strong "Financiële gegevens" at bounding box center [96, 380] width 76 height 11
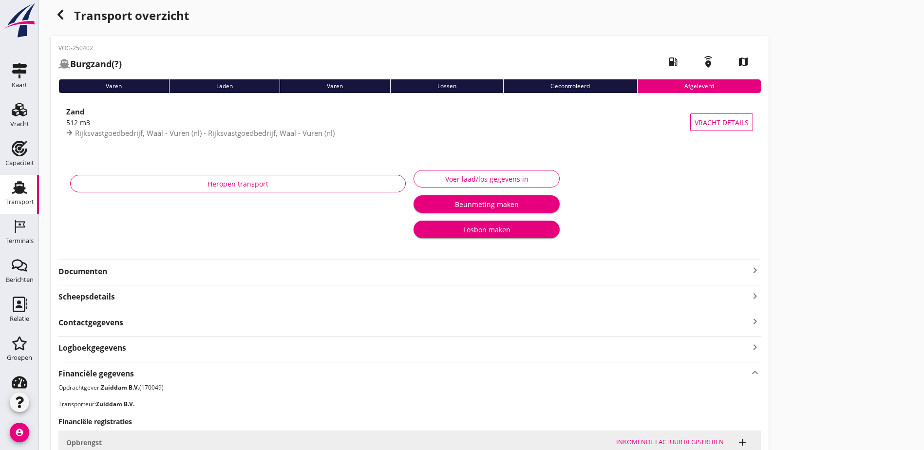
scroll to position [5, 0]
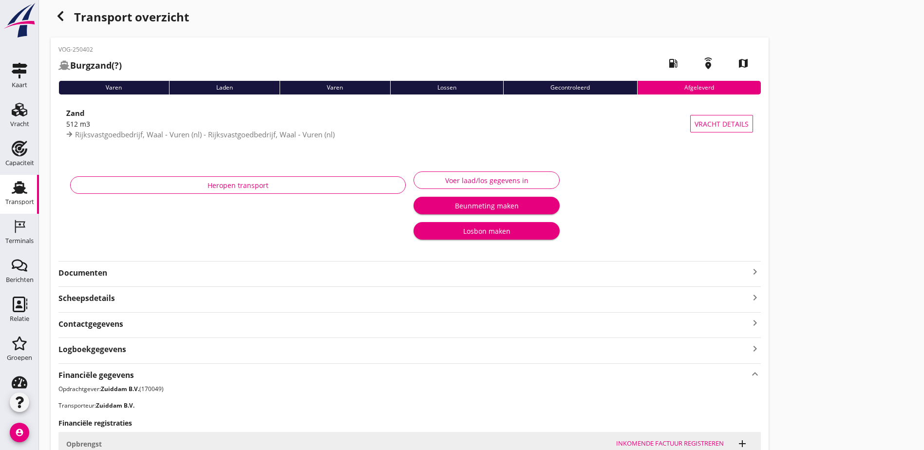
click at [57, 18] on icon "button" at bounding box center [61, 16] width 12 height 12
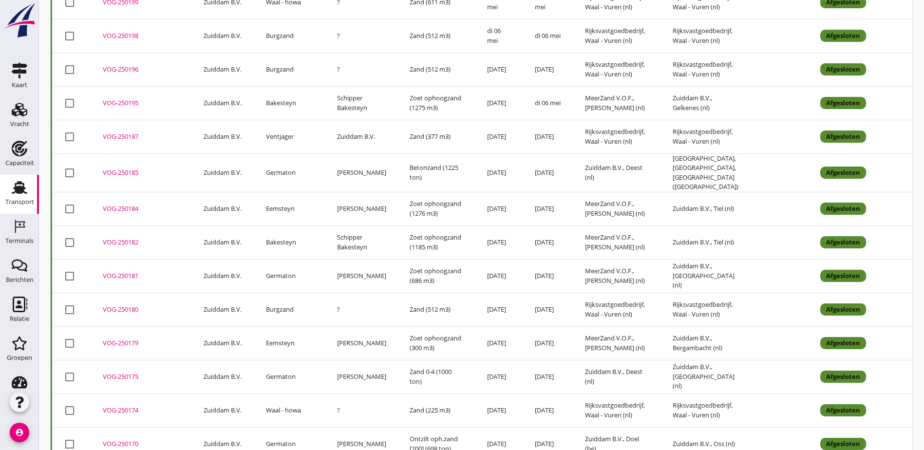
scroll to position [1699, 0]
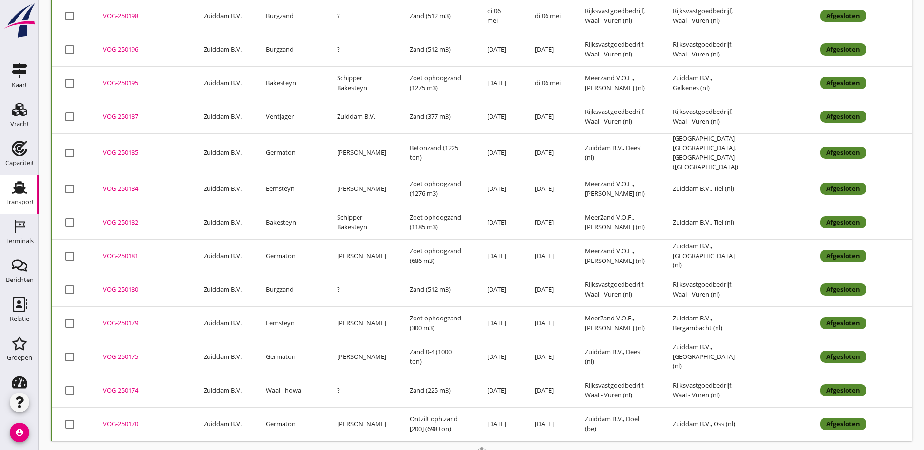
click at [131, 148] on div "VOG-250185" at bounding box center [141, 153] width 77 height 10
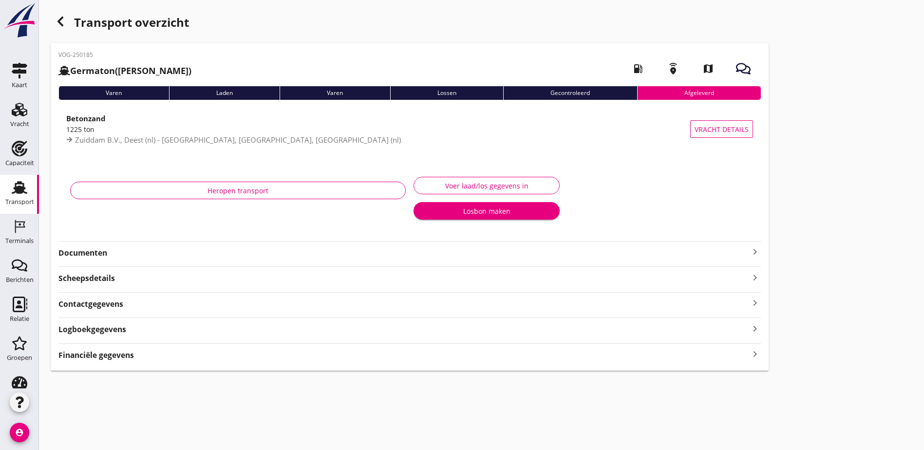
click at [123, 349] on div "Financiële gegevens keyboard_arrow_right" at bounding box center [409, 354] width 703 height 13
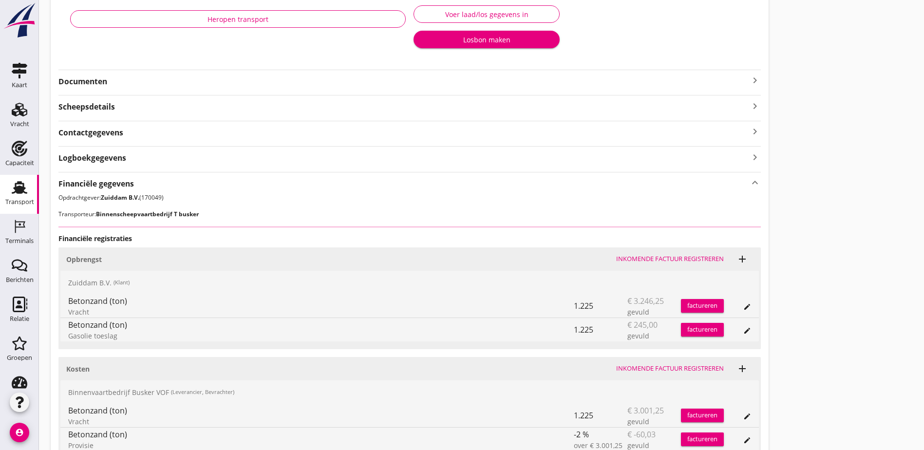
scroll to position [285, 0]
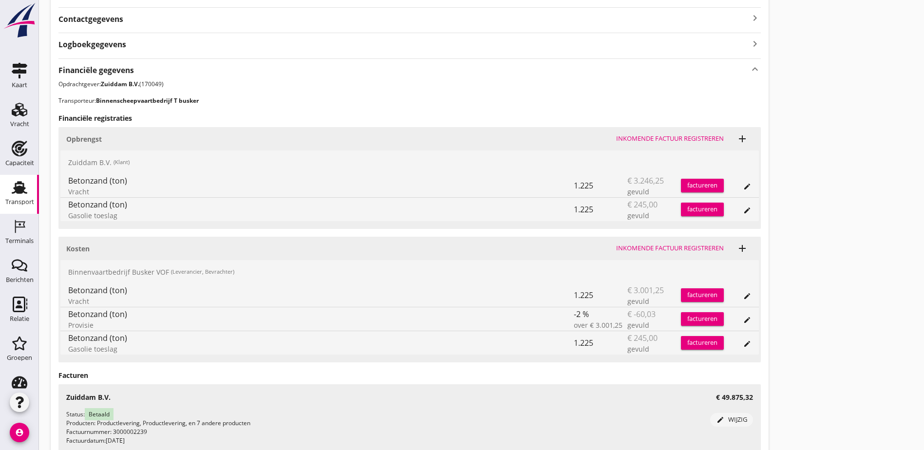
click at [578, 254] on div "Transport overzicht VOG-250185 Germaton ([PERSON_NAME]) local_gas_station emerg…" at bounding box center [481, 113] width 885 height 796
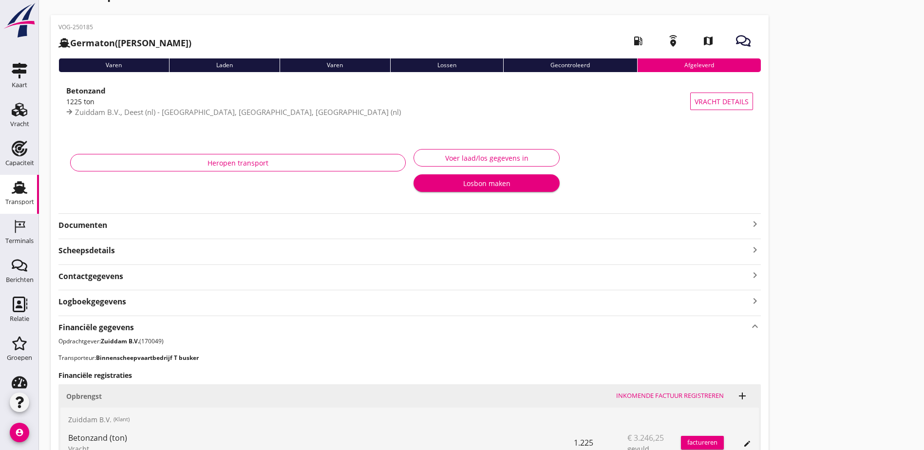
scroll to position [0, 0]
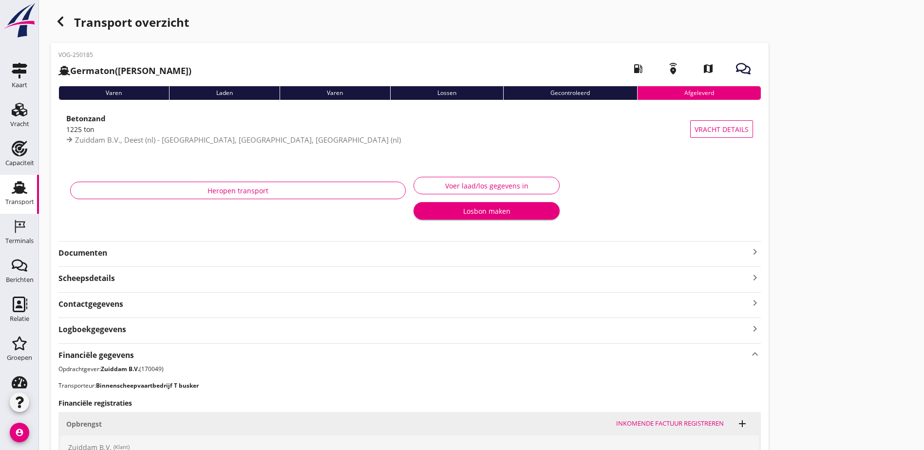
click at [61, 22] on icon "button" at bounding box center [61, 22] width 12 height 12
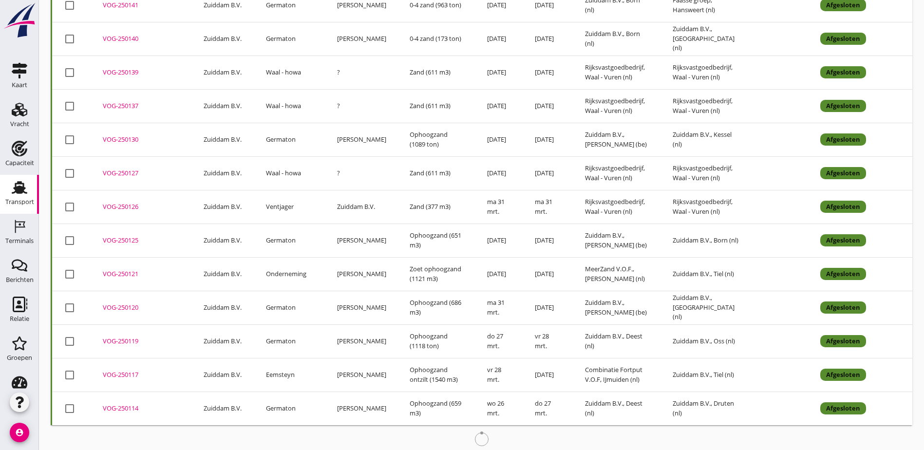
scroll to position [2402, 0]
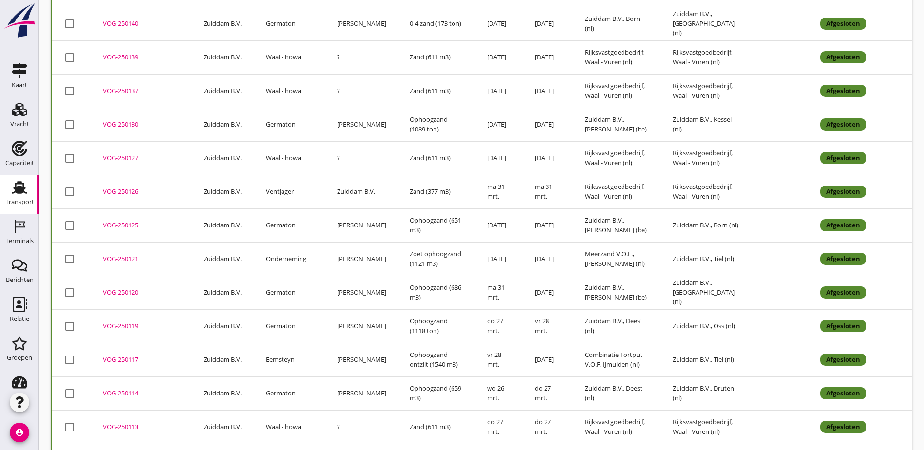
click at [123, 322] on div "VOG-250119" at bounding box center [141, 327] width 77 height 10
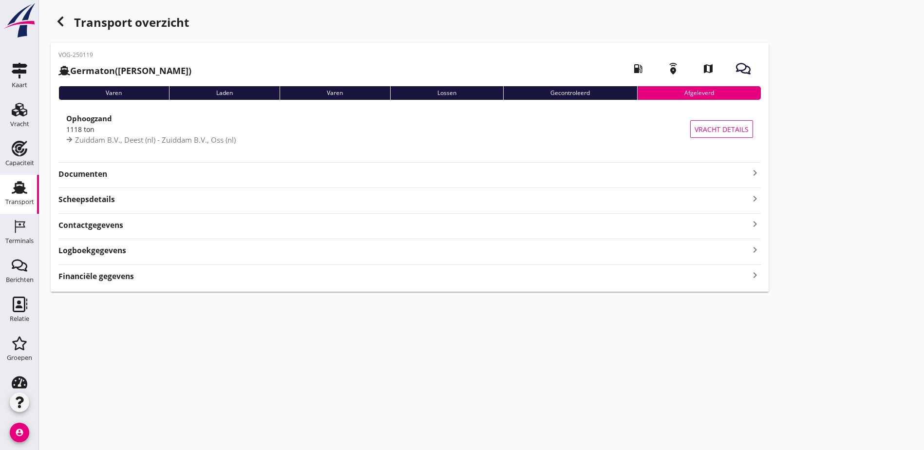
click at [63, 27] on icon "button" at bounding box center [61, 22] width 12 height 12
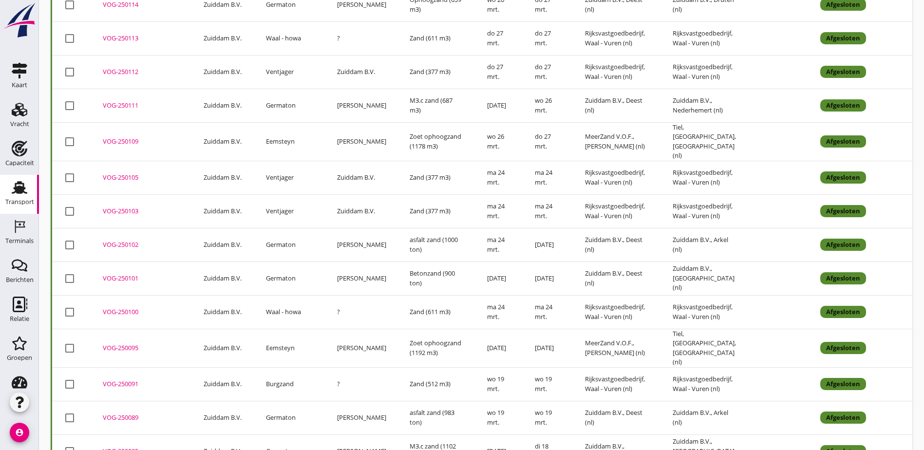
scroll to position [1614, 0]
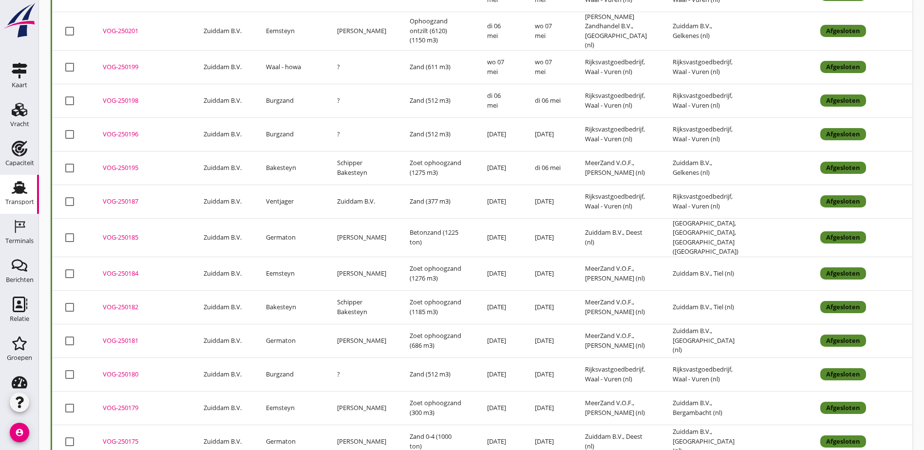
click at [133, 233] on div "VOG-250185" at bounding box center [141, 238] width 77 height 10
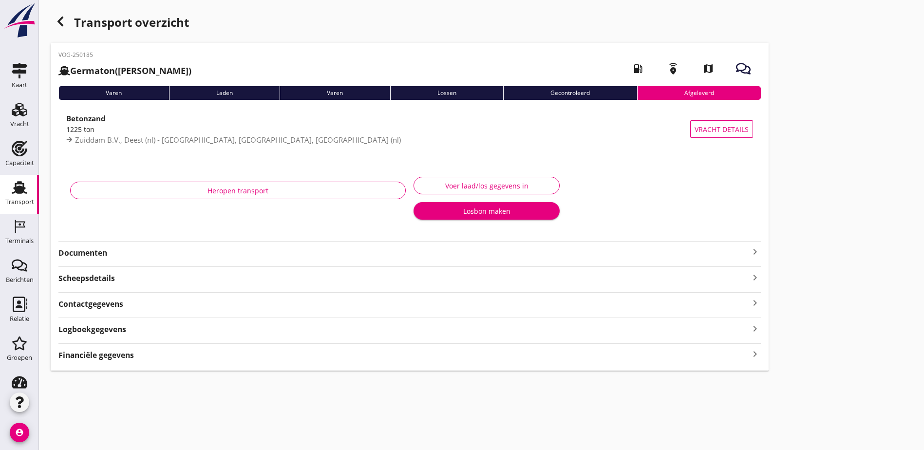
click at [135, 355] on div "Financiële gegevens keyboard_arrow_right" at bounding box center [409, 354] width 703 height 13
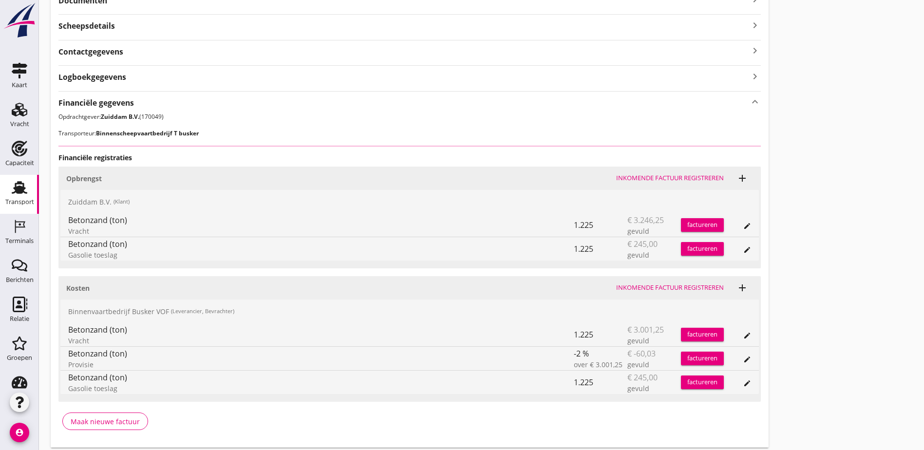
scroll to position [285, 0]
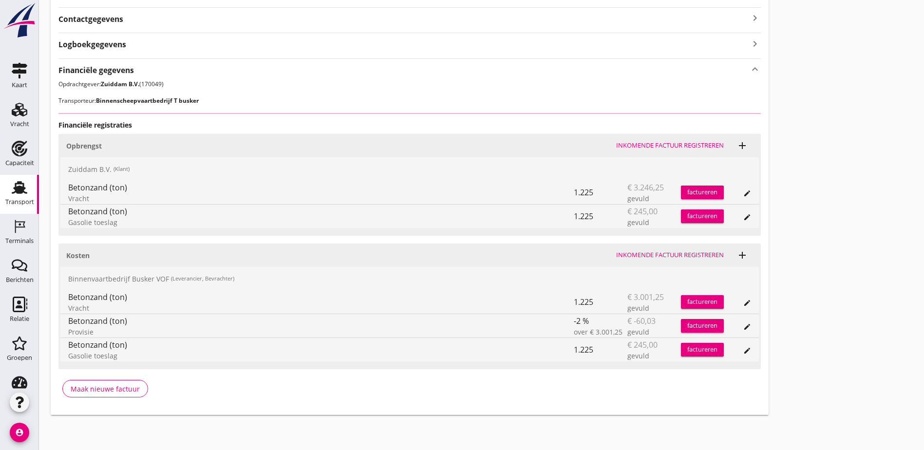
click at [83, 309] on div "Vracht" at bounding box center [321, 308] width 506 height 10
drag, startPoint x: 83, startPoint y: 309, endPoint x: 160, endPoint y: 309, distance: 77.5
click at [160, 309] on div "Vracht" at bounding box center [321, 308] width 506 height 10
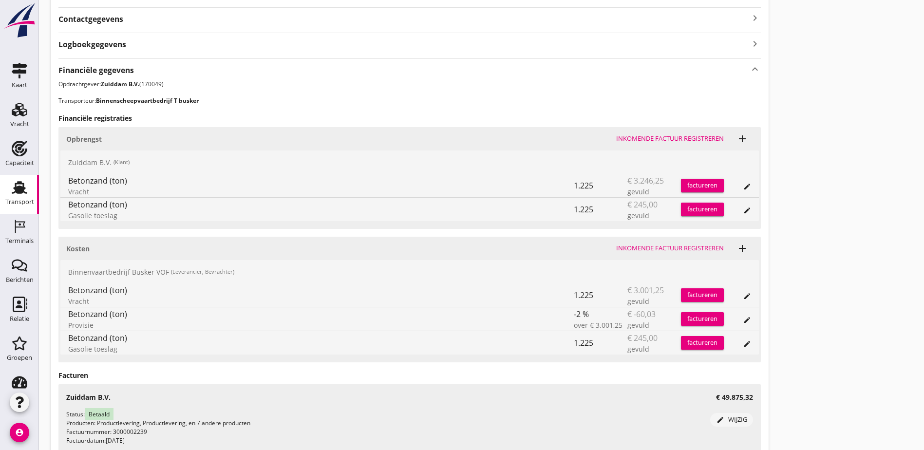
drag, startPoint x: 126, startPoint y: 346, endPoint x: 66, endPoint y: 340, distance: 59.8
click at [66, 340] on div "Betonzand (ton) Gasolie toeslag 1.225 € 245,00 gevuld factureren edit" at bounding box center [409, 342] width 699 height 23
click at [136, 303] on div "Vracht" at bounding box center [321, 301] width 506 height 10
drag, startPoint x: 121, startPoint y: 303, endPoint x: 72, endPoint y: 292, distance: 50.4
click at [72, 292] on div "Betonzand (ton) Vracht" at bounding box center [321, 295] width 506 height 23
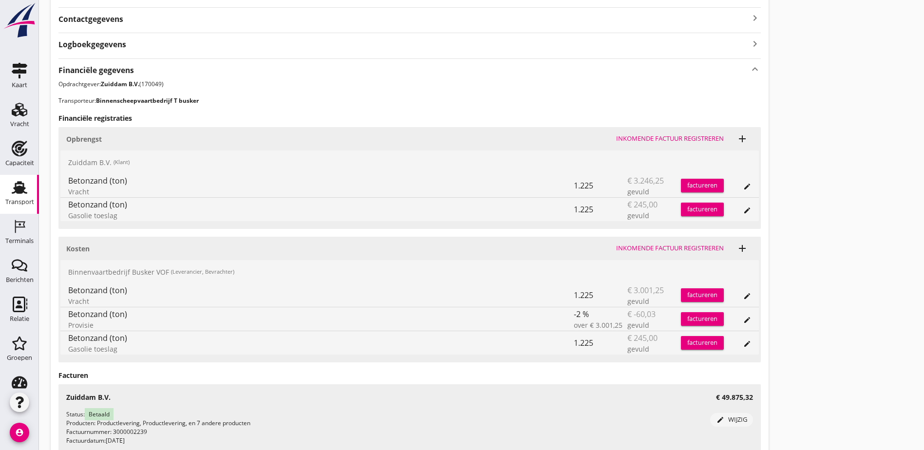
drag, startPoint x: 72, startPoint y: 292, endPoint x: 90, endPoint y: 296, distance: 18.0
click at [90, 296] on div "Betonzand (ton)" at bounding box center [321, 291] width 506 height 12
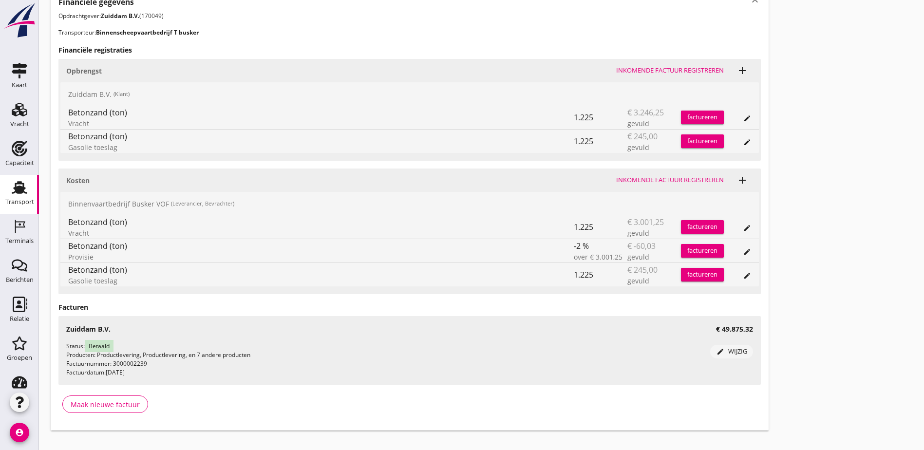
scroll to position [369, 0]
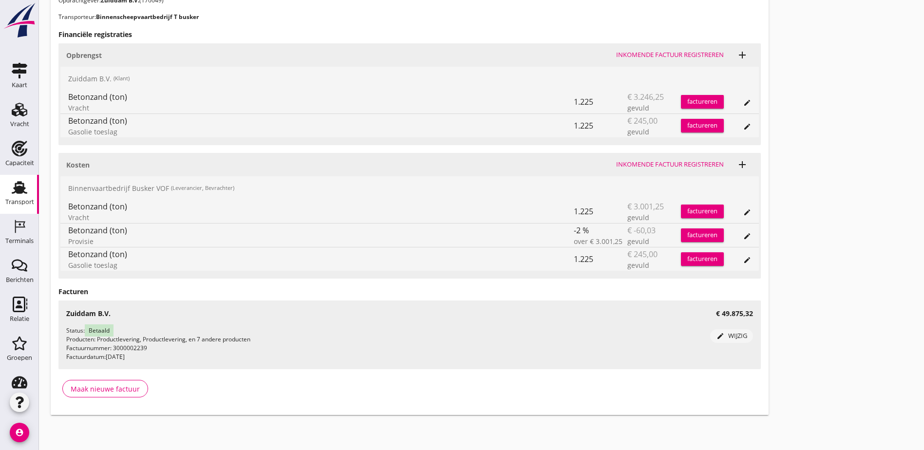
click at [705, 222] on div "Transport overzicht VOG-250185 Germaton ([PERSON_NAME]) local_gas_station emerg…" at bounding box center [481, 29] width 885 height 796
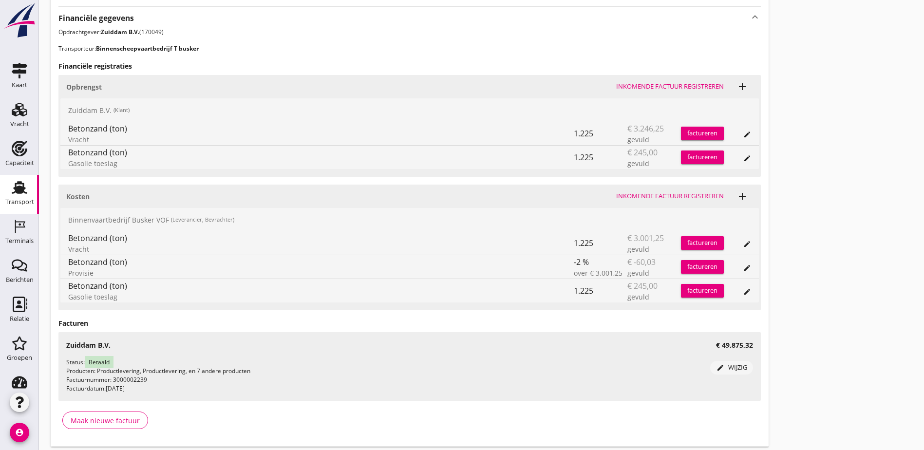
scroll to position [320, 0]
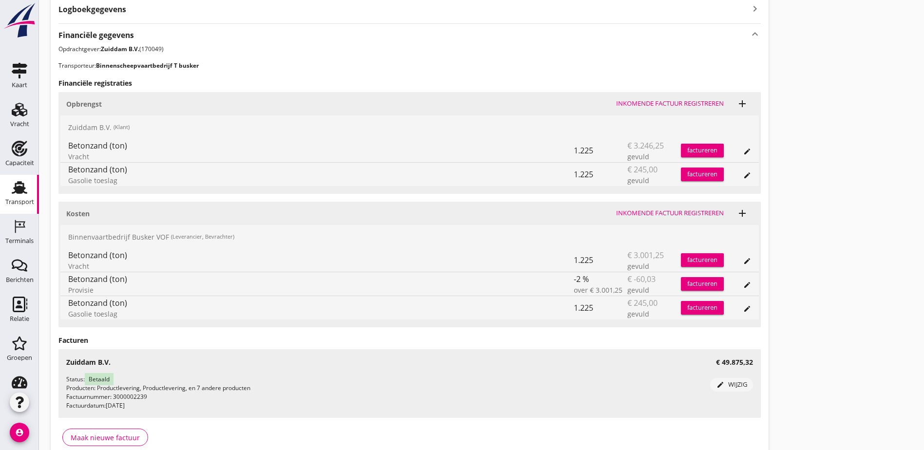
drag, startPoint x: 132, startPoint y: 127, endPoint x: 74, endPoint y: 125, distance: 57.5
click at [74, 125] on div "Zuiddam B.V. (Klant)" at bounding box center [409, 126] width 699 height 23
drag, startPoint x: 76, startPoint y: 123, endPoint x: 114, endPoint y: 124, distance: 38.5
click at [114, 124] on div "Zuiddam B.V. (Klant)" at bounding box center [409, 126] width 699 height 23
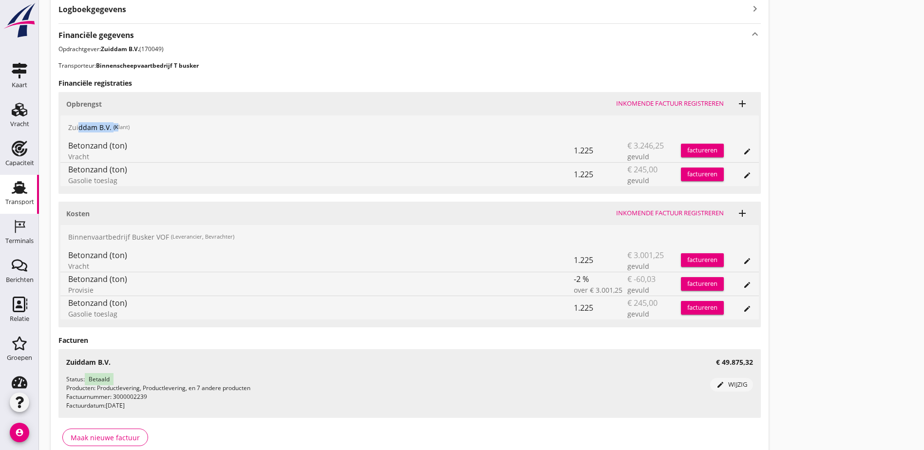
click at [114, 124] on small "(Klant)" at bounding box center [122, 127] width 16 height 8
click at [743, 152] on icon "edit" at bounding box center [747, 152] width 8 height 8
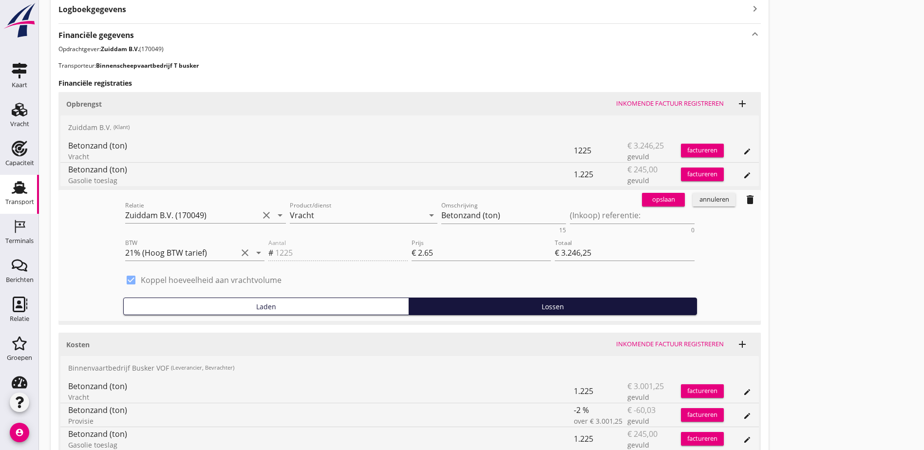
click at [697, 200] on div "annuleren" at bounding box center [714, 200] width 35 height 10
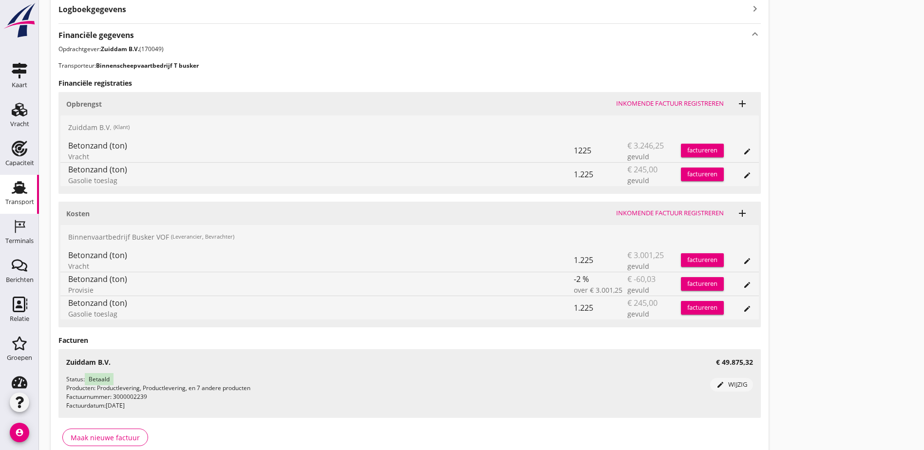
click at [777, 172] on div "Transport overzicht VOG-250185 Germaton ([PERSON_NAME]) local_gas_station emerg…" at bounding box center [481, 78] width 885 height 796
click at [656, 163] on div "Transport overzicht VOG-250185 Germaton ([PERSON_NAME]) local_gas_station emerg…" at bounding box center [481, 78] width 885 height 796
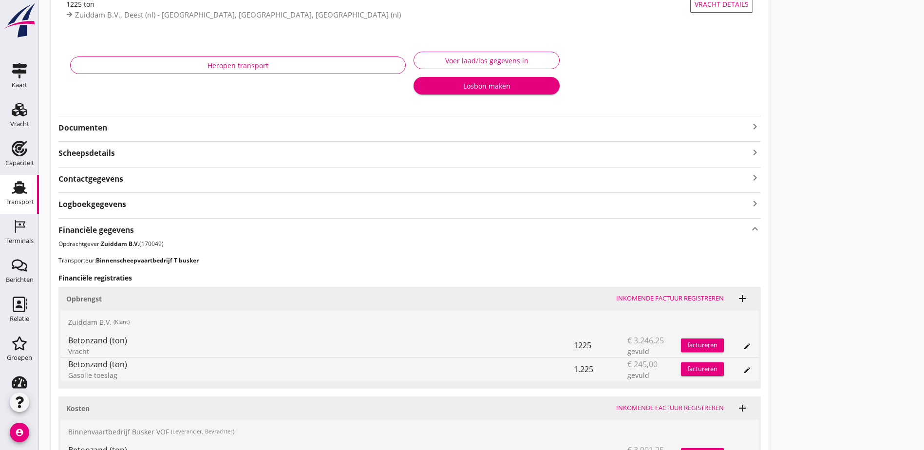
scroll to position [0, 0]
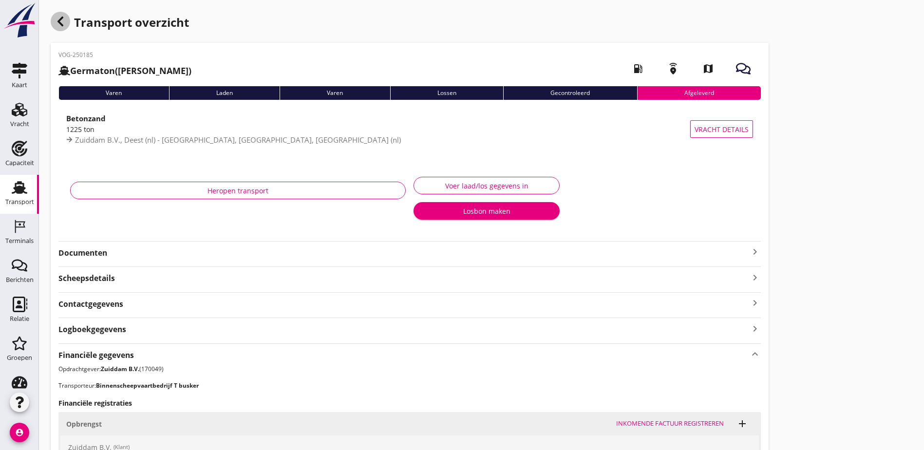
click at [56, 17] on icon "button" at bounding box center [61, 22] width 12 height 12
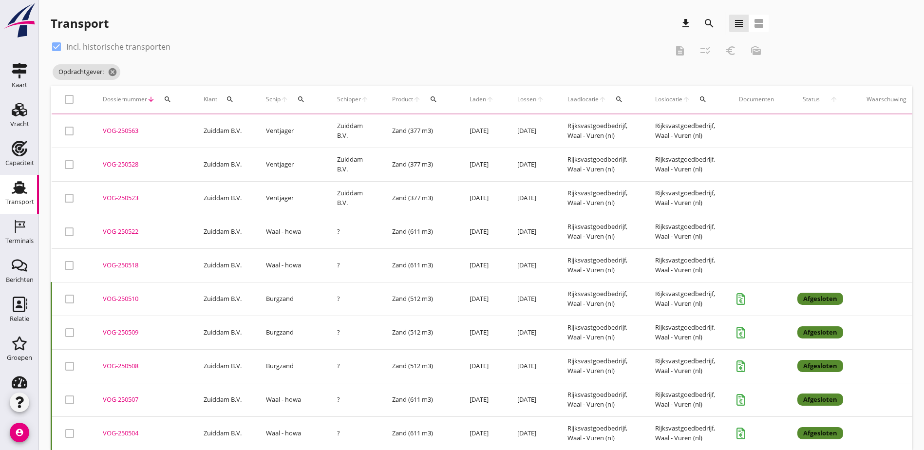
scroll to position [19, 0]
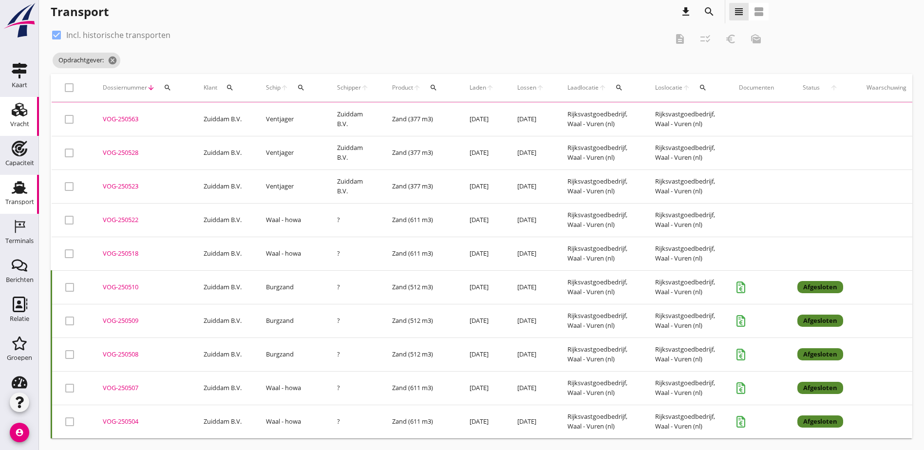
click at [19, 112] on use at bounding box center [20, 110] width 16 height 14
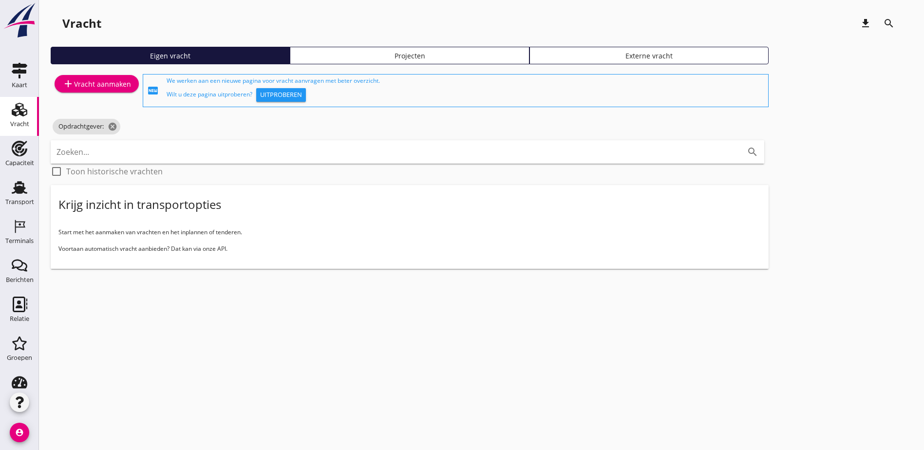
click at [72, 83] on icon "add" at bounding box center [68, 84] width 12 height 12
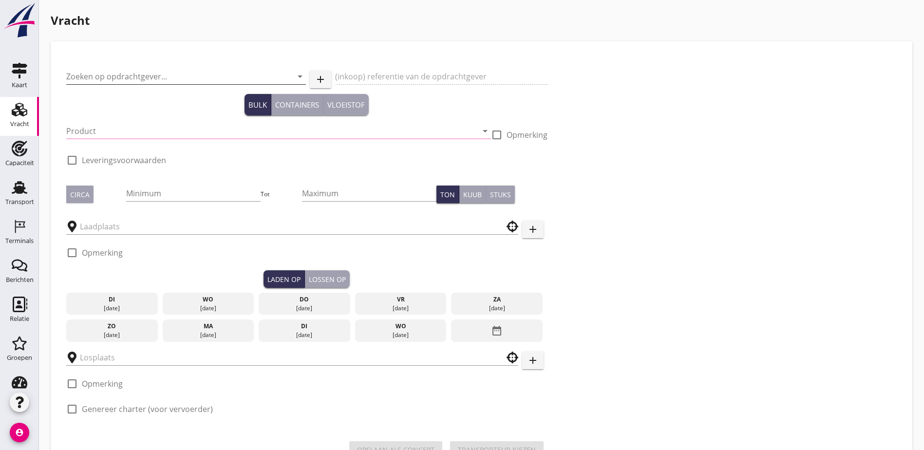
click at [160, 81] on input "Zoeken op opdrachtgever..." at bounding box center [172, 77] width 212 height 16
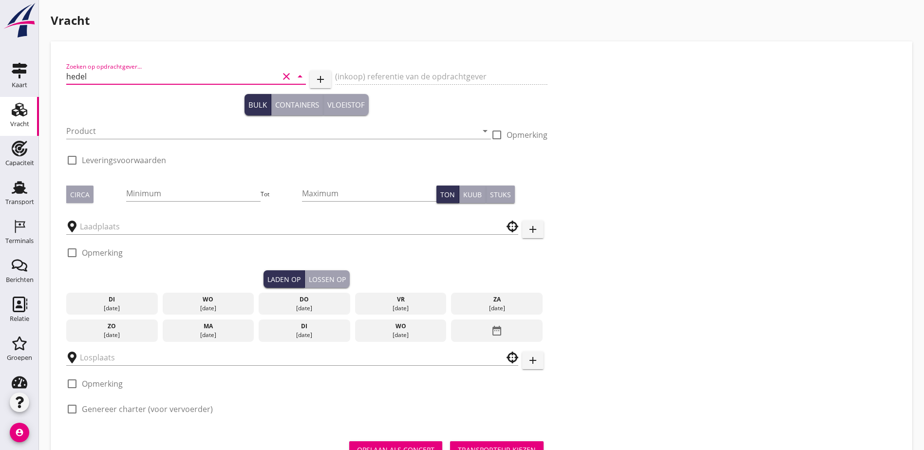
drag, startPoint x: 161, startPoint y: 81, endPoint x: 0, endPoint y: 56, distance: 162.7
click at [2, 56] on div "Kaart Kaart Vracht Vracht Capaciteit Capaciteit Transport Transport Terminals T…" at bounding box center [462, 246] width 924 height 493
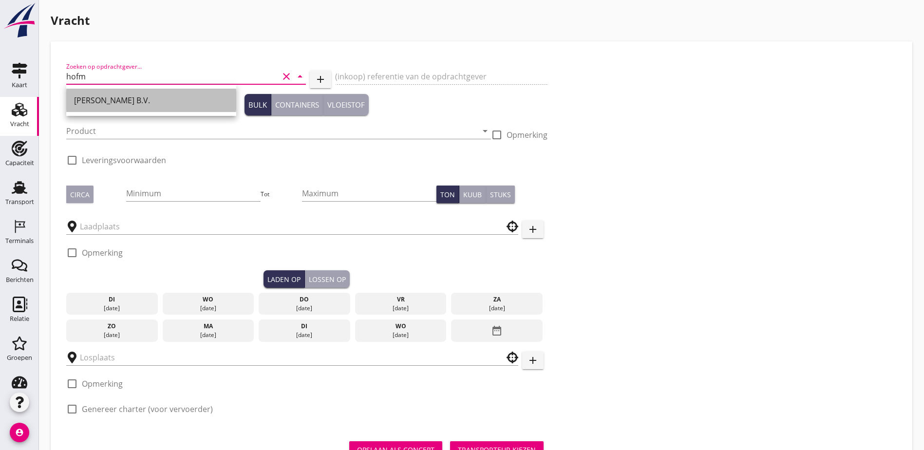
click at [105, 97] on div "[PERSON_NAME] B.V." at bounding box center [151, 101] width 154 height 12
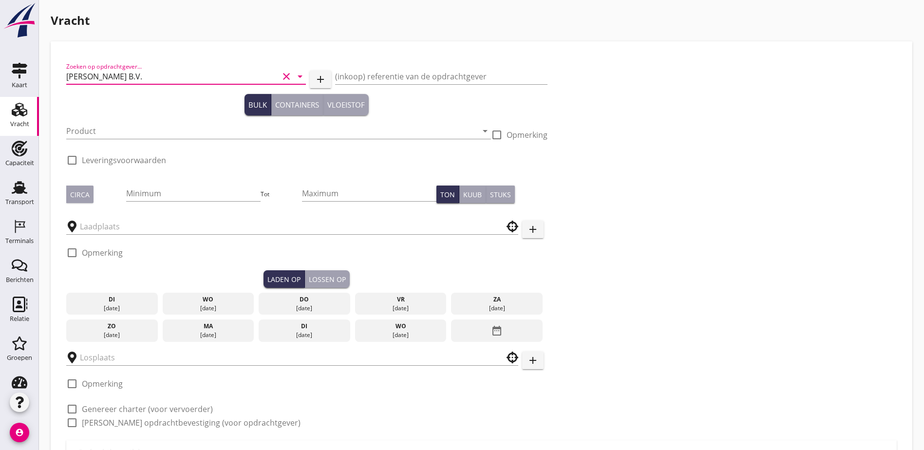
type input "[PERSON_NAME] B.V."
type button "bulk"
click at [107, 132] on input "Product" at bounding box center [271, 131] width 411 height 16
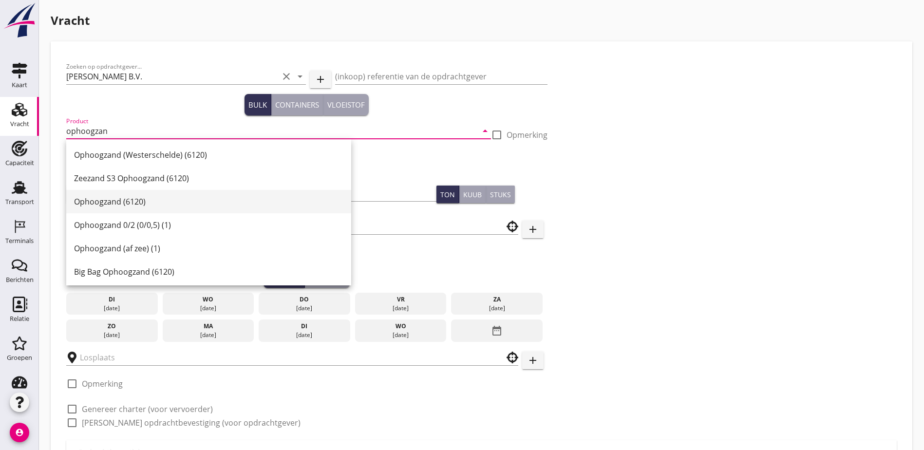
click at [160, 204] on div "Ophoogzand (6120)" at bounding box center [208, 202] width 269 height 12
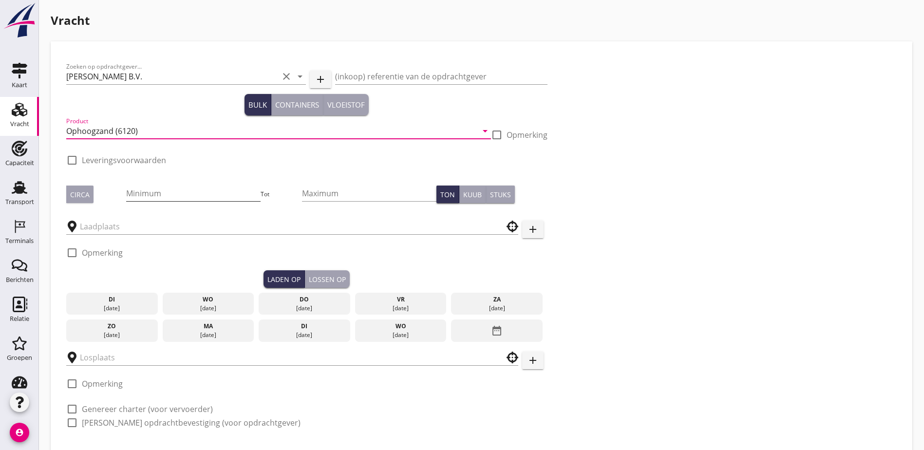
type input "Ophoogzand (6120)"
click at [141, 193] on input "Minimum" at bounding box center [193, 194] width 134 height 16
type input "998"
type button "per_ton"
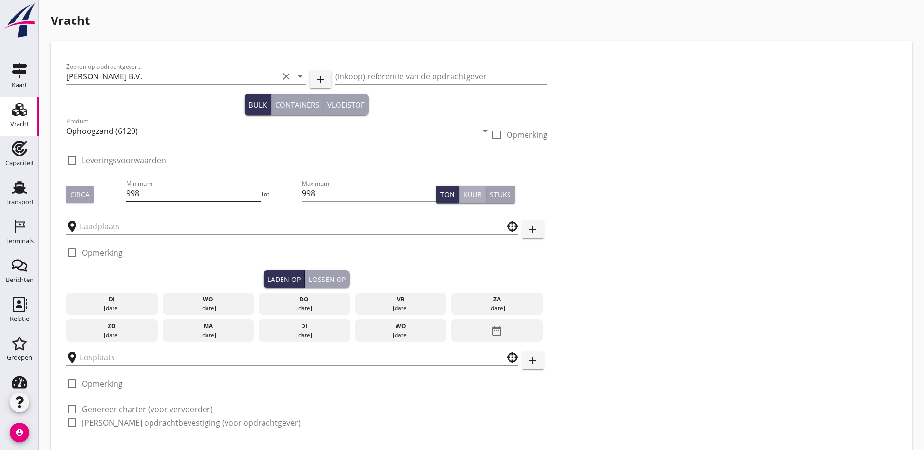
type button "per_cubic_meter"
click at [491, 328] on icon "date_range" at bounding box center [497, 331] width 12 height 18
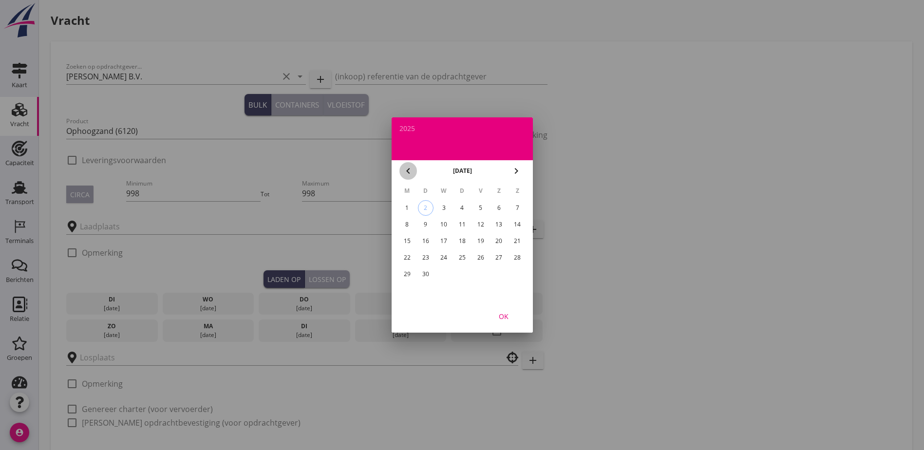
click at [403, 168] on icon "chevron_left" at bounding box center [408, 171] width 12 height 12
click at [442, 226] on div "6" at bounding box center [444, 225] width 16 height 16
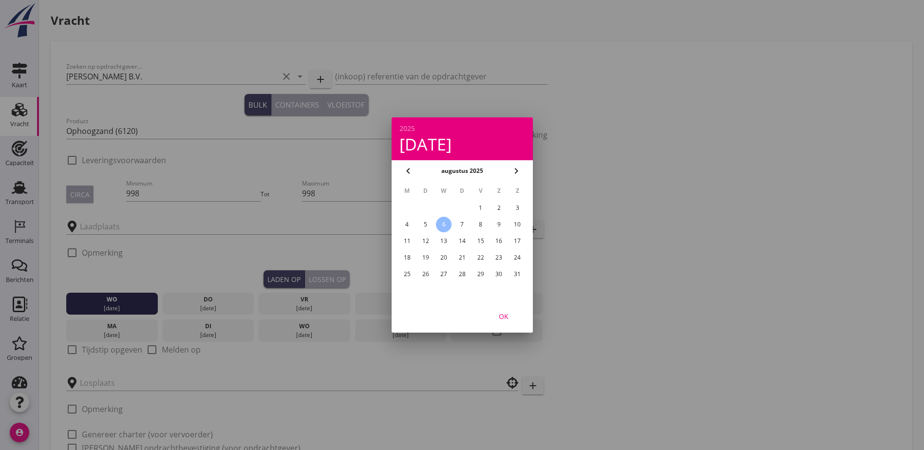
click at [500, 313] on div "OK" at bounding box center [503, 316] width 27 height 10
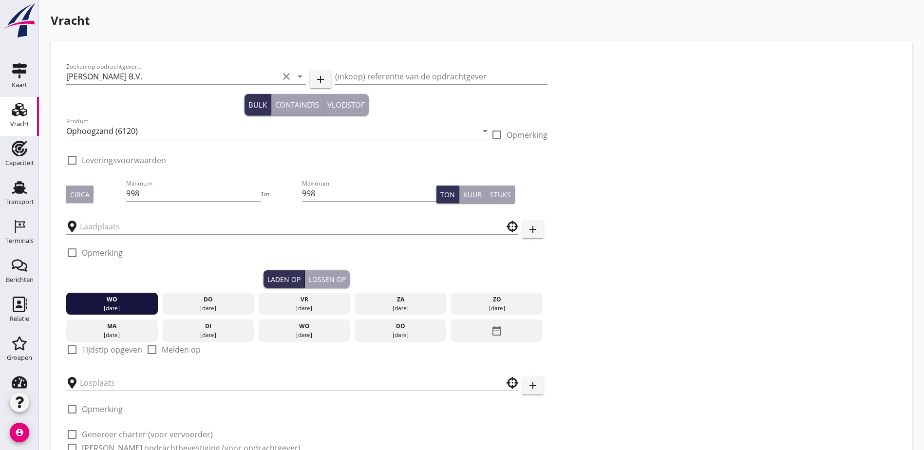
click at [309, 275] on div "Lossen op" at bounding box center [327, 279] width 37 height 10
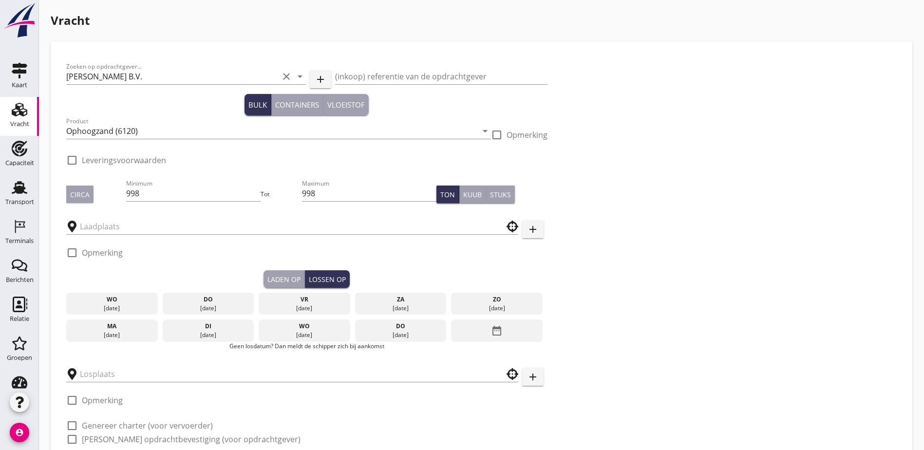
click at [491, 326] on icon "date_range" at bounding box center [497, 331] width 12 height 18
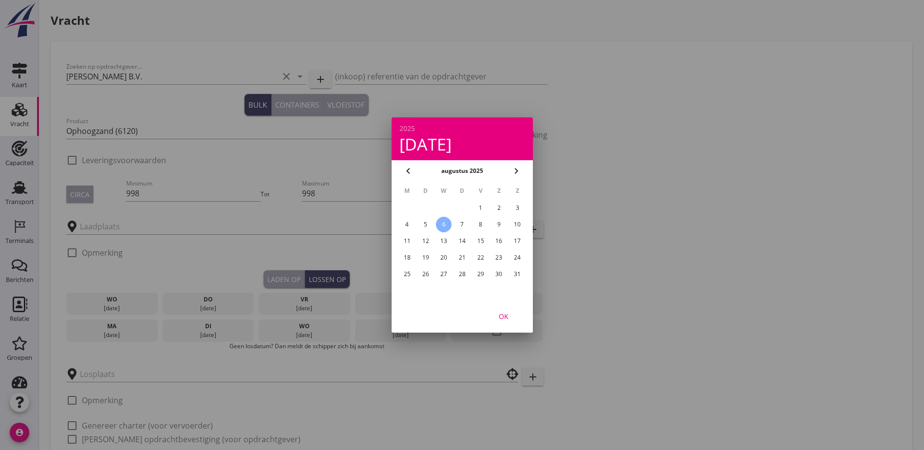
click at [447, 228] on div "6" at bounding box center [444, 225] width 16 height 16
click at [506, 316] on div "OK" at bounding box center [503, 316] width 27 height 10
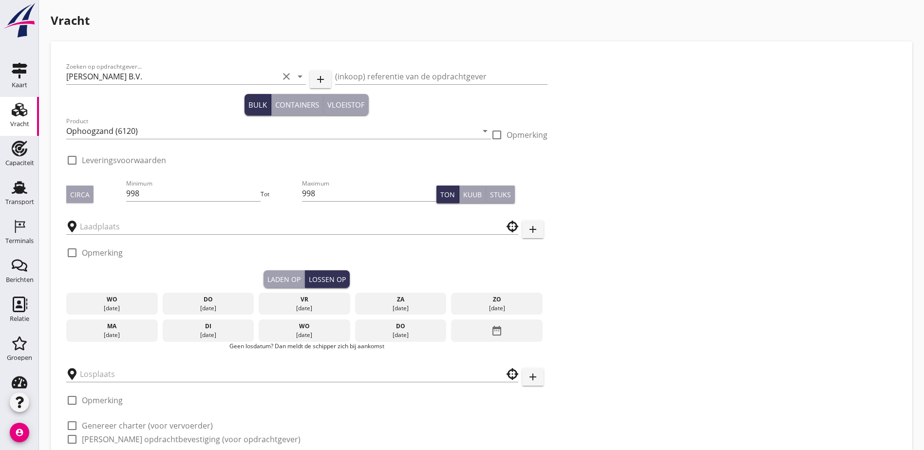
scroll to position [49, 0]
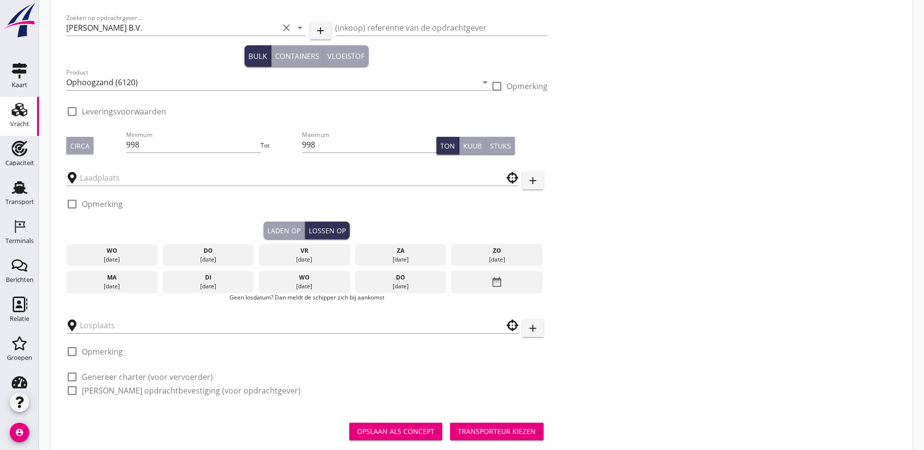
click at [103, 258] on div "[DATE]" at bounding box center [112, 259] width 87 height 9
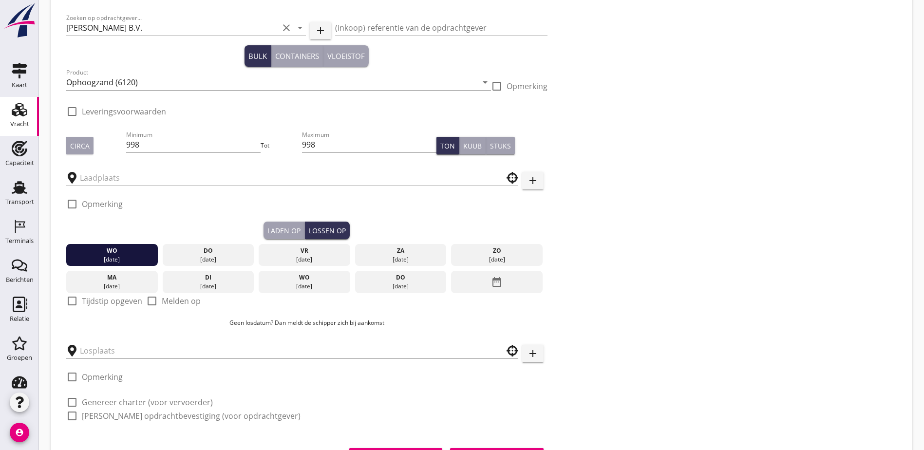
click at [267, 230] on div "Laden op" at bounding box center [283, 231] width 33 height 10
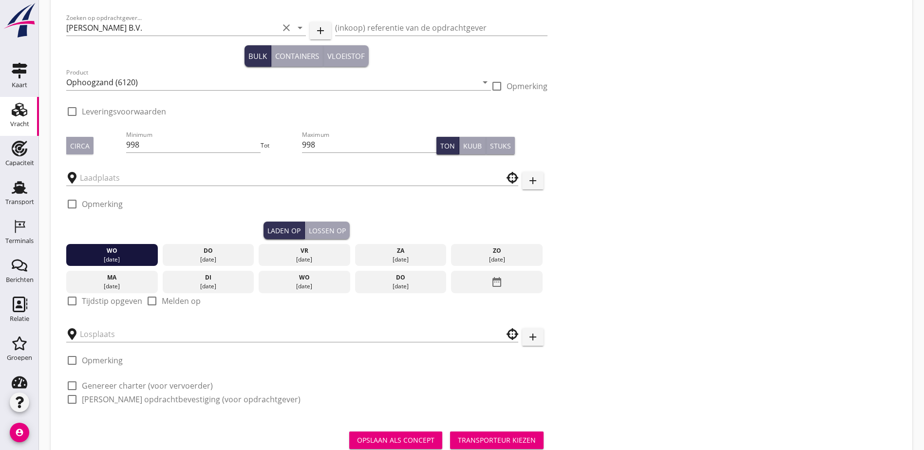
click at [309, 228] on div "Lossen op" at bounding box center [327, 231] width 37 height 10
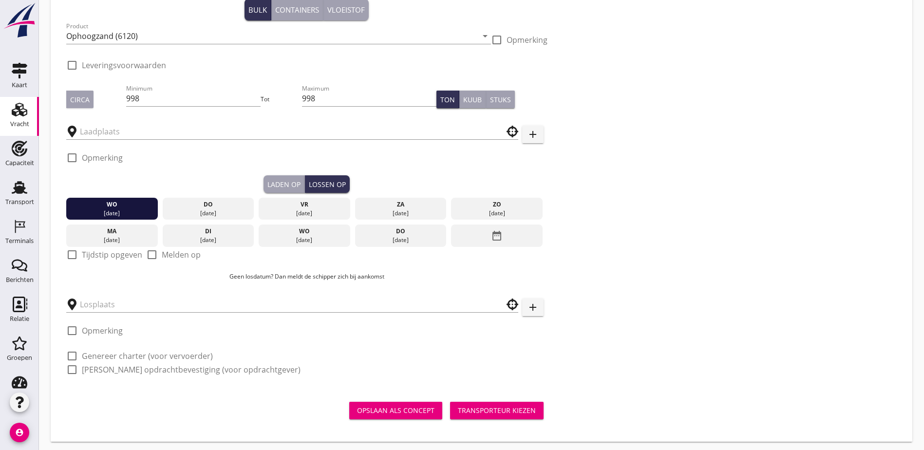
scroll to position [95, 0]
click at [125, 128] on input "text" at bounding box center [285, 131] width 411 height 16
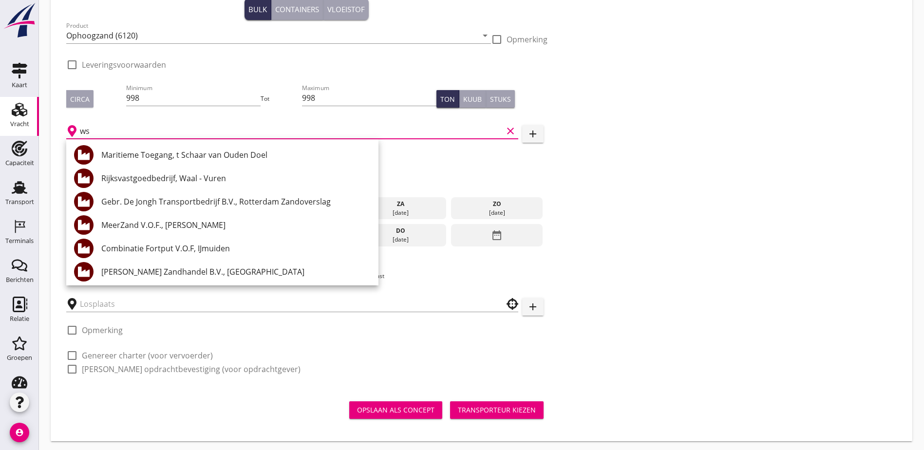
type input "w"
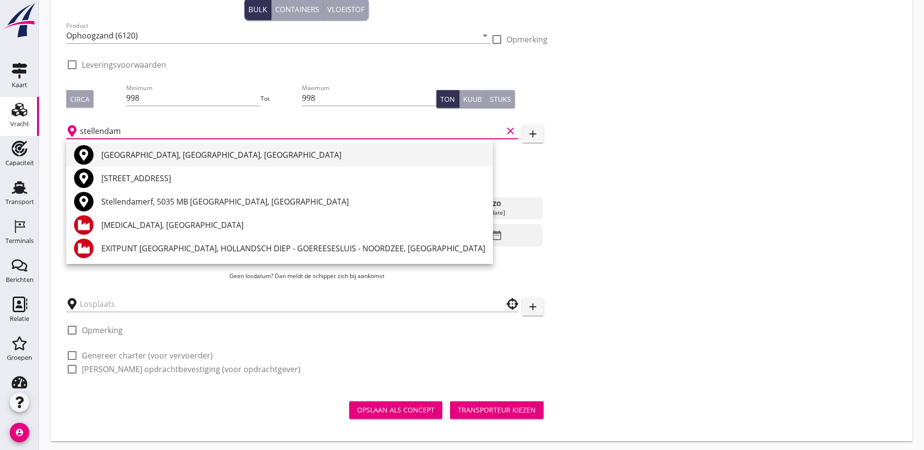
click at [194, 153] on div "[GEOGRAPHIC_DATA], [GEOGRAPHIC_DATA], [GEOGRAPHIC_DATA]" at bounding box center [293, 155] width 384 height 12
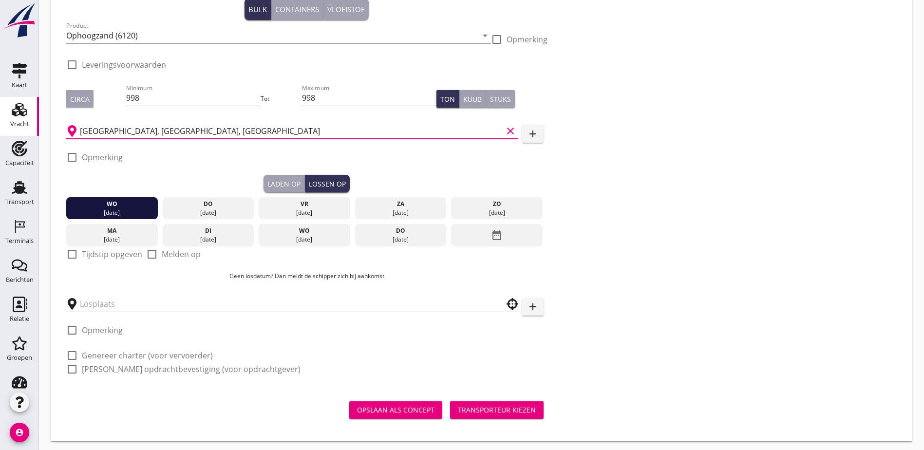
type input "[GEOGRAPHIC_DATA], [GEOGRAPHIC_DATA], [GEOGRAPHIC_DATA]"
click at [124, 290] on div at bounding box center [292, 300] width 452 height 21
click at [126, 296] on input "text" at bounding box center [285, 304] width 411 height 16
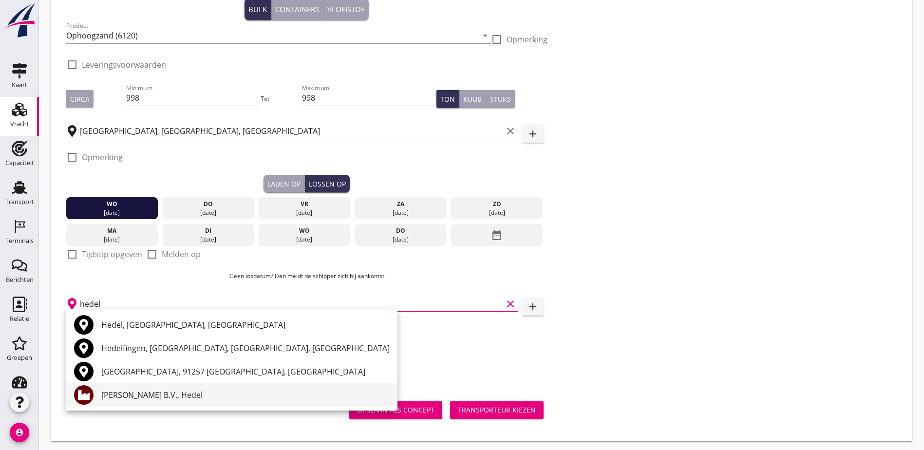
click at [171, 395] on div "[PERSON_NAME] B.V., Hedel" at bounding box center [245, 395] width 288 height 12
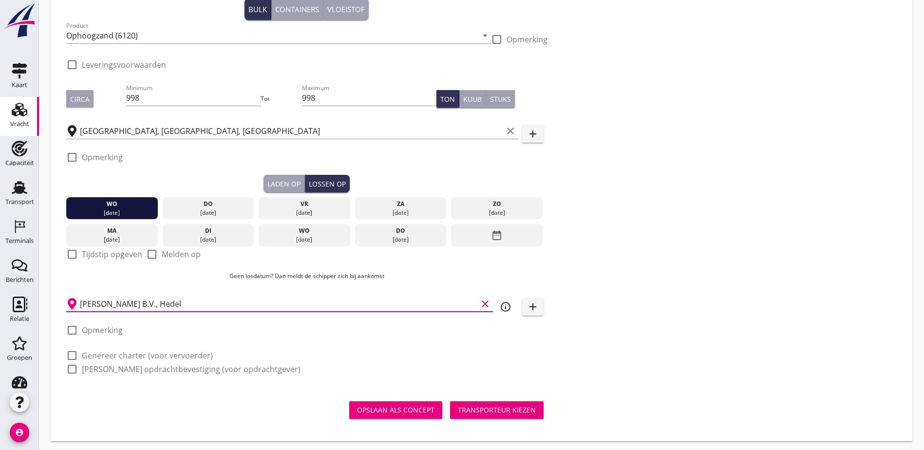
type input "[PERSON_NAME] B.V., Hedel"
click at [463, 94] on div "Kuub" at bounding box center [472, 99] width 19 height 10
click at [458, 405] on div "Transporteur kiezen" at bounding box center [497, 410] width 78 height 10
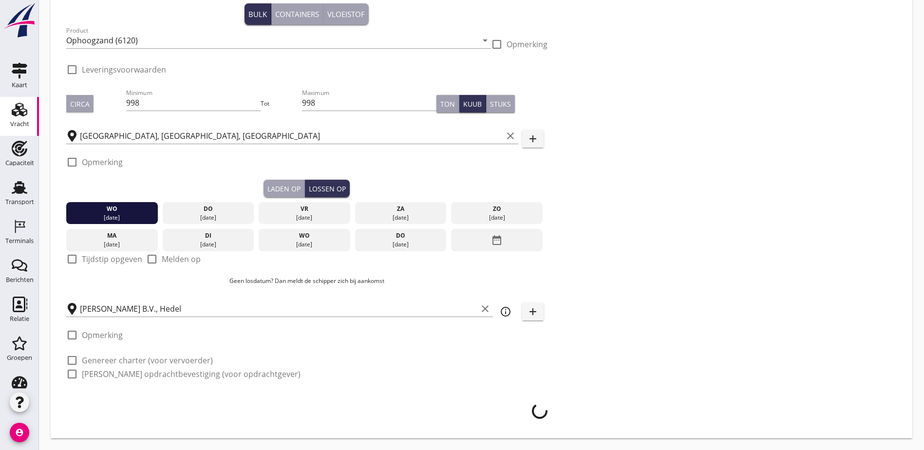
scroll to position [88, 0]
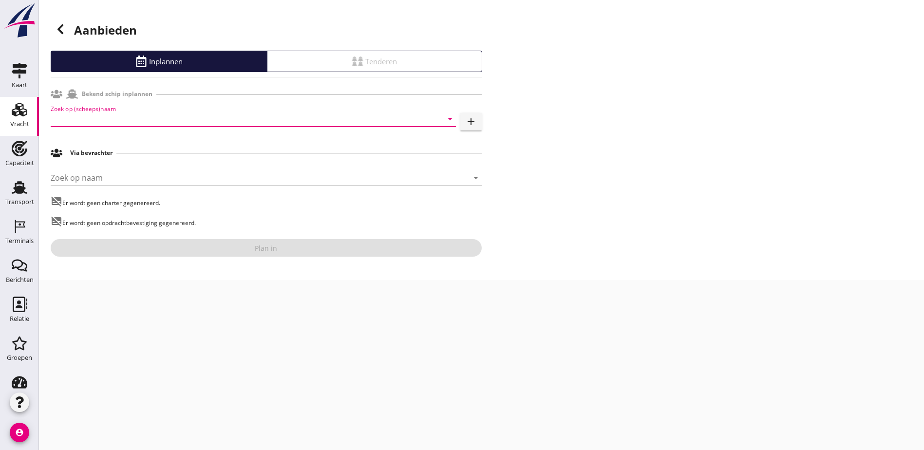
click at [137, 115] on input "Zoek op (scheeps)naam" at bounding box center [240, 119] width 378 height 16
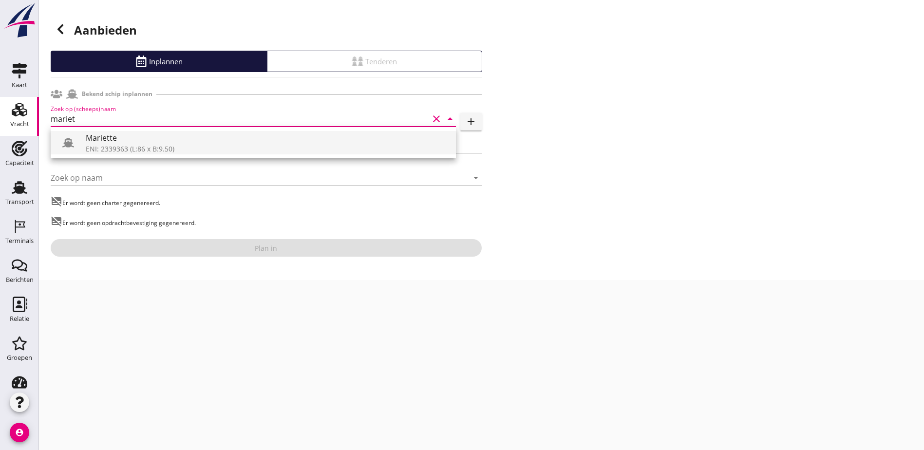
click at [137, 138] on div "Mariette" at bounding box center [267, 138] width 362 height 12
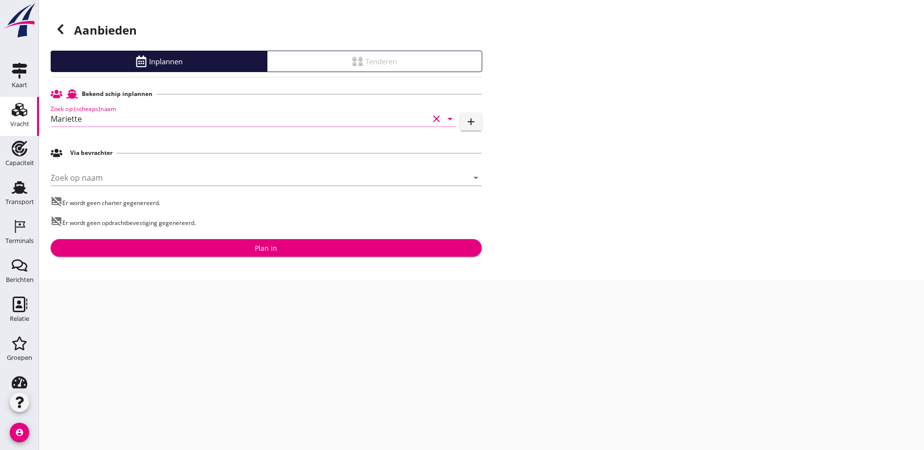
type input "Mariette"
click at [128, 172] on input "Zoek op naam" at bounding box center [253, 178] width 404 height 16
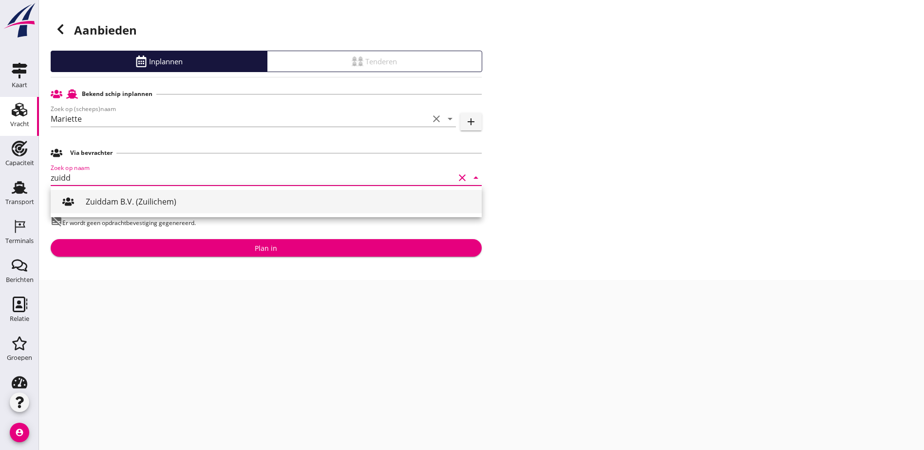
click at [136, 199] on div "Zuiddam B.V. (Zuilichem)" at bounding box center [280, 202] width 388 height 12
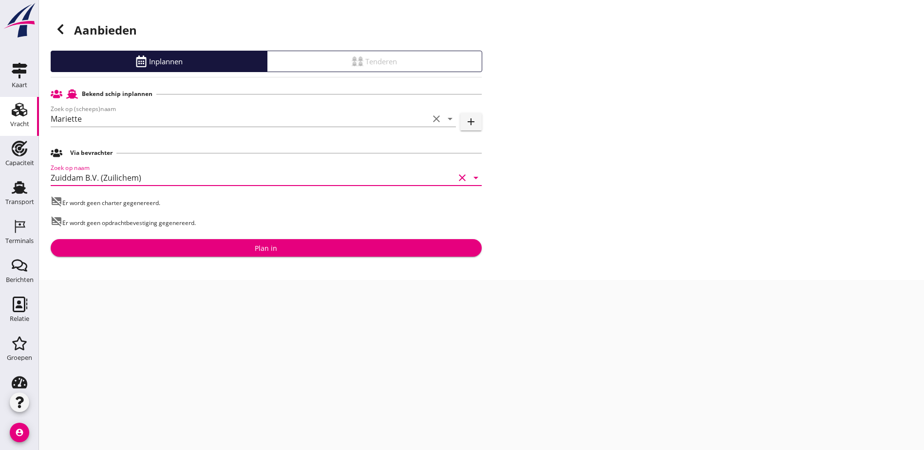
type input "Zuiddam B.V. (Zuilichem)"
click at [267, 247] on div "Plan in" at bounding box center [266, 248] width 22 height 10
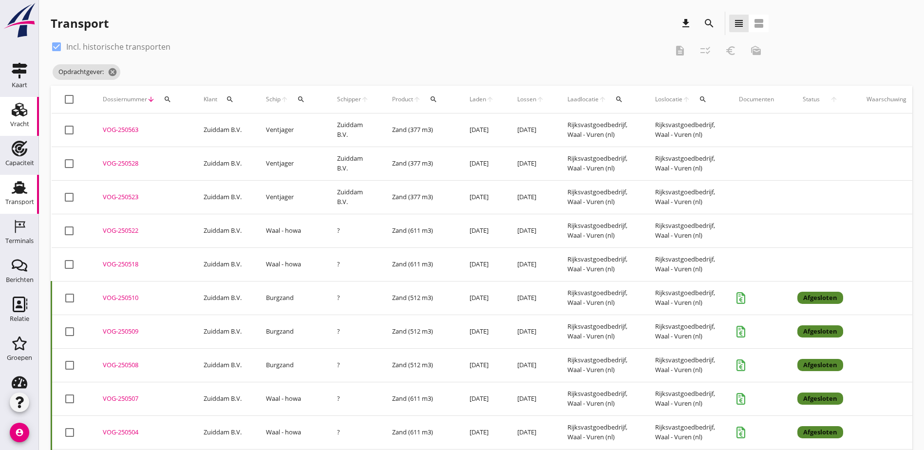
click at [15, 121] on div "Vracht" at bounding box center [19, 124] width 19 height 6
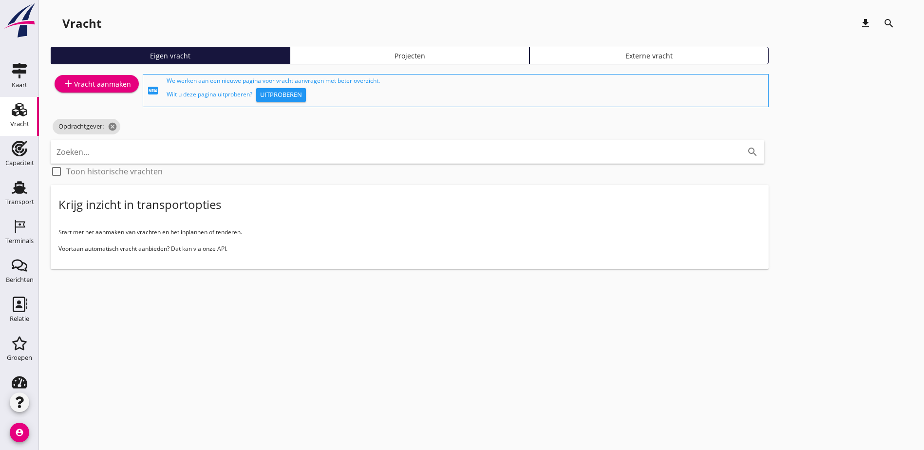
click at [84, 85] on div "add Vracht aanmaken" at bounding box center [96, 84] width 69 height 12
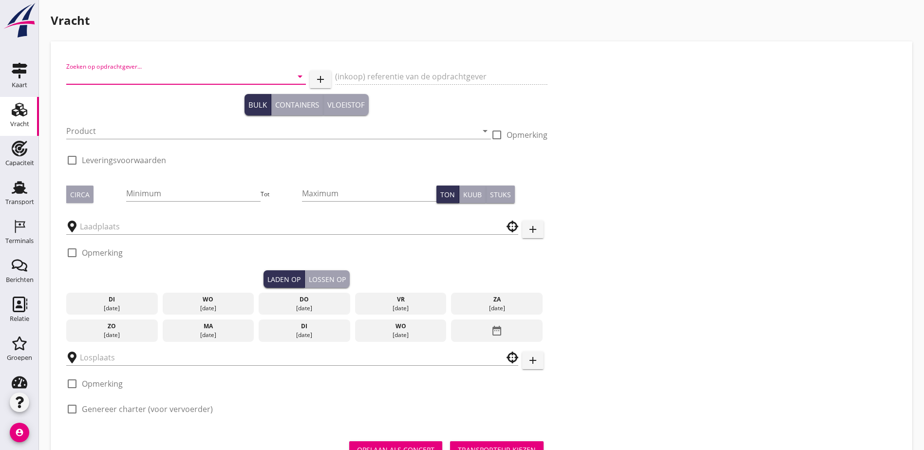
click at [112, 81] on input "Zoeken op opdrachtgever..." at bounding box center [172, 77] width 212 height 16
type input "g"
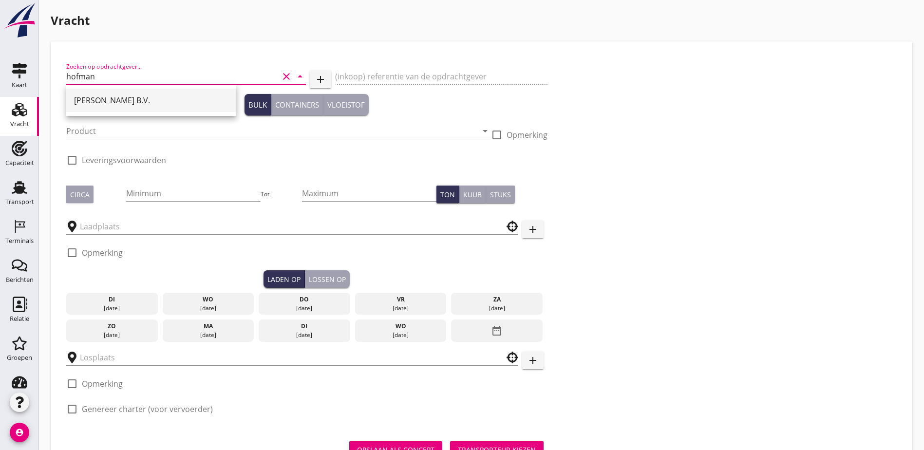
click at [107, 96] on div "[PERSON_NAME] B.V." at bounding box center [151, 101] width 154 height 12
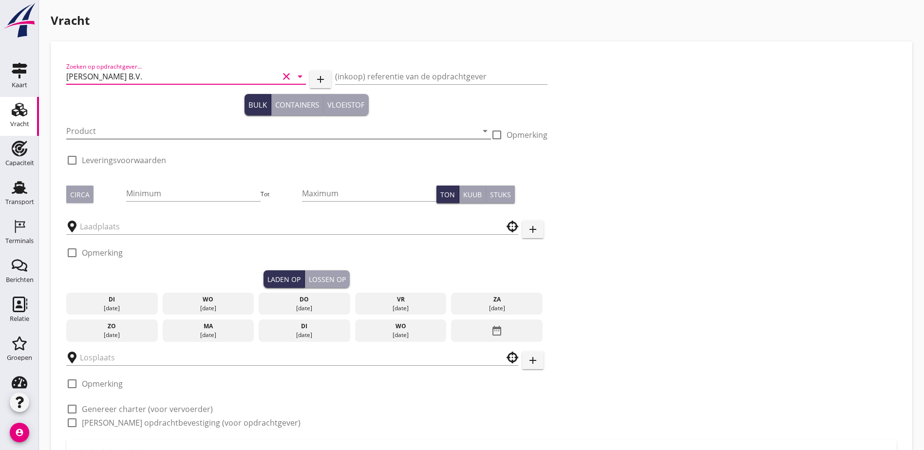
type input "[PERSON_NAME] B.V."
click at [112, 130] on input "Product" at bounding box center [271, 131] width 411 height 16
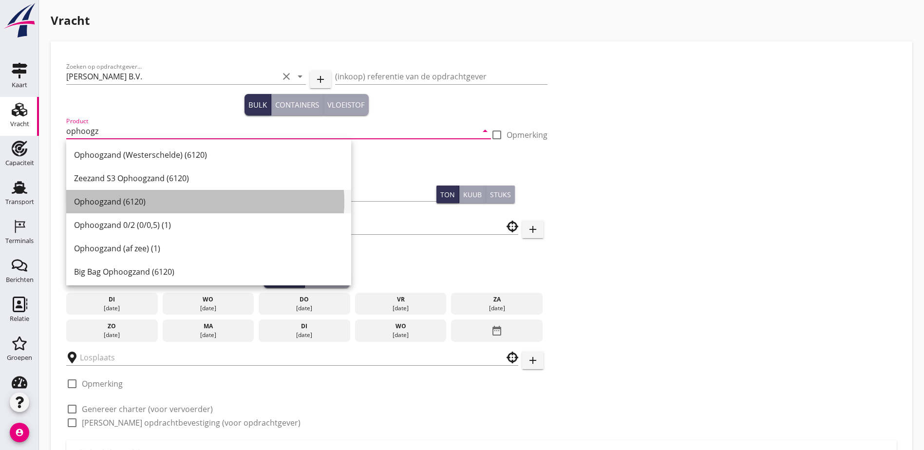
click at [149, 202] on div "Ophoogzand (6120)" at bounding box center [208, 202] width 269 height 12
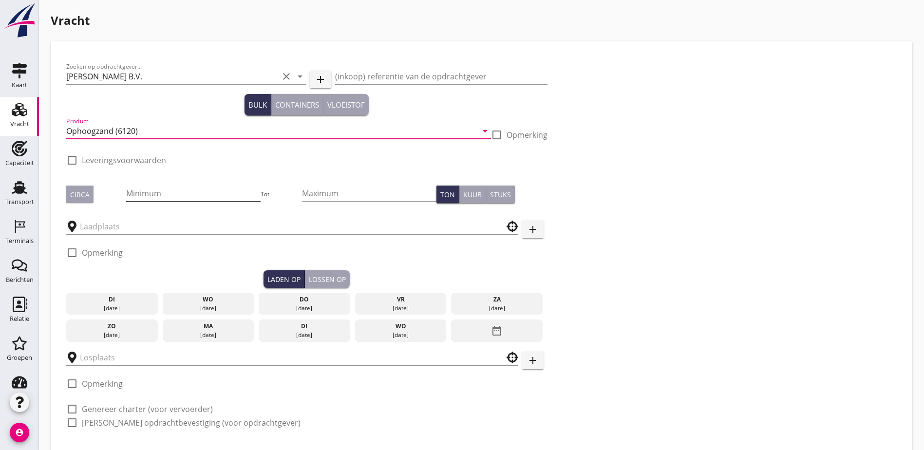
type input "Ophoogzand (6120)"
click at [142, 193] on input "Minimum" at bounding box center [193, 194] width 134 height 16
type input "997"
type button "per_ton"
click at [302, 192] on input "Maximum" at bounding box center [369, 194] width 134 height 16
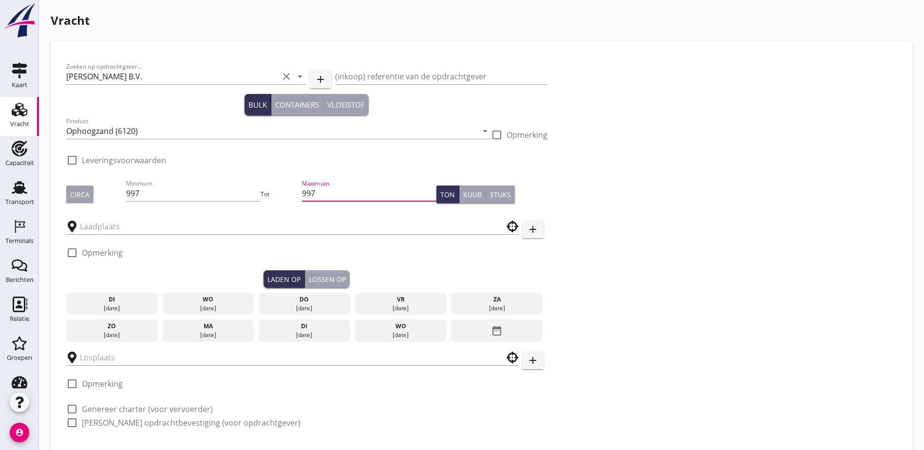
type input "997"
click at [463, 194] on div "Kuub" at bounding box center [472, 195] width 19 height 10
click at [156, 227] on input "text" at bounding box center [285, 227] width 411 height 16
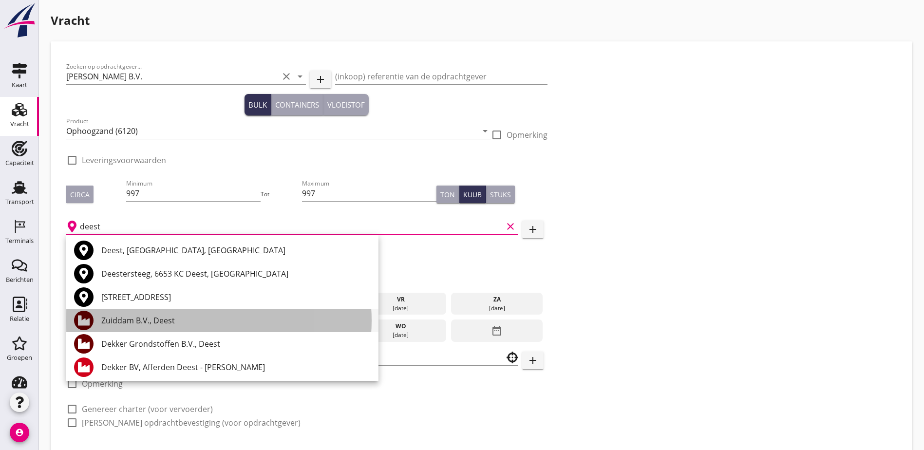
click at [147, 321] on div "Zuiddam B.V., Deest" at bounding box center [235, 321] width 269 height 12
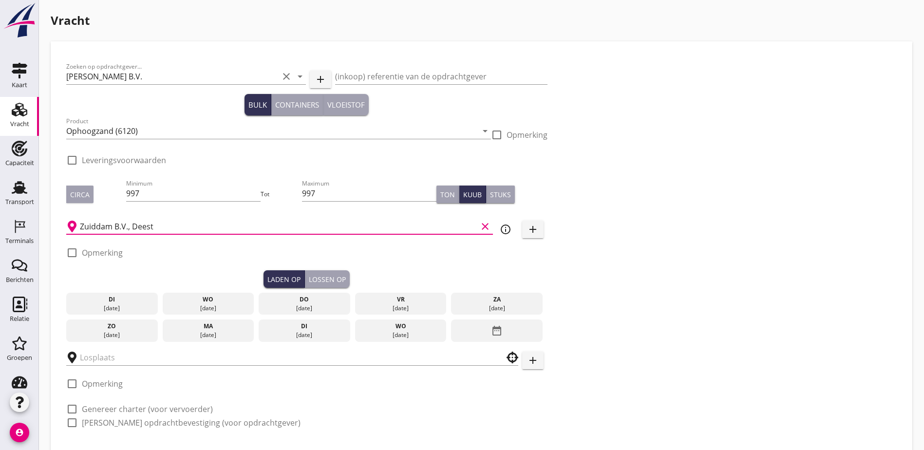
type input "Zuiddam B.V., Deest"
click at [451, 329] on div "date_range" at bounding box center [497, 331] width 92 height 22
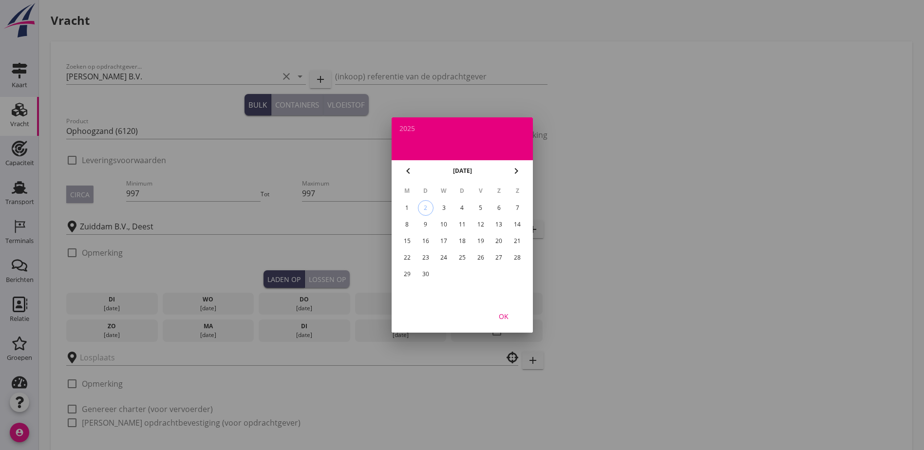
click at [402, 176] on icon "chevron_left" at bounding box center [408, 171] width 12 height 12
click at [465, 226] on div "7" at bounding box center [462, 225] width 16 height 16
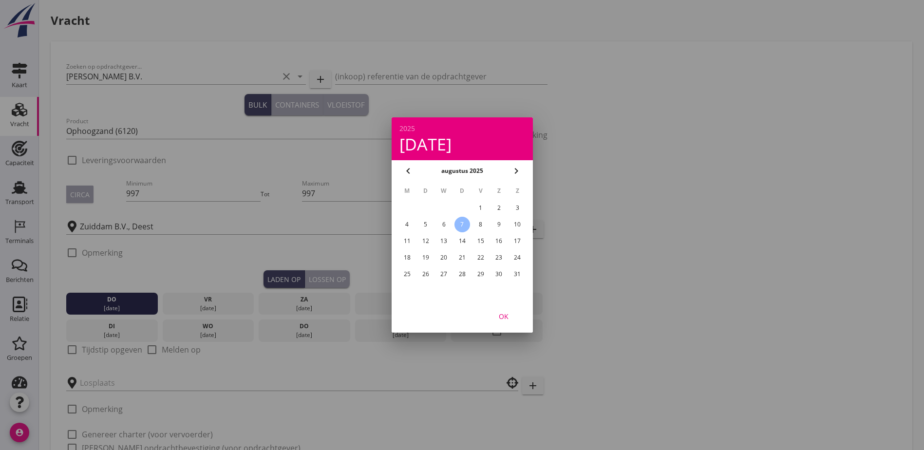
click at [512, 315] on div "OK" at bounding box center [503, 316] width 27 height 10
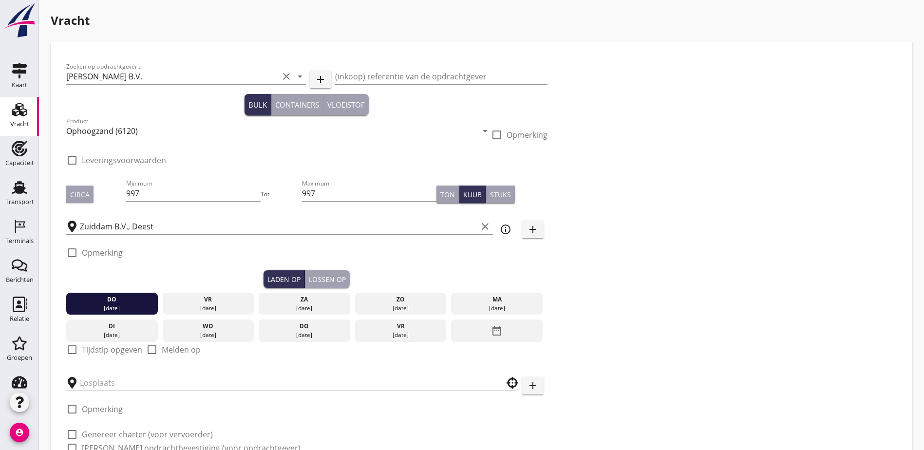
click at [309, 283] on div "Lossen op" at bounding box center [327, 279] width 37 height 10
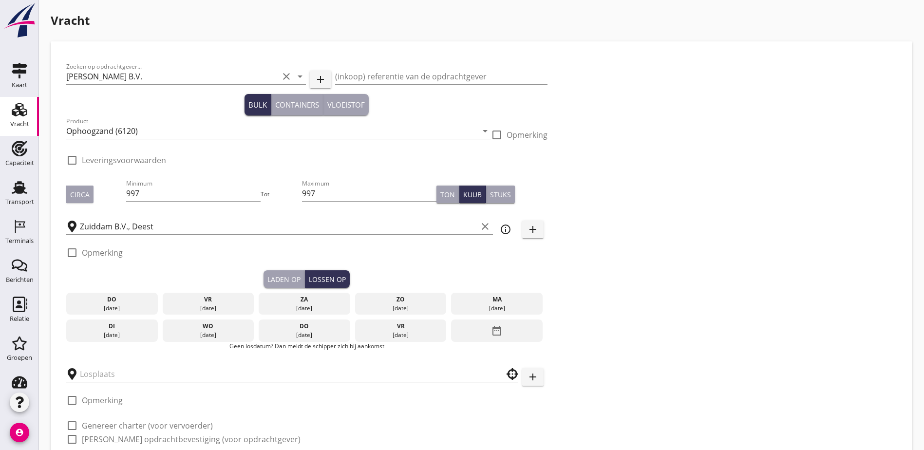
click at [115, 299] on div "do" at bounding box center [112, 299] width 87 height 9
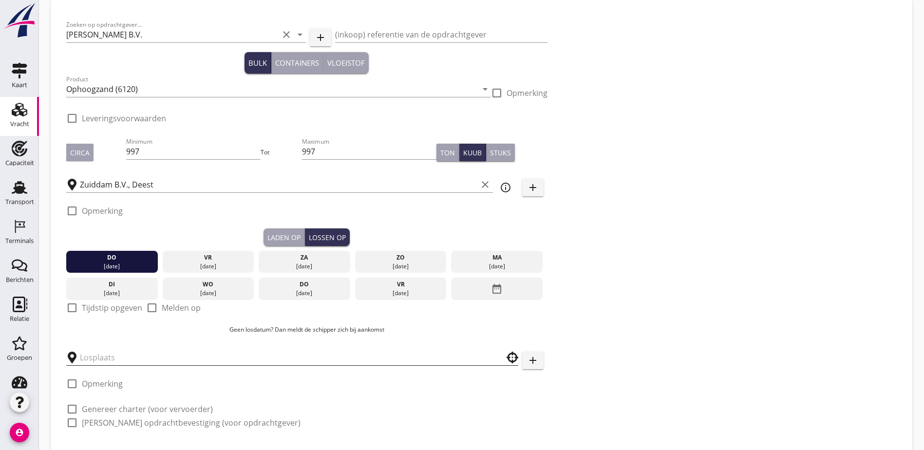
scroll to position [95, 0]
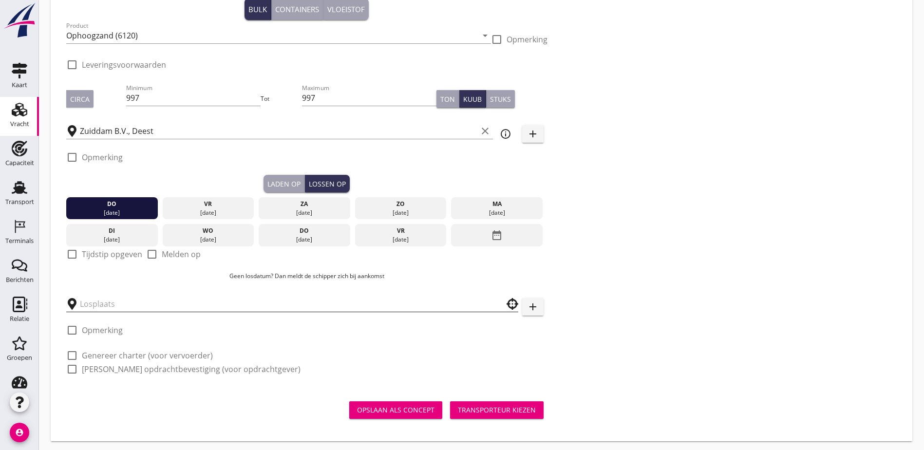
click at [150, 304] on input "text" at bounding box center [285, 304] width 411 height 16
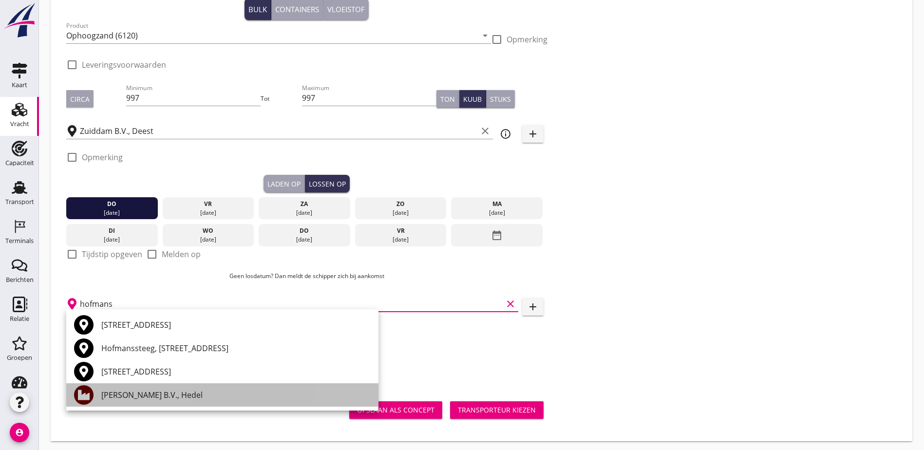
click at [170, 399] on div "[PERSON_NAME] B.V., Hedel" at bounding box center [235, 395] width 269 height 12
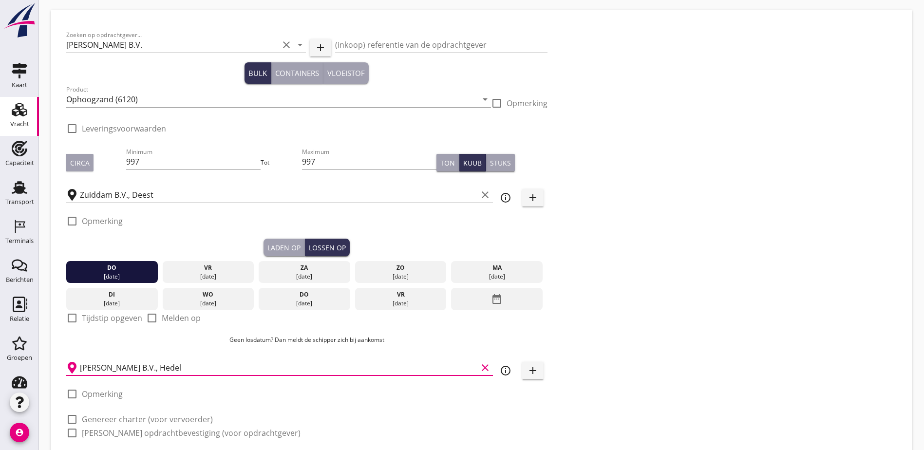
scroll to position [0, 0]
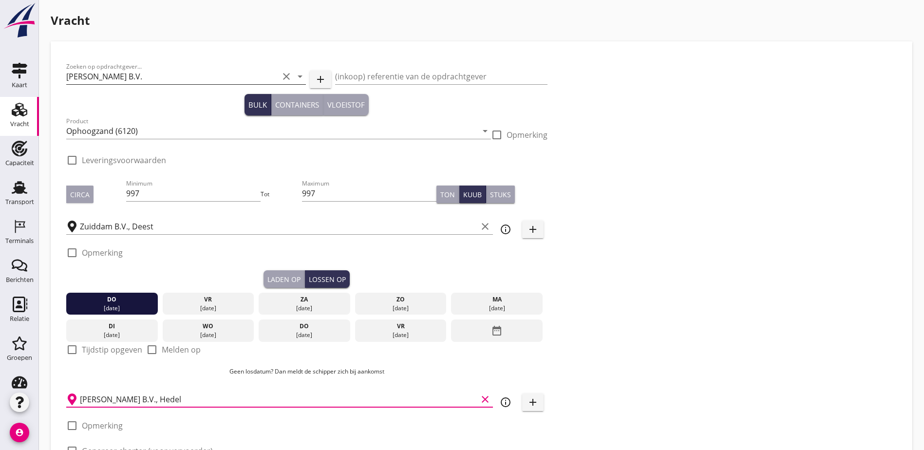
type input "[PERSON_NAME] B.V., Hedel"
click at [102, 73] on input "[PERSON_NAME] B.V." at bounding box center [172, 77] width 212 height 16
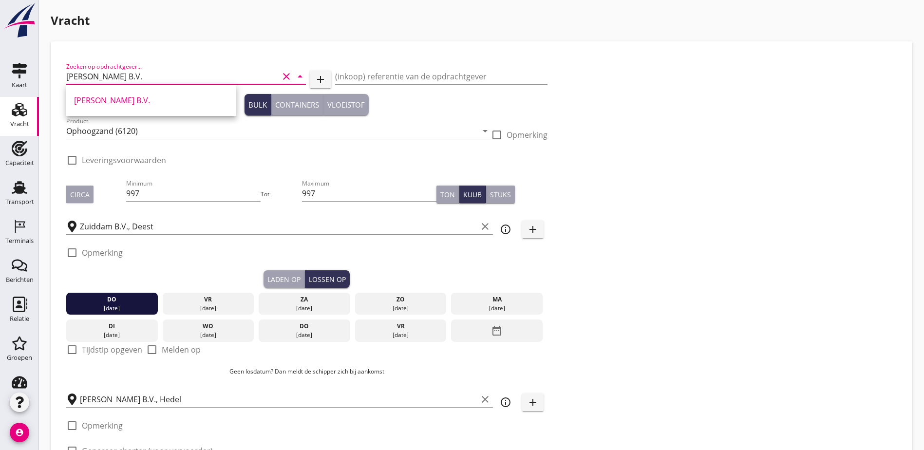
click at [590, 94] on div "Zoeken op opdrachtgever... [PERSON_NAME] B.V. clear arrow_drop_down add (inkoop…" at bounding box center [481, 269] width 838 height 425
click at [163, 72] on input "[PERSON_NAME] B.V." at bounding box center [172, 77] width 212 height 16
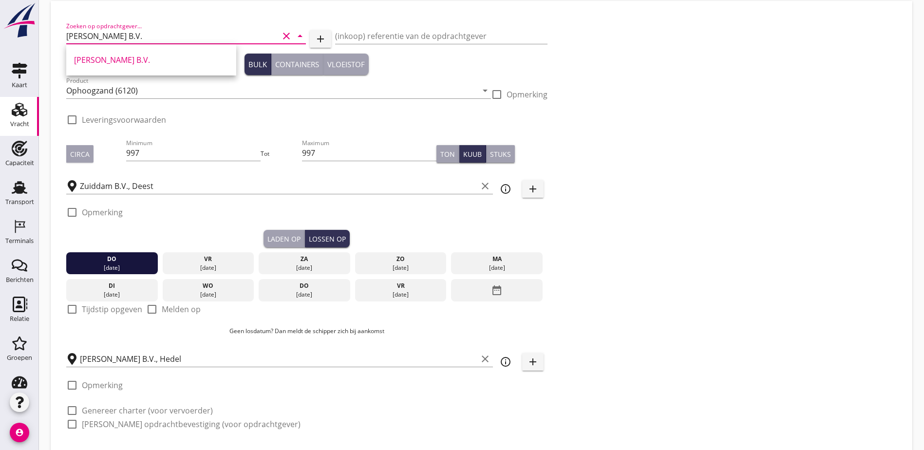
scroll to position [95, 0]
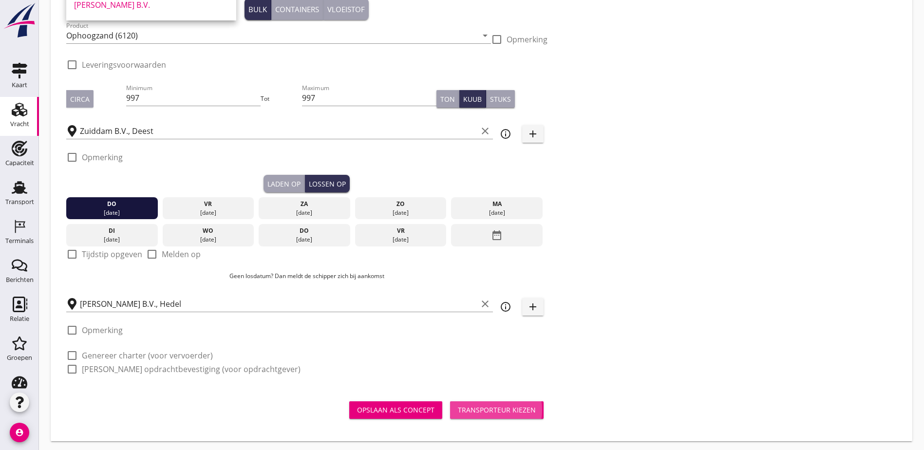
click at [458, 408] on div "Transporteur kiezen" at bounding box center [497, 410] width 78 height 10
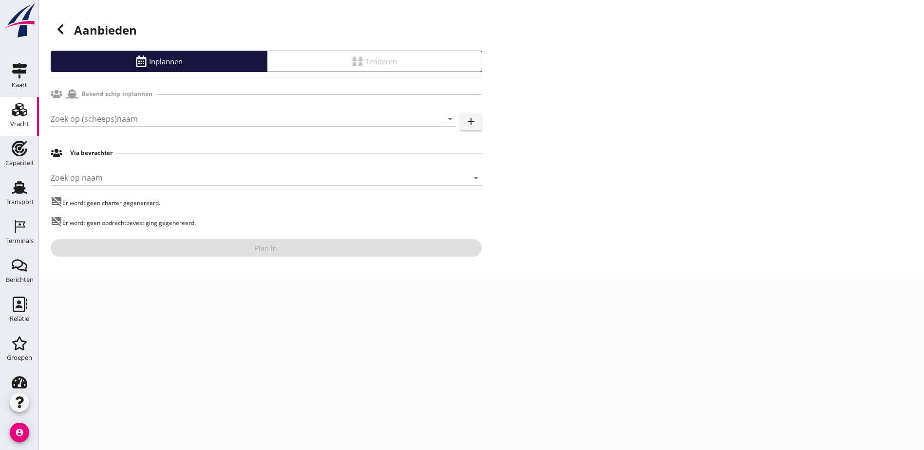
click at [159, 114] on input "Zoek op (scheeps)naam" at bounding box center [240, 119] width 378 height 16
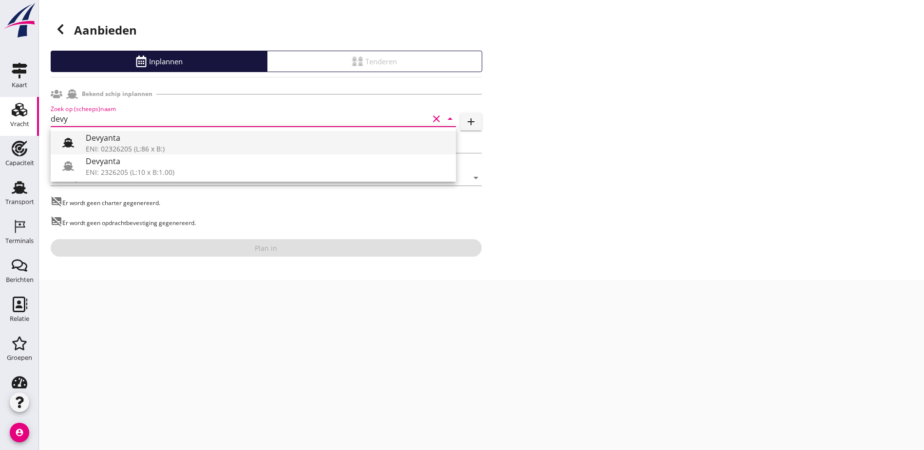
click at [166, 141] on div "Devyanta" at bounding box center [267, 138] width 362 height 12
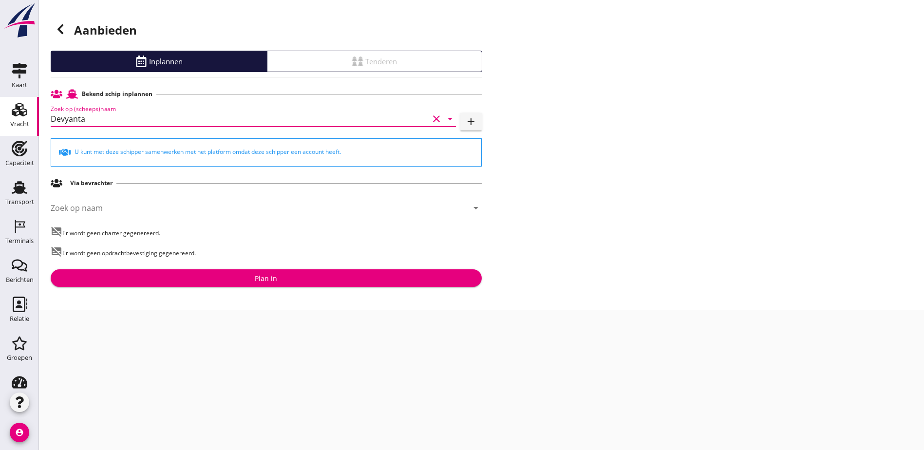
type input "Devyanta"
click at [123, 209] on input "Zoek op naam" at bounding box center [253, 208] width 404 height 16
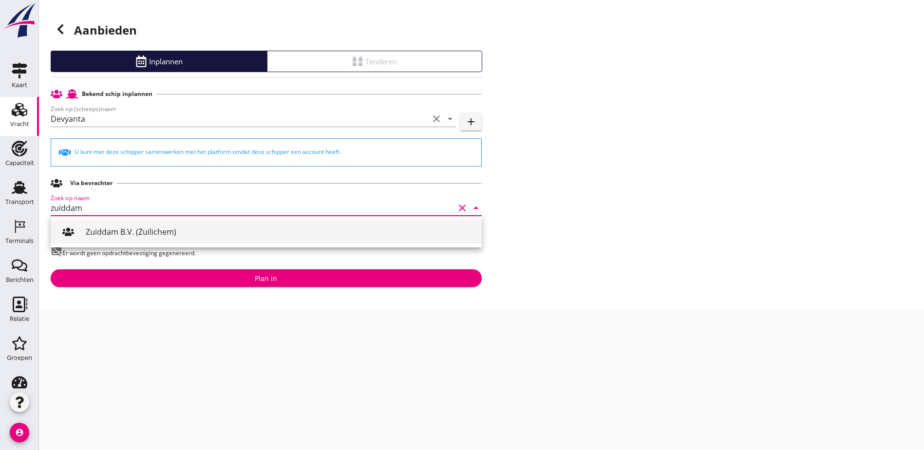
click at [150, 228] on div "Zuiddam B.V. (Zuilichem)" at bounding box center [280, 232] width 388 height 12
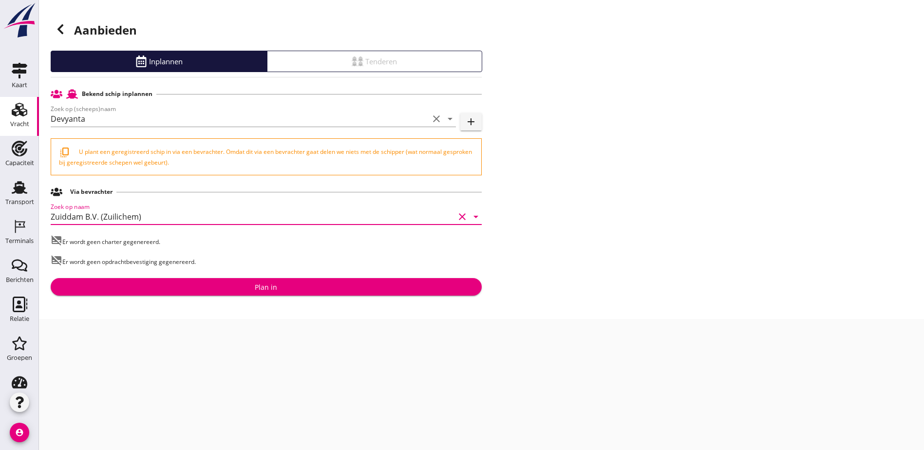
drag, startPoint x: 154, startPoint y: 214, endPoint x: 44, endPoint y: 212, distance: 109.6
click at [44, 212] on div "Aanbieden Inplannen Tenderen Bekend schip inplannen Zoek op (scheeps)naam Devya…" at bounding box center [481, 159] width 885 height 319
type input "Zuiddam B.V. (Zuilichem)"
click at [177, 220] on input "Zuiddam B.V. (Zuilichem)" at bounding box center [253, 217] width 404 height 16
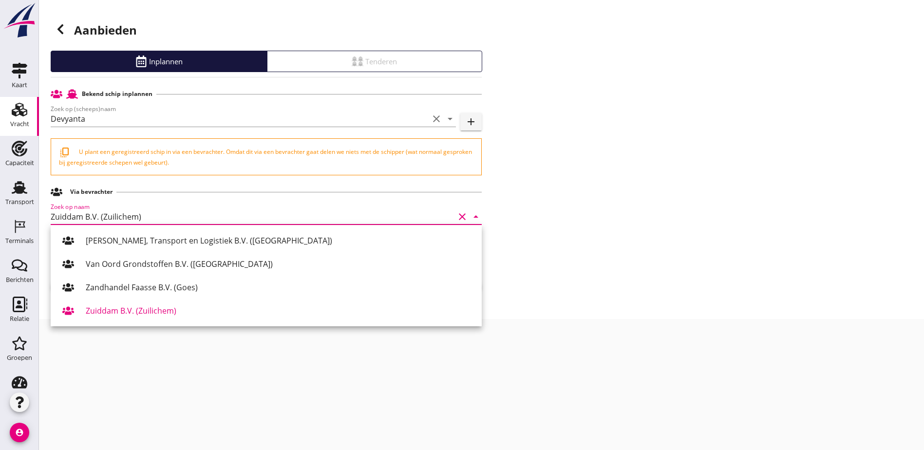
click at [224, 218] on input "Zuiddam B.V. (Zuilichem)" at bounding box center [253, 217] width 404 height 16
click at [586, 194] on div "Aanbieden Inplannen Tenderen Bekend schip inplannen Zoek op (scheeps)naam Devya…" at bounding box center [481, 159] width 885 height 319
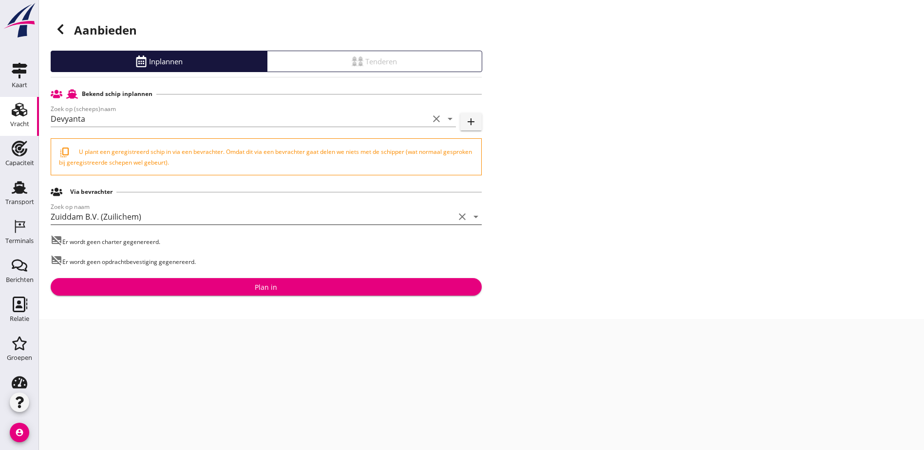
click at [277, 225] on div "Zoek op naam Zuiddam B.V. (Zuilichem) clear arrow_drop_down" at bounding box center [266, 217] width 431 height 16
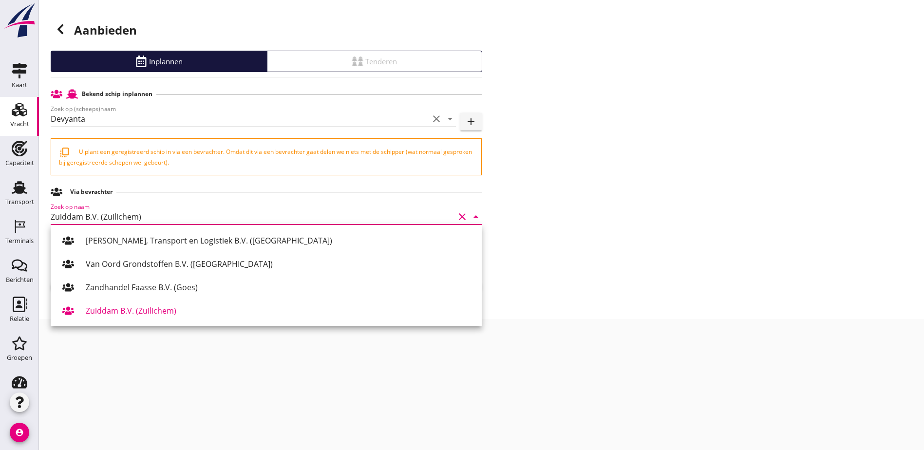
drag, startPoint x: 646, startPoint y: 207, endPoint x: 639, endPoint y: 205, distance: 6.6
click at [645, 206] on div "Aanbieden Inplannen Tenderen Bekend schip inplannen Zoek op (scheeps)naam Devya…" at bounding box center [481, 159] width 885 height 319
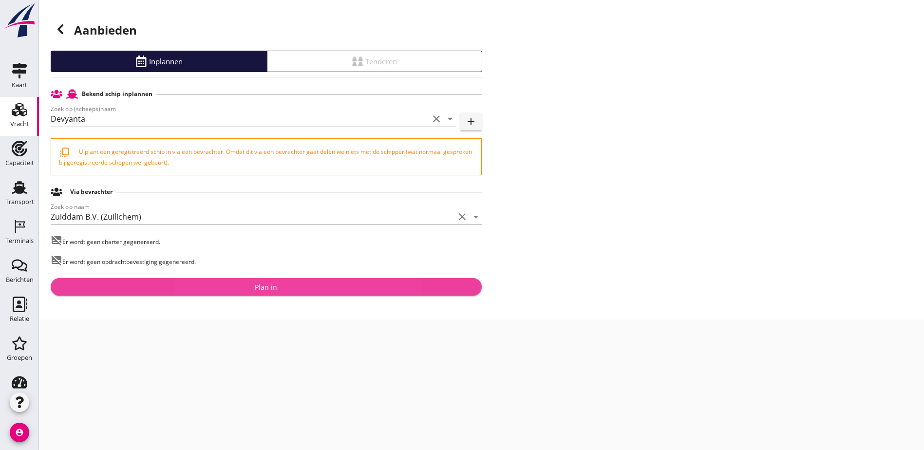
click at [359, 291] on div "Plan in" at bounding box center [266, 287] width 416 height 10
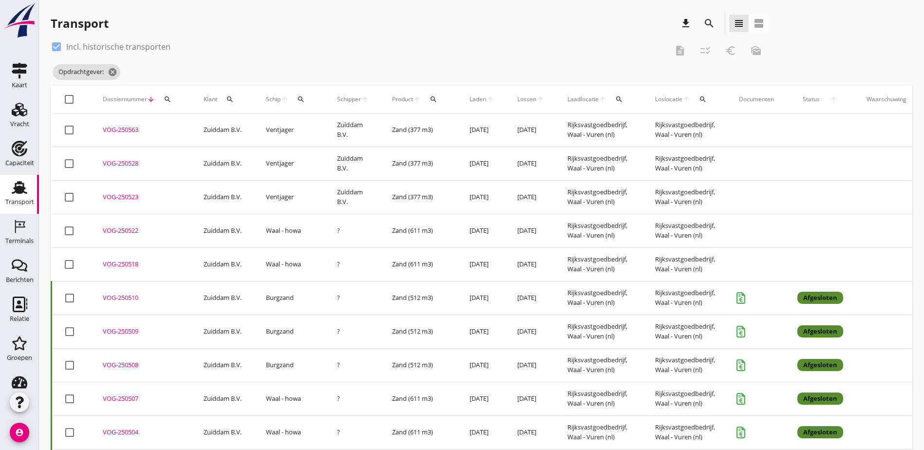
click at [304, 102] on icon "search" at bounding box center [301, 99] width 8 height 8
click at [358, 127] on input "Zoek op (scheeps)naam" at bounding box center [347, 128] width 101 height 16
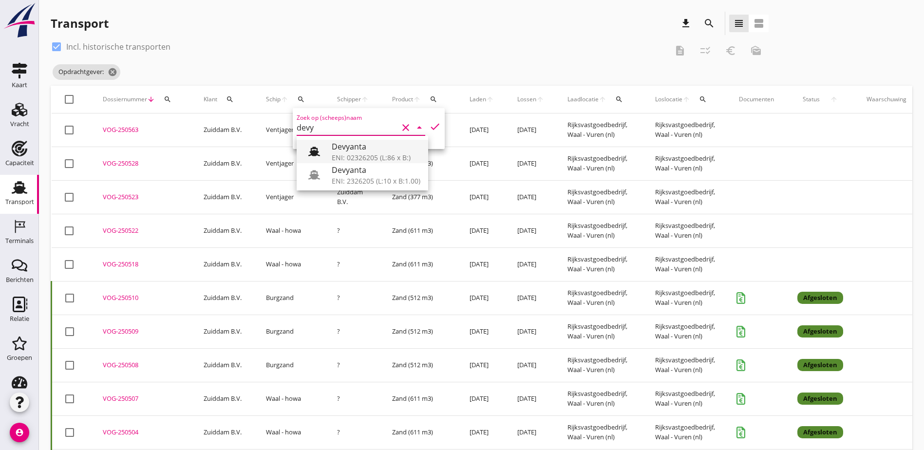
click at [349, 151] on div "Devyanta" at bounding box center [376, 147] width 89 height 12
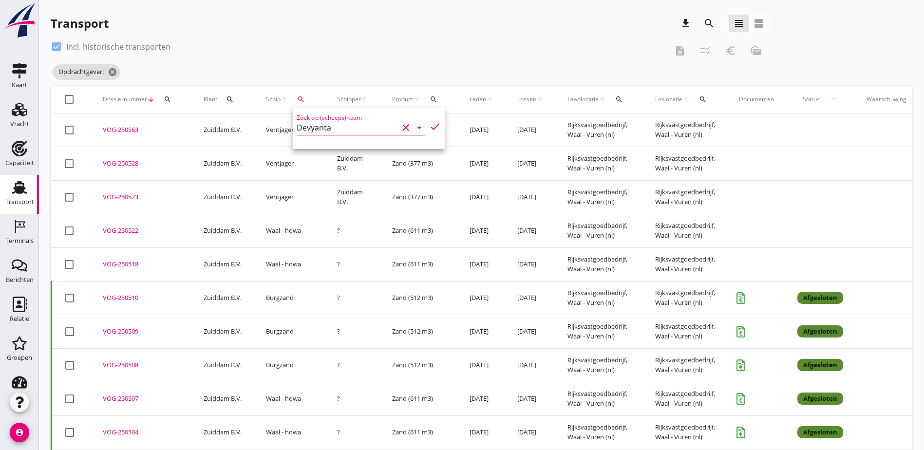
click at [429, 124] on icon "check" at bounding box center [435, 127] width 12 height 12
type input "Devyanta"
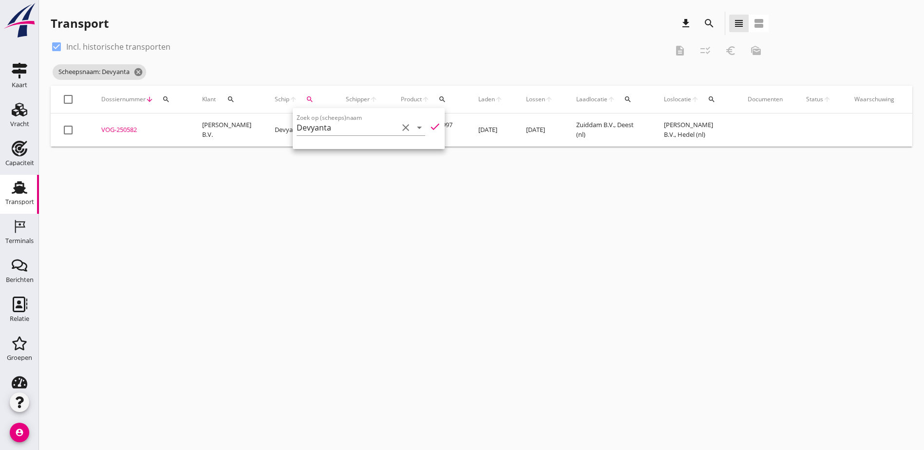
click at [122, 131] on div "VOG-250582" at bounding box center [139, 130] width 77 height 10
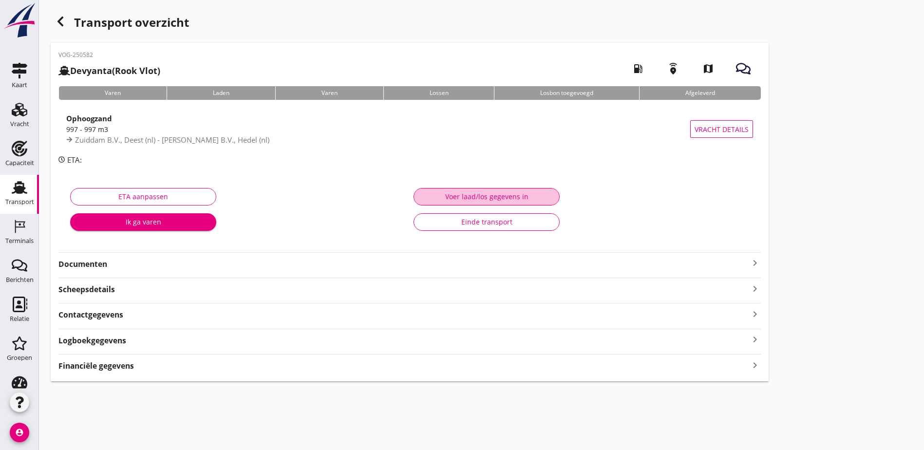
click at [422, 201] on div "Voer laad/los gegevens in" at bounding box center [487, 196] width 130 height 10
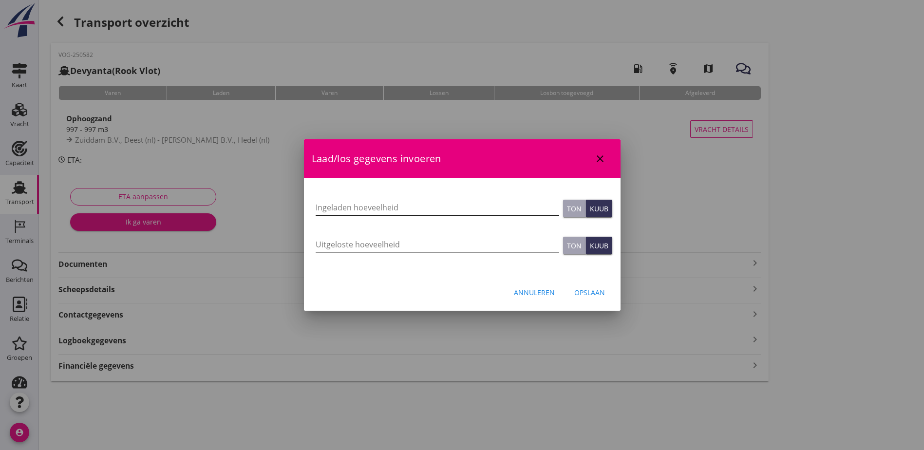
click at [373, 200] on input "Ingeladen hoeveelheid" at bounding box center [438, 208] width 244 height 16
type input "997"
type button "ton"
type button "cubic"
type input "997"
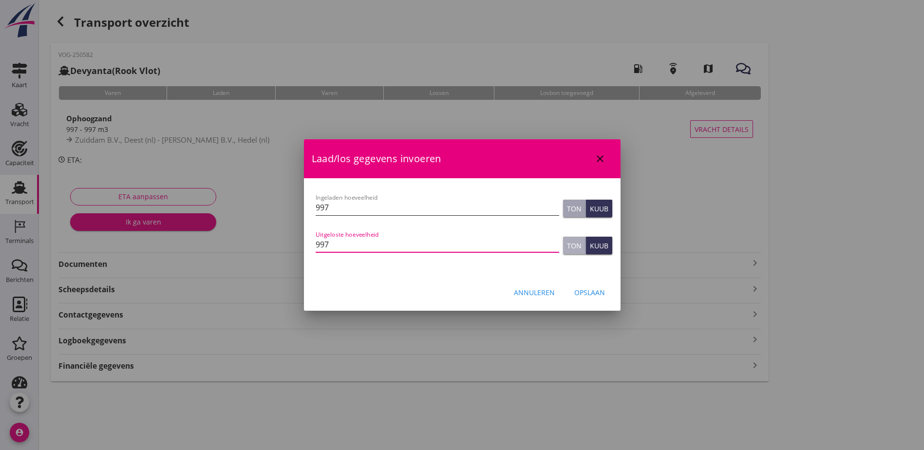
type button "ton"
click at [595, 294] on div "Opslaan" at bounding box center [589, 292] width 31 height 10
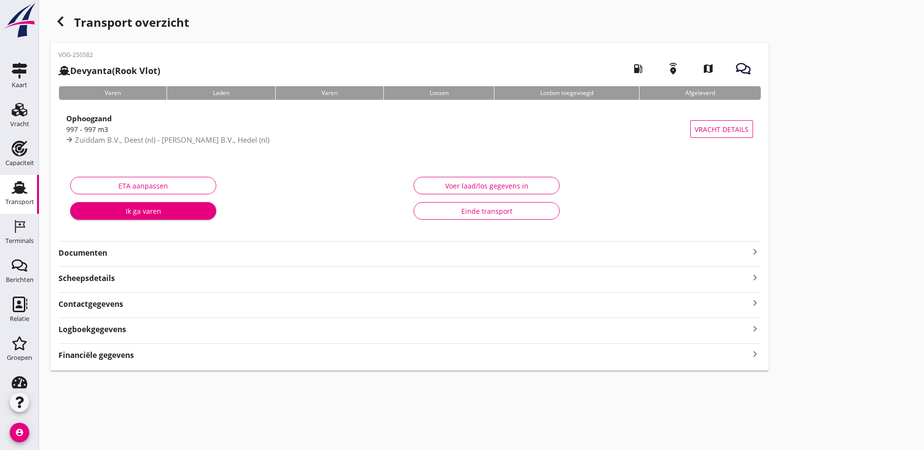
click at [60, 17] on icon "button" at bounding box center [61, 22] width 12 height 12
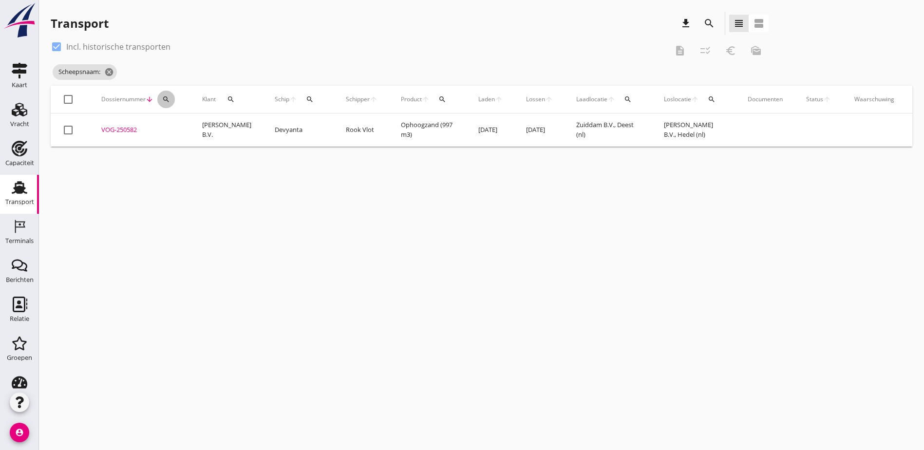
click at [163, 100] on icon "search" at bounding box center [166, 99] width 8 height 8
click at [306, 100] on icon "search" at bounding box center [310, 99] width 8 height 8
click at [321, 128] on input "Zoek op (scheeps)naam" at bounding box center [345, 128] width 101 height 16
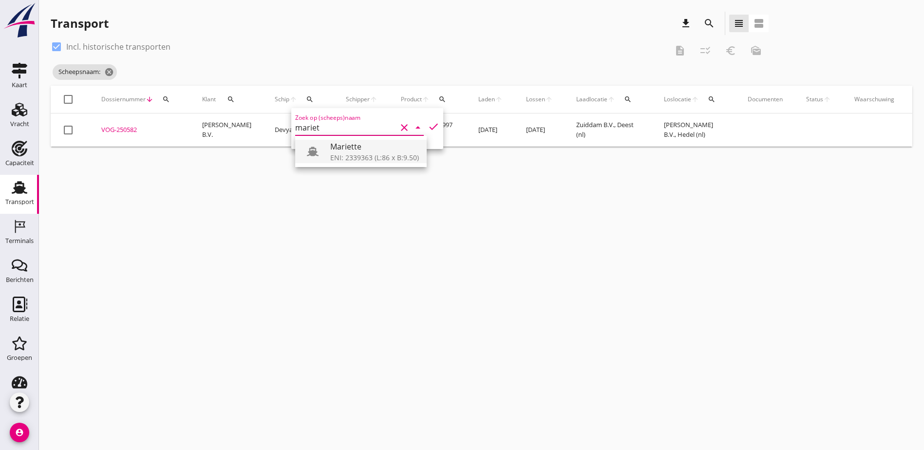
click at [335, 145] on div "Mariette" at bounding box center [374, 147] width 89 height 12
click at [428, 126] on icon "check" at bounding box center [434, 127] width 12 height 12
type input "Mariette"
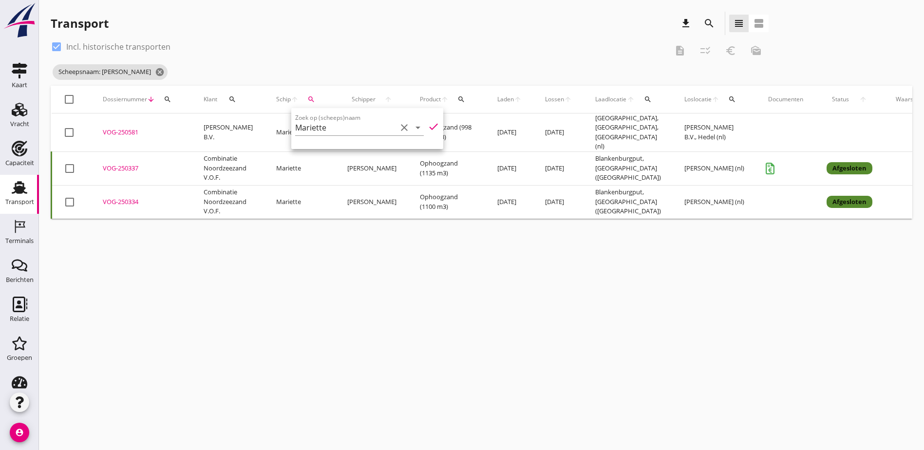
click at [311, 293] on div "cancel You are impersonating another user. Transport download search view_headl…" at bounding box center [481, 225] width 885 height 450
click at [124, 128] on div "VOG-250581" at bounding box center [141, 133] width 77 height 10
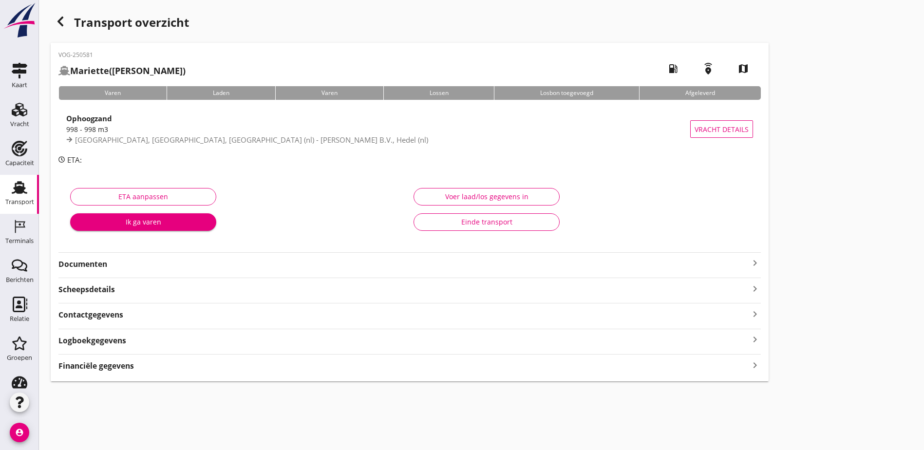
click at [414, 190] on button "Voer laad/los gegevens in" at bounding box center [487, 197] width 146 height 18
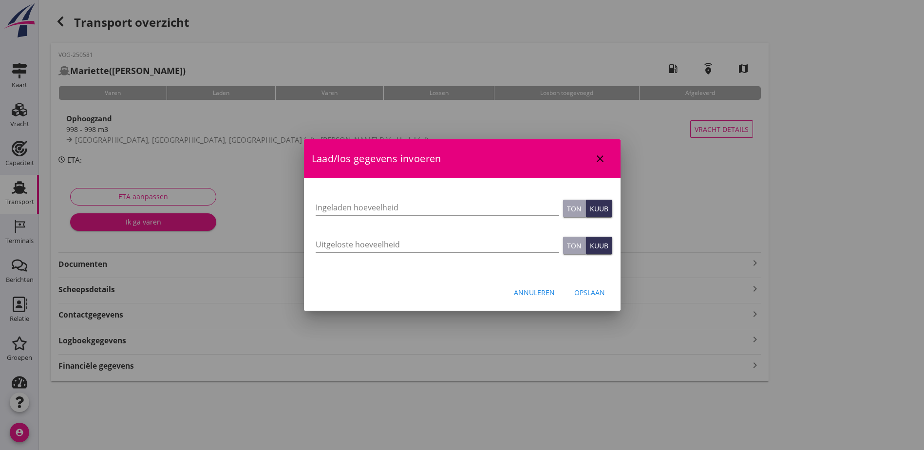
click at [377, 197] on div "Ingeladen hoeveelheid" at bounding box center [438, 209] width 244 height 31
click at [387, 203] on input "Ingeladen hoeveelheid" at bounding box center [438, 208] width 244 height 16
type input "998"
type button "ton"
type button "cubic"
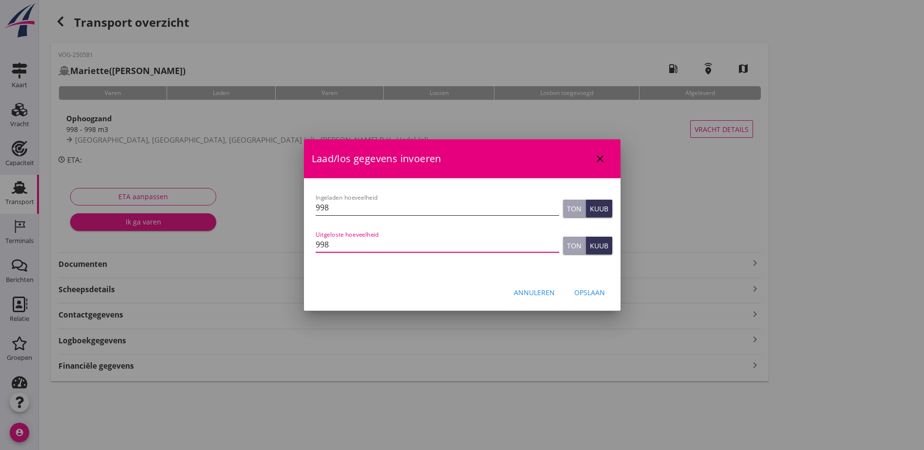
type input "998"
type button "ton"
click at [590, 288] on div "Opslaan" at bounding box center [589, 292] width 31 height 10
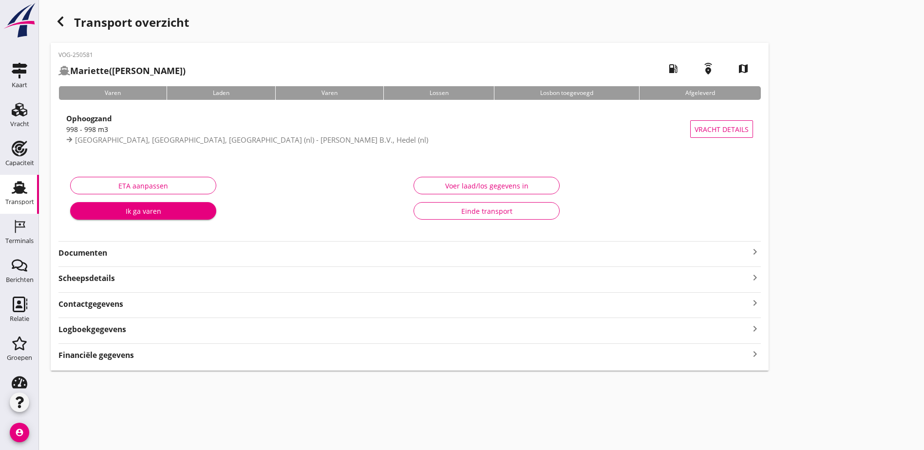
click at [58, 19] on icon "button" at bounding box center [61, 22] width 12 height 12
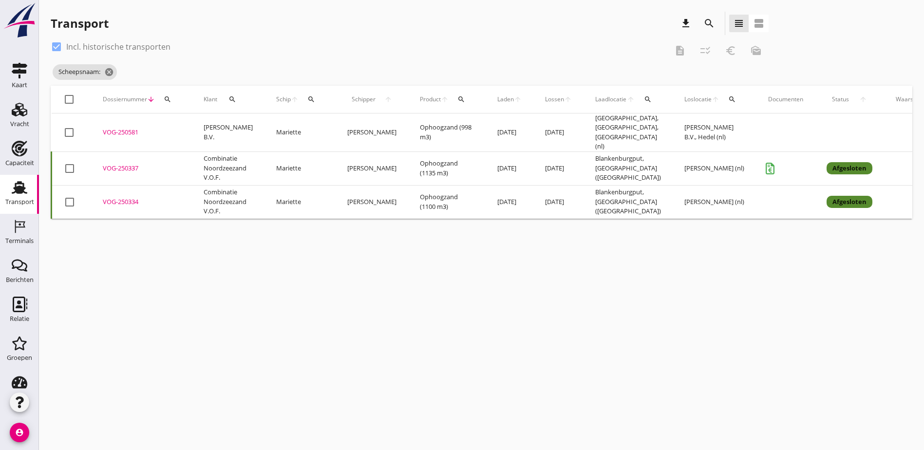
click at [644, 97] on icon "search" at bounding box center [648, 99] width 8 height 8
click at [647, 125] on input "text" at bounding box center [683, 128] width 101 height 16
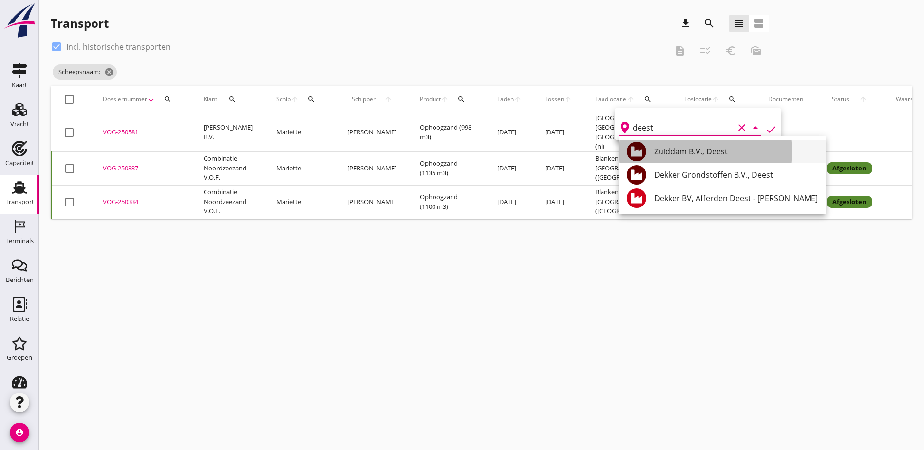
click at [704, 151] on div "Zuiddam B.V., Deest" at bounding box center [736, 152] width 164 height 12
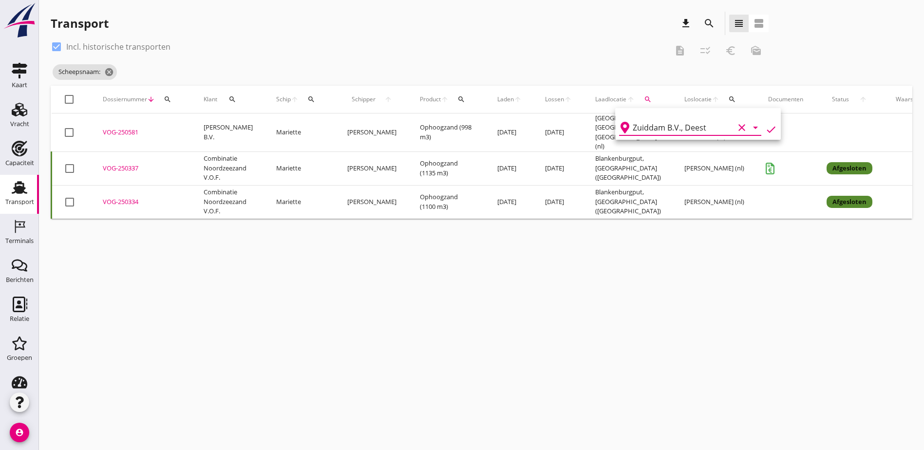
click at [765, 130] on icon "check" at bounding box center [771, 130] width 12 height 12
type input "Zuiddam B.V."
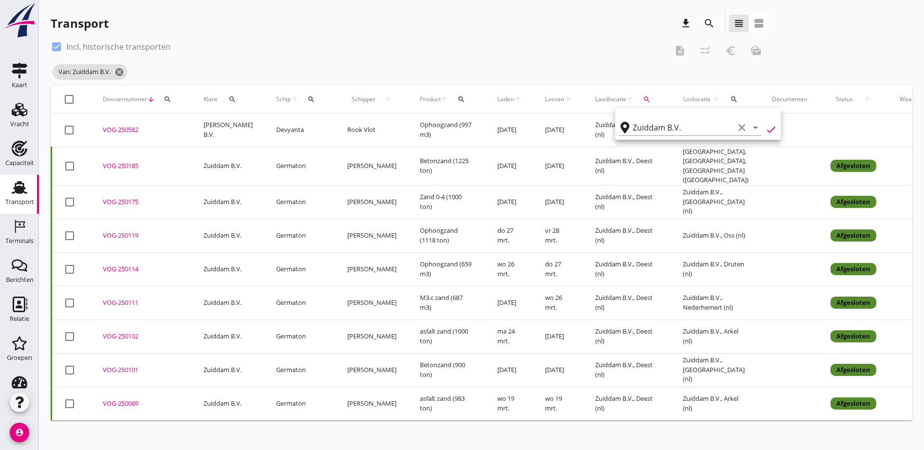
click at [404, 67] on div "Van: Zuiddam B.V. cancel" at bounding box center [410, 71] width 718 height 19
click at [136, 129] on div "VOG-250582" at bounding box center [141, 130] width 77 height 10
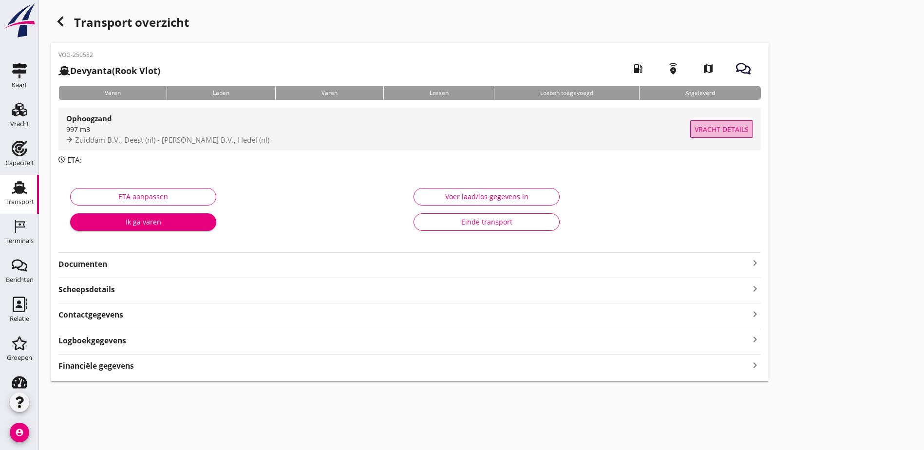
click at [695, 133] on span "Vracht details" at bounding box center [722, 129] width 54 height 10
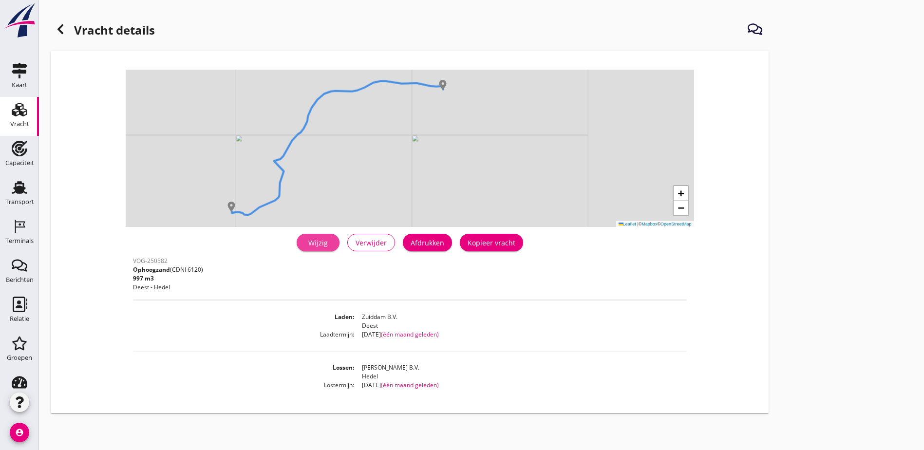
click at [304, 244] on div "Wijzig" at bounding box center [317, 243] width 27 height 10
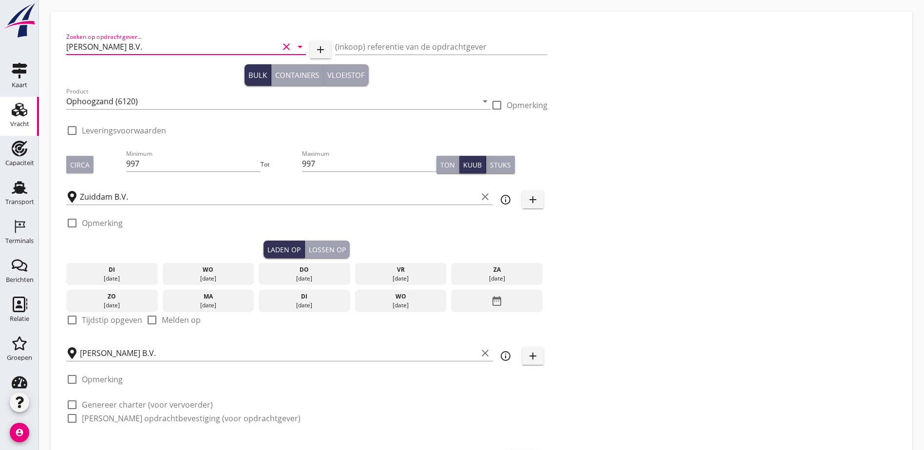
click at [139, 51] on input "[PERSON_NAME] B.V." at bounding box center [172, 47] width 212 height 16
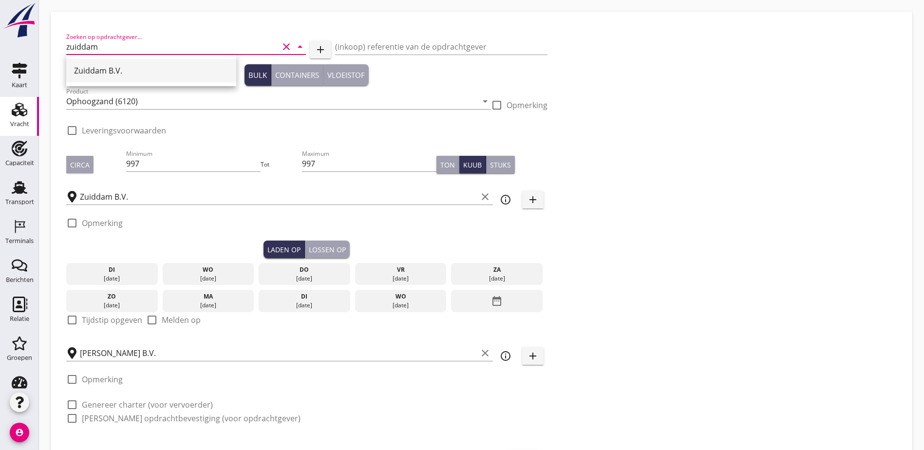
click at [125, 70] on div "Zuiddam B.V." at bounding box center [151, 71] width 154 height 12
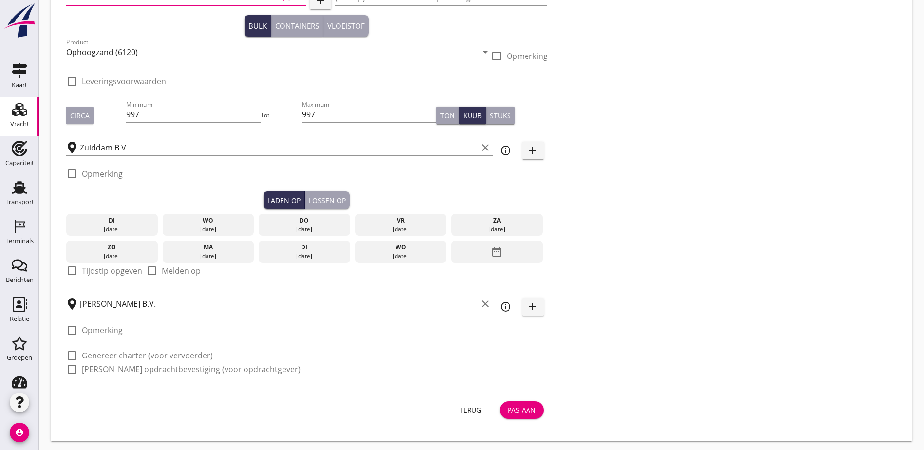
type input "Zuiddam B.V."
click at [508, 411] on div "Pas aan" at bounding box center [522, 410] width 28 height 10
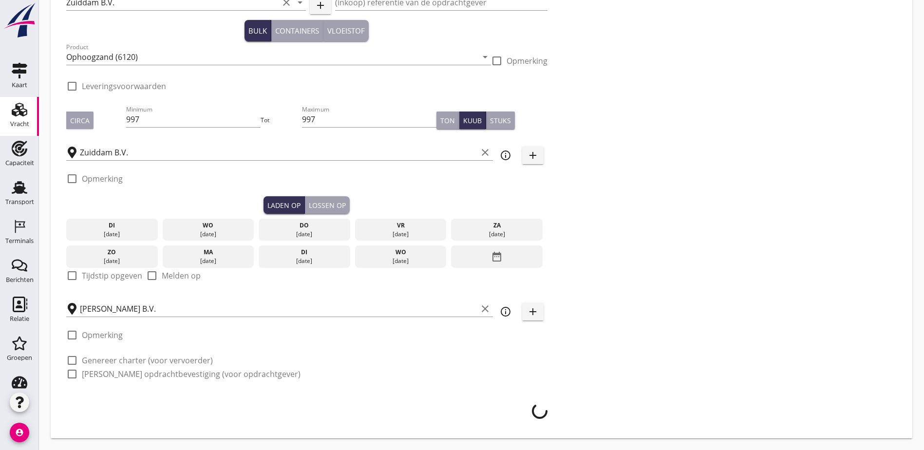
scroll to position [41, 0]
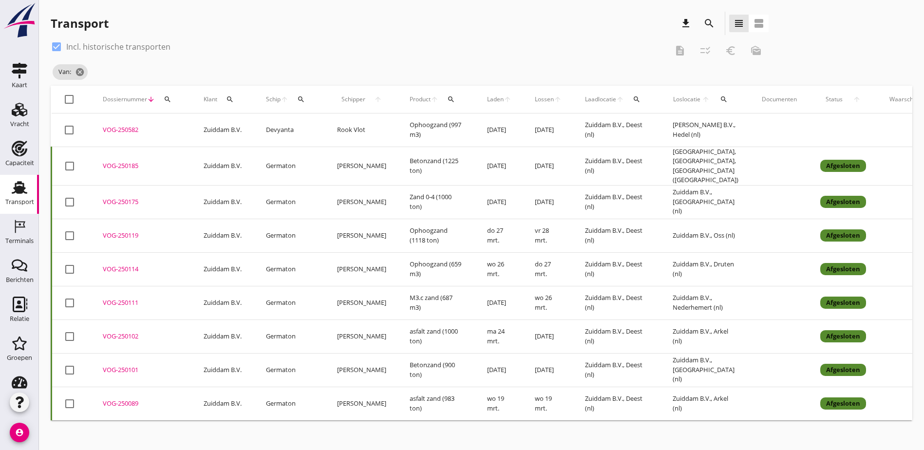
click at [704, 23] on icon "search" at bounding box center [710, 24] width 12 height 12
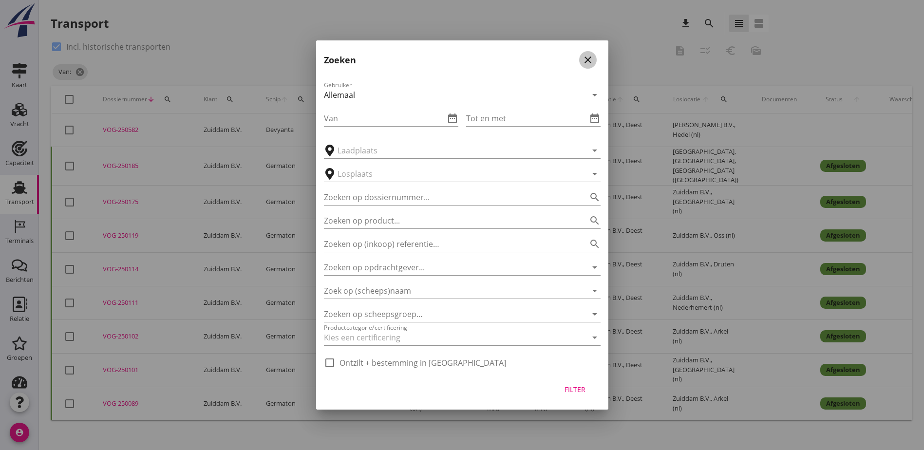
click at [594, 59] on div "close" at bounding box center [588, 60] width 18 height 12
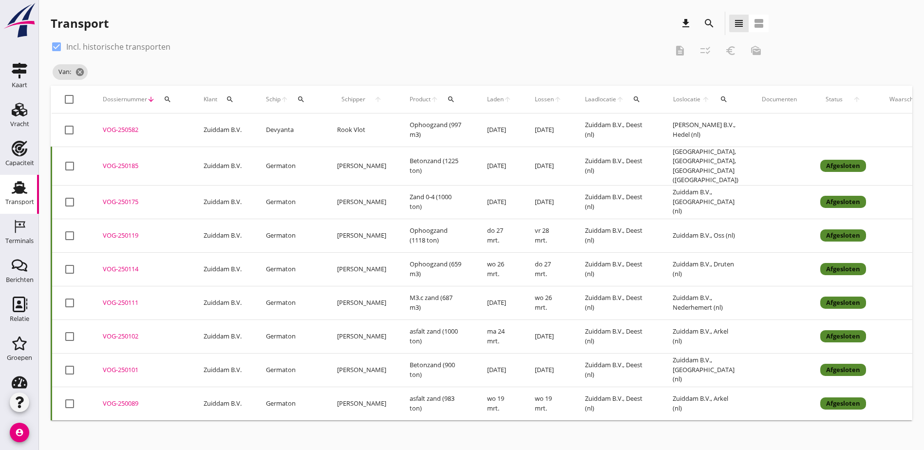
click at [633, 98] on icon "search" at bounding box center [637, 99] width 8 height 8
click at [643, 123] on input "text" at bounding box center [679, 128] width 101 height 16
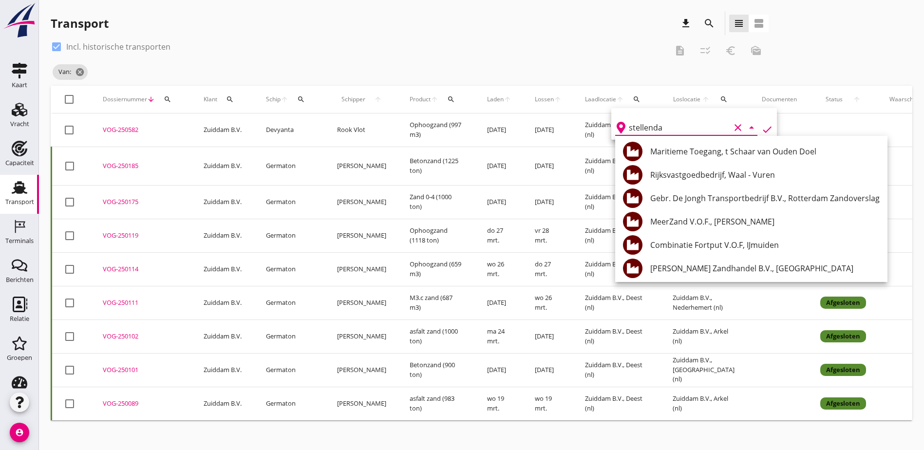
type input "stellendam"
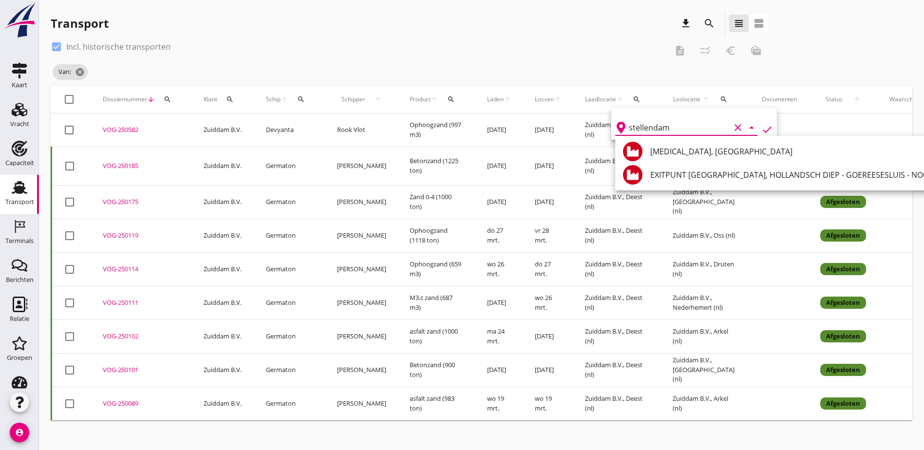
click at [732, 126] on icon "clear" at bounding box center [738, 128] width 12 height 12
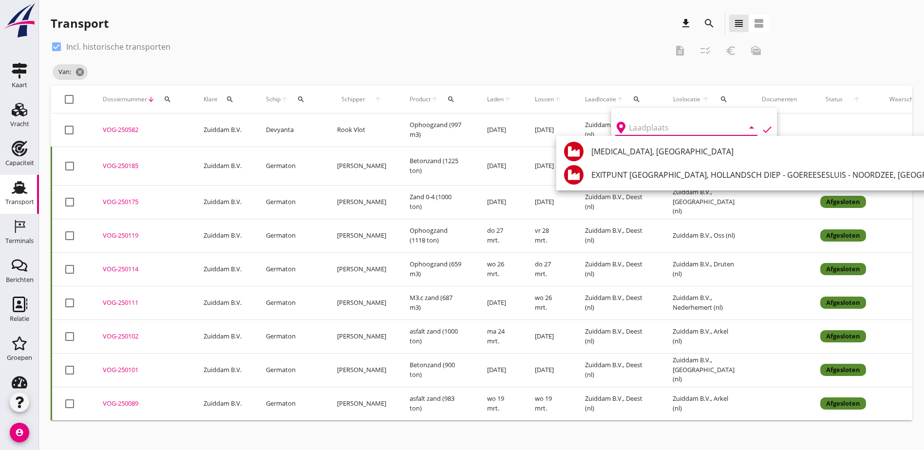
click at [734, 62] on div "check_box Incl. historische transporten description checklist_rtl euro_symbol m…" at bounding box center [482, 62] width 862 height 47
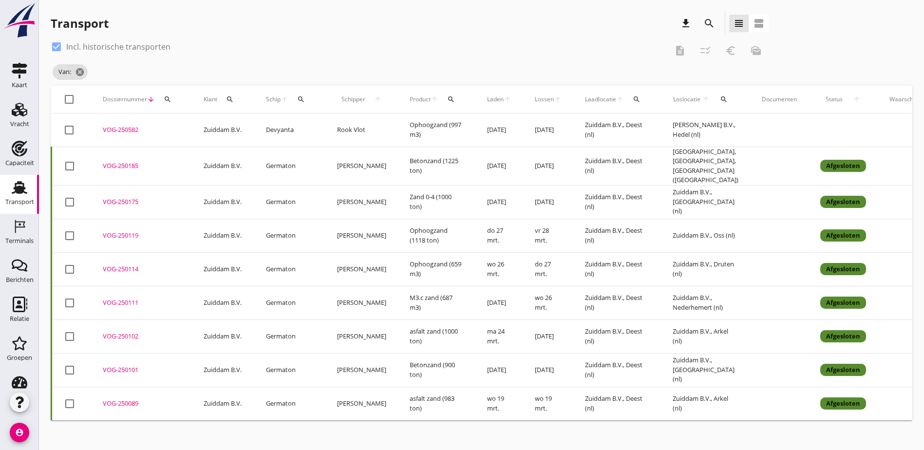
click at [232, 104] on button "search" at bounding box center [230, 100] width 18 height 18
click at [258, 126] on input "Zoeken op opdrachtgever..." at bounding box center [275, 128] width 101 height 16
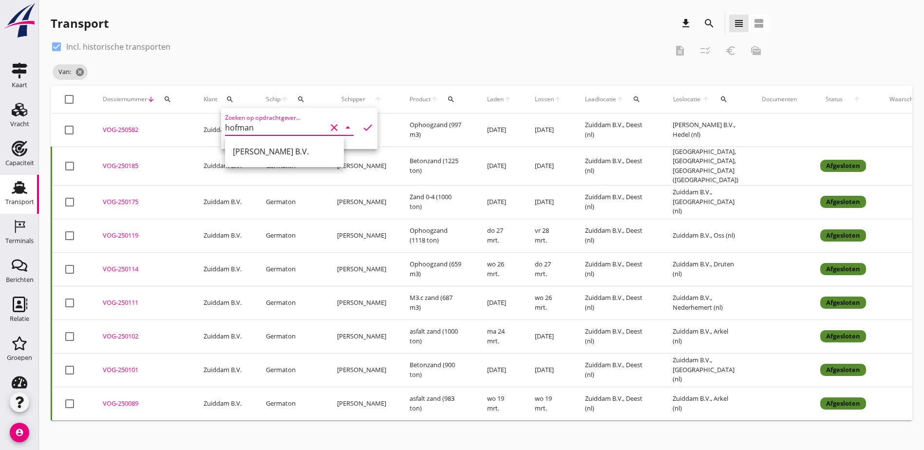
drag, startPoint x: 265, startPoint y: 143, endPoint x: 327, endPoint y: 132, distance: 63.4
click at [265, 143] on div "[PERSON_NAME] B.V." at bounding box center [284, 151] width 103 height 23
type input "[PERSON_NAME] B.V."
click at [362, 127] on icon "check" at bounding box center [368, 128] width 12 height 12
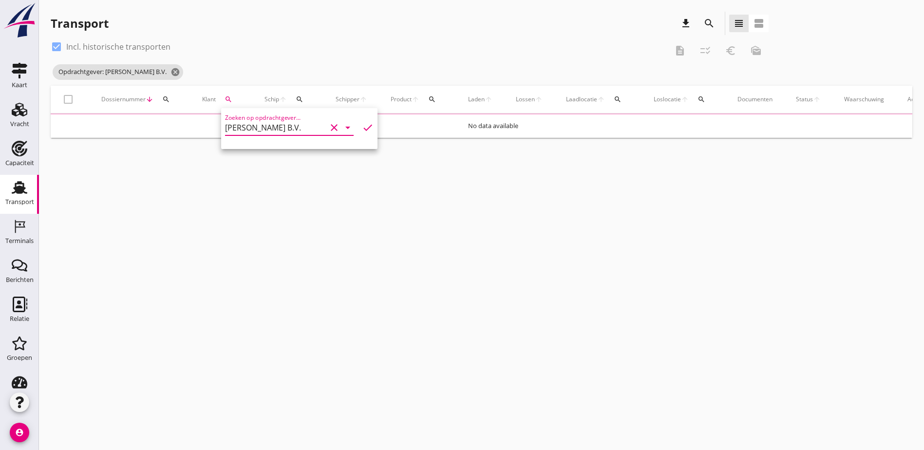
click at [281, 43] on div "check_box Incl. historische transporten" at bounding box center [359, 47] width 617 height 16
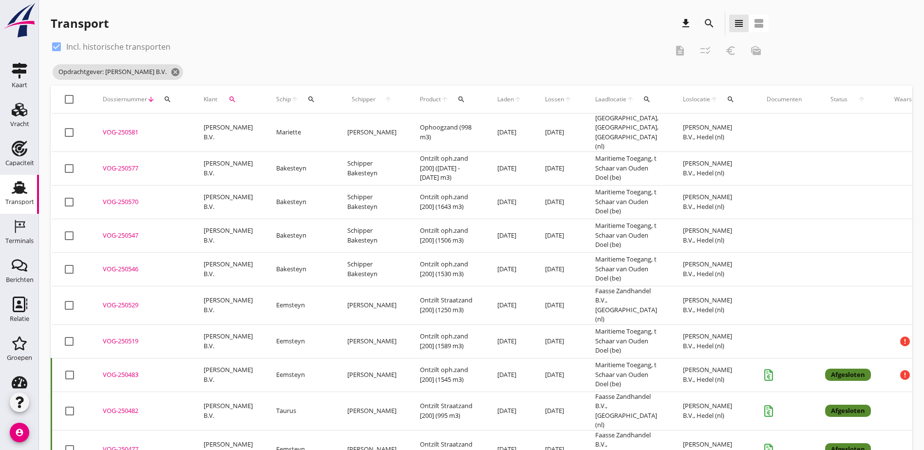
click at [117, 131] on div "VOG-250581" at bounding box center [141, 133] width 77 height 10
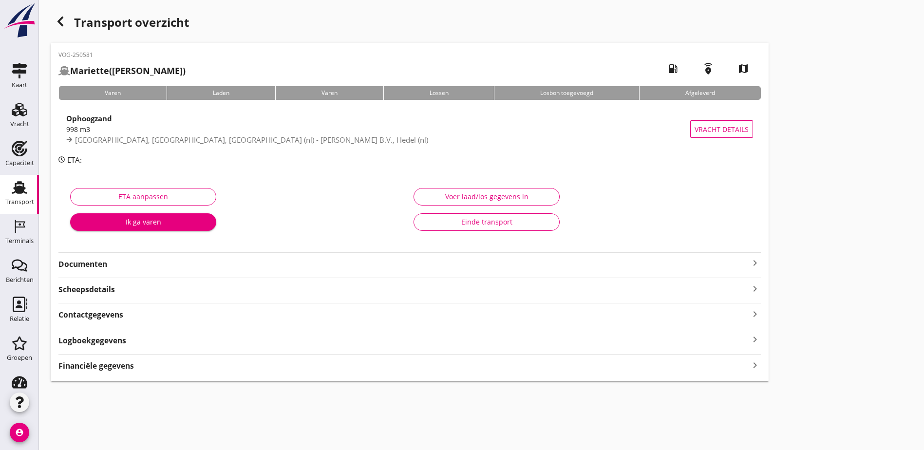
click at [422, 191] on div "Voer laad/los gegevens in" at bounding box center [487, 196] width 130 height 10
type input "998"
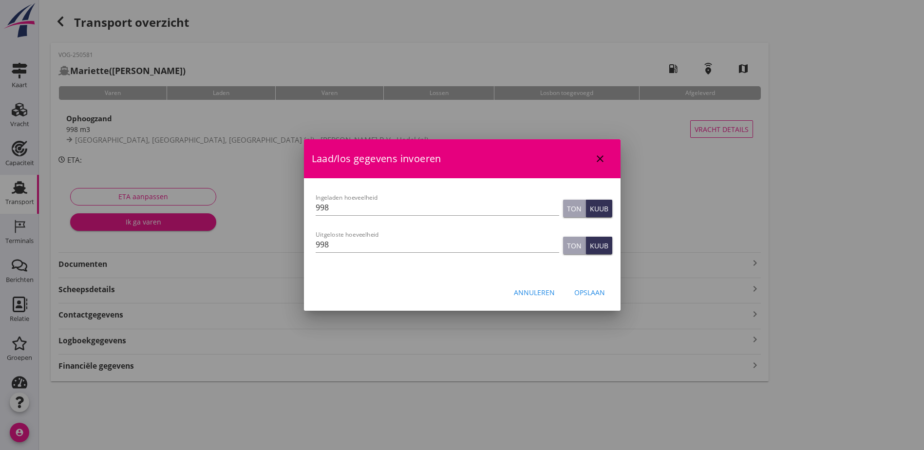
click at [553, 291] on div "Annuleren" at bounding box center [534, 292] width 41 height 10
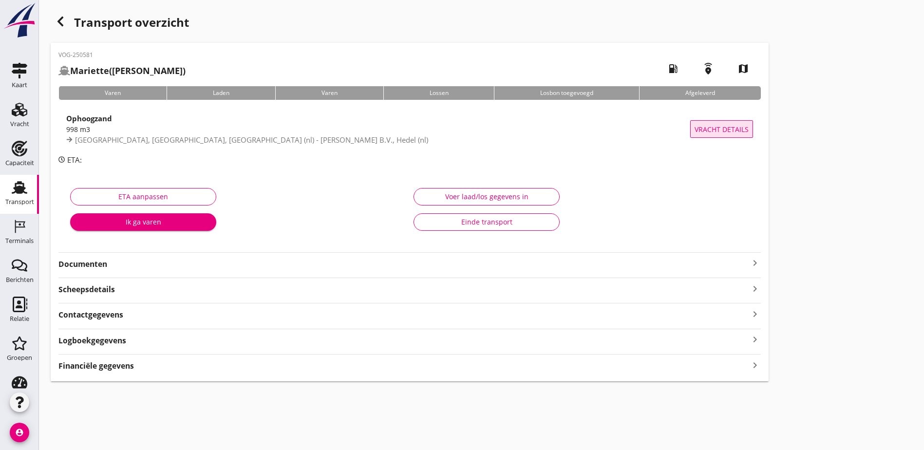
click at [695, 128] on span "Vracht details" at bounding box center [722, 129] width 54 height 10
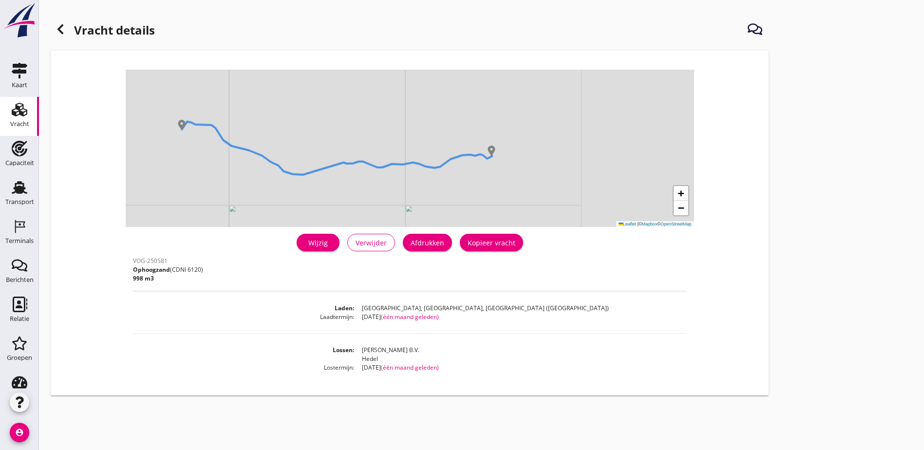
click at [304, 242] on div "Wijzig" at bounding box center [317, 243] width 27 height 10
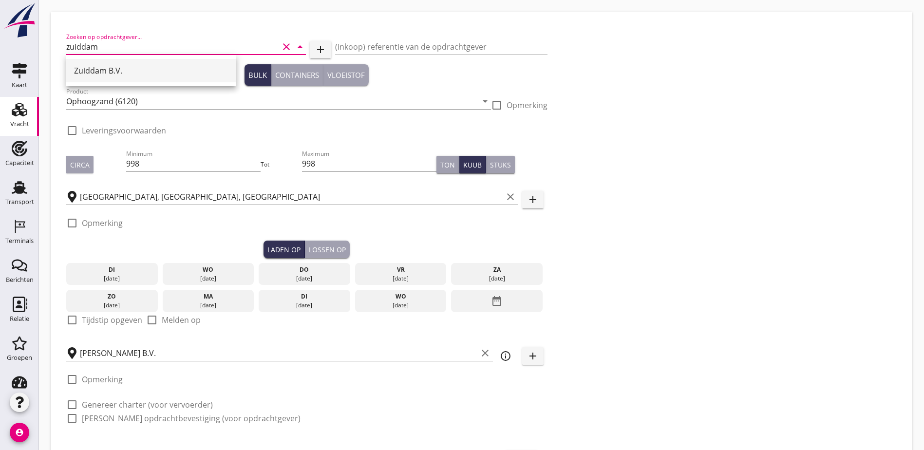
click at [100, 63] on div "Zuiddam B.V." at bounding box center [151, 70] width 154 height 23
type input "Zuiddam B.V."
click at [523, 154] on div "Zoeken op opdrachtgever... Zuiddam B.V. clear arrow_drop_down add (inkoop) refe…" at bounding box center [481, 231] width 838 height 409
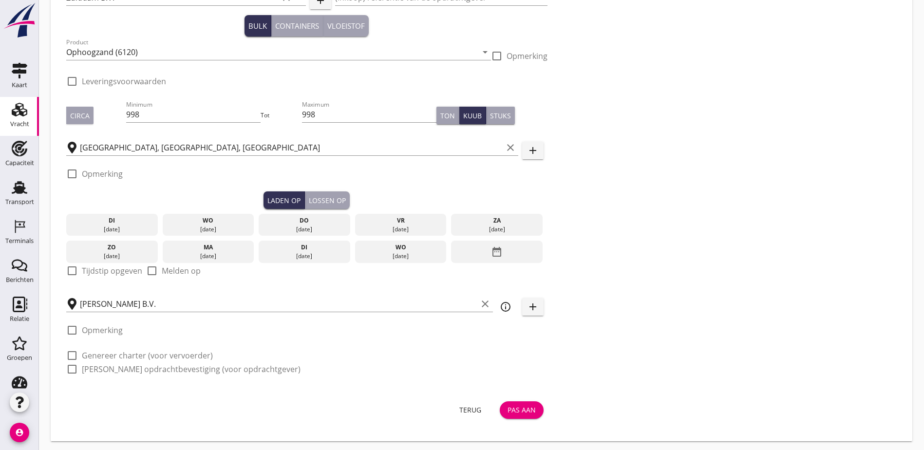
click at [378, 399] on div "Terug Pas aan" at bounding box center [306, 410] width 481 height 23
click at [500, 401] on button "Pas aan" at bounding box center [522, 410] width 44 height 18
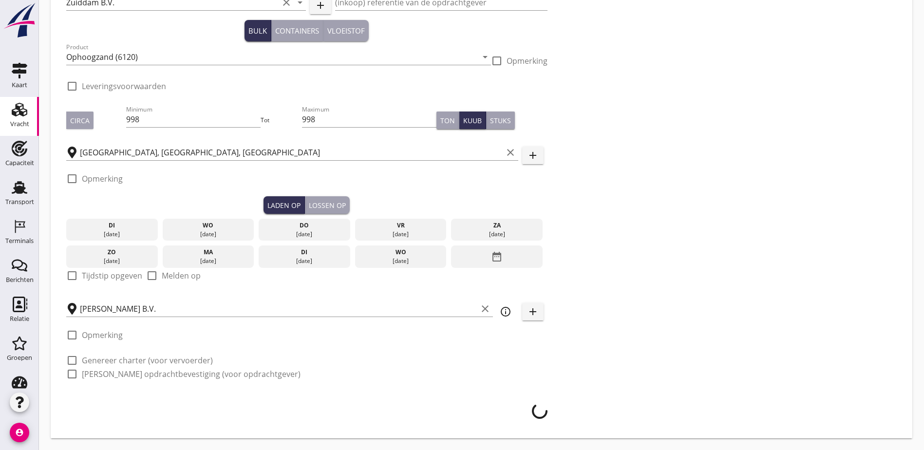
scroll to position [41, 0]
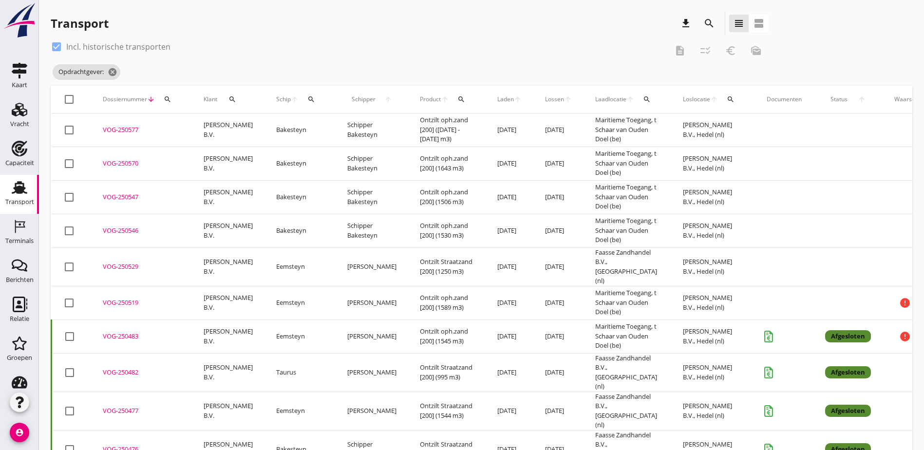
click at [704, 26] on icon "search" at bounding box center [710, 24] width 12 height 12
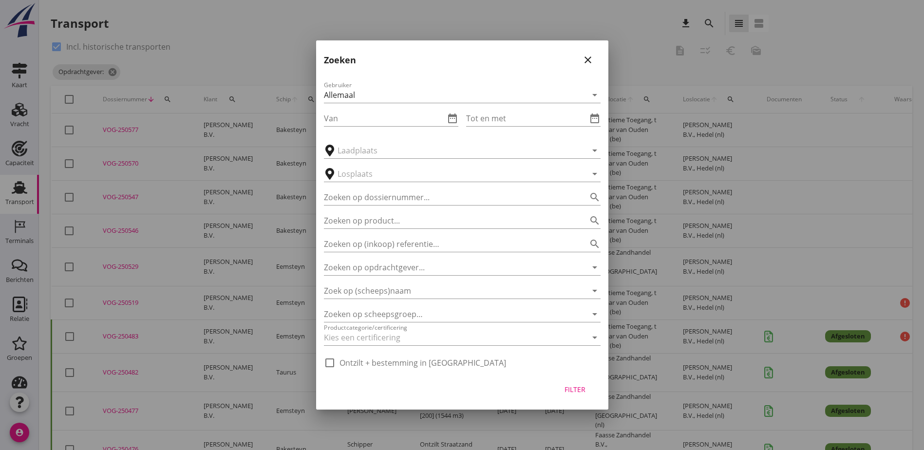
click at [590, 57] on icon "close" at bounding box center [588, 60] width 12 height 12
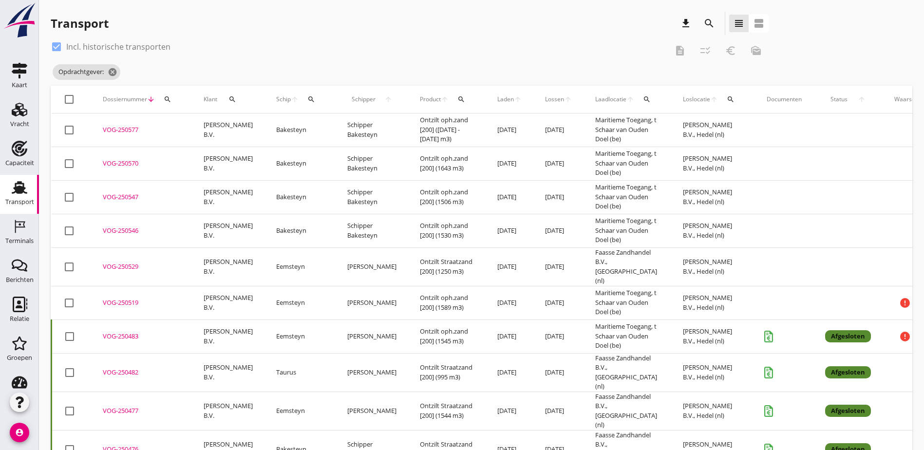
click at [307, 101] on icon "search" at bounding box center [311, 99] width 8 height 8
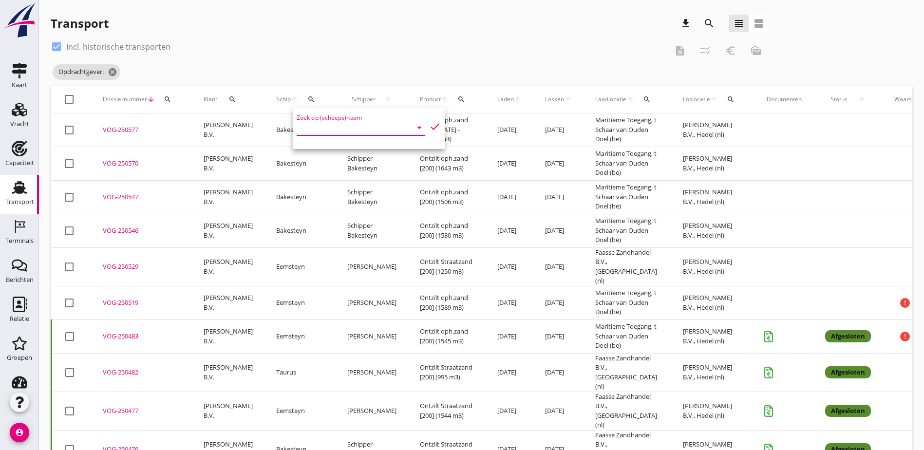
click at [342, 133] on input "Zoek op (scheeps)naam" at bounding box center [347, 128] width 101 height 16
click at [346, 147] on div "Devyanta" at bounding box center [376, 147] width 89 height 12
click at [429, 127] on icon "check" at bounding box center [435, 127] width 12 height 12
type input "Devyanta"
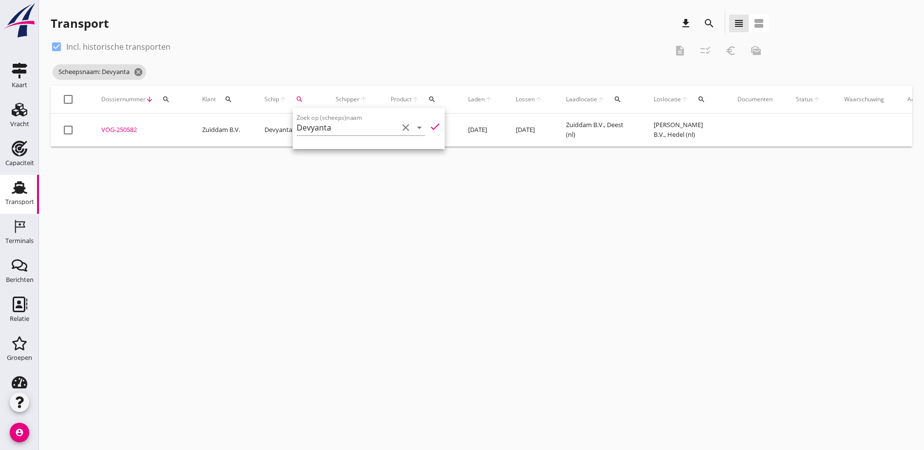
click at [237, 51] on div "check_box Incl. historische transporten" at bounding box center [359, 47] width 617 height 16
click at [125, 131] on div "VOG-250582" at bounding box center [139, 130] width 77 height 10
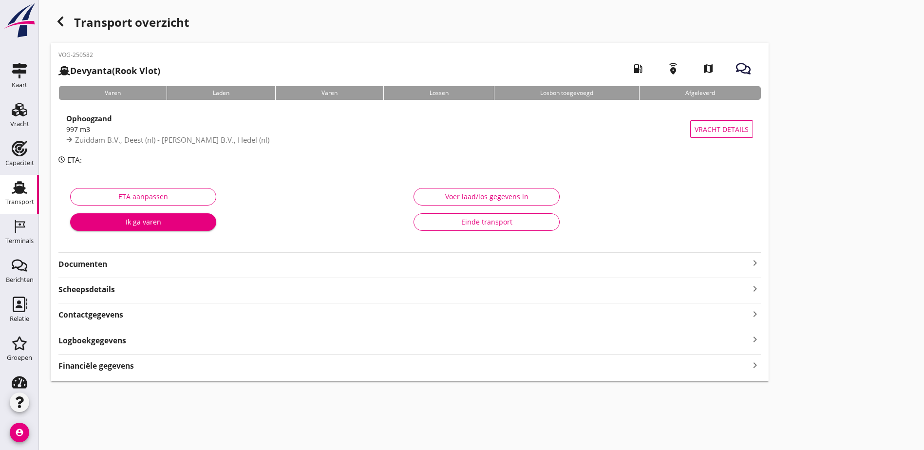
click at [138, 361] on div "Financiële gegevens keyboard_arrow_right" at bounding box center [409, 365] width 703 height 13
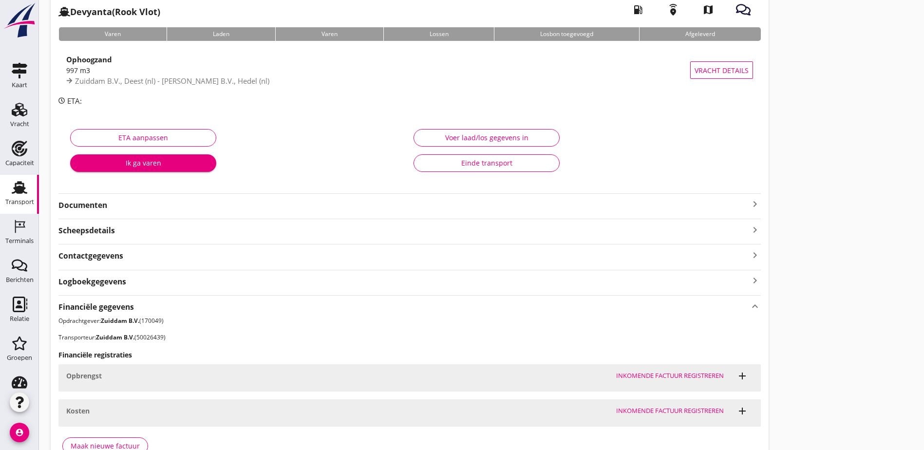
scroll to position [116, 0]
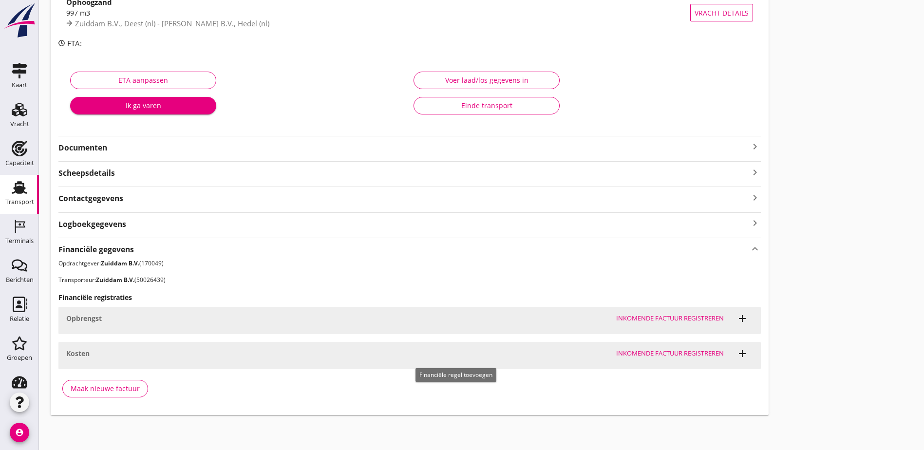
click at [737, 355] on icon "add" at bounding box center [743, 354] width 12 height 12
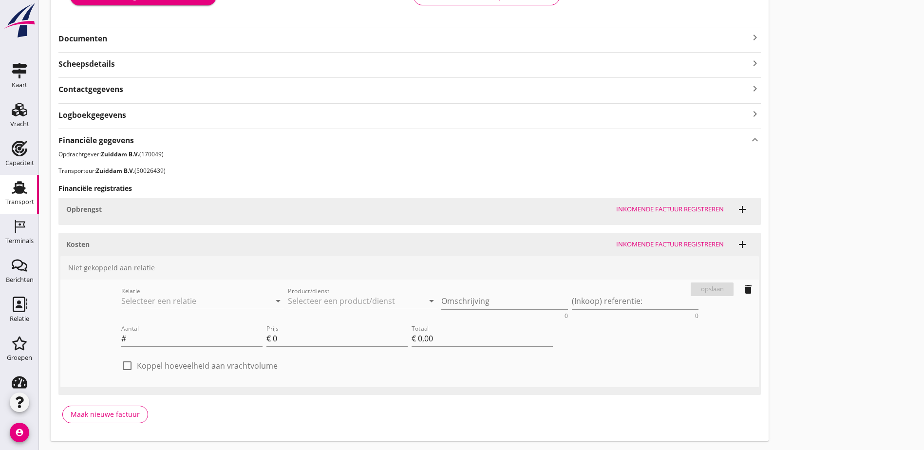
scroll to position [251, 0]
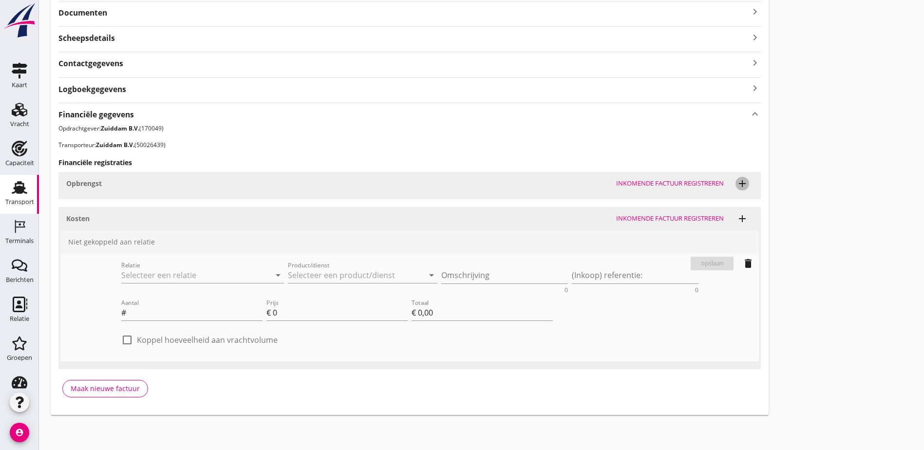
click at [736, 190] on button "add" at bounding box center [743, 184] width 14 height 14
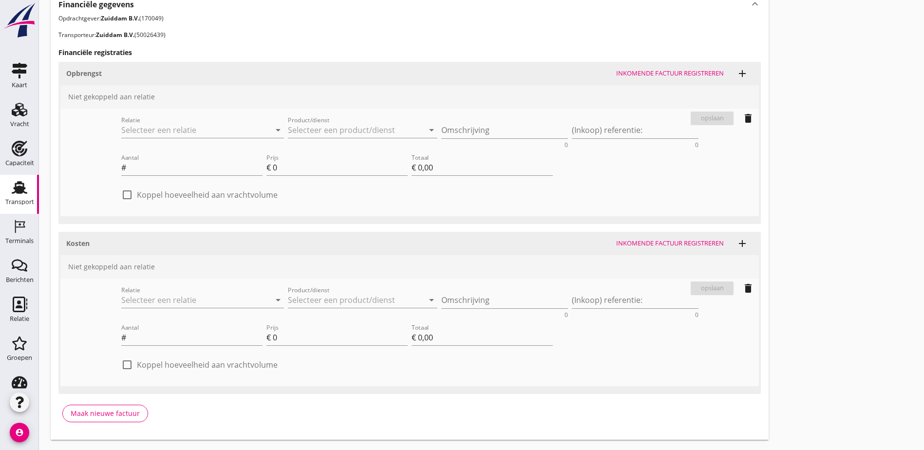
scroll to position [338, 0]
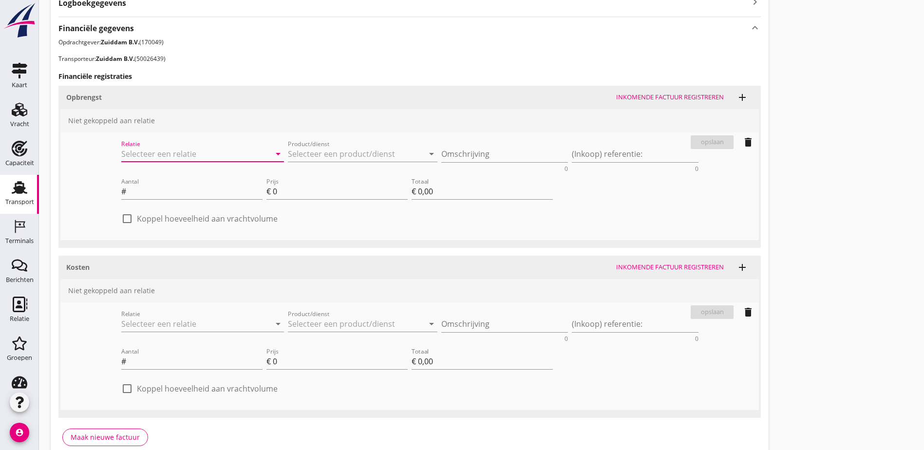
click at [121, 155] on input "Relatie" at bounding box center [189, 154] width 136 height 16
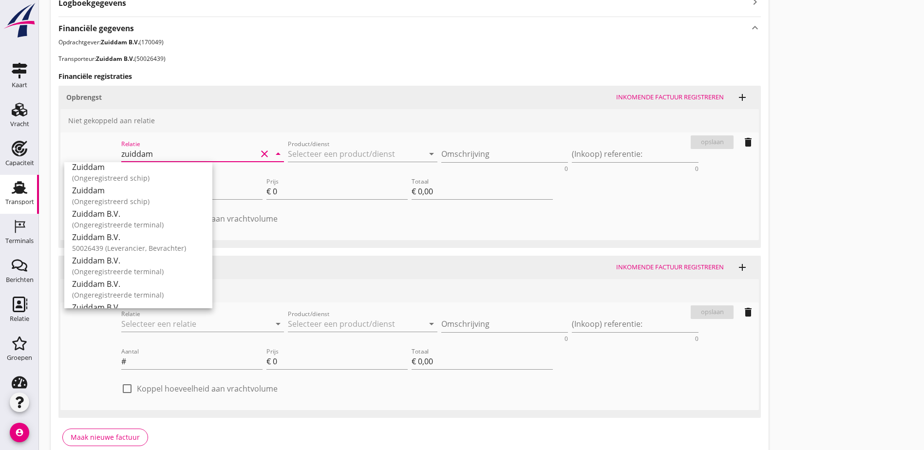
scroll to position [0, 0]
click at [160, 251] on div "50026439 (Leverancier, Bevrachter)" at bounding box center [138, 254] width 133 height 10
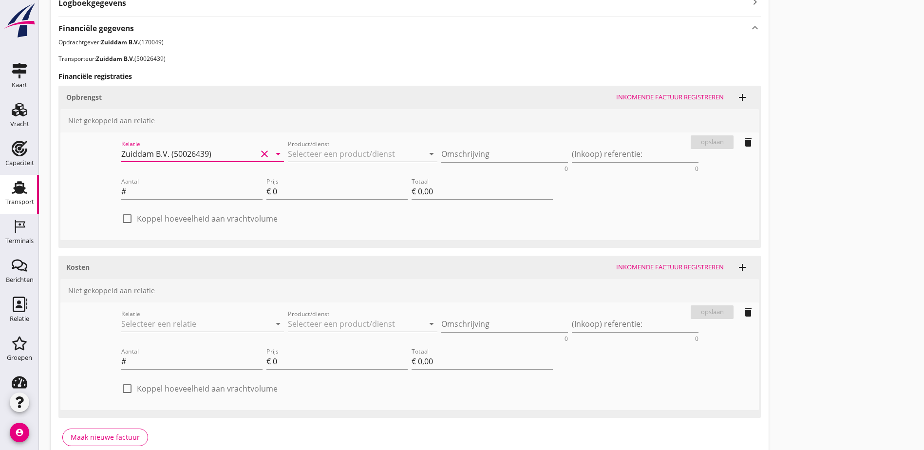
type input "Zuiddam B.V. (50026439)"
click at [288, 156] on input "Product/dienst" at bounding box center [356, 154] width 136 height 16
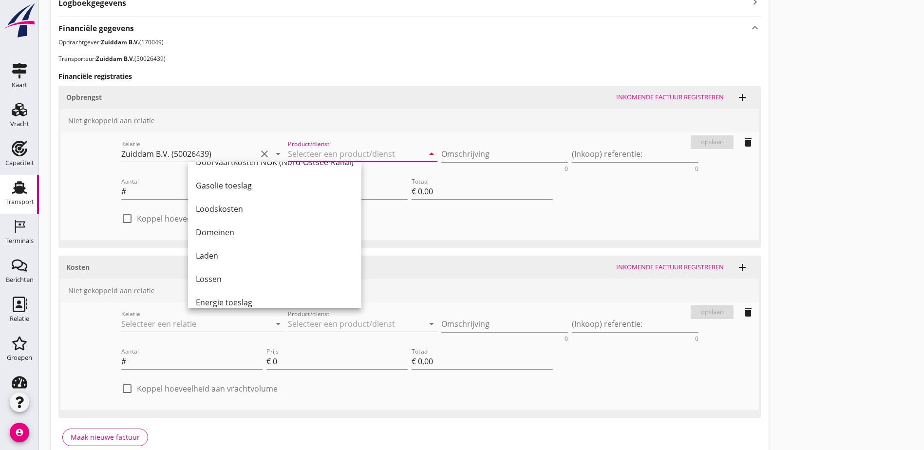
scroll to position [400, 0]
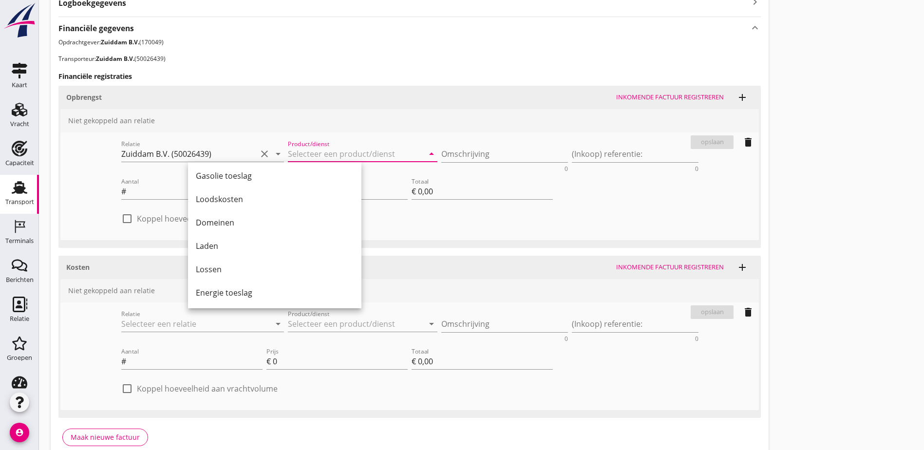
click at [260, 244] on div "Laden" at bounding box center [275, 246] width 158 height 12
type input "Laden"
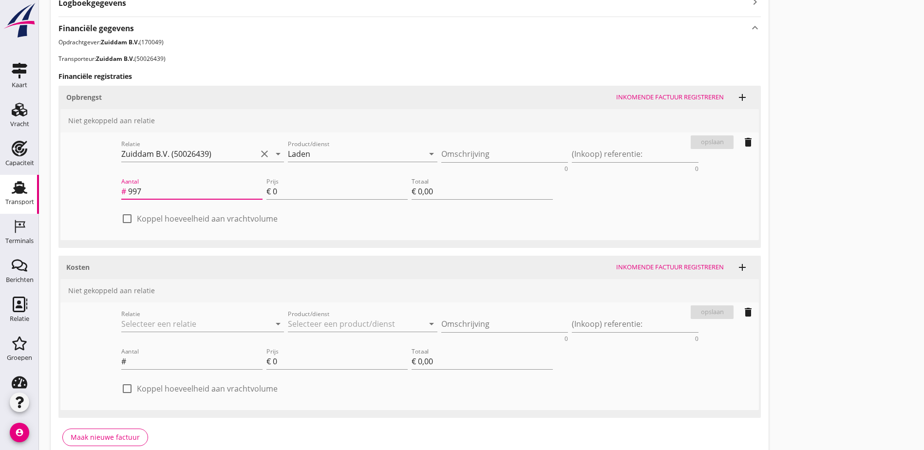
type input "997"
type input "9"
type input "€ 8.973,00"
type input "€ 0,00"
type input "9.6"
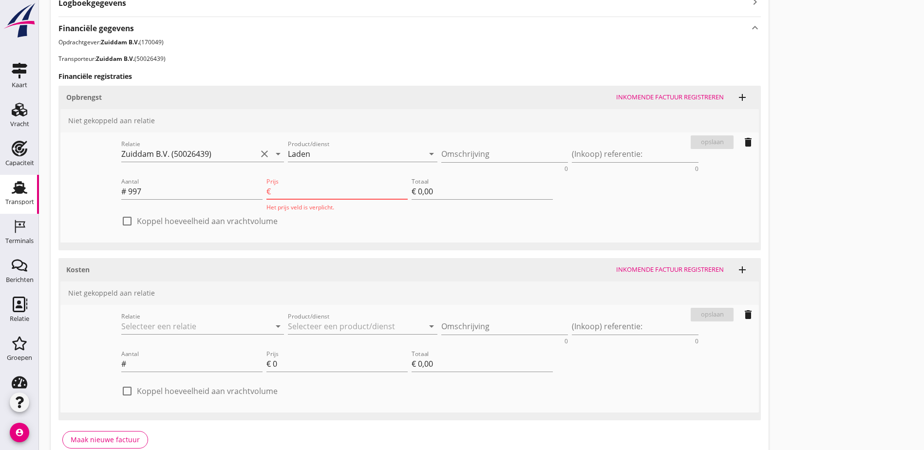
type input "€ 9.571,20"
type input "9.65"
type input "€ 9.621,05"
type input "9.65"
click at [695, 145] on div "opslaan" at bounding box center [712, 142] width 35 height 10
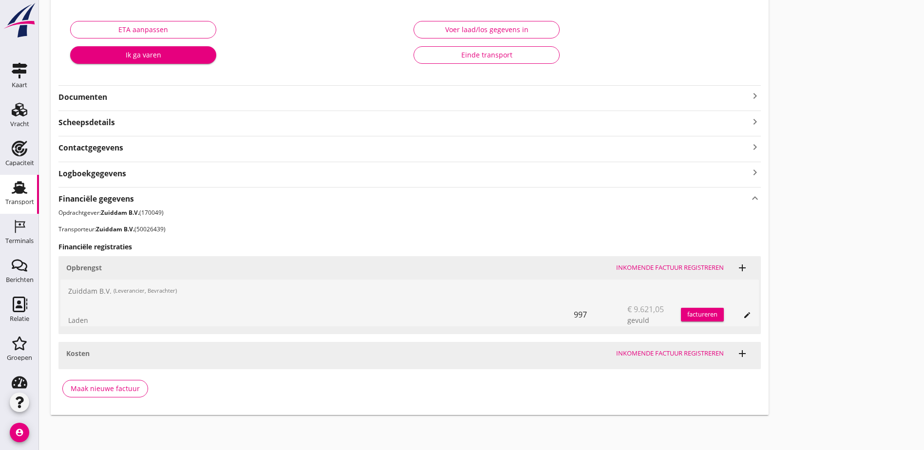
scroll to position [167, 0]
click at [737, 352] on icon "add" at bounding box center [743, 354] width 12 height 12
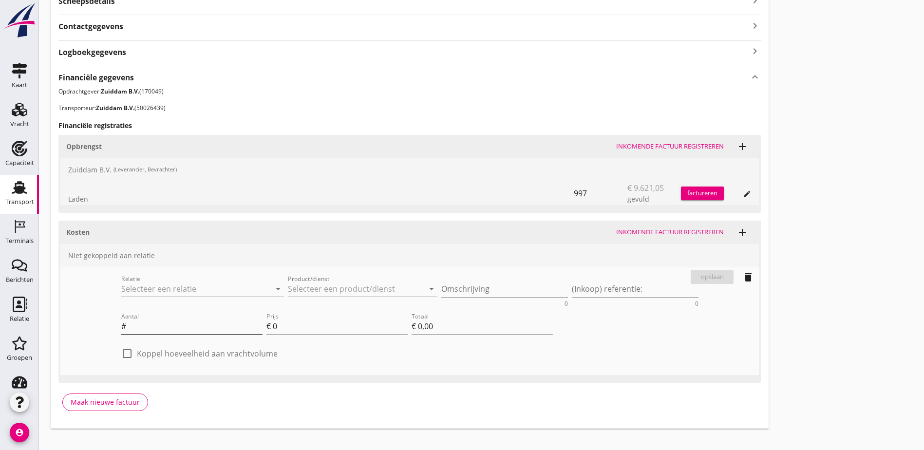
scroll to position [302, 0]
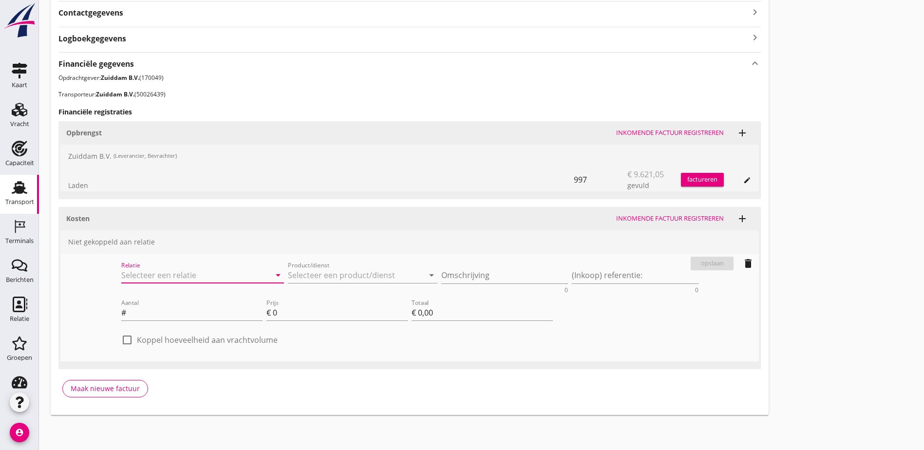
click at [121, 267] on input "Relatie" at bounding box center [189, 275] width 136 height 16
click at [125, 297] on div "Van Oord Grondstoffen B.V." at bounding box center [124, 294] width 104 height 12
type input "Van Oord Grondstoffen B.V. (0231)"
click at [288, 273] on input "Product/dienst" at bounding box center [356, 275] width 136 height 16
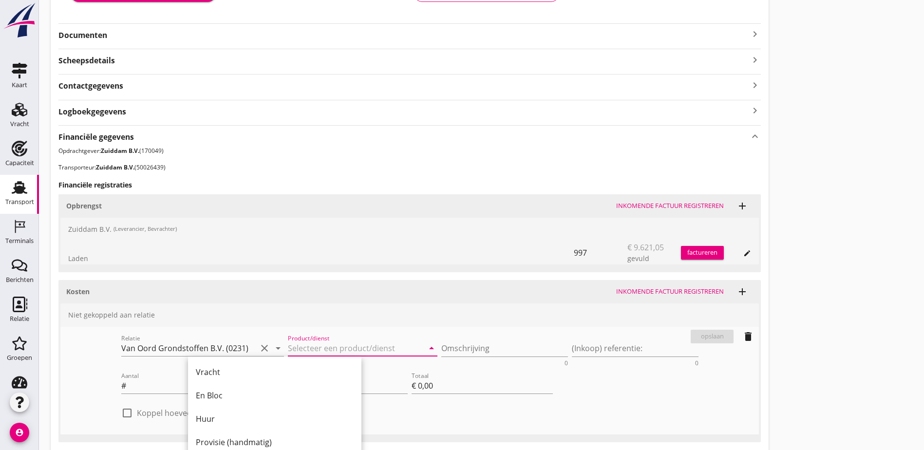
scroll to position [253, 0]
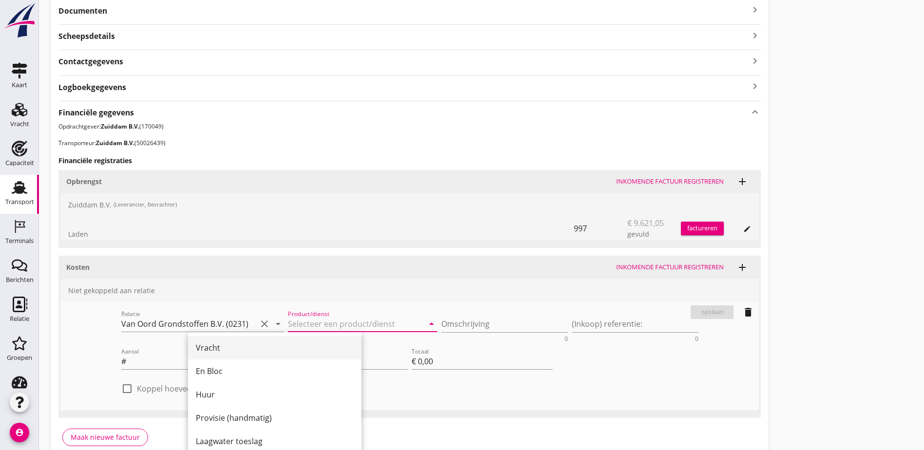
click at [221, 343] on div "Vracht" at bounding box center [275, 348] width 158 height 12
type input "Vracht"
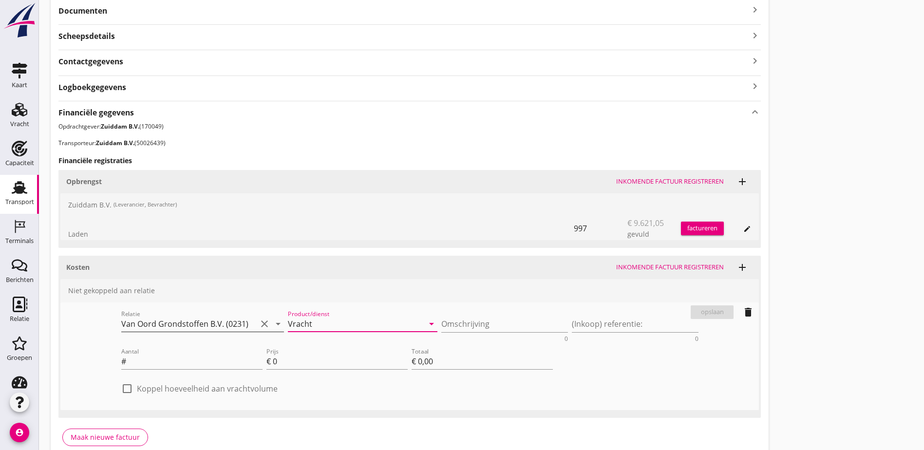
drag, startPoint x: 249, startPoint y: 325, endPoint x: 172, endPoint y: 321, distance: 76.6
click at [172, 321] on div "Relatie Van Oord Grondstoffen B.V. (0231) clear arrow_drop_down Product/dienst …" at bounding box center [409, 325] width 581 height 38
click at [288, 325] on input "Vracht" at bounding box center [356, 324] width 136 height 16
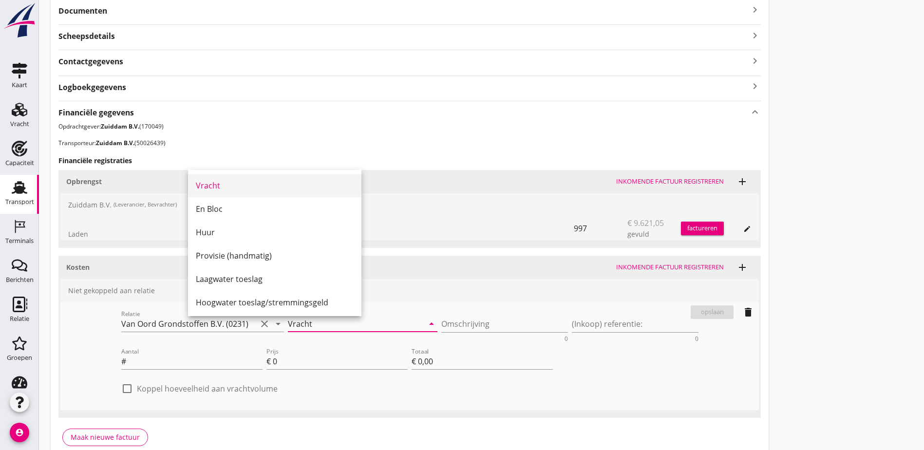
click at [227, 188] on div "Vracht" at bounding box center [275, 186] width 158 height 12
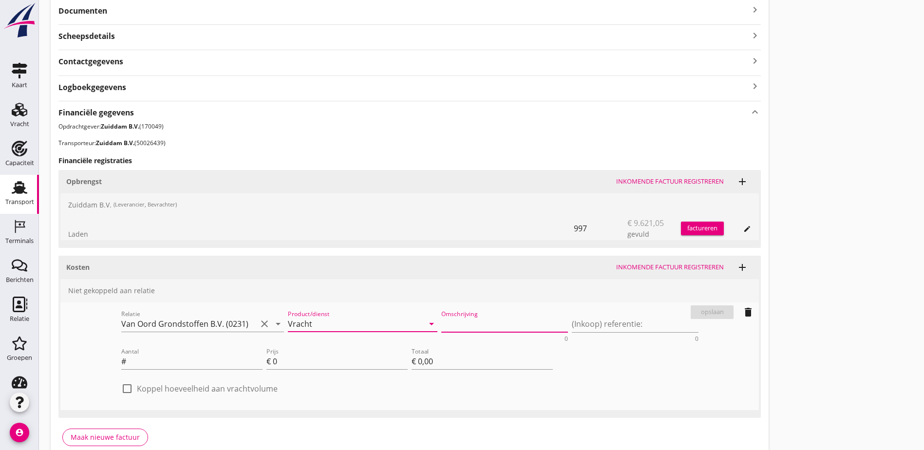
click at [441, 329] on textarea "Omschrijving" at bounding box center [504, 324] width 127 height 16
click at [441, 325] on textarea "Omschrijving" at bounding box center [504, 324] width 127 height 16
click at [572, 325] on textarea "(Inkoop) referentie:" at bounding box center [635, 324] width 127 height 16
click at [441, 324] on textarea "Omschrijving" at bounding box center [504, 324] width 127 height 16
click at [128, 364] on input "Aantal" at bounding box center [195, 362] width 134 height 16
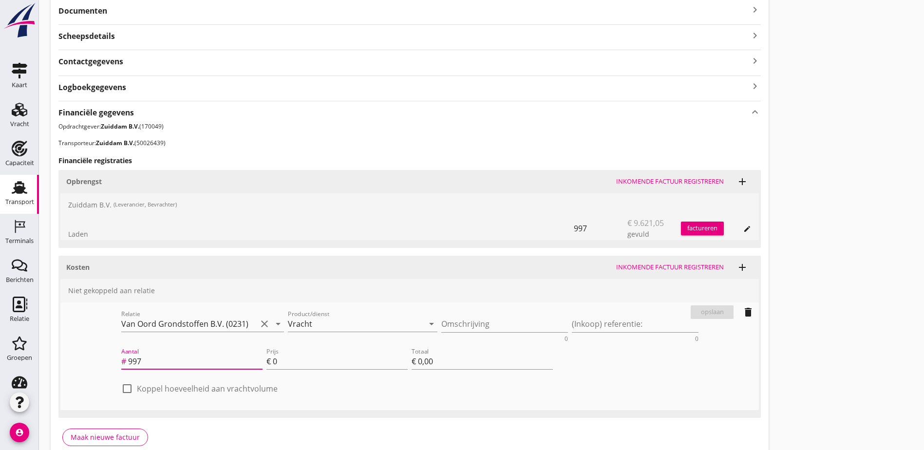
type input "997"
type input "9"
type input "€ 8.973,00"
type input "9.2"
type input "€ 9.172,40"
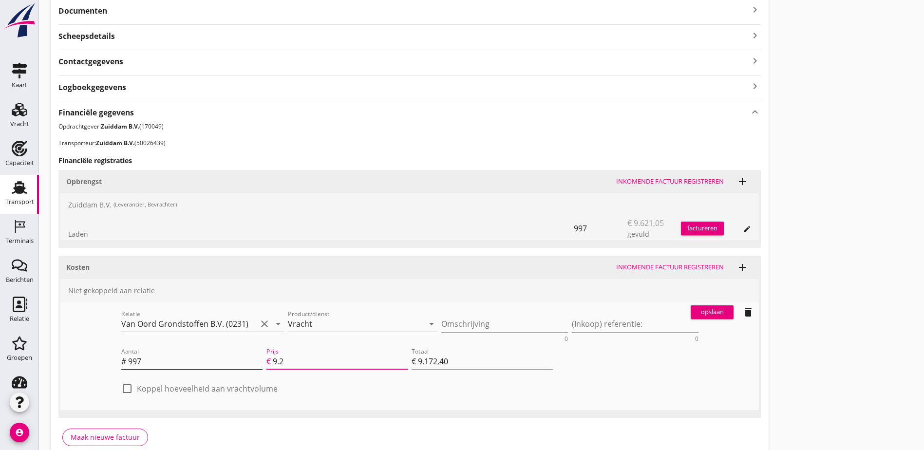
type input "9.25"
type input "€ 9.222,25"
type input "9.25"
click at [695, 311] on div "opslaan" at bounding box center [712, 312] width 35 height 10
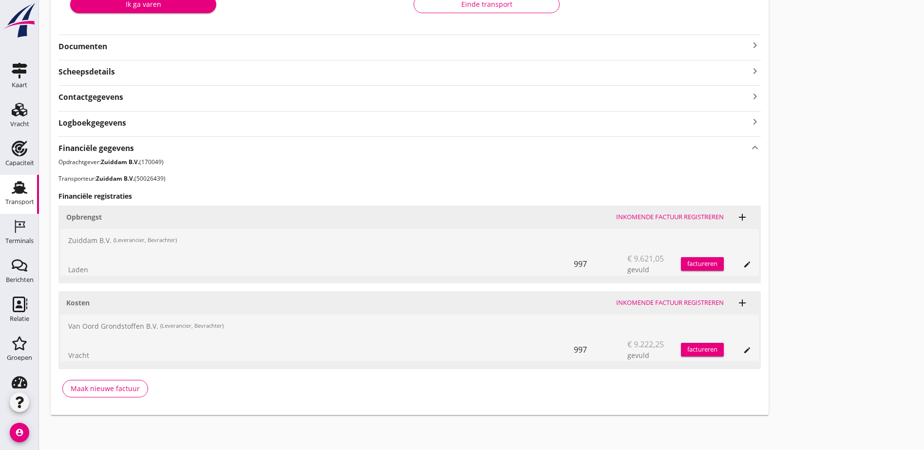
click at [741, 266] on div "edit" at bounding box center [748, 265] width 14 height 8
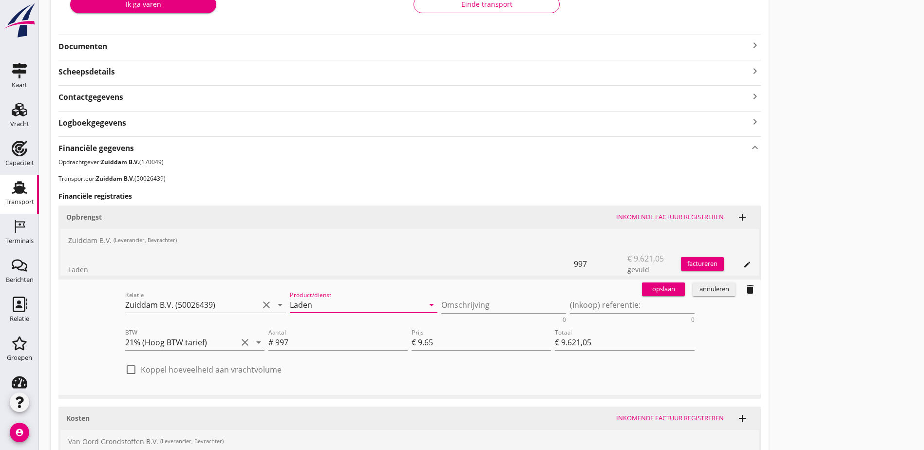
click at [290, 301] on input "Laden" at bounding box center [357, 305] width 134 height 16
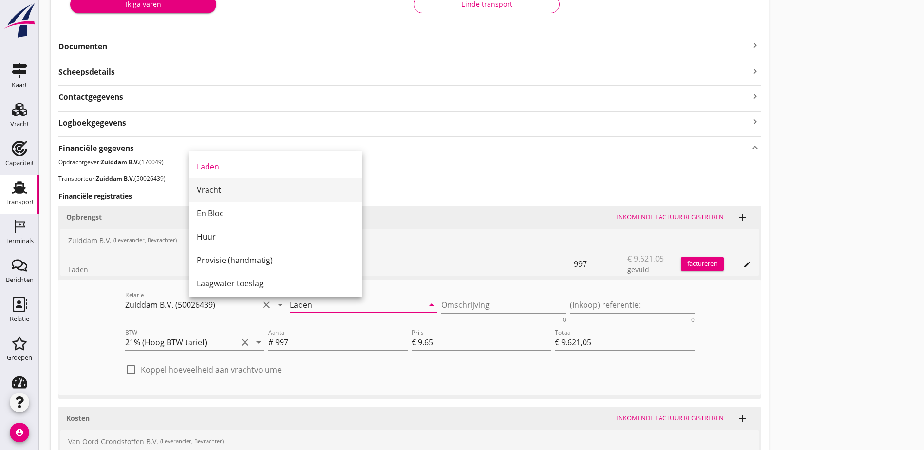
click at [227, 190] on div "Vracht" at bounding box center [276, 190] width 158 height 12
type input "Vracht"
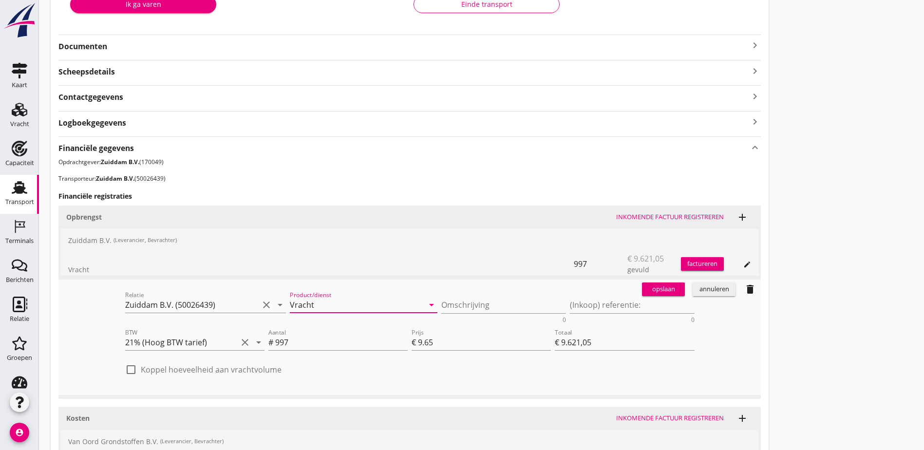
click at [646, 287] on div "opslaan" at bounding box center [663, 290] width 35 height 10
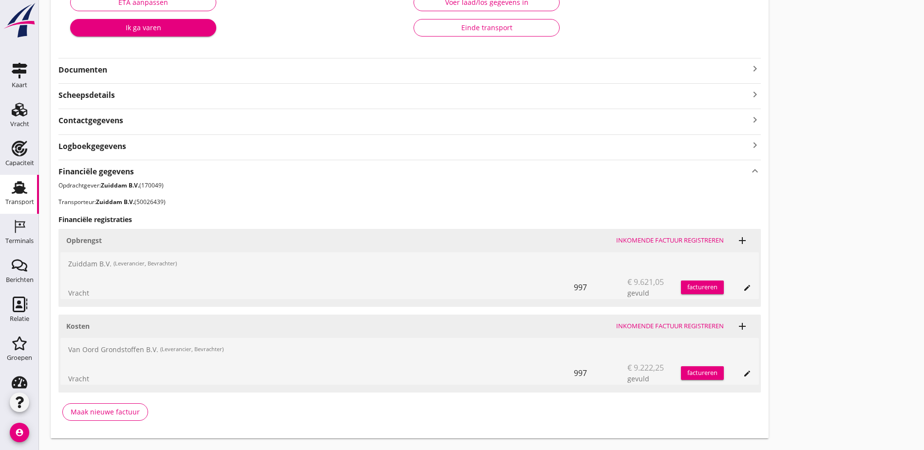
scroll to position [195, 0]
drag, startPoint x: 67, startPoint y: 265, endPoint x: 110, endPoint y: 262, distance: 43.0
click at [110, 262] on div "Zuiddam B.V. (Leverancier, Bevrachter)" at bounding box center [409, 263] width 699 height 23
drag, startPoint x: 110, startPoint y: 262, endPoint x: 71, endPoint y: 262, distance: 39.0
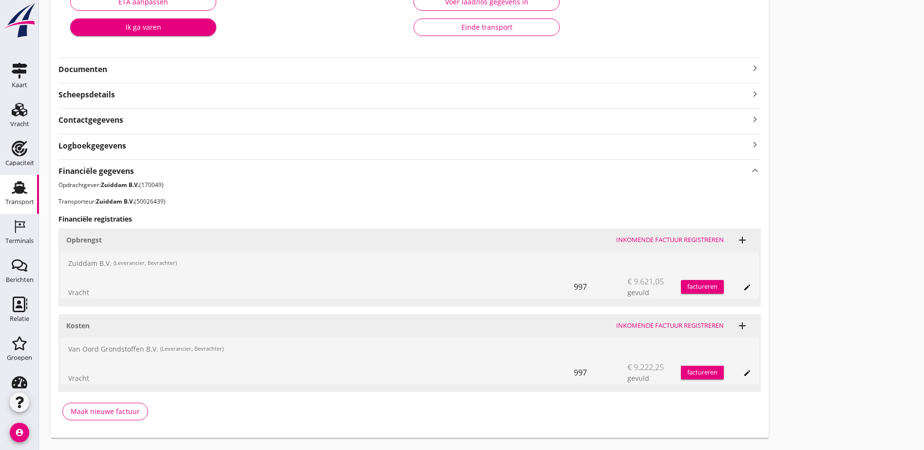
click at [71, 262] on div "Zuiddam B.V. (Leverancier, Bevrachter)" at bounding box center [409, 263] width 699 height 23
click at [69, 262] on div "Zuiddam B.V. (Leverancier, Bevrachter)" at bounding box center [409, 263] width 699 height 23
click at [90, 260] on div "Zuiddam B.V. (Leverancier, Bevrachter)" at bounding box center [409, 263] width 699 height 23
drag, startPoint x: 90, startPoint y: 260, endPoint x: 119, endPoint y: 283, distance: 37.1
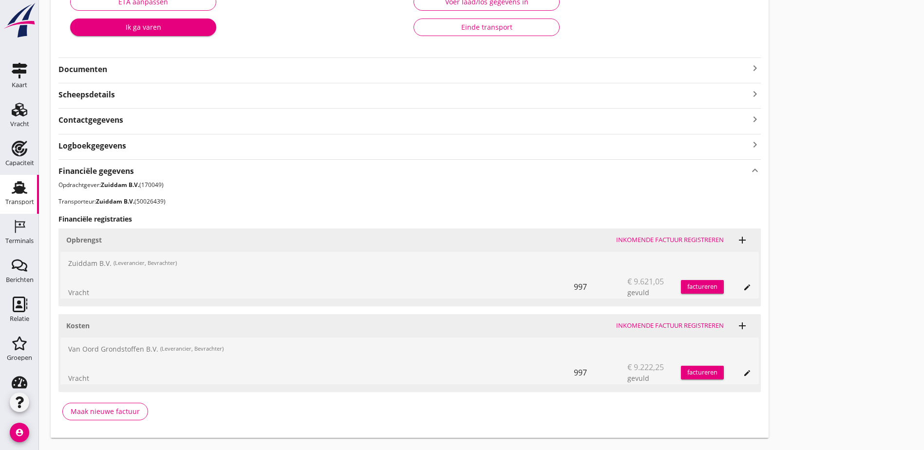
click at [119, 283] on div at bounding box center [321, 282] width 506 height 12
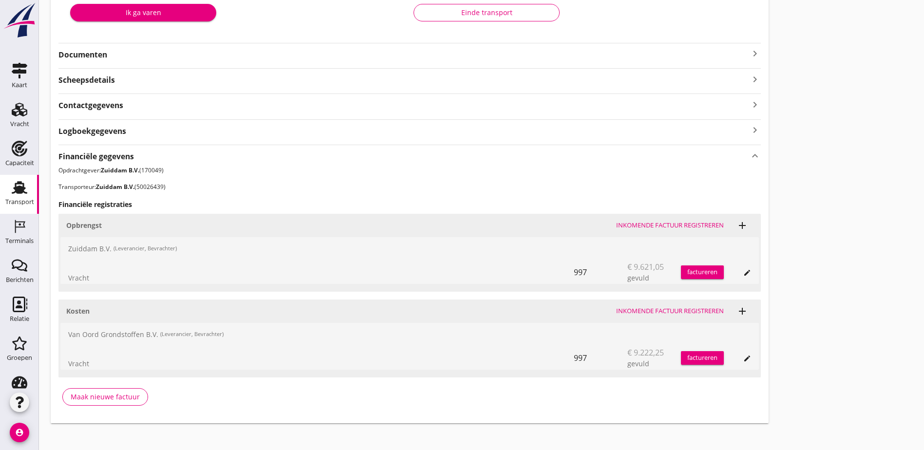
scroll to position [218, 0]
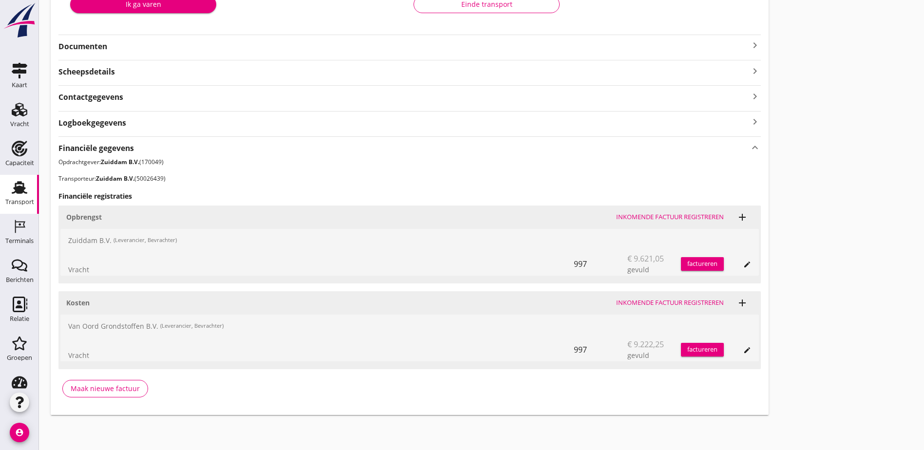
click at [628, 256] on span "€ 9.621,05" at bounding box center [646, 259] width 37 height 12
drag, startPoint x: 340, startPoint y: 343, endPoint x: 377, endPoint y: 344, distance: 37.6
click at [377, 344] on div "Vracht 997 € 9.222,25 gevuld factureren edit" at bounding box center [409, 349] width 699 height 23
click at [628, 344] on span "€ 9.222,25" at bounding box center [646, 345] width 37 height 12
drag, startPoint x: 69, startPoint y: 326, endPoint x: 210, endPoint y: 326, distance: 141.3
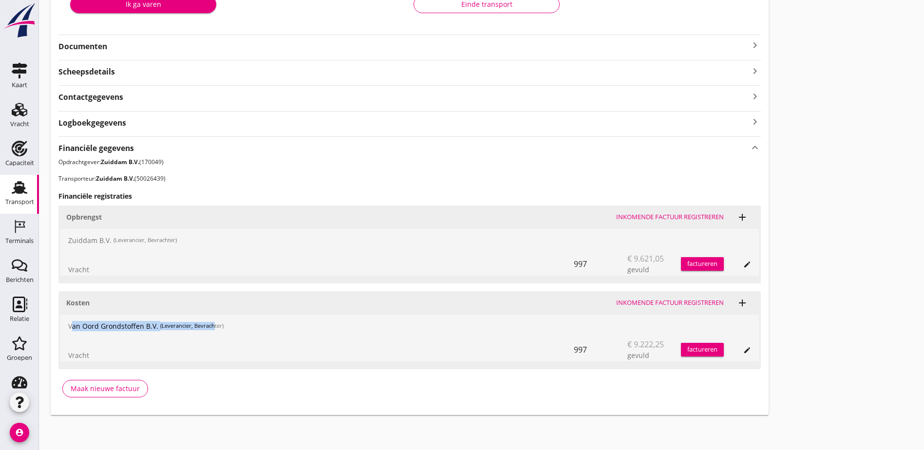
click at [210, 326] on div "[PERSON_NAME] Grondstoffen B.V. (Leverancier, Bevrachter)" at bounding box center [409, 326] width 699 height 23
click at [210, 326] on small "(Leverancier, Bevrachter)" at bounding box center [191, 326] width 63 height 8
click at [743, 351] on icon "edit" at bounding box center [747, 350] width 8 height 8
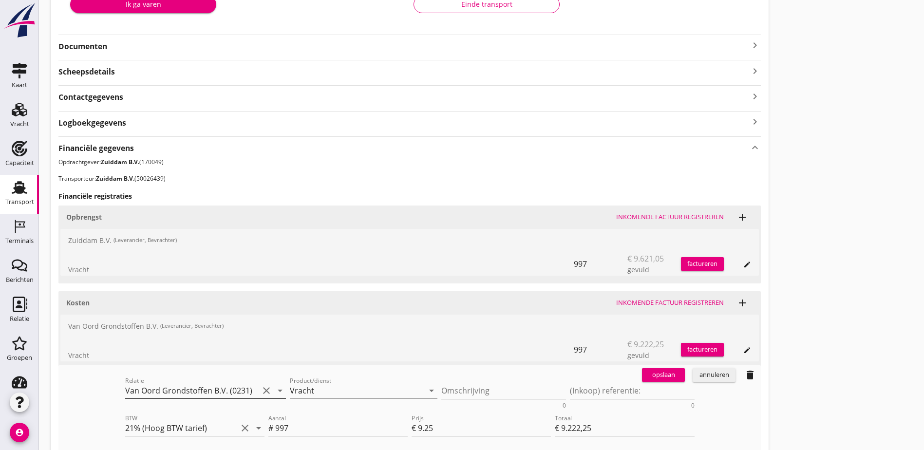
click at [137, 384] on input "Van Oord Grondstoffen B.V. (0231)" at bounding box center [192, 391] width 134 height 16
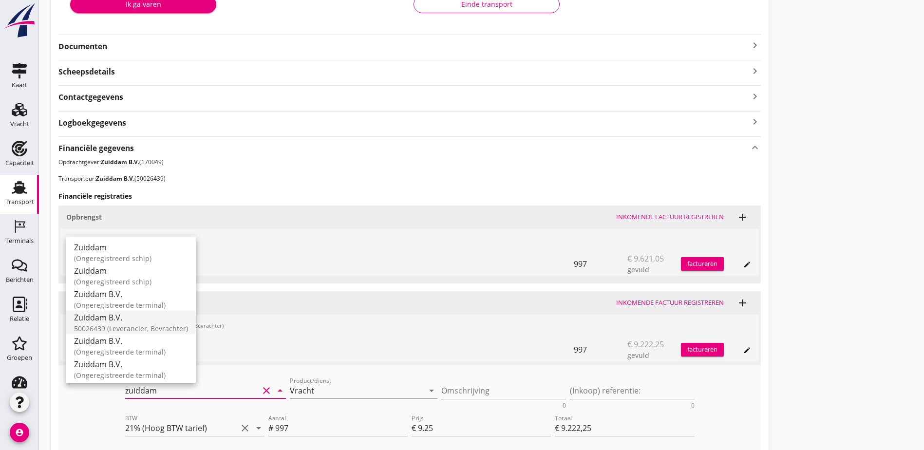
click at [149, 327] on div "50026439 (Leverancier, Bevrachter)" at bounding box center [131, 328] width 114 height 10
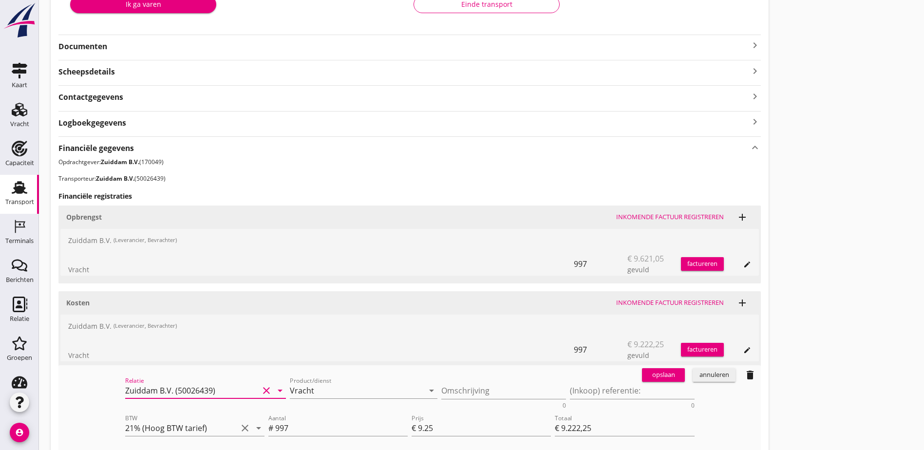
type input "Zuiddam B.V. (50026439)"
click at [646, 371] on div "opslaan" at bounding box center [663, 375] width 35 height 10
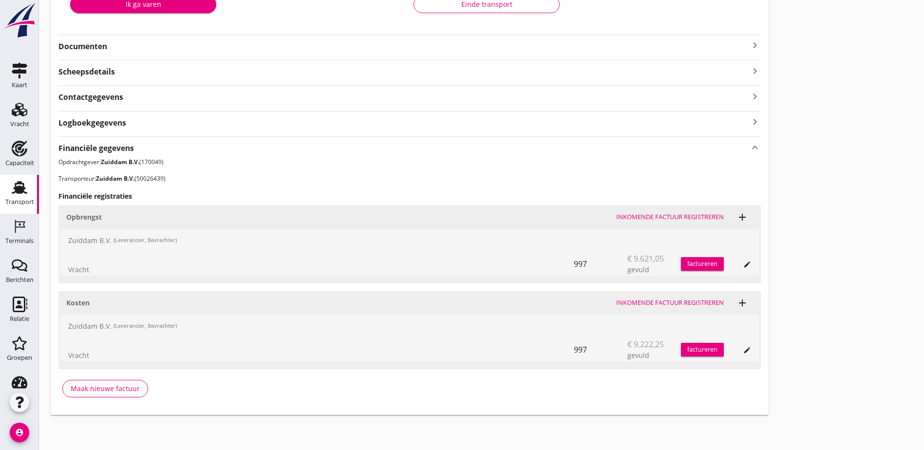
click at [741, 345] on button "edit" at bounding box center [748, 350] width 14 height 14
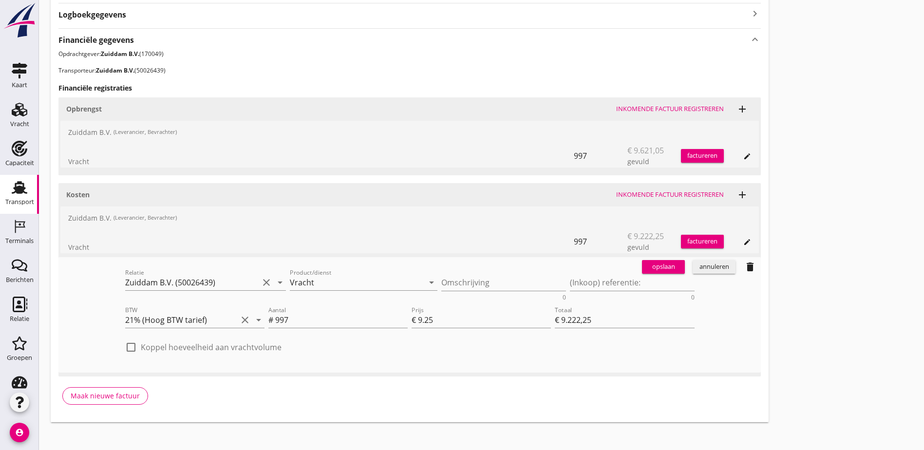
scroll to position [333, 0]
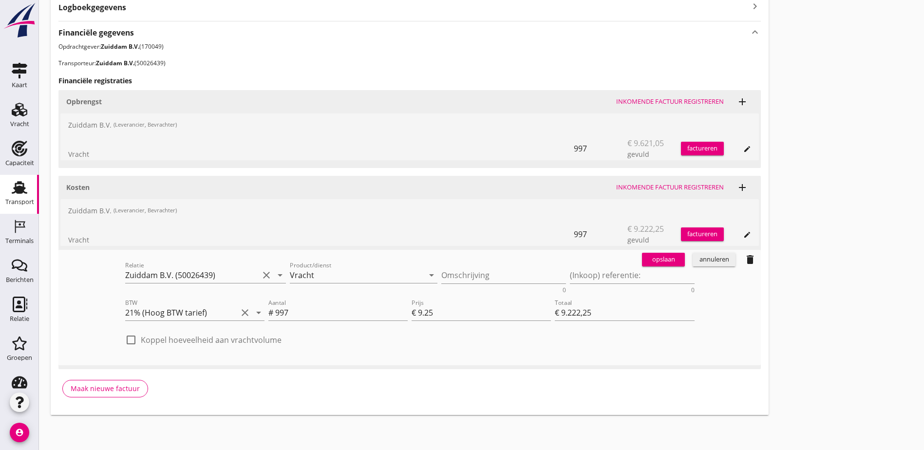
click at [646, 261] on div "opslaan" at bounding box center [663, 260] width 35 height 10
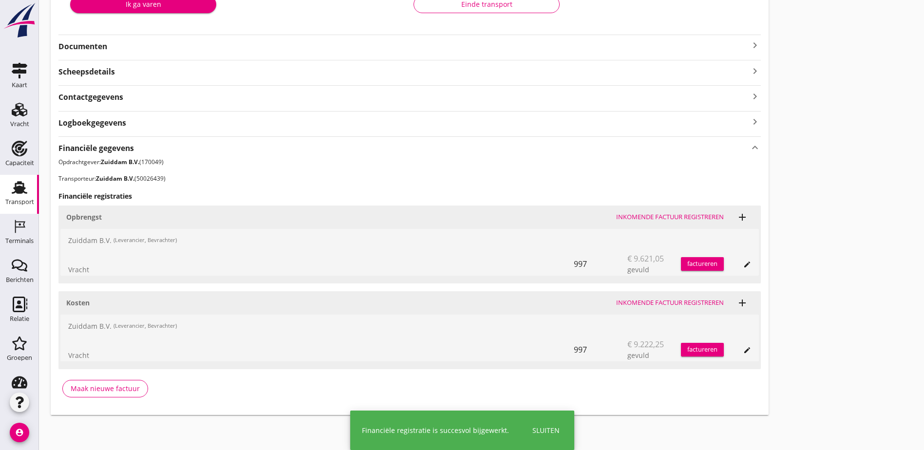
click at [547, 303] on div "Transport overzicht VOG-250582 Devyanta (Rook Vlot) local_gas_station emergency…" at bounding box center [481, 104] width 885 height 645
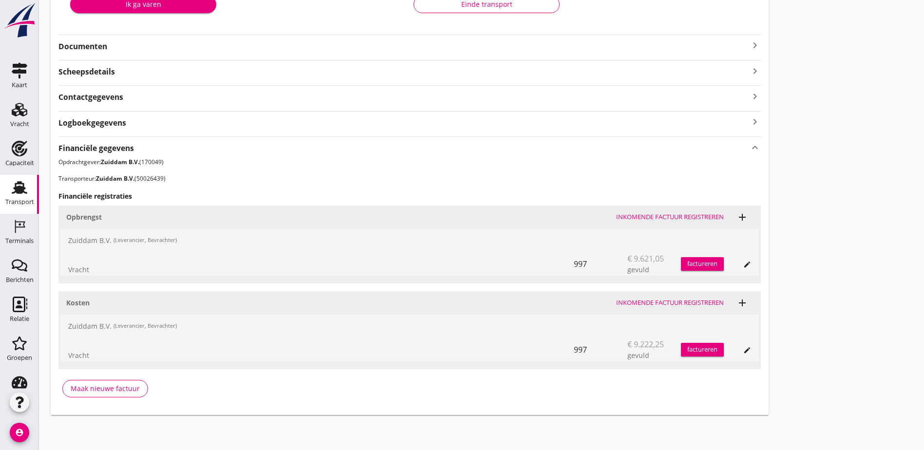
drag, startPoint x: 92, startPoint y: 325, endPoint x: 92, endPoint y: 318, distance: 7.8
click at [92, 325] on div "Zuiddam B.V. (Leverancier, Bevrachter)" at bounding box center [409, 326] width 699 height 23
click at [84, 244] on div "Zuiddam B.V. (Leverancier, Bevrachter)" at bounding box center [409, 240] width 699 height 23
drag, startPoint x: 84, startPoint y: 244, endPoint x: 88, endPoint y: 328, distance: 83.9
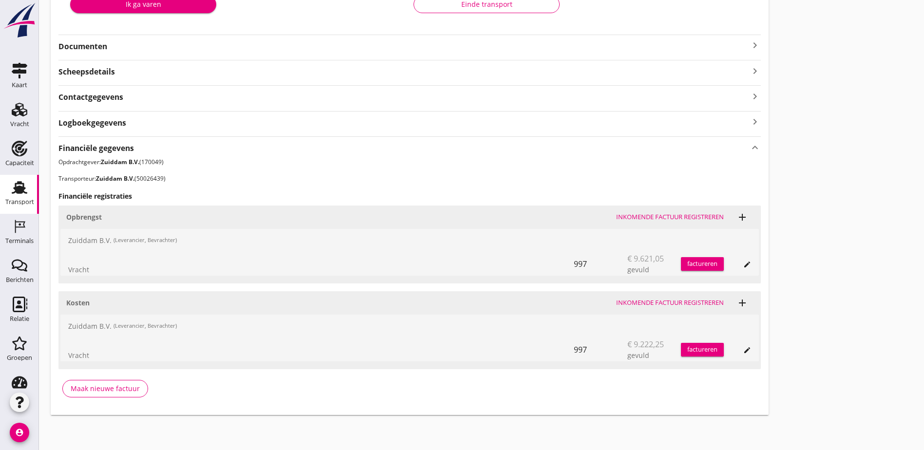
click at [88, 328] on div "Zuiddam B.V. (Leverancier, Bevrachter)" at bounding box center [409, 326] width 699 height 23
drag, startPoint x: 88, startPoint y: 328, endPoint x: 232, endPoint y: 298, distance: 147.8
click at [232, 298] on div "Kosten" at bounding box center [337, 303] width 542 height 10
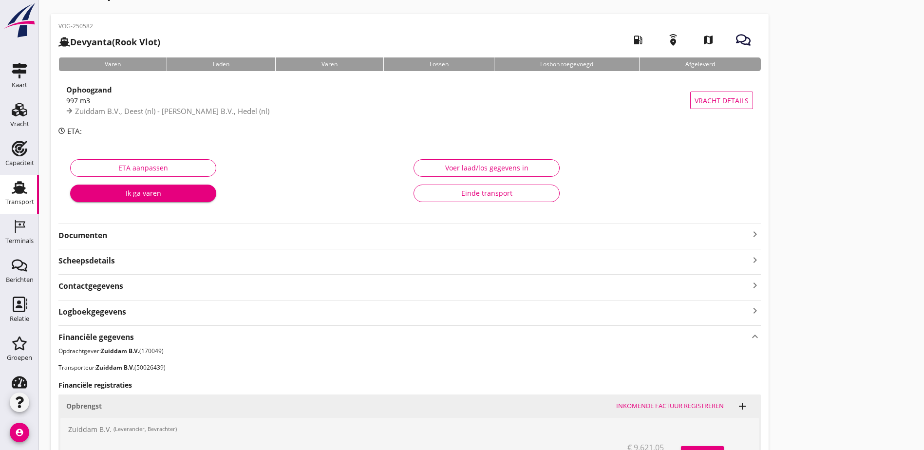
scroll to position [0, 0]
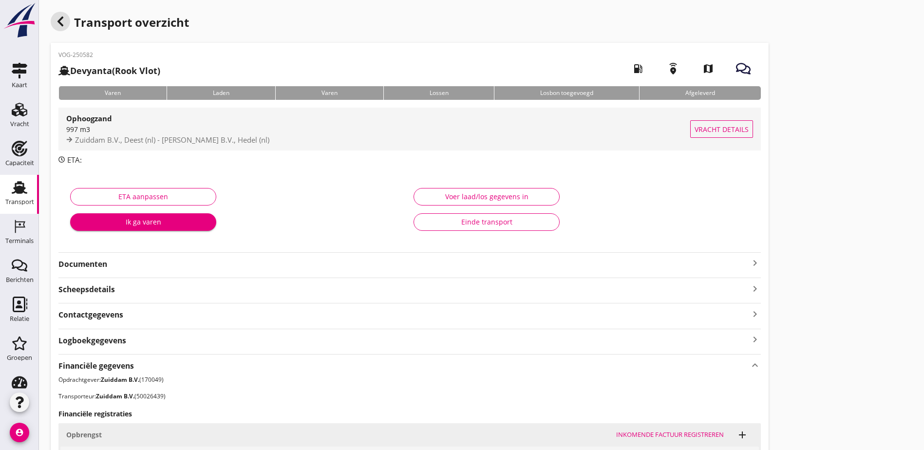
drag, startPoint x: 62, startPoint y: 21, endPoint x: 404, endPoint y: 113, distance: 354.5
click at [365, 106] on div "Transport overzicht VOG-250582 Devyanta (Rook Vlot) local_gas_station emergency…" at bounding box center [410, 322] width 718 height 621
click at [695, 127] on span "Vracht details" at bounding box center [722, 129] width 54 height 10
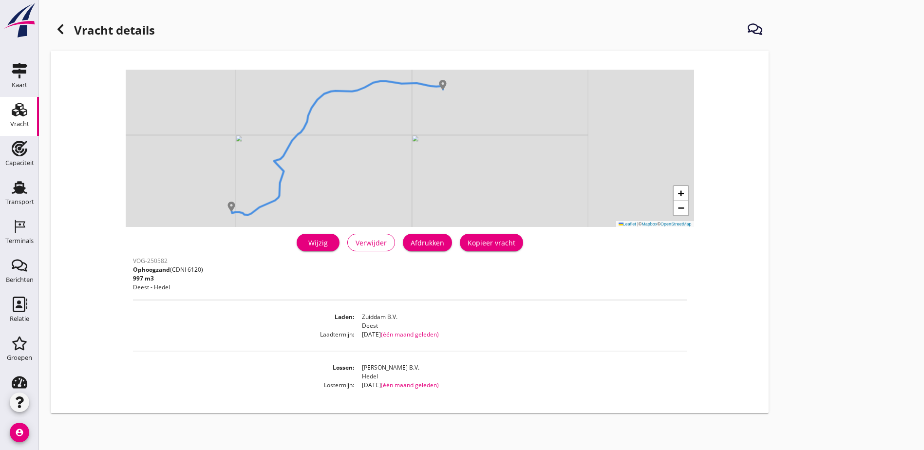
click at [304, 246] on div "Wijzig" at bounding box center [317, 243] width 27 height 10
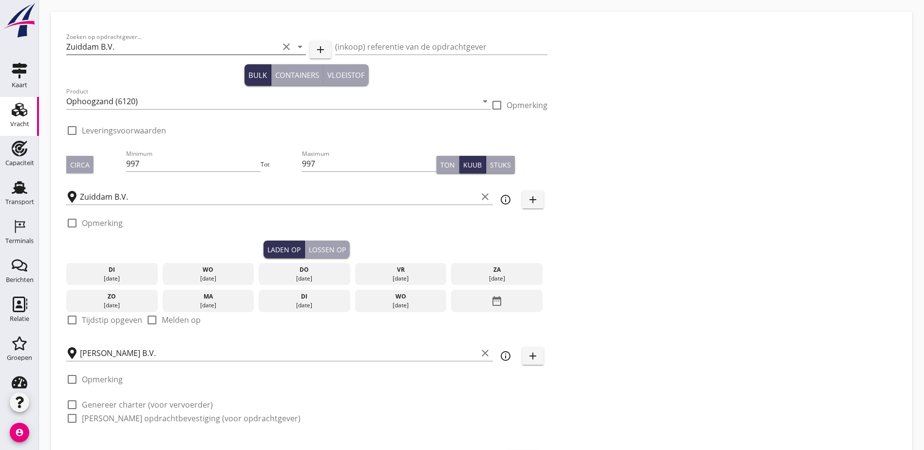
click at [138, 44] on input "Zuiddam B.V." at bounding box center [172, 47] width 212 height 16
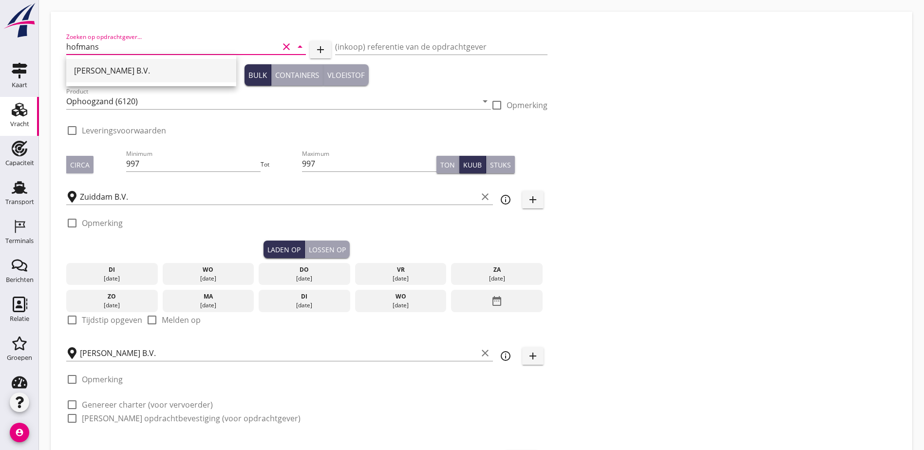
click at [132, 63] on div "[PERSON_NAME] B.V." at bounding box center [151, 70] width 154 height 23
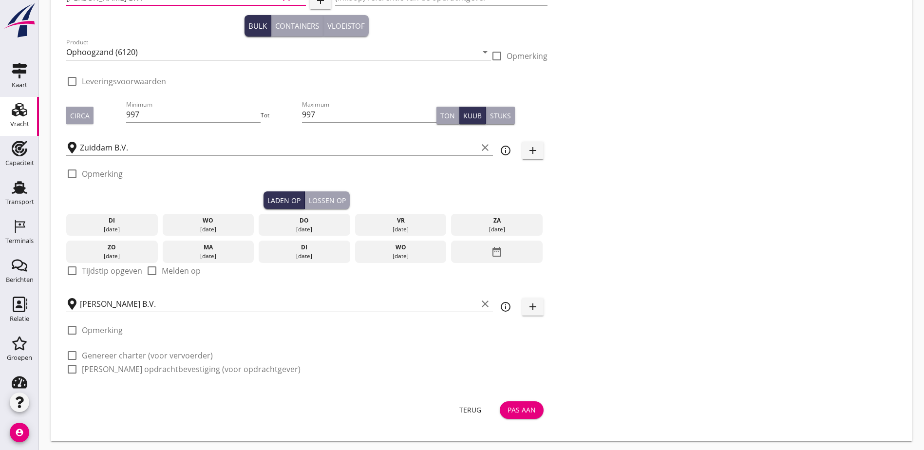
type input "[PERSON_NAME] B.V."
click at [508, 409] on div "Pas aan" at bounding box center [522, 410] width 28 height 10
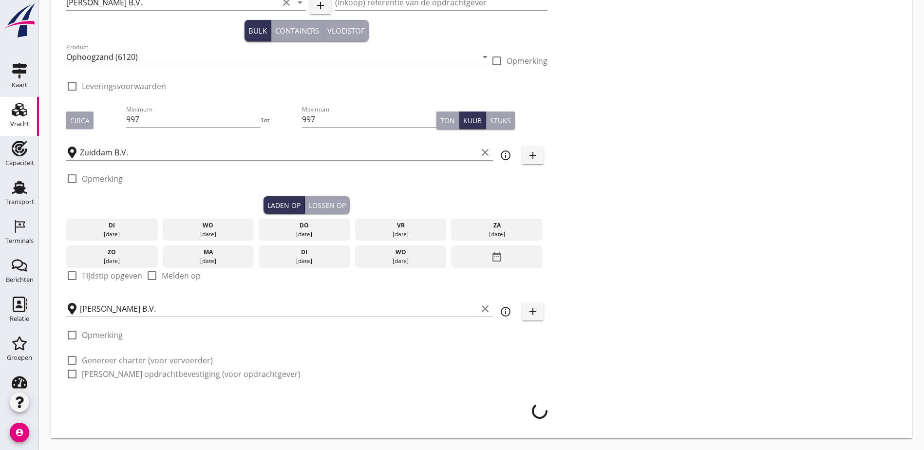
scroll to position [41, 0]
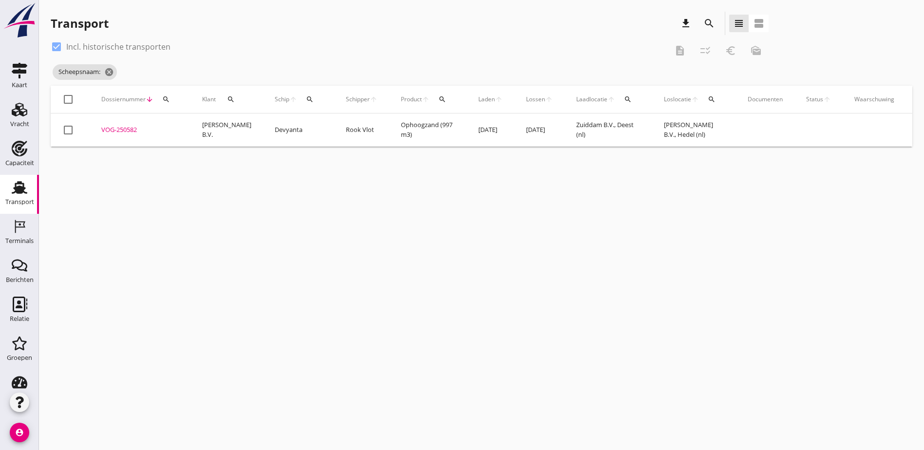
click at [128, 128] on div "VOG-250582" at bounding box center [139, 130] width 77 height 10
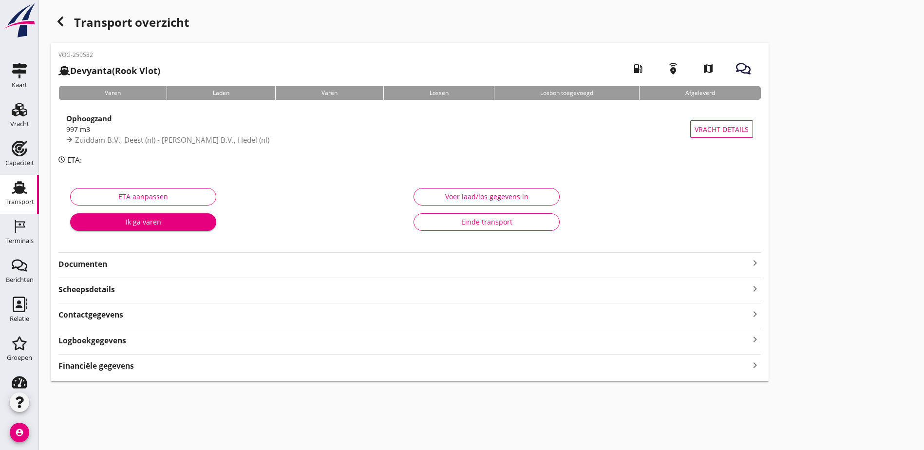
click at [154, 368] on div "Financiële gegevens keyboard_arrow_right" at bounding box center [409, 365] width 703 height 13
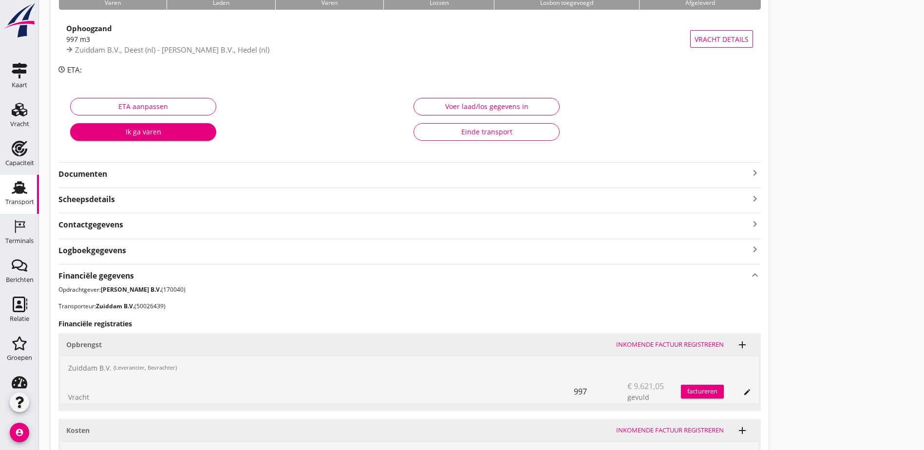
scroll to position [218, 0]
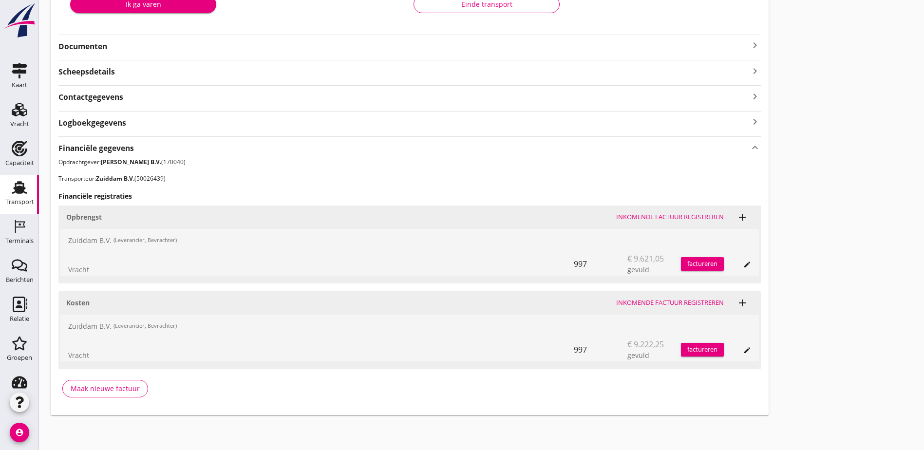
click at [743, 268] on icon "edit" at bounding box center [747, 265] width 8 height 8
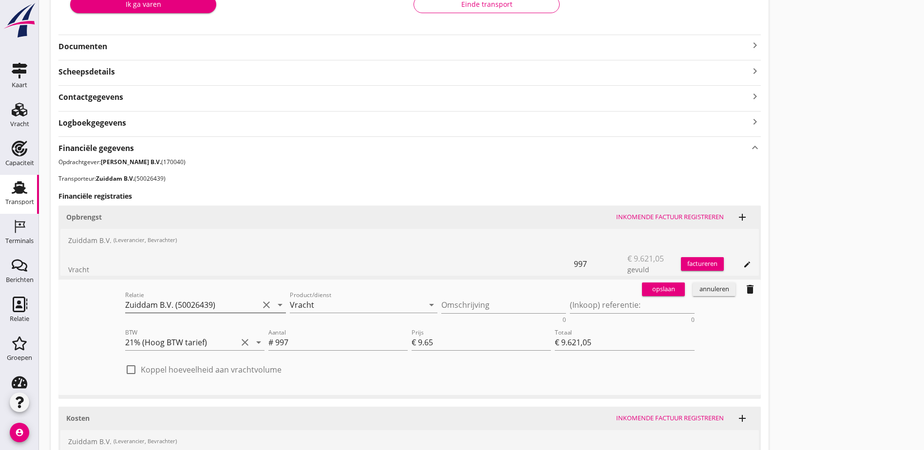
click at [125, 299] on input "Zuiddam B.V. (50026439)" at bounding box center [192, 305] width 134 height 16
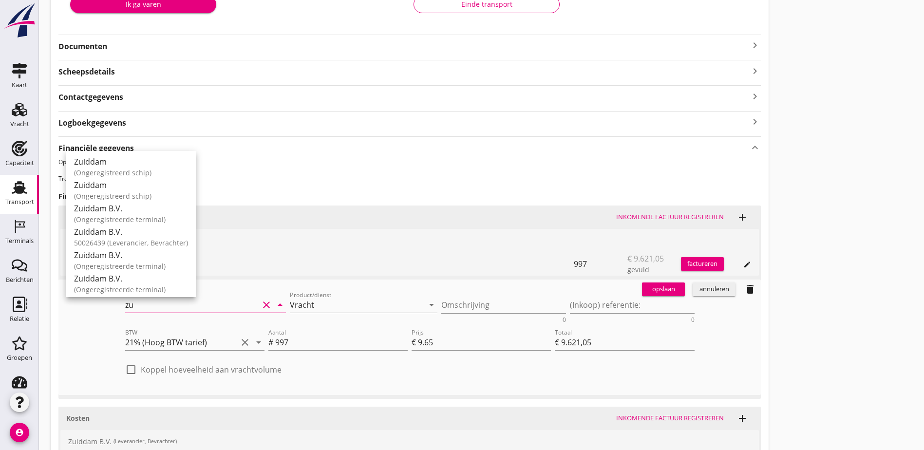
type input "z"
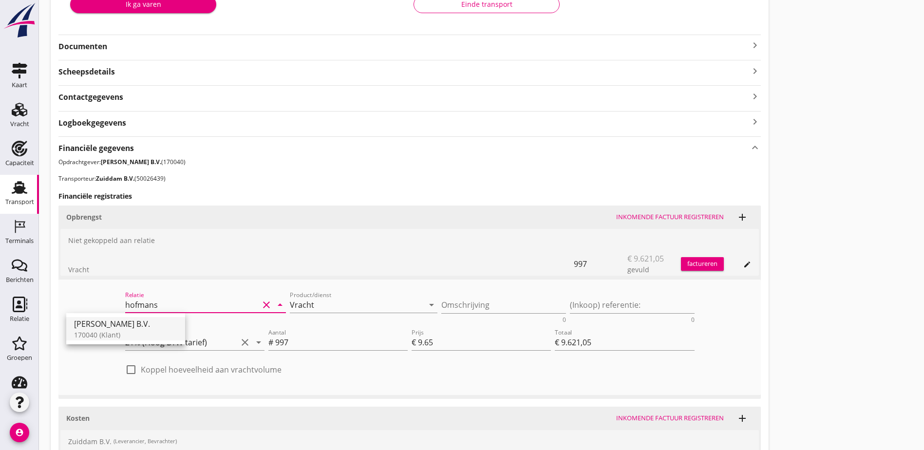
click at [120, 322] on div "[PERSON_NAME] B.V." at bounding box center [125, 324] width 103 height 12
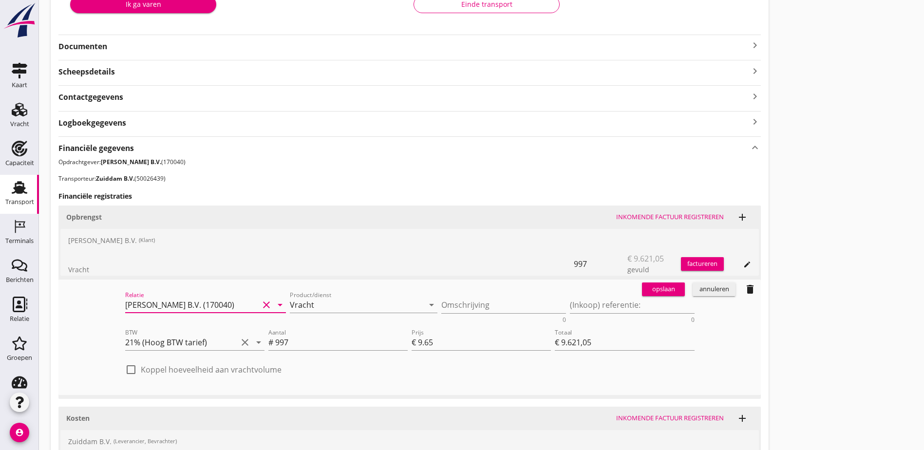
type input "[PERSON_NAME] B.V. (170040)"
click at [646, 285] on div "opslaan" at bounding box center [663, 290] width 35 height 10
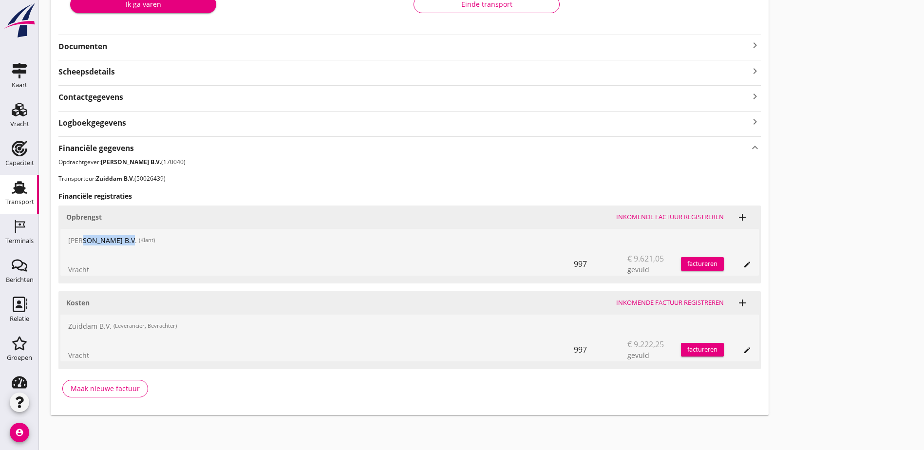
drag, startPoint x: 82, startPoint y: 237, endPoint x: 130, endPoint y: 236, distance: 47.8
click at [130, 236] on div "[PERSON_NAME] B.V. (Klant)" at bounding box center [409, 240] width 699 height 23
drag, startPoint x: 130, startPoint y: 236, endPoint x: 136, endPoint y: 236, distance: 5.9
click at [139, 236] on small "(Klant)" at bounding box center [147, 240] width 16 height 8
click at [743, 267] on icon "edit" at bounding box center [747, 265] width 8 height 8
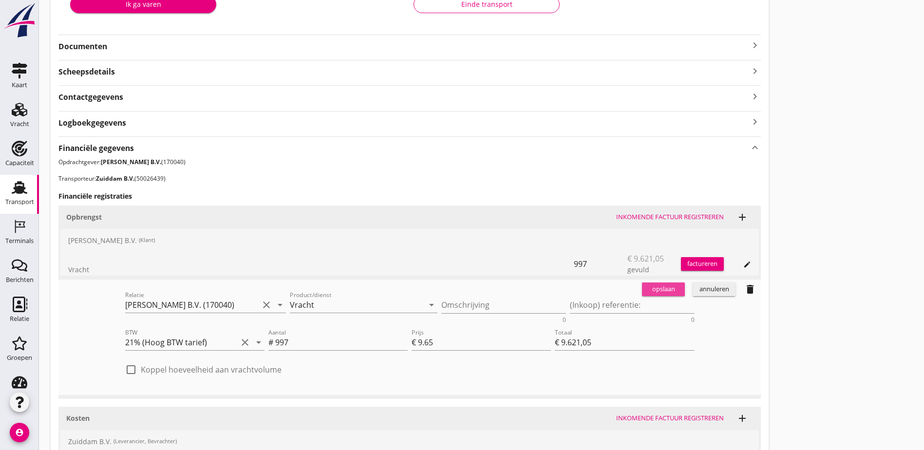
click at [646, 287] on div "opslaan" at bounding box center [663, 290] width 35 height 10
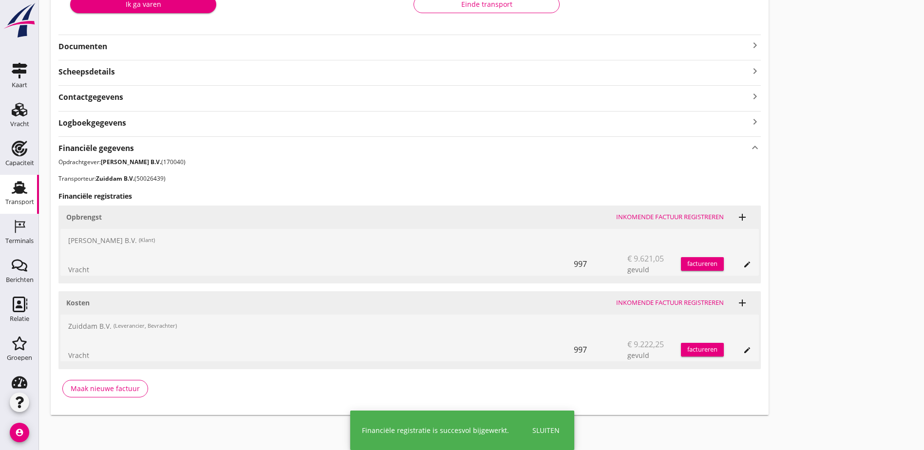
click at [428, 286] on div "Financiële gegevens keyboard_arrow_up Opdrachtgever: [PERSON_NAME] B.V. (170040…" at bounding box center [409, 270] width 703 height 268
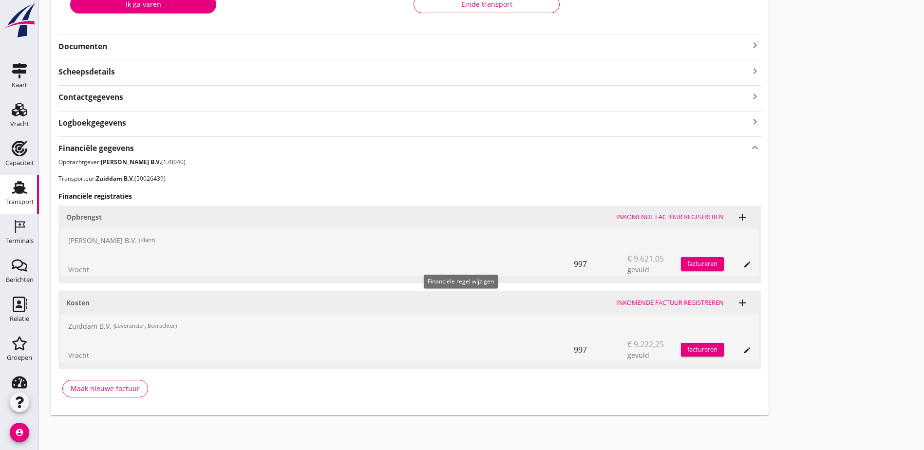
click at [743, 265] on icon "edit" at bounding box center [747, 265] width 8 height 8
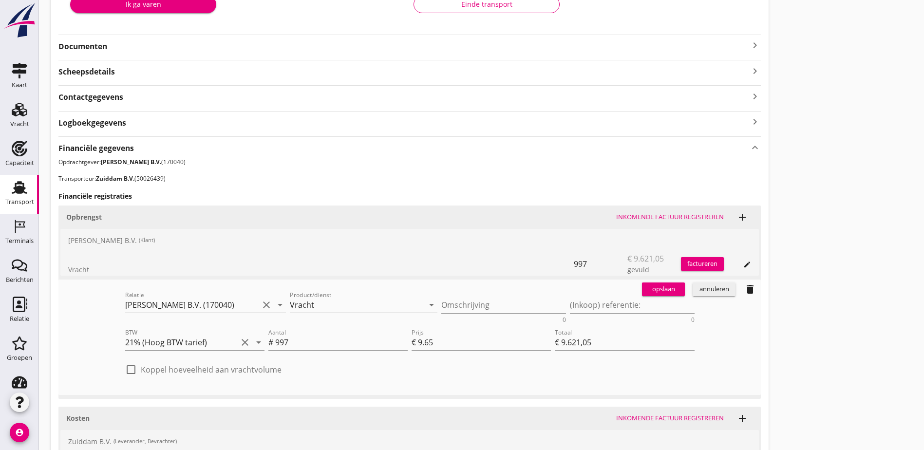
click at [697, 294] on div "annuleren" at bounding box center [714, 290] width 35 height 10
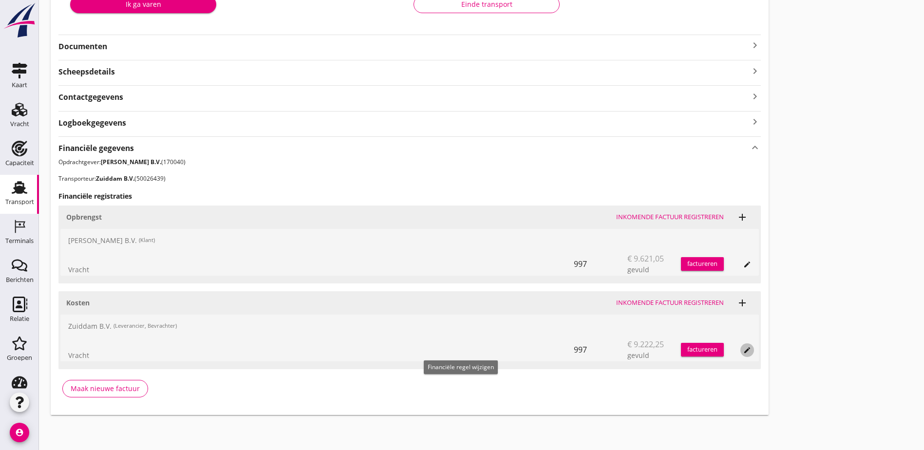
click at [743, 351] on icon "edit" at bounding box center [747, 350] width 8 height 8
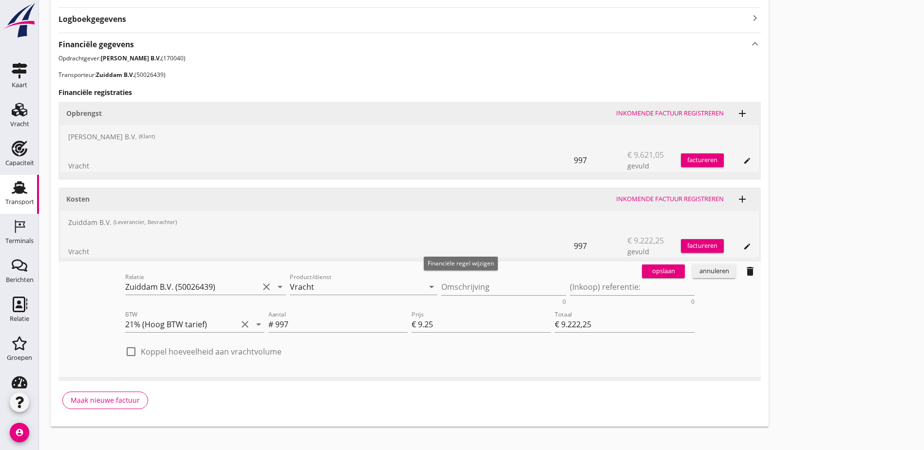
scroll to position [333, 0]
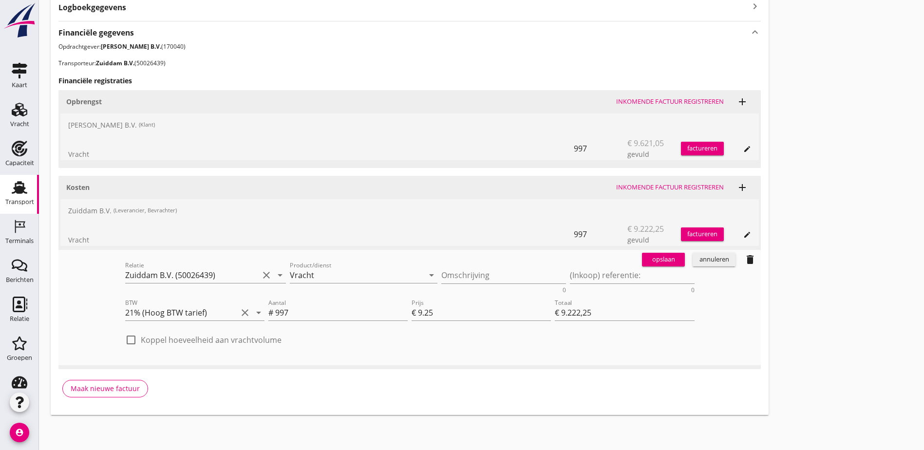
click at [697, 262] on div "annuleren" at bounding box center [714, 260] width 35 height 10
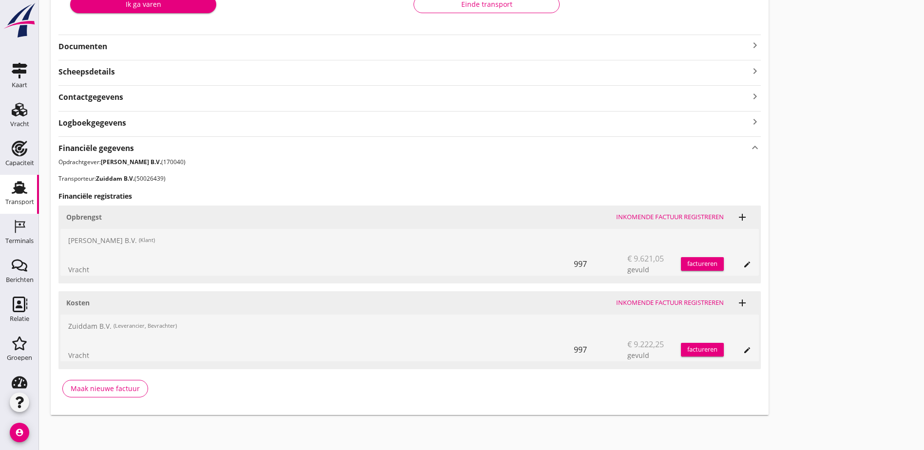
scroll to position [218, 0]
click at [621, 251] on div "Transport overzicht VOG-250582 Devyanta (Rook Vlot) local_gas_station emergency…" at bounding box center [481, 104] width 885 height 645
click at [596, 275] on div "Transport overzicht VOG-250582 Devyanta (Rook Vlot) local_gas_station emergency…" at bounding box center [481, 104] width 885 height 645
click at [574, 263] on div "997" at bounding box center [601, 263] width 54 height 23
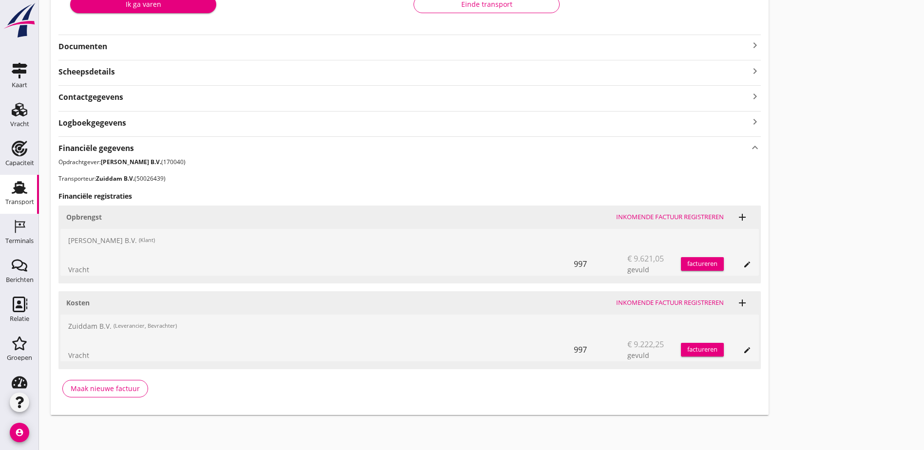
drag, startPoint x: 298, startPoint y: 263, endPoint x: 316, endPoint y: 266, distance: 18.2
click at [574, 266] on div "997" at bounding box center [601, 263] width 54 height 23
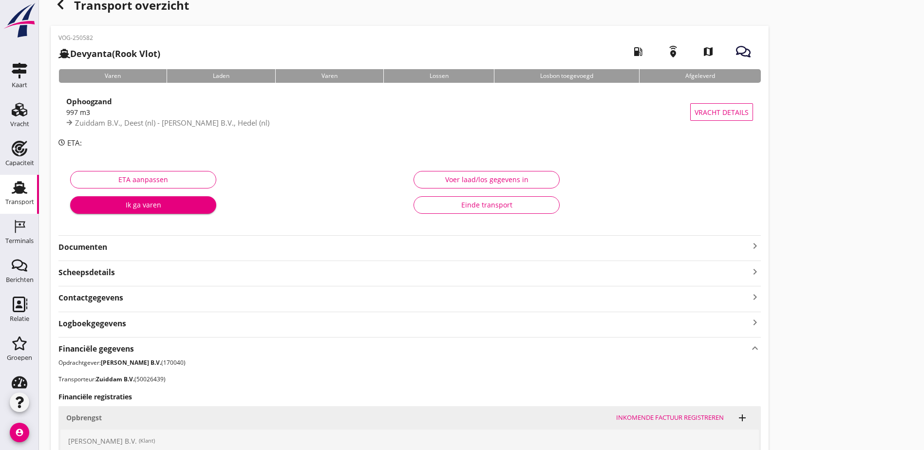
scroll to position [0, 0]
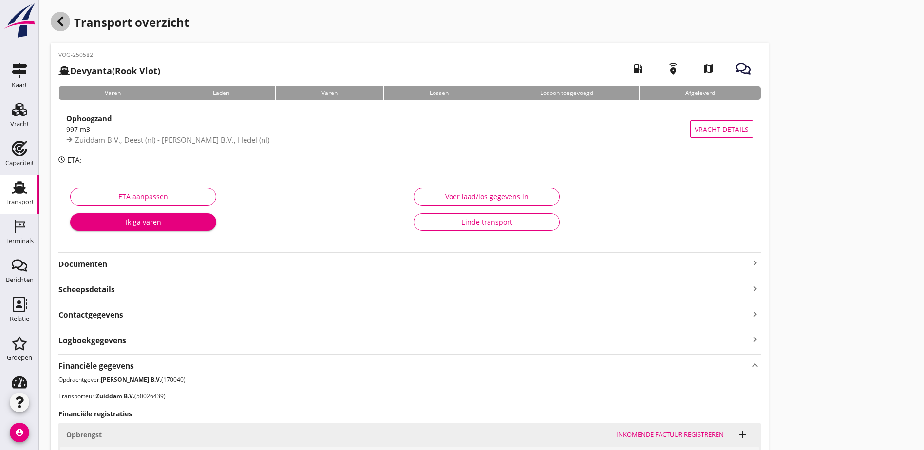
click at [63, 20] on icon "button" at bounding box center [61, 22] width 12 height 12
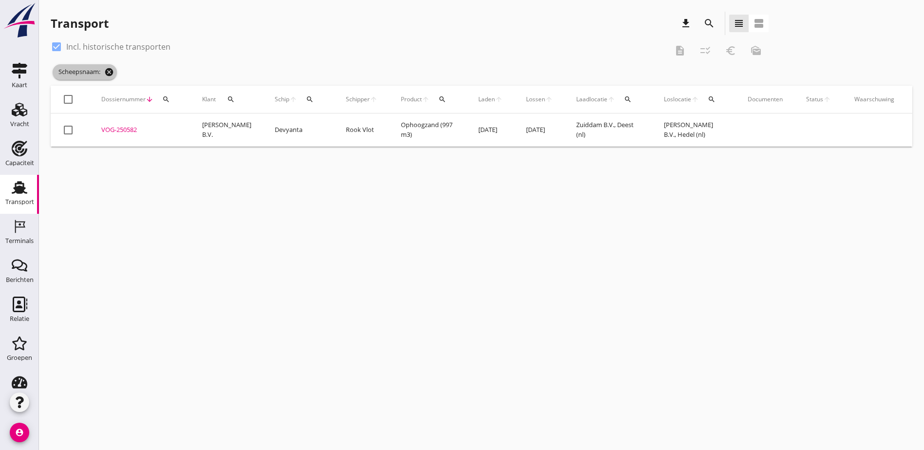
click at [111, 74] on icon "cancel" at bounding box center [109, 72] width 10 height 10
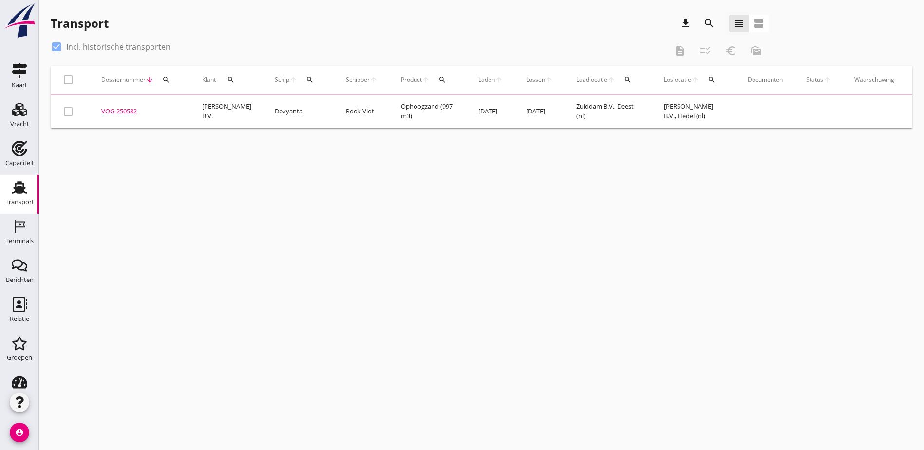
click at [306, 80] on icon "search" at bounding box center [310, 80] width 8 height 8
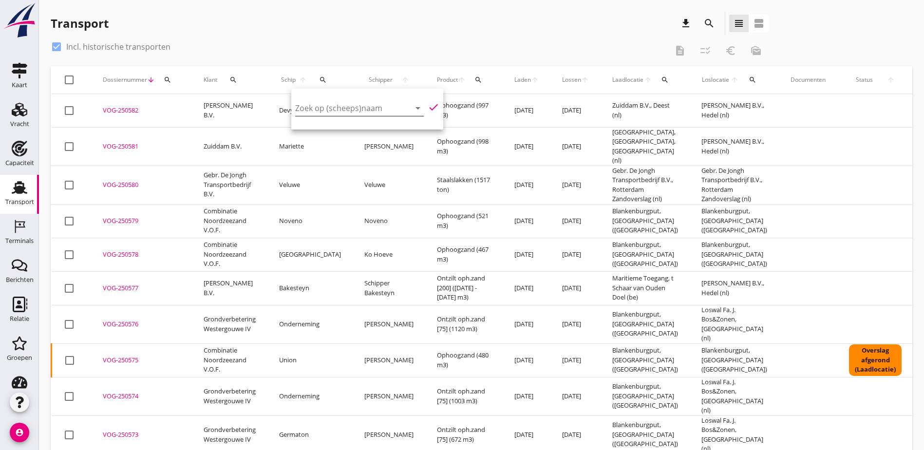
click at [334, 110] on input "Zoek op (scheeps)naam" at bounding box center [345, 108] width 101 height 16
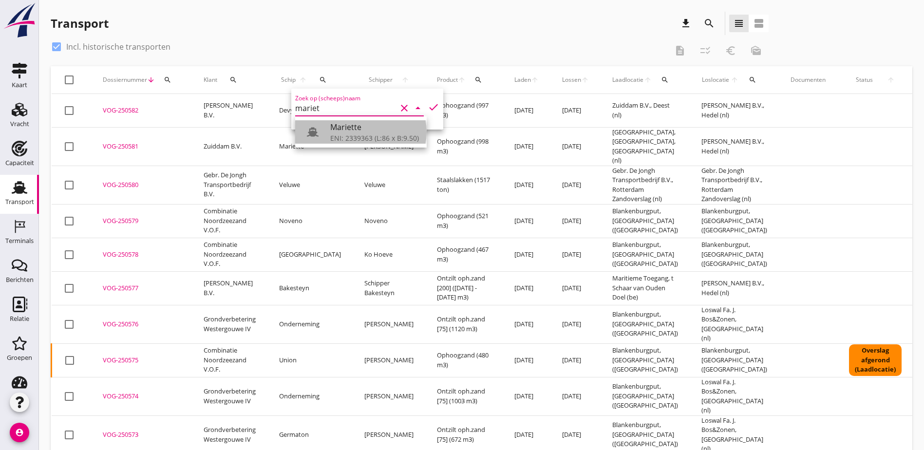
click at [341, 130] on div "Mariette" at bounding box center [374, 127] width 89 height 12
type input "Mariette"
click at [353, 130] on td "[PERSON_NAME]" at bounding box center [389, 146] width 73 height 38
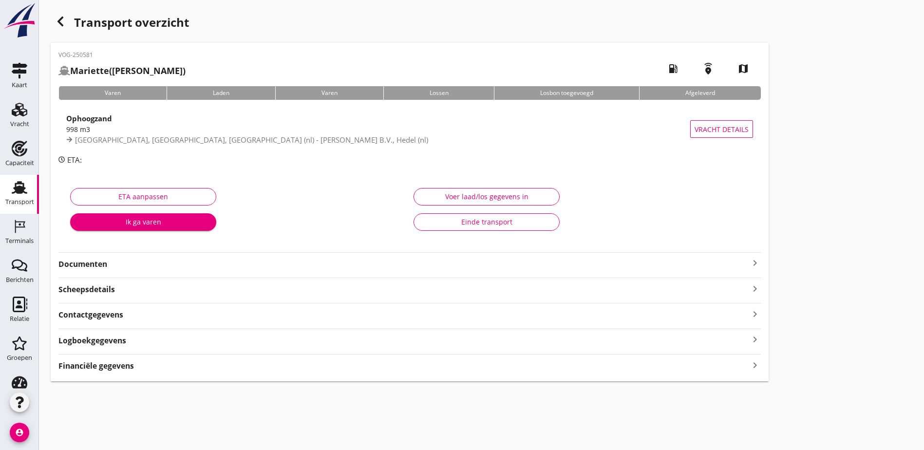
click at [180, 370] on div "Financiële gegevens keyboard_arrow_right" at bounding box center [409, 365] width 703 height 13
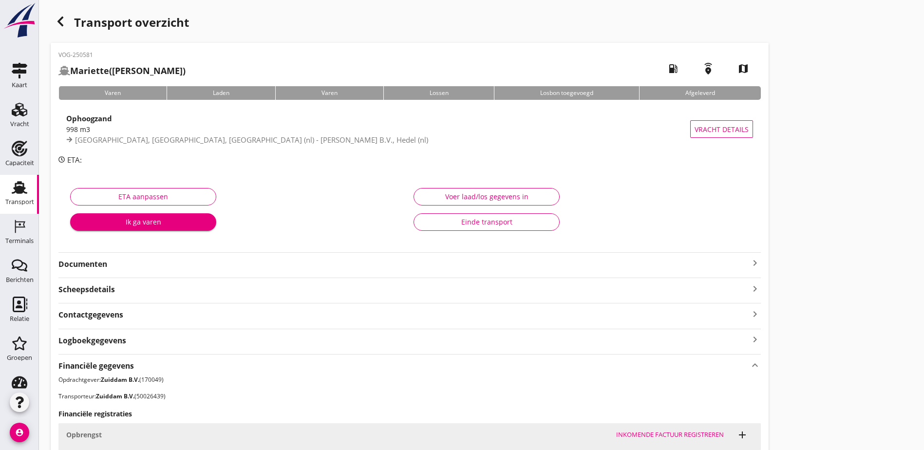
click at [422, 197] on div "Voer laad/los gegevens in" at bounding box center [487, 196] width 130 height 10
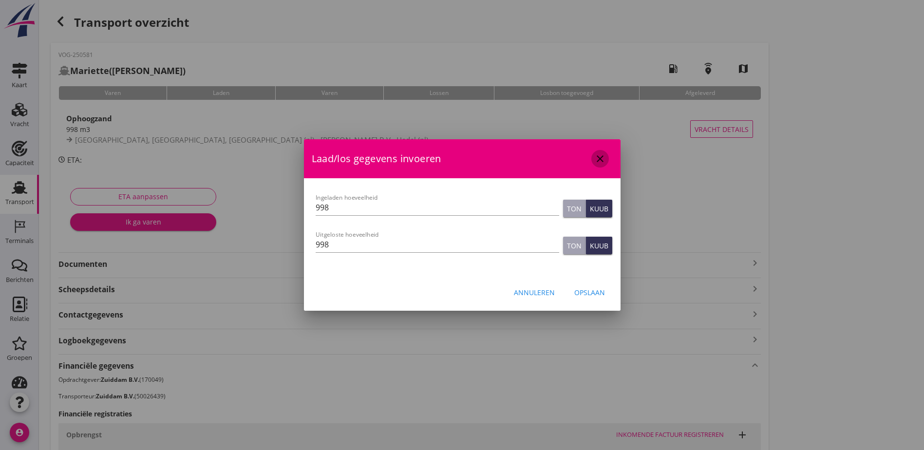
click at [596, 158] on icon "close" at bounding box center [600, 159] width 12 height 12
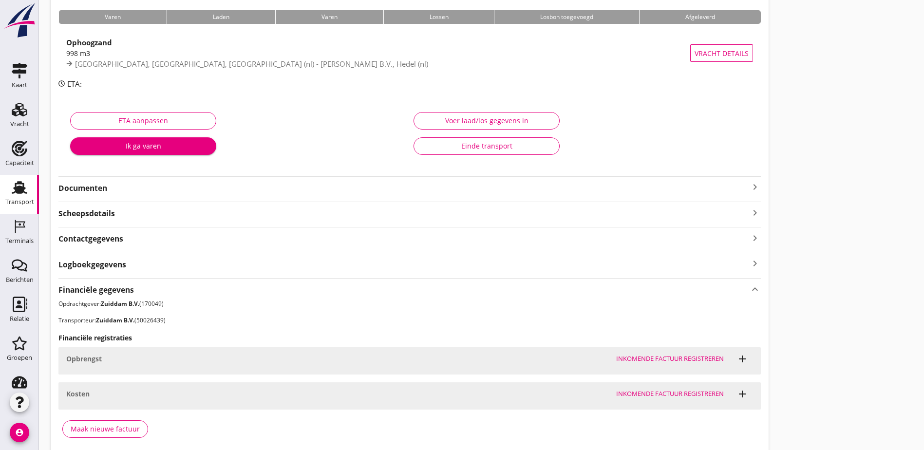
scroll to position [116, 0]
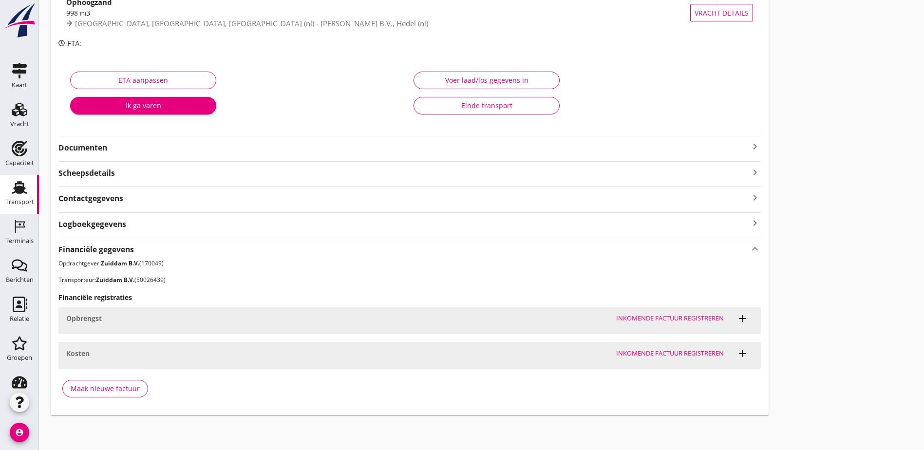
click at [737, 317] on icon "add" at bounding box center [743, 319] width 12 height 12
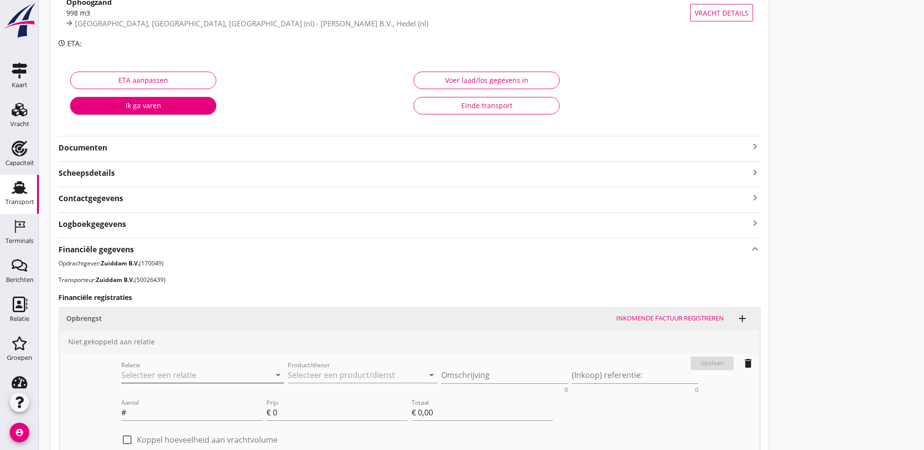
click at [127, 378] on input "Relatie" at bounding box center [189, 375] width 136 height 16
click at [157, 395] on div "[PERSON_NAME] B.V." at bounding box center [124, 394] width 104 height 12
type input "[PERSON_NAME] B.V. (170040)"
click at [288, 377] on input "Product/dienst" at bounding box center [356, 375] width 136 height 16
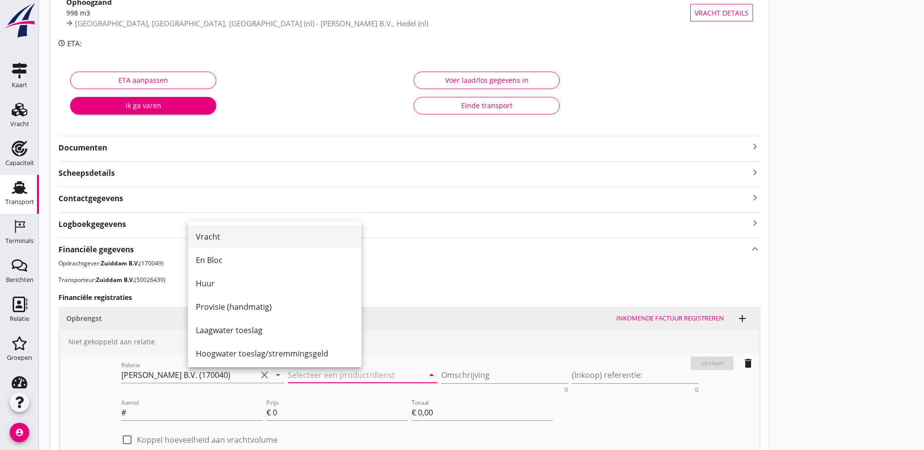
click at [216, 237] on div "Vracht" at bounding box center [275, 237] width 158 height 12
type input "Vracht"
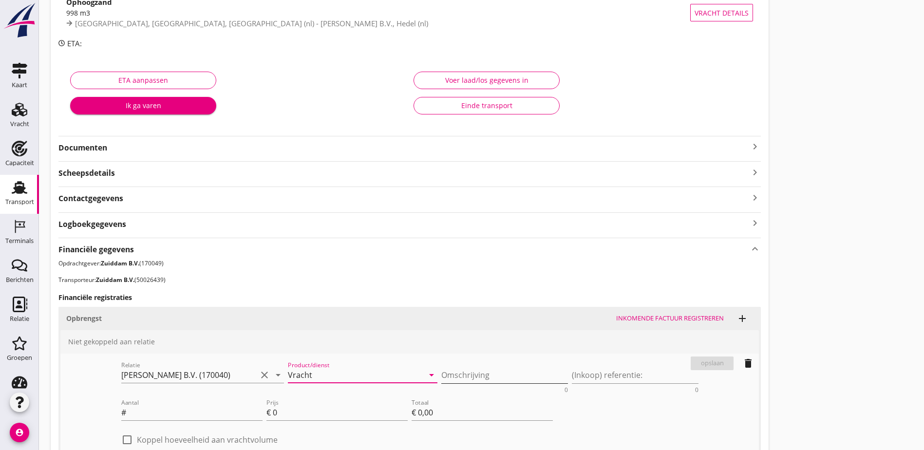
click at [441, 373] on textarea "Omschrijving" at bounding box center [504, 375] width 127 height 16
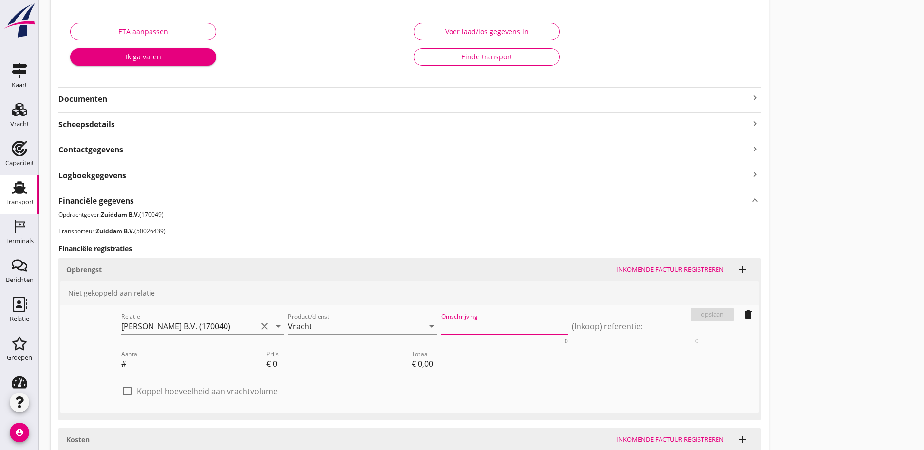
scroll to position [251, 0]
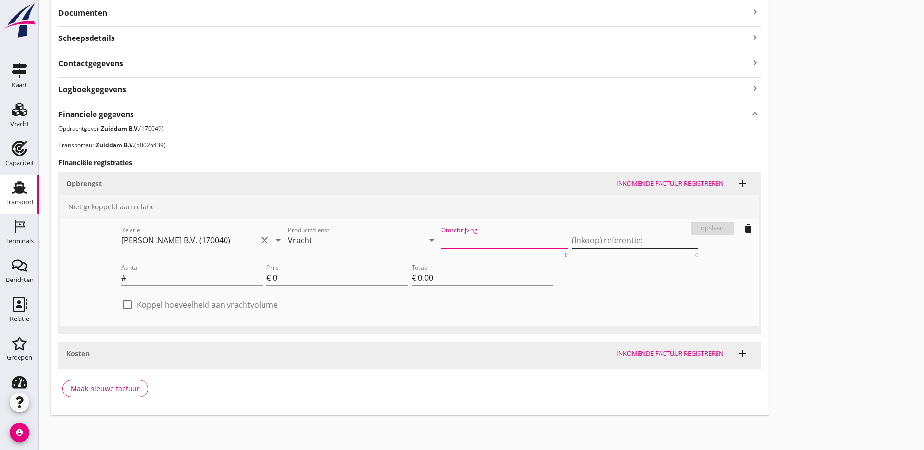
click at [572, 245] on textarea "(Inkoop) referentie:" at bounding box center [635, 240] width 127 height 16
click at [128, 281] on input "Aantal" at bounding box center [195, 278] width 134 height 16
type input "998"
type input "9"
type input "€ 8.982,00"
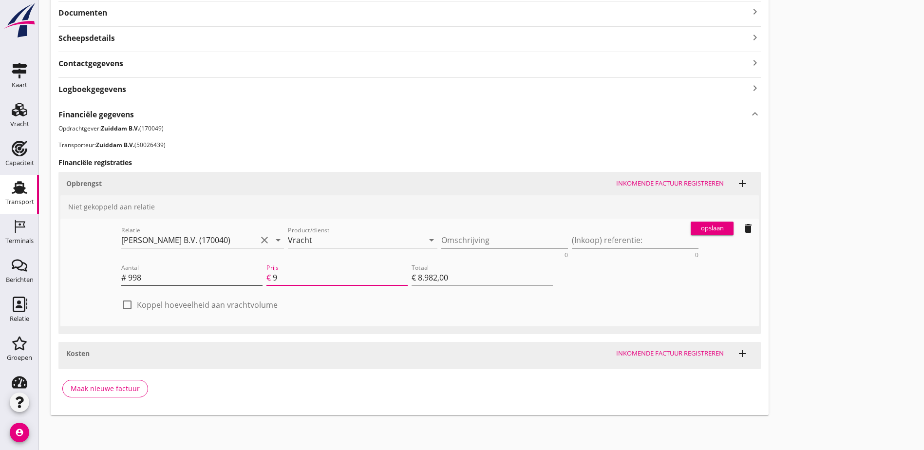
type input "€ 0,00"
type input "9.3"
type input "€ 9.281,40"
type input "9.35"
type input "€ 9.331,30"
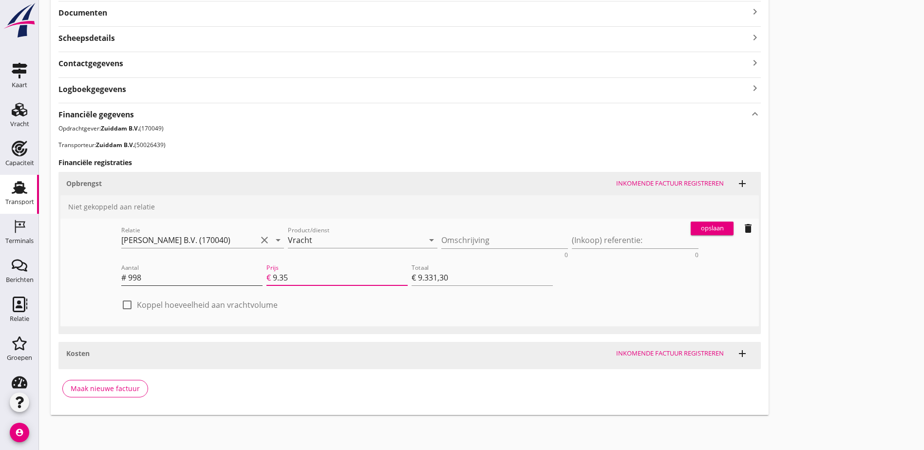
type input "9.3"
type input "€ 9.281,40"
type input "€ 0,00"
type input "9.6"
type input "€ 9.580,80"
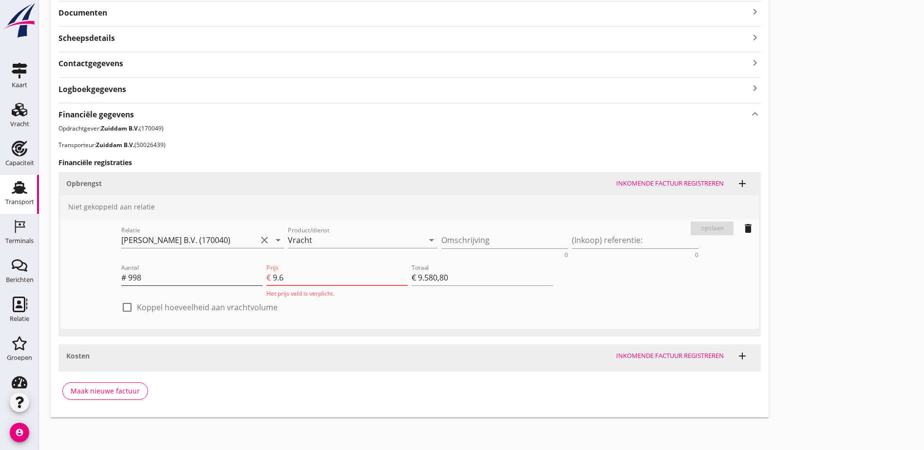
type input "9.65"
type input "€ 9.630,70"
click at [273, 273] on input "9.65" at bounding box center [340, 278] width 135 height 16
click at [273, 274] on input "9.65" at bounding box center [340, 278] width 135 height 16
type input "965"
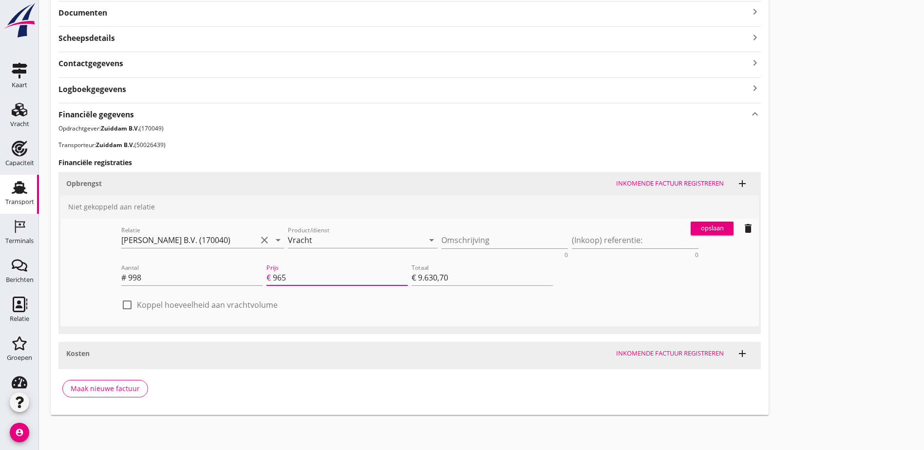
type input "€ 963.070,00"
type input "9.65"
type input "€ 9.630,70"
click at [273, 275] on input "9.65" at bounding box center [340, 278] width 135 height 16
type input "965"
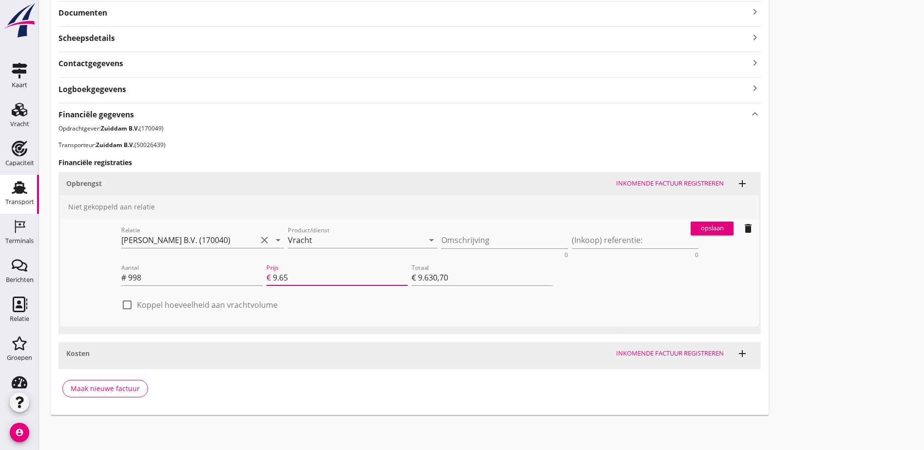
type input "€ 963.070,00"
type input "9.65"
type input "€ 9.630,70"
click at [695, 231] on div "opslaan" at bounding box center [712, 229] width 35 height 10
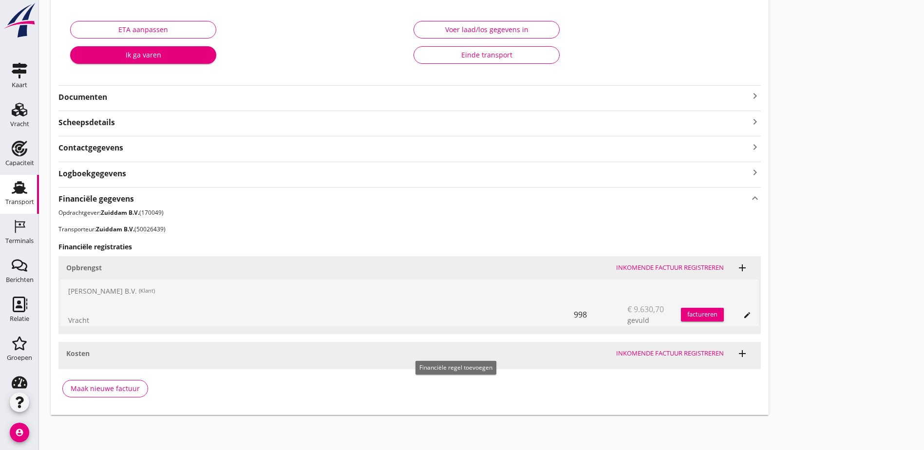
click at [737, 355] on icon "add" at bounding box center [743, 354] width 12 height 12
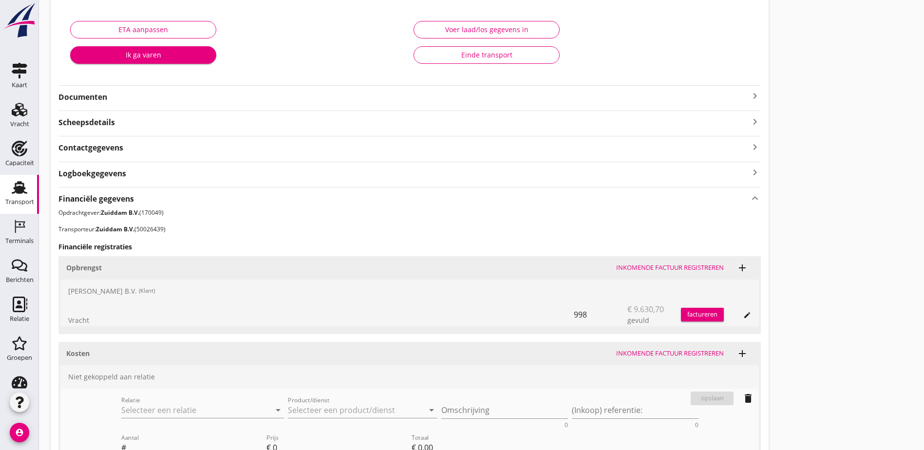
click at [138, 401] on div "Relatie arrow_drop_down" at bounding box center [202, 412] width 163 height 31
click at [140, 404] on input "Relatie" at bounding box center [189, 410] width 136 height 16
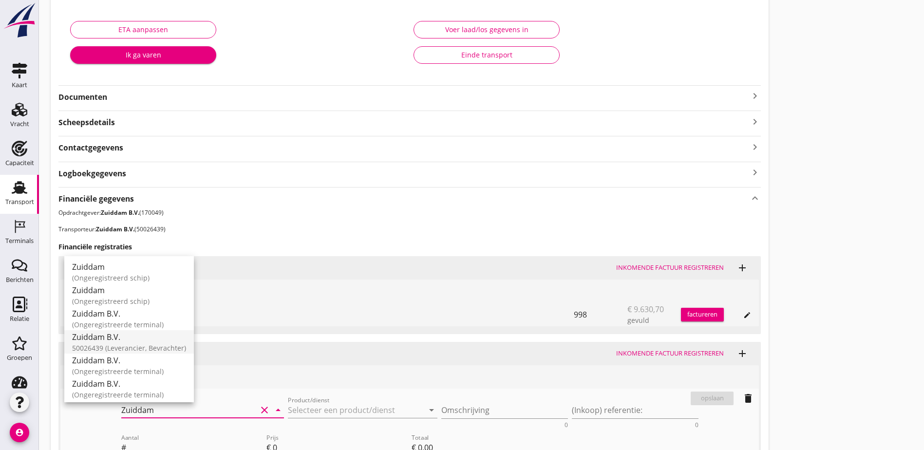
click at [157, 345] on div "50026439 (Leverancier, Bevrachter)" at bounding box center [129, 348] width 114 height 10
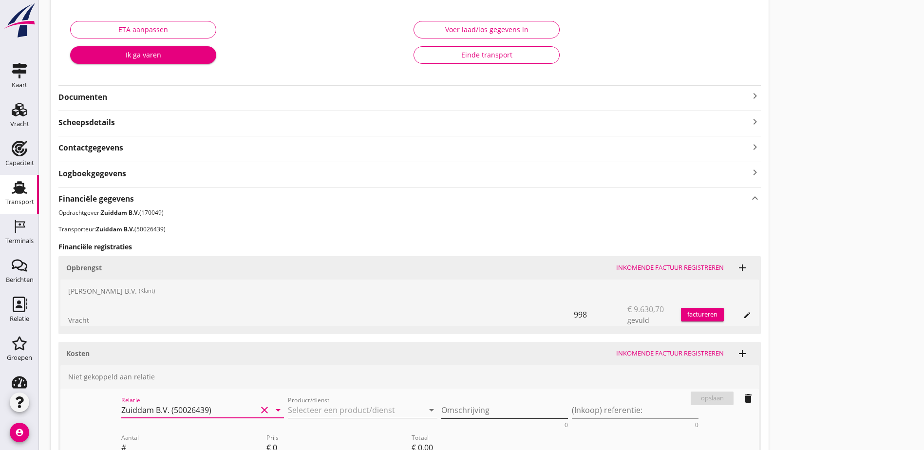
type input "Zuiddam B.V. (50026439)"
click at [441, 409] on textarea "Omschrijving" at bounding box center [504, 410] width 127 height 16
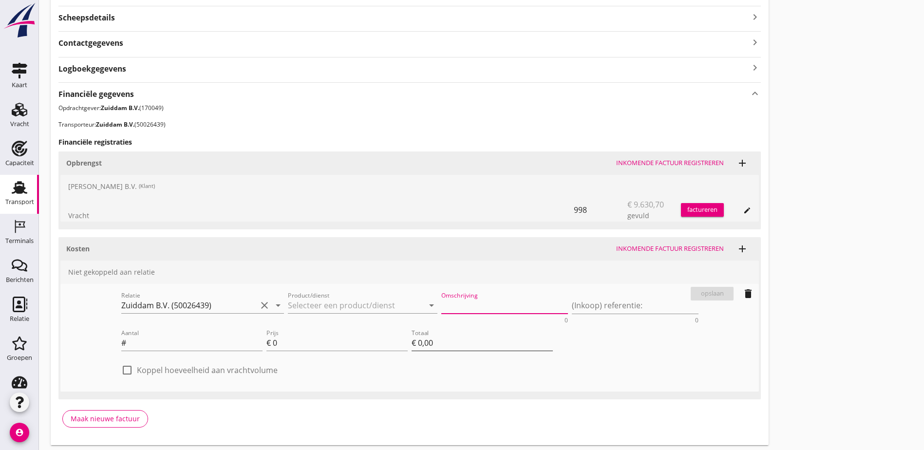
scroll to position [302, 0]
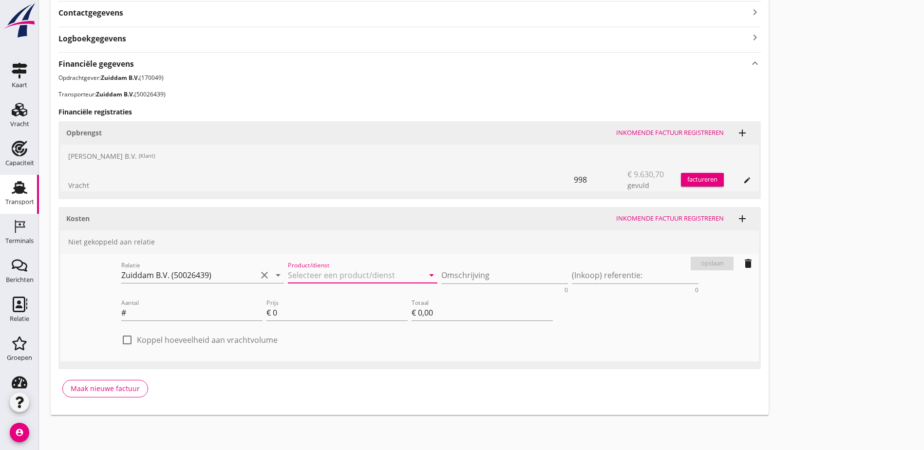
click at [288, 278] on input "Product/dienst" at bounding box center [356, 275] width 136 height 16
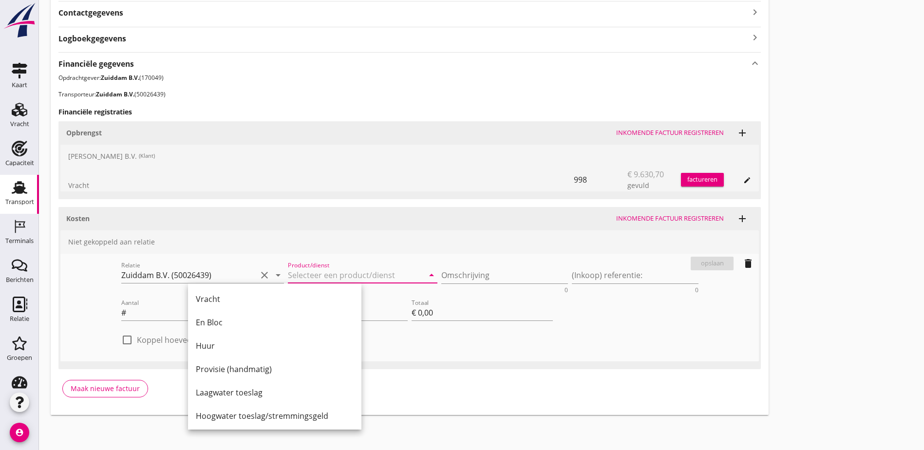
click at [253, 303] on div "Vracht" at bounding box center [275, 299] width 158 height 12
type input "Vracht"
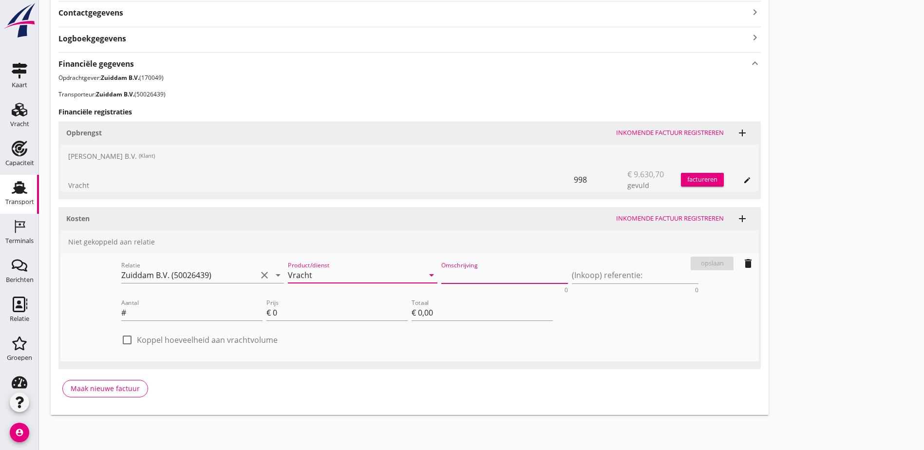
click at [441, 279] on textarea "Omschrijving" at bounding box center [504, 275] width 127 height 16
click at [572, 278] on textarea "(Inkoop) referentie:" at bounding box center [635, 275] width 127 height 16
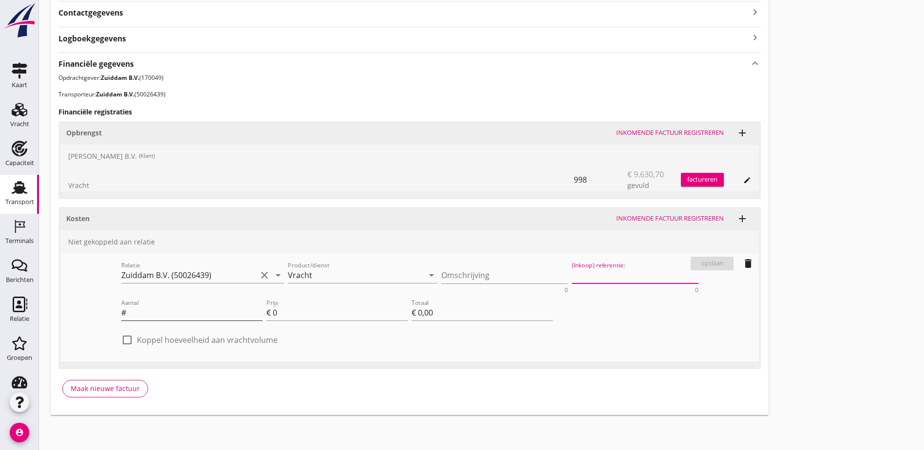
click at [128, 308] on input "Aantal" at bounding box center [195, 313] width 134 height 16
type input "998"
type input "9"
type input "€ 8.982,00"
type input "9.2"
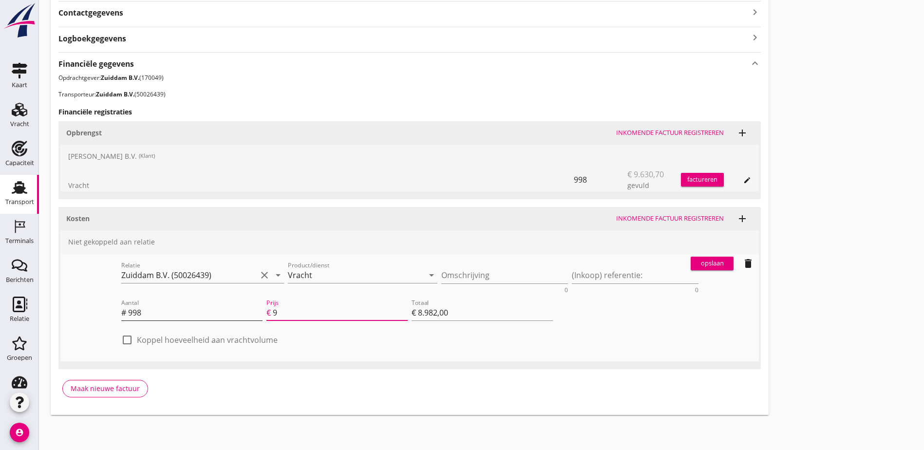
type input "€ 9.181,60"
type input "9.25"
type input "€ 9.231,50"
type input "9.25"
click at [137, 343] on label "Koppel hoeveelheid aan vrachtvolume" at bounding box center [207, 340] width 141 height 10
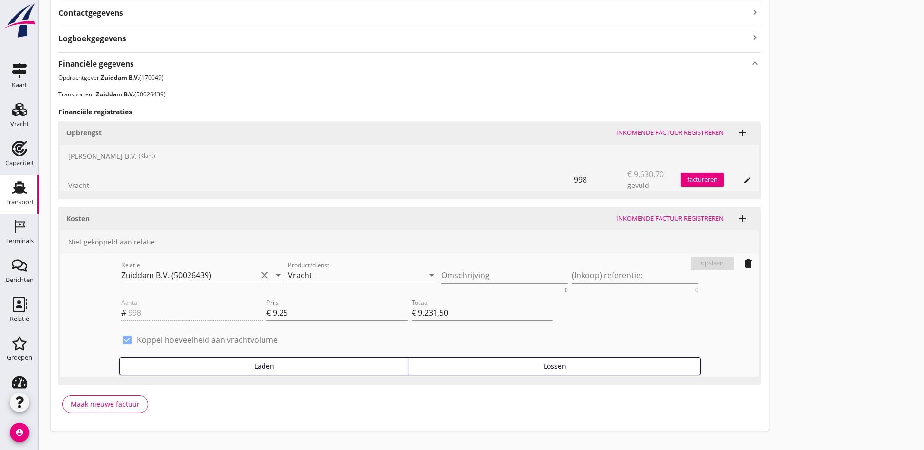
click at [163, 344] on label "Koppel hoeveelheid aan vrachtvolume" at bounding box center [207, 340] width 141 height 10
checkbox input "false"
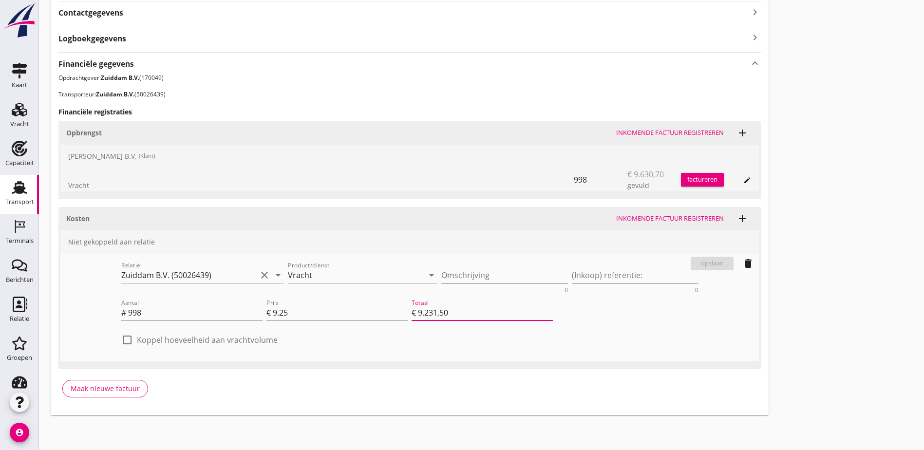
click at [412, 308] on input "€ 9.231,50" at bounding box center [482, 313] width 141 height 16
click at [273, 311] on input "9.25" at bounding box center [340, 313] width 135 height 16
click at [128, 316] on input "998" at bounding box center [195, 313] width 134 height 16
type input "99"
type input "€ 915,75"
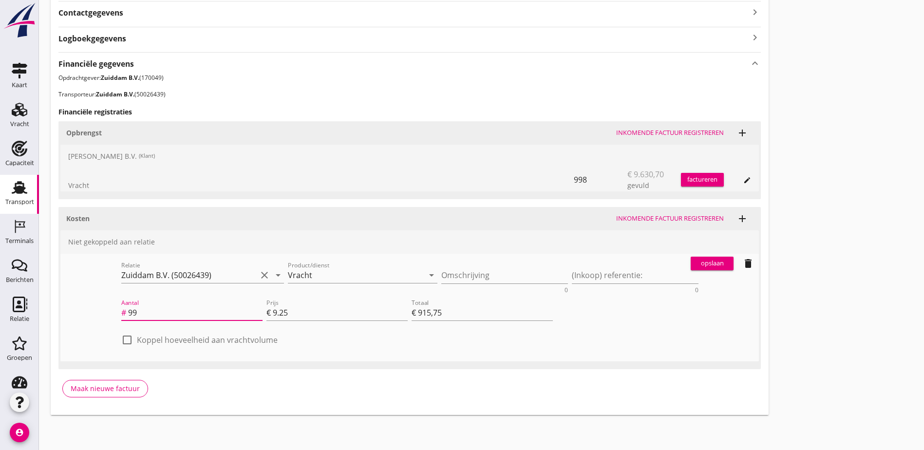
type input "998"
type input "€ 9.231,50"
click at [695, 264] on div "opslaan" at bounding box center [712, 264] width 35 height 10
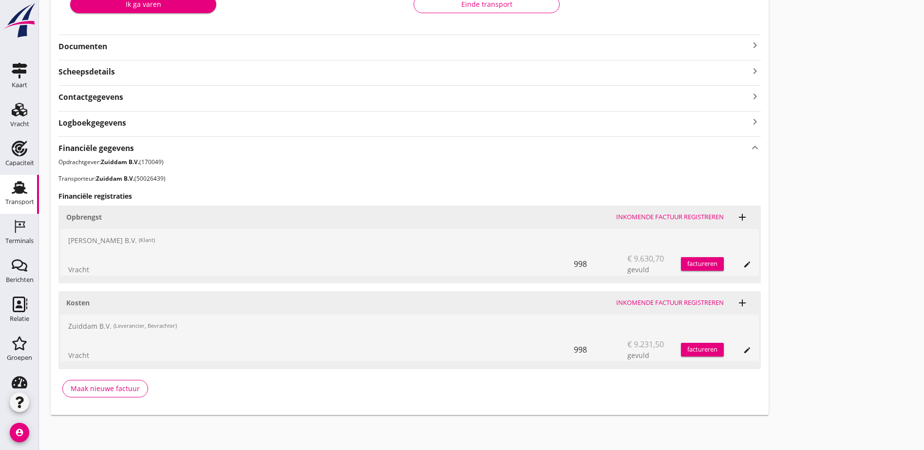
scroll to position [0, 0]
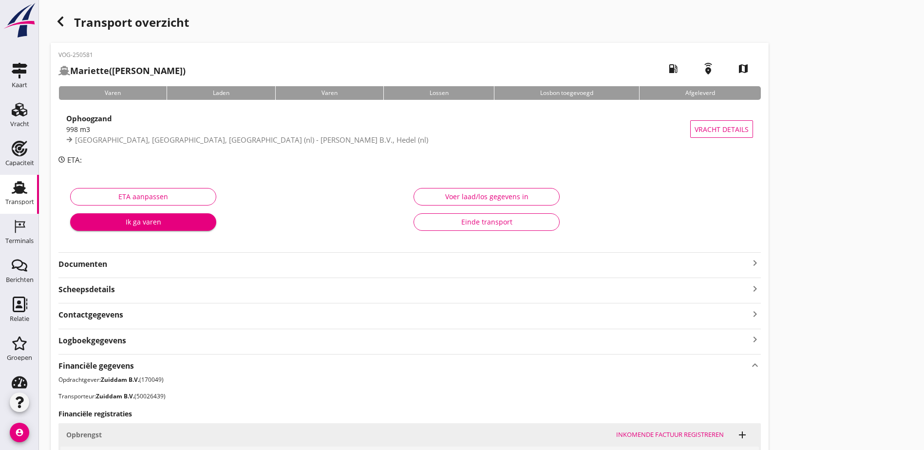
click at [646, 207] on div "Transport overzicht VOG-250581 Mariette ([PERSON_NAME]) local_gas_station emerg…" at bounding box center [481, 322] width 885 height 645
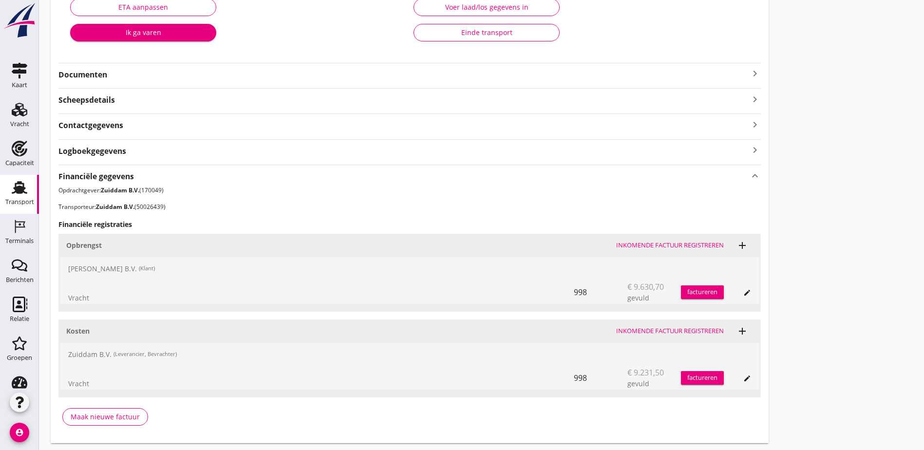
scroll to position [218, 0]
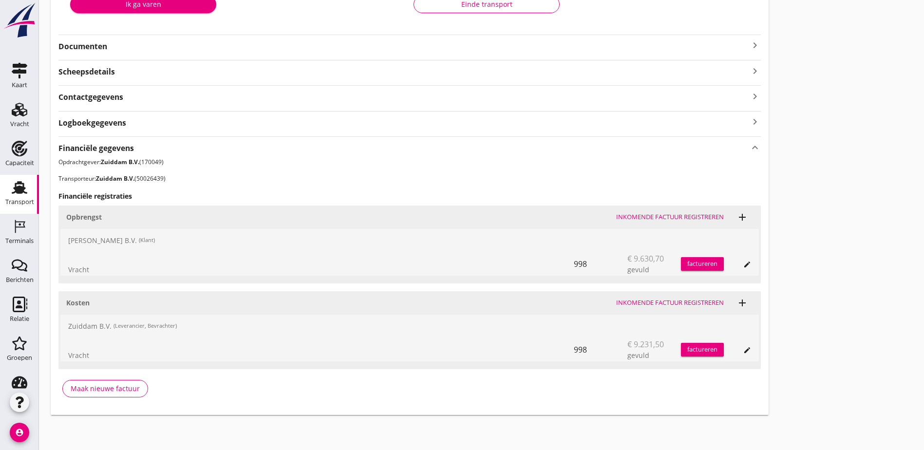
drag, startPoint x: 194, startPoint y: 327, endPoint x: 76, endPoint y: 332, distance: 119.0
click at [76, 332] on div "Zuiddam B.V. (Leverancier, Bevrachter)" at bounding box center [409, 326] width 699 height 23
click at [73, 328] on div "Zuiddam B.V. (Leverancier, Bevrachter)" at bounding box center [409, 326] width 699 height 23
drag, startPoint x: 72, startPoint y: 327, endPoint x: 171, endPoint y: 325, distance: 99.4
click at [171, 325] on div "Zuiddam B.V. (Leverancier, Bevrachter)" at bounding box center [409, 326] width 699 height 23
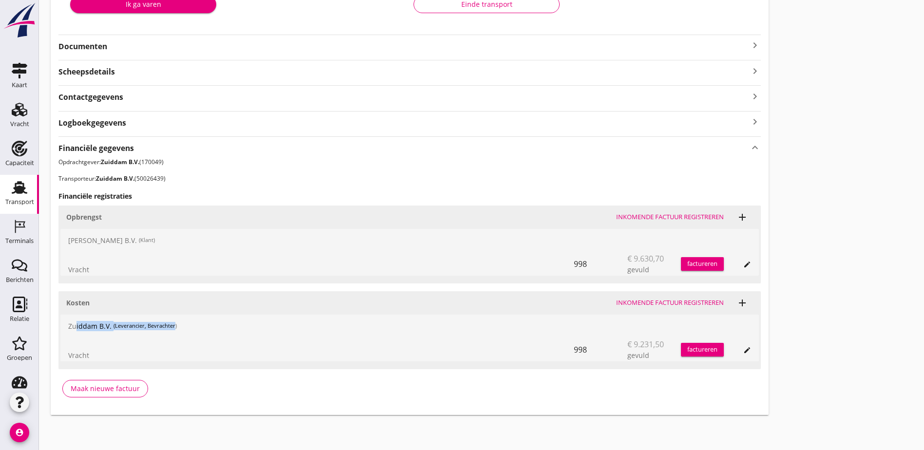
click at [171, 325] on small "(Leverancier, Bevrachter)" at bounding box center [145, 326] width 63 height 8
drag, startPoint x: 177, startPoint y: 326, endPoint x: 92, endPoint y: 324, distance: 85.3
click at [92, 324] on div "Zuiddam B.V. (Leverancier, Bevrachter)" at bounding box center [409, 326] width 699 height 23
click at [88, 325] on div "Zuiddam B.V. (Leverancier, Bevrachter)" at bounding box center [409, 326] width 699 height 23
drag, startPoint x: 66, startPoint y: 325, endPoint x: 182, endPoint y: 326, distance: 116.4
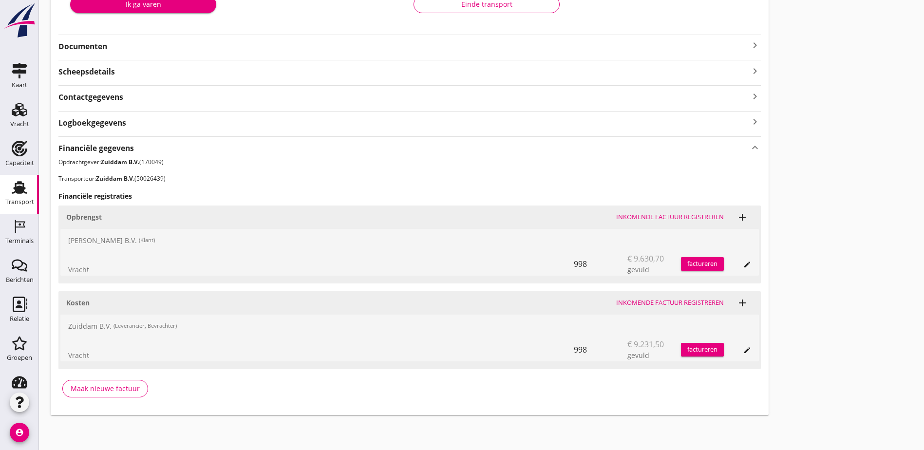
click at [182, 326] on div "Zuiddam B.V. (Leverancier, Bevrachter)" at bounding box center [409, 326] width 699 height 23
drag, startPoint x: 177, startPoint y: 326, endPoint x: 100, endPoint y: 326, distance: 77.0
click at [100, 326] on div "Zuiddam B.V. (Leverancier, Bevrachter)" at bounding box center [409, 326] width 699 height 23
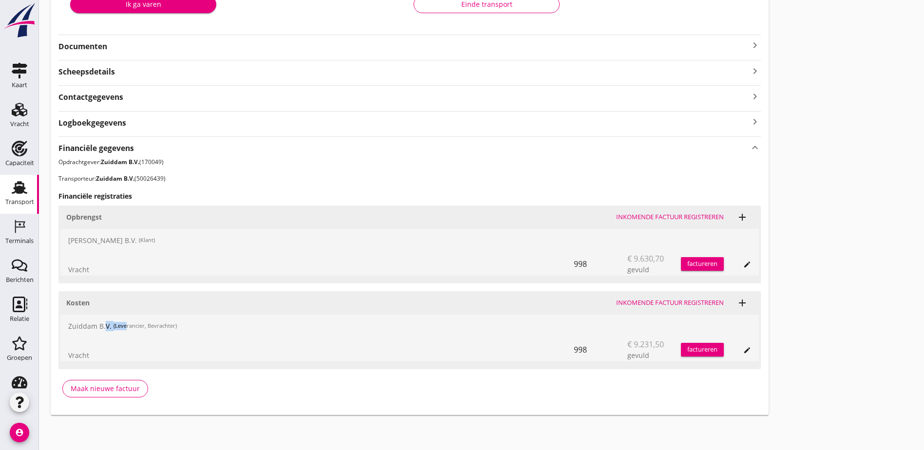
click at [125, 326] on div "Zuiddam B.V. (Leverancier, Bevrachter)" at bounding box center [409, 326] width 699 height 23
drag, startPoint x: 125, startPoint y: 326, endPoint x: 153, endPoint y: 326, distance: 27.8
click at [153, 326] on small "(Leverancier, Bevrachter)" at bounding box center [145, 326] width 63 height 8
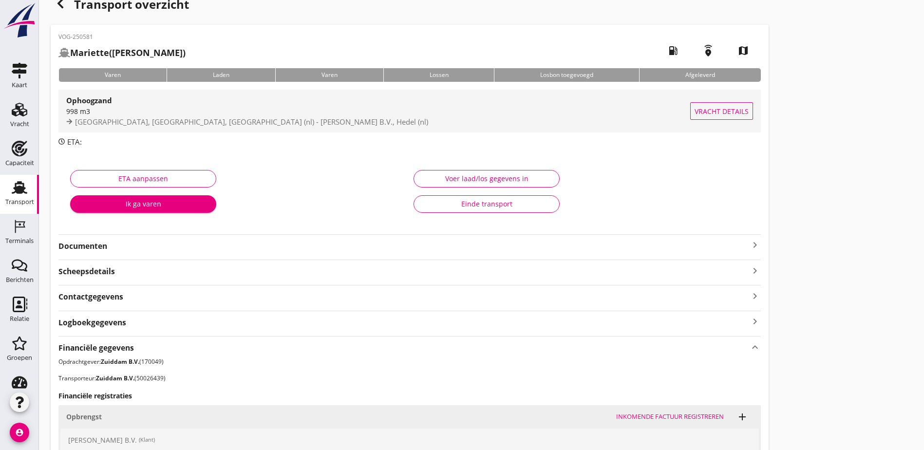
scroll to position [0, 0]
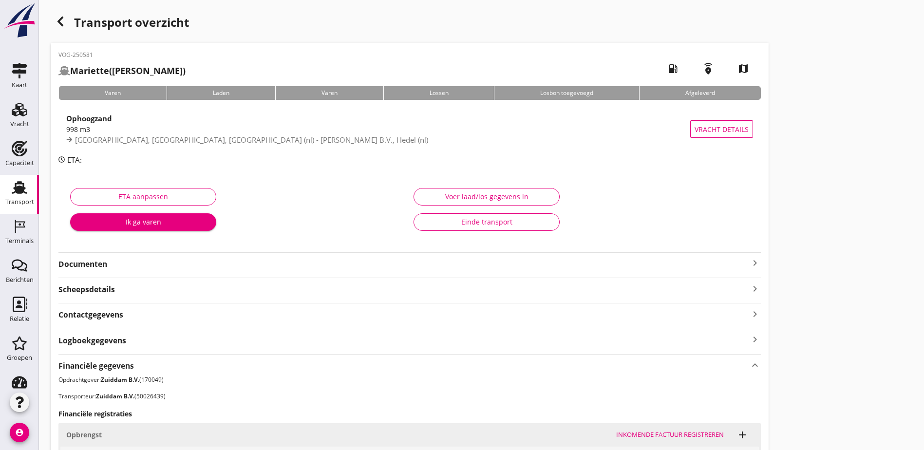
click at [50, 13] on div "Transport overzicht VOG-250581 Mariette ([PERSON_NAME]) local_gas_station emerg…" at bounding box center [481, 322] width 885 height 645
click at [57, 18] on icon "button" at bounding box center [61, 22] width 12 height 12
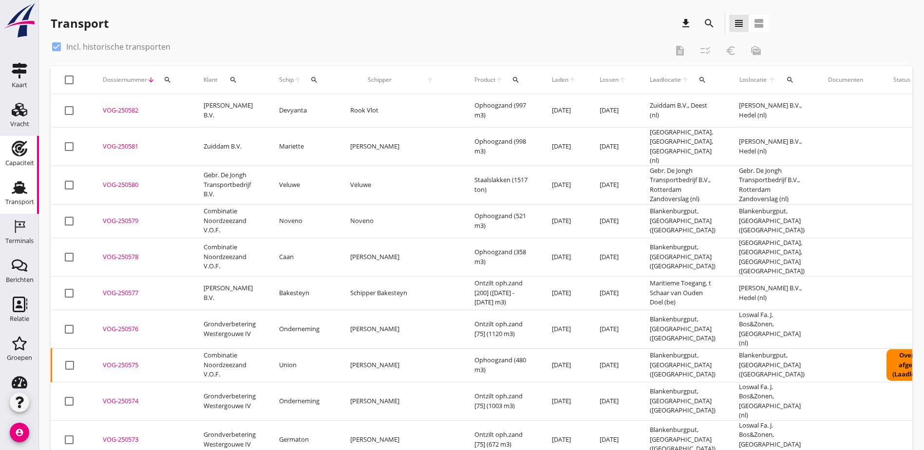
drag, startPoint x: 15, startPoint y: 155, endPoint x: 15, endPoint y: 171, distance: 16.6
click at [15, 155] on icon "Capaciteit" at bounding box center [20, 149] width 16 height 16
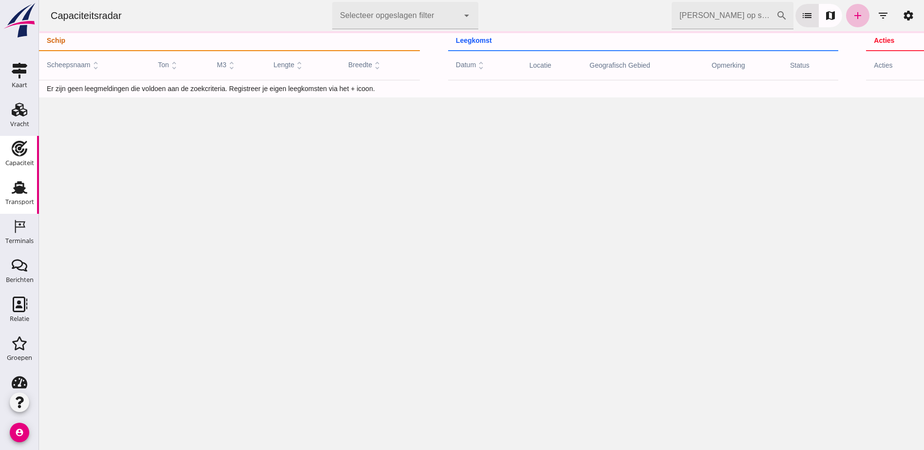
click at [18, 190] on use at bounding box center [20, 187] width 16 height 13
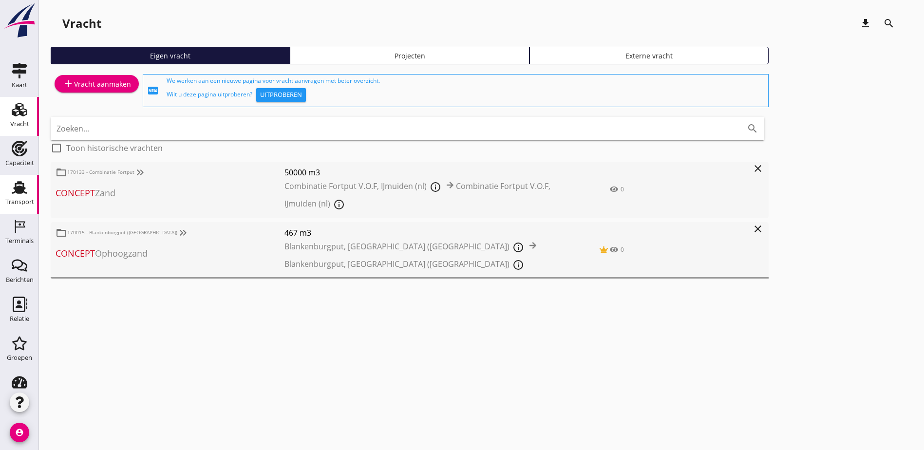
click at [19, 189] on use at bounding box center [20, 187] width 16 height 13
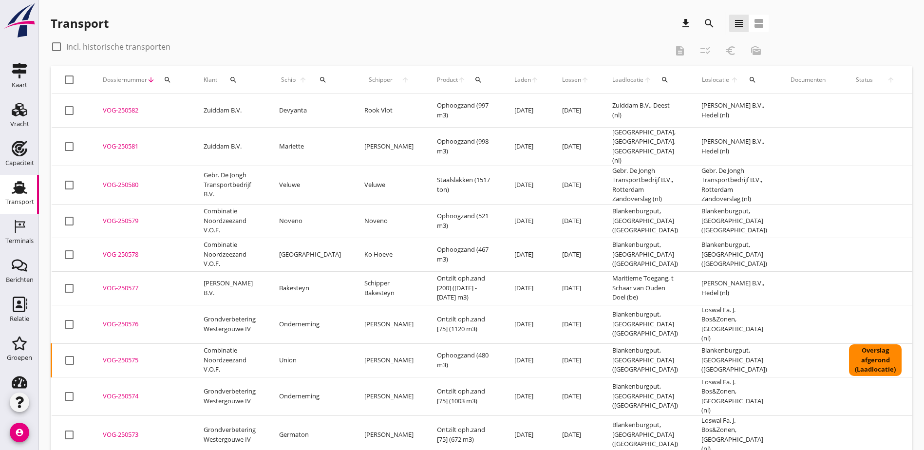
click at [475, 80] on icon "search" at bounding box center [479, 80] width 8 height 8
click at [477, 107] on input "Zoeken op product..." at bounding box center [495, 108] width 101 height 16
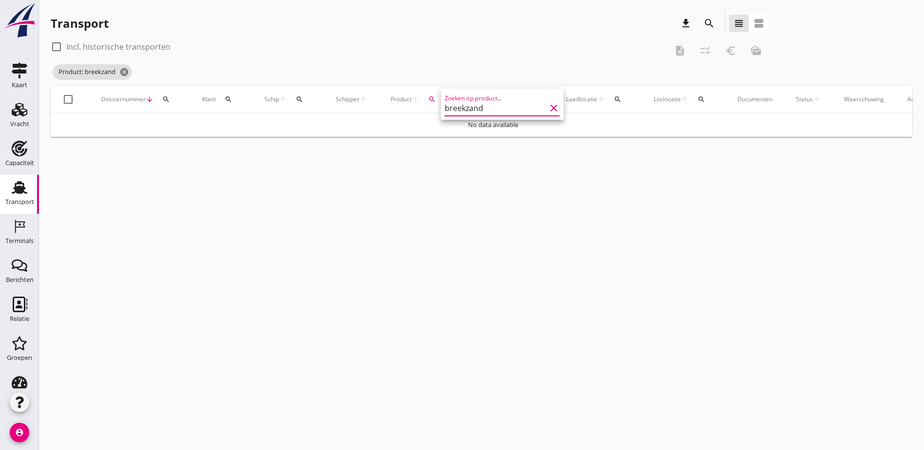
type input "breekzand"
drag, startPoint x: 459, startPoint y: 106, endPoint x: 392, endPoint y: 100, distance: 67.5
click at [390, 106] on div "arrow_drop_down check Rijksvastgoedbedrijf, Waal - Vuren Gebr. De Jongh Transpo…" at bounding box center [462, 225] width 924 height 450
click at [439, 100] on div "search" at bounding box center [432, 99] width 18 height 8
click at [448, 127] on input "breekzand" at bounding box center [478, 128] width 101 height 16
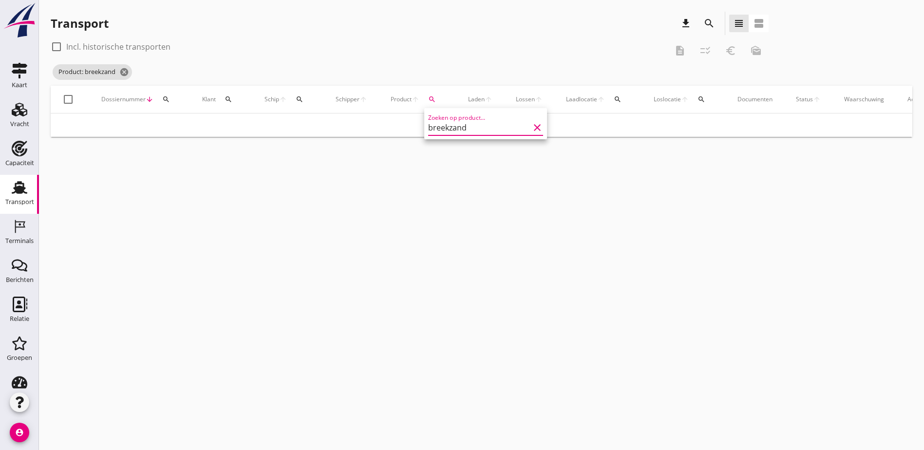
click at [460, 126] on input "breekzand" at bounding box center [478, 128] width 101 height 16
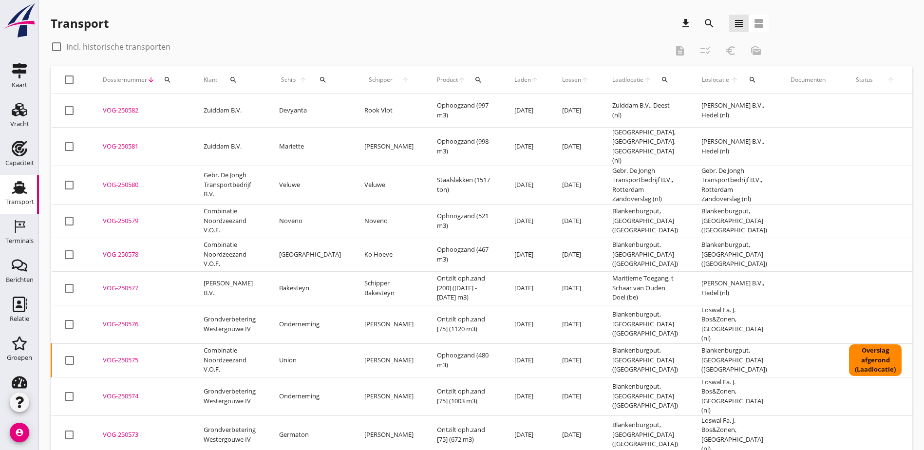
click at [239, 78] on div "search" at bounding box center [233, 80] width 24 height 8
click at [250, 103] on input "Zoeken op opdrachtgever..." at bounding box center [275, 108] width 101 height 16
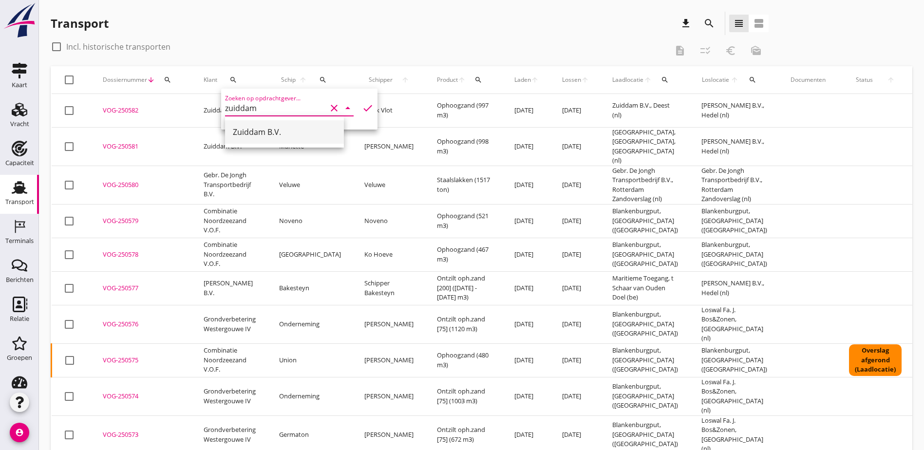
click at [278, 128] on div "Zuiddam B.V." at bounding box center [284, 132] width 103 height 12
type input "Zuiddam B.V."
click at [362, 108] on icon "check" at bounding box center [368, 108] width 12 height 12
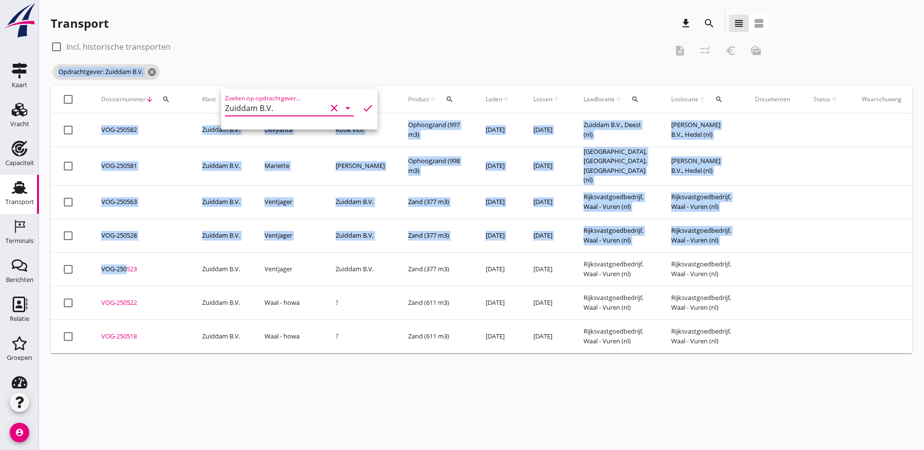
drag, startPoint x: 126, startPoint y: 263, endPoint x: 573, endPoint y: 54, distance: 493.9
click at [573, 54] on div "check_box_outline_blank Incl. historische transporten description checklist_rtl…" at bounding box center [482, 196] width 862 height 314
click at [573, 54] on div "check_box_outline_blank Incl. historische transporten description checklist_rtl…" at bounding box center [482, 62] width 862 height 47
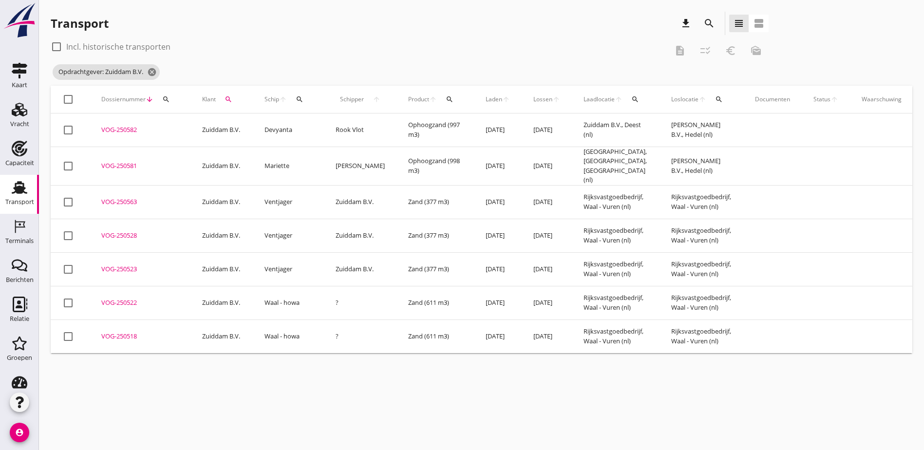
click at [95, 46] on label "Incl. historische transporten" at bounding box center [118, 47] width 104 height 10
checkbox input "true"
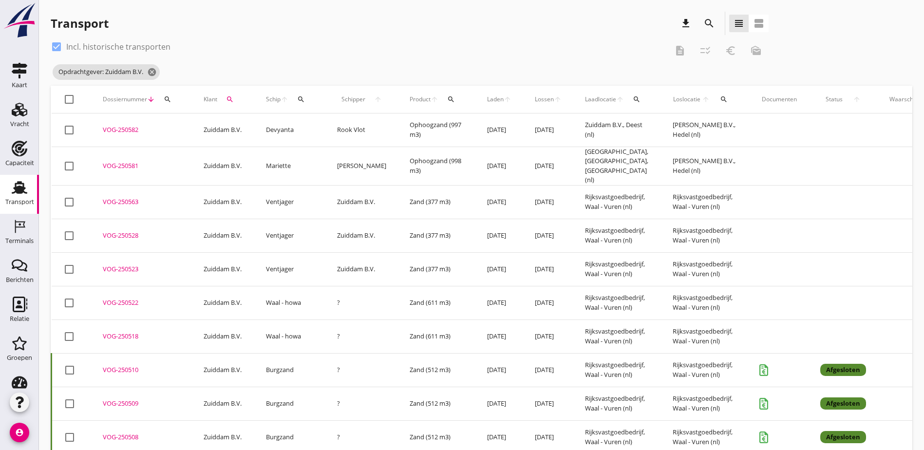
click at [301, 102] on icon "search" at bounding box center [301, 99] width 8 height 8
click at [319, 126] on input "Zoek op (scheeps)naam" at bounding box center [347, 128] width 101 height 16
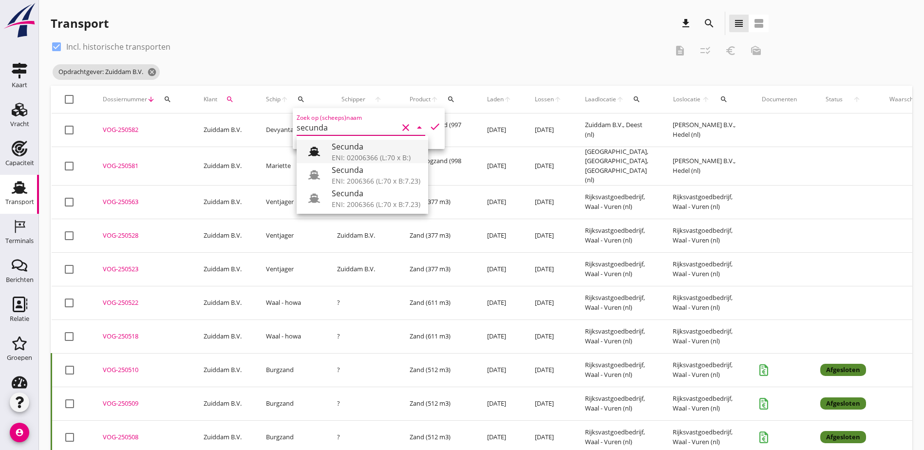
click at [344, 142] on div "Secunda" at bounding box center [376, 147] width 89 height 12
click at [429, 125] on icon "check" at bounding box center [435, 127] width 12 height 12
type input "Secunda"
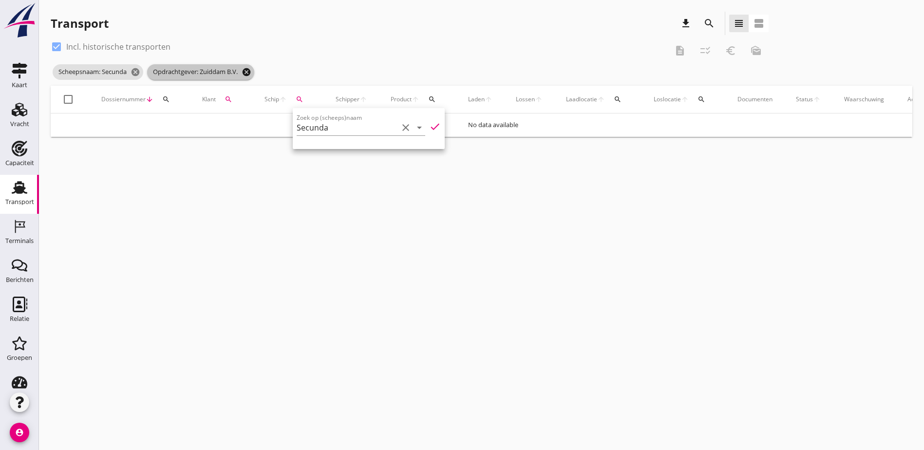
click at [250, 71] on icon "cancel" at bounding box center [247, 72] width 10 height 10
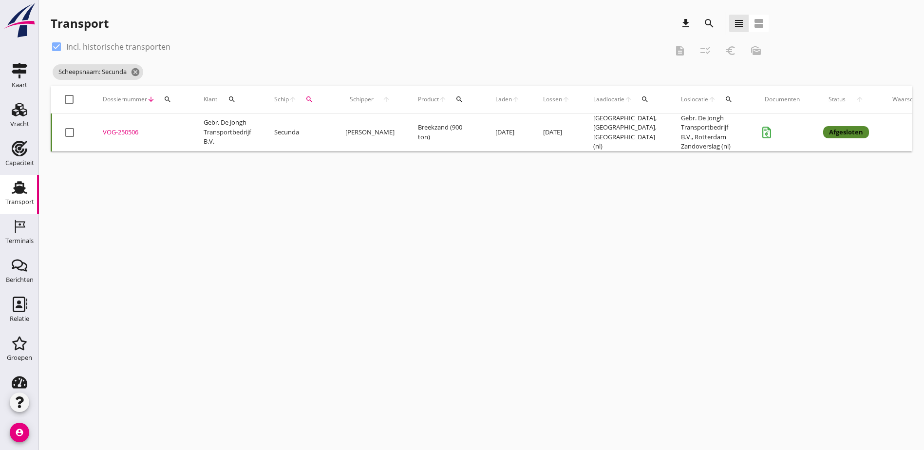
click at [122, 132] on div "VOG-250506" at bounding box center [141, 133] width 77 height 10
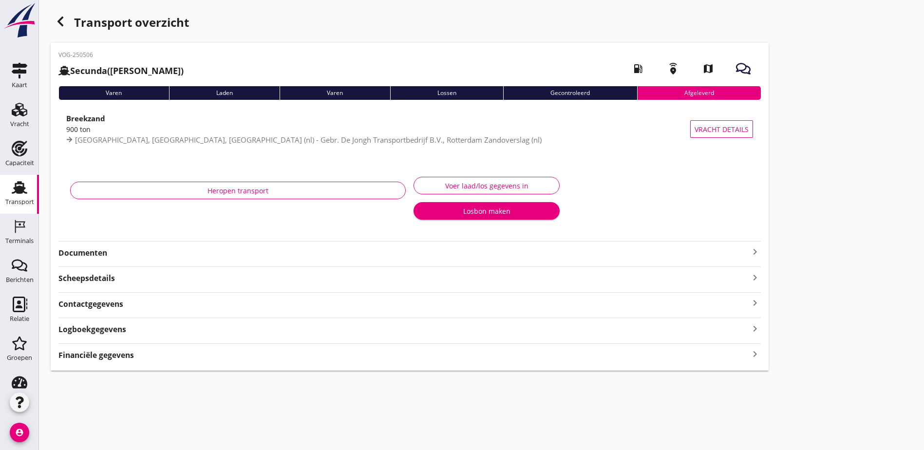
click at [119, 355] on strong "Financiële gegevens" at bounding box center [96, 355] width 76 height 11
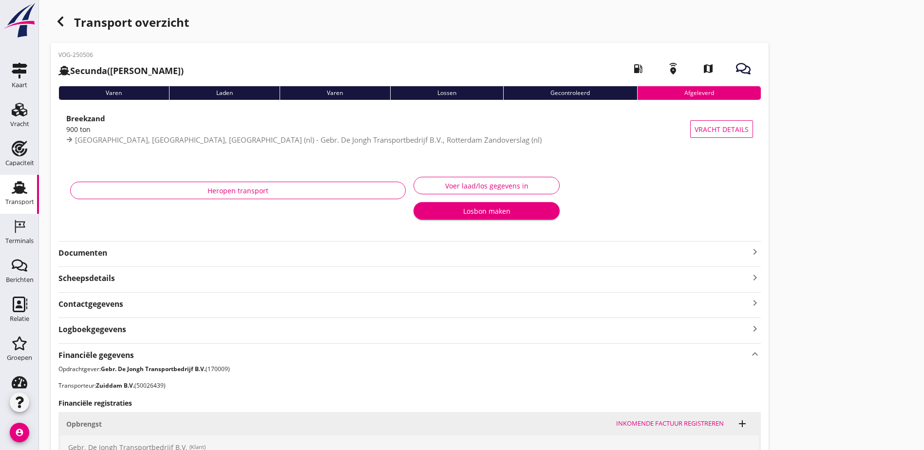
click at [61, 21] on icon "button" at bounding box center [61, 22] width 12 height 12
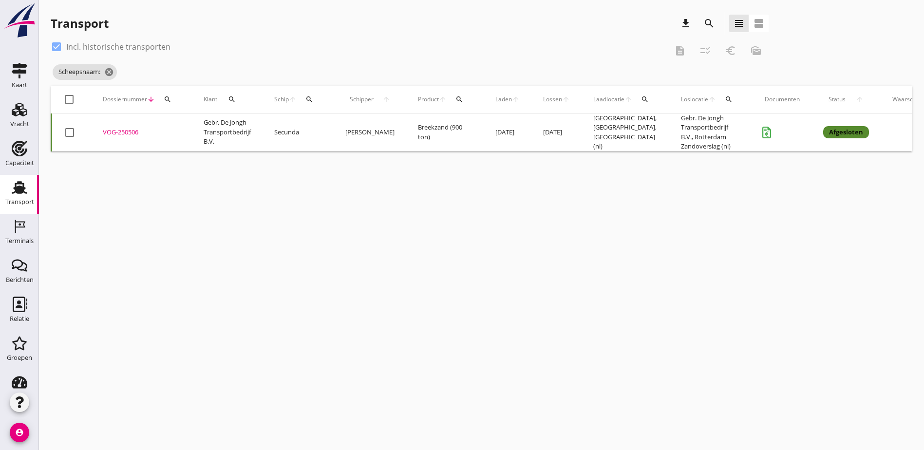
click at [172, 101] on div "search" at bounding box center [168, 99] width 18 height 8
click at [114, 73] on icon "cancel" at bounding box center [109, 72] width 10 height 10
